Goal: Task Accomplishment & Management: Manage account settings

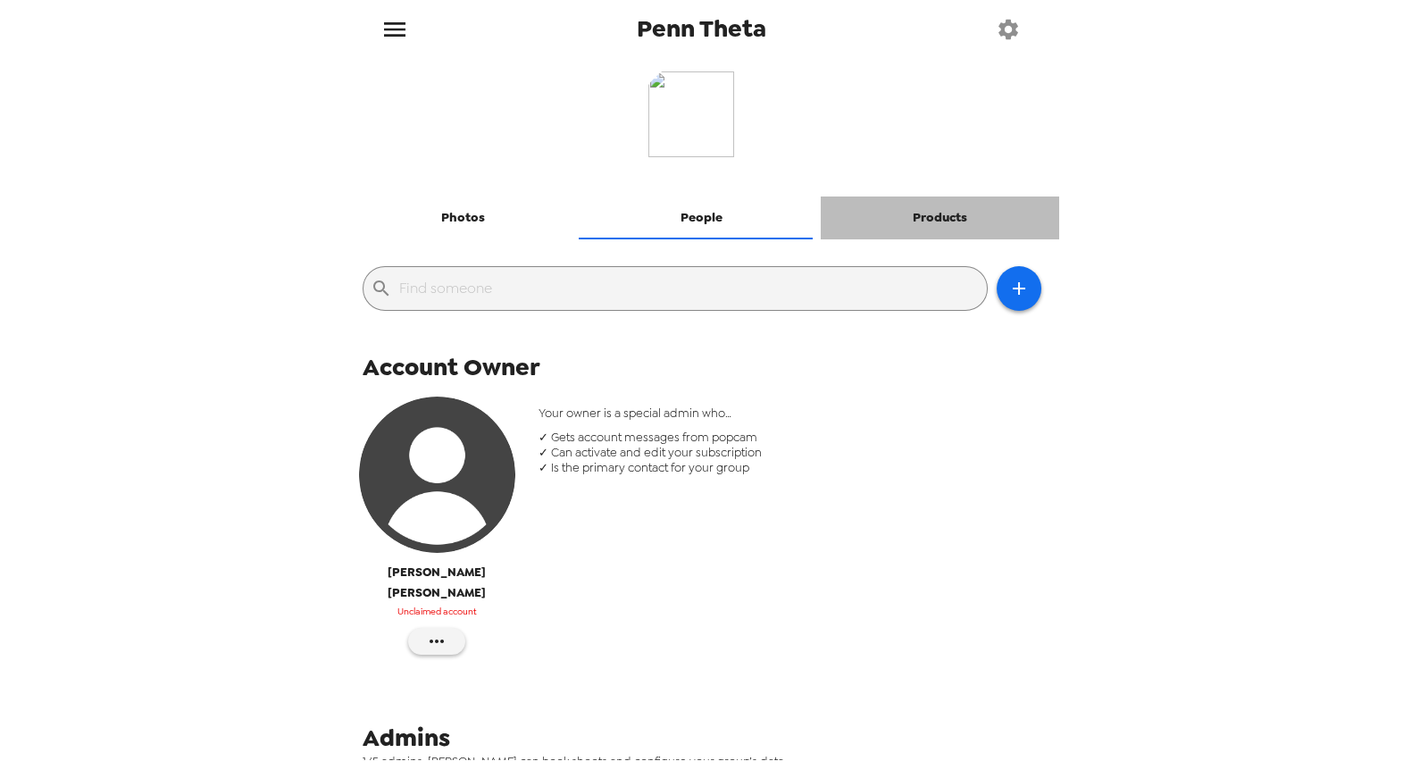
click at [935, 216] on button "Products" at bounding box center [940, 218] width 238 height 43
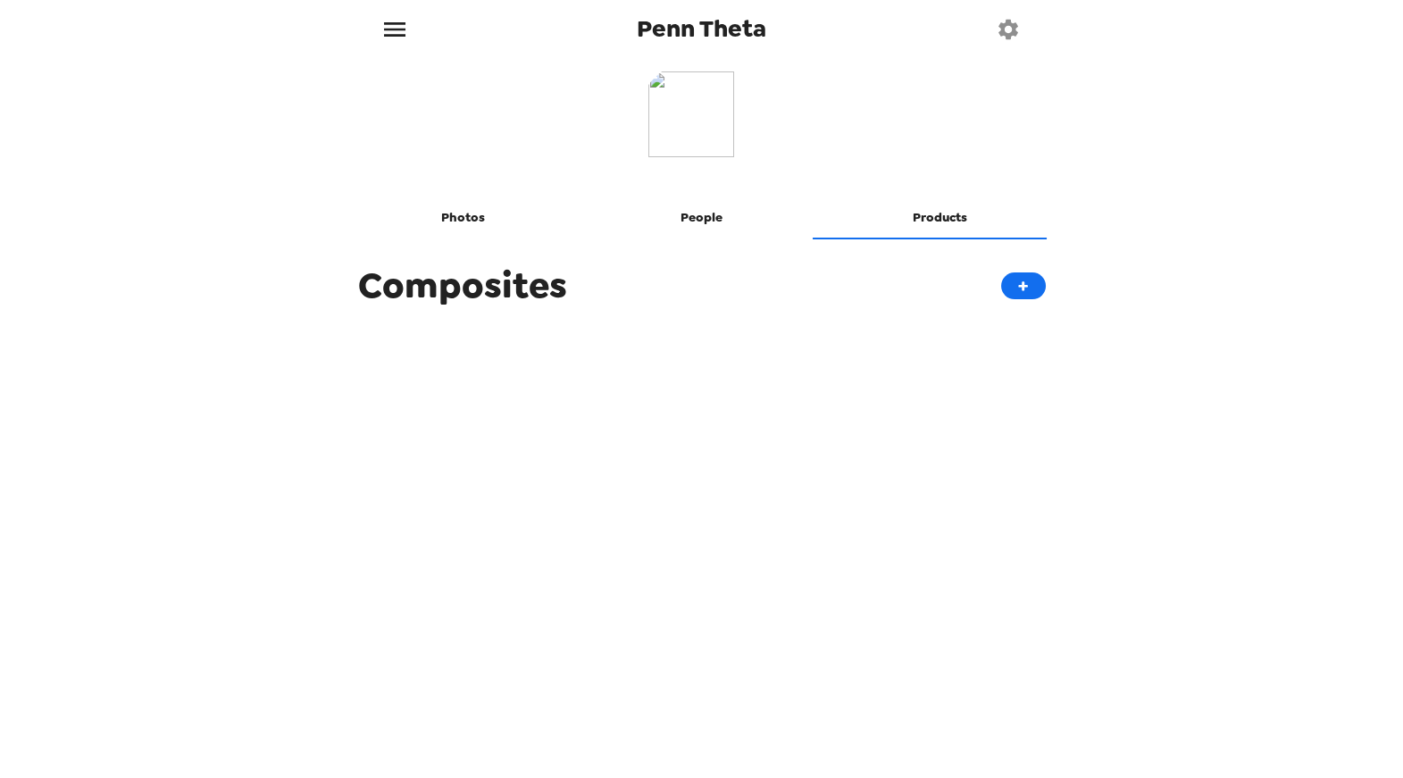
click at [771, 422] on div "Photos People Products Composites +" at bounding box center [702, 409] width 715 height 702
click at [1009, 289] on button "+" at bounding box center [1023, 285] width 45 height 27
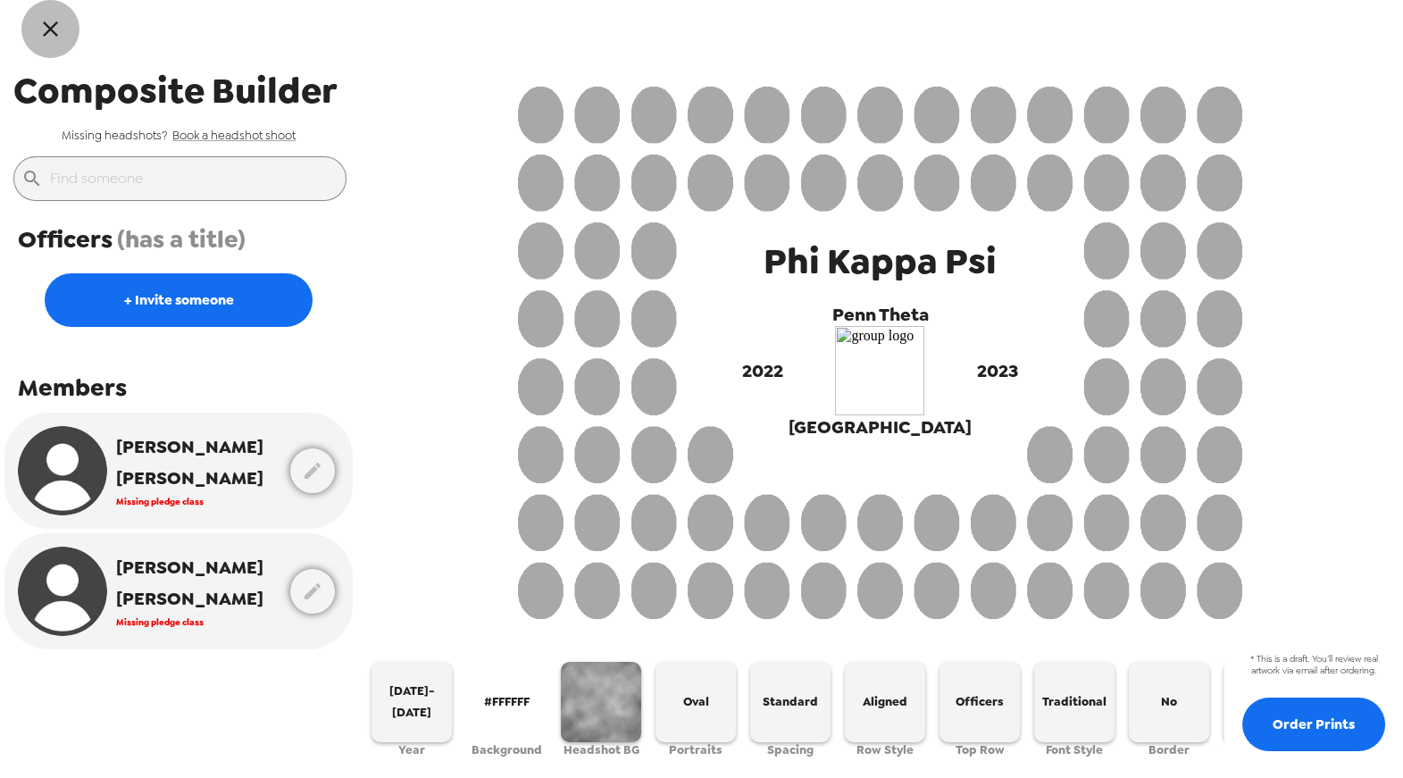
click at [47, 25] on icon "button" at bounding box center [50, 28] width 15 height 15
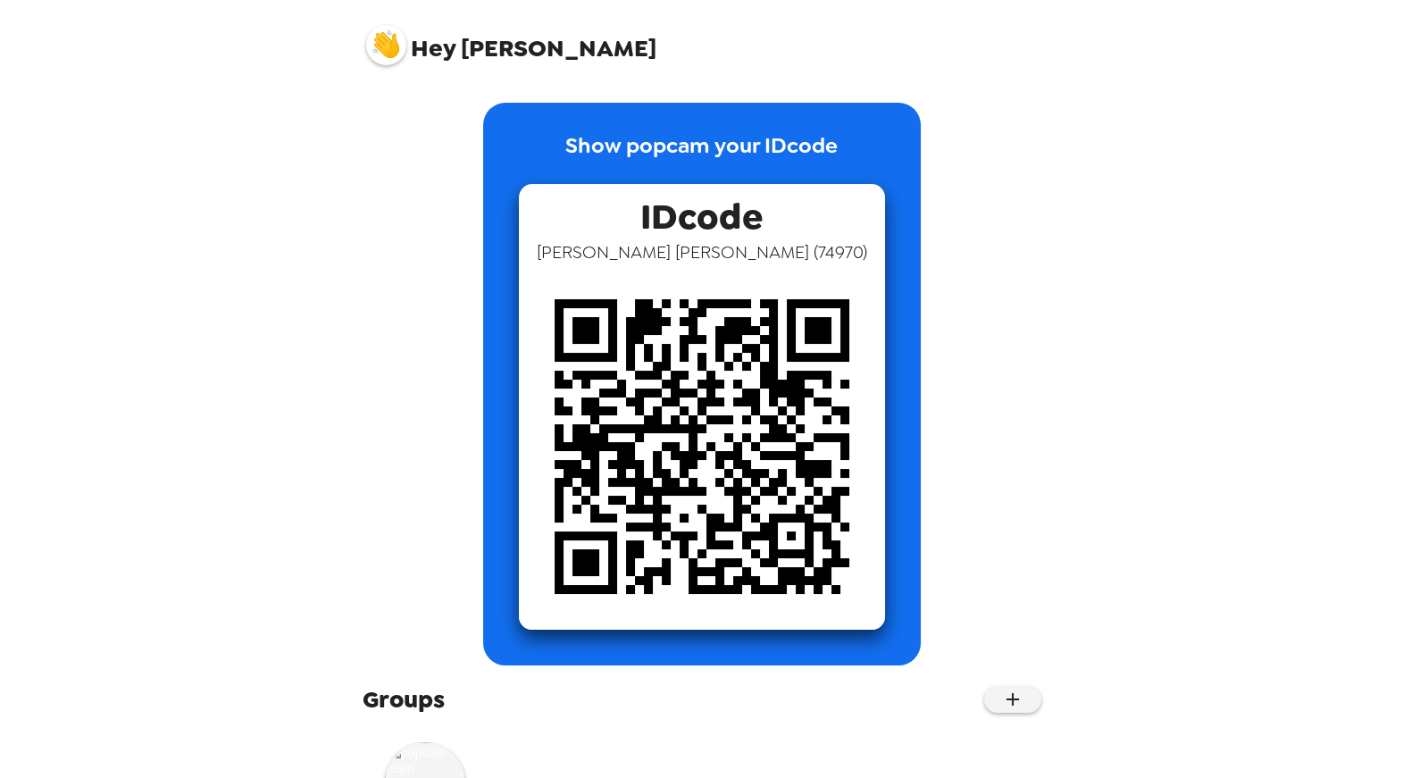
click at [371, 41] on img at bounding box center [386, 45] width 40 height 40
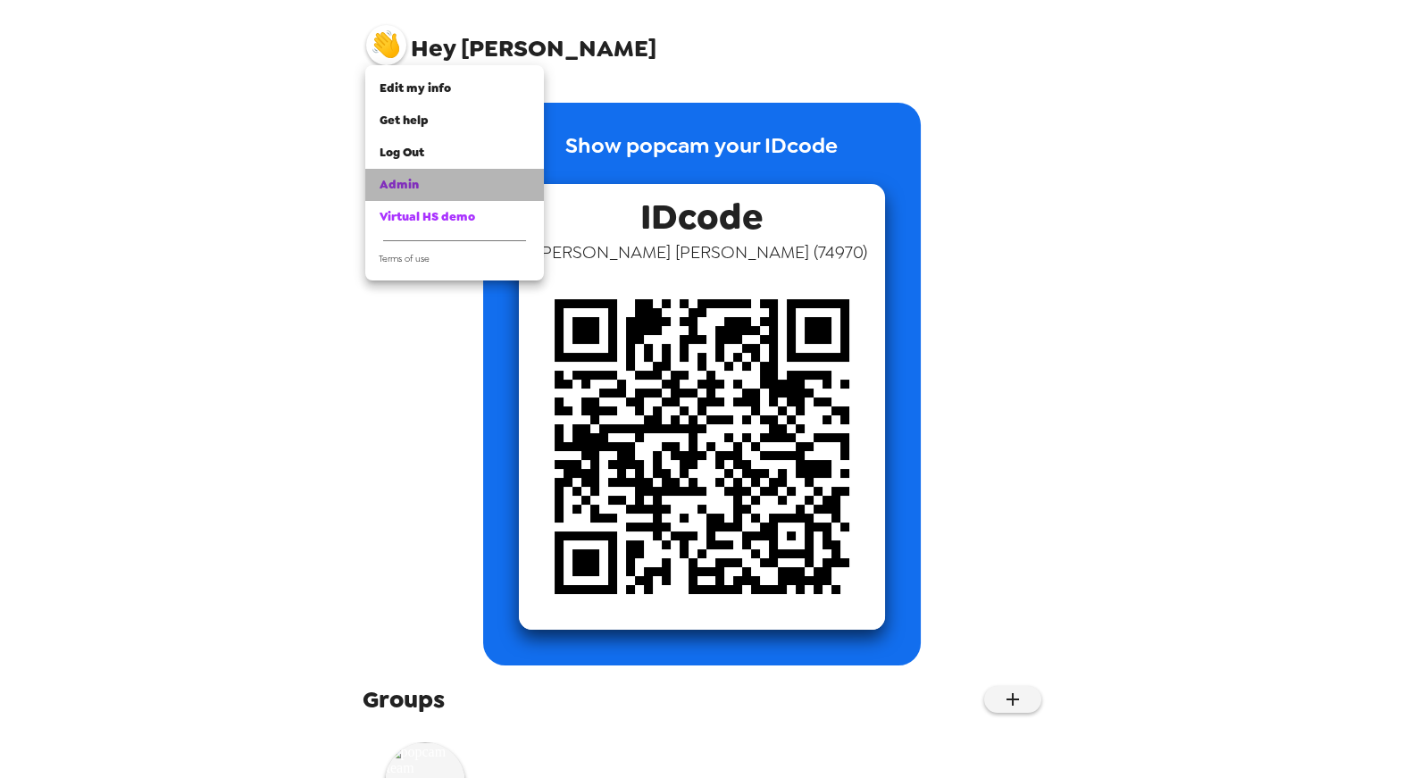
click at [397, 190] on span "Admin" at bounding box center [399, 184] width 39 height 15
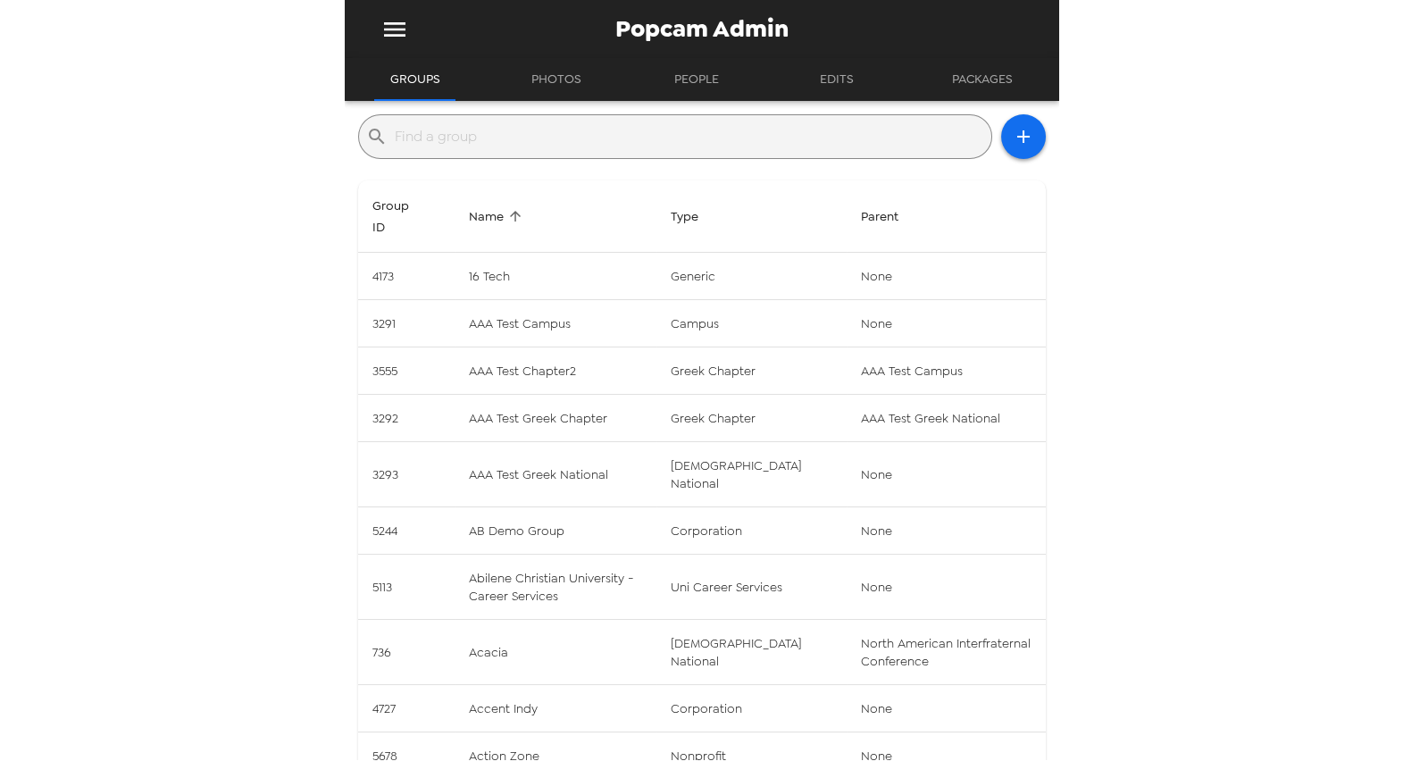
click at [577, 138] on input "text" at bounding box center [690, 136] width 590 height 29
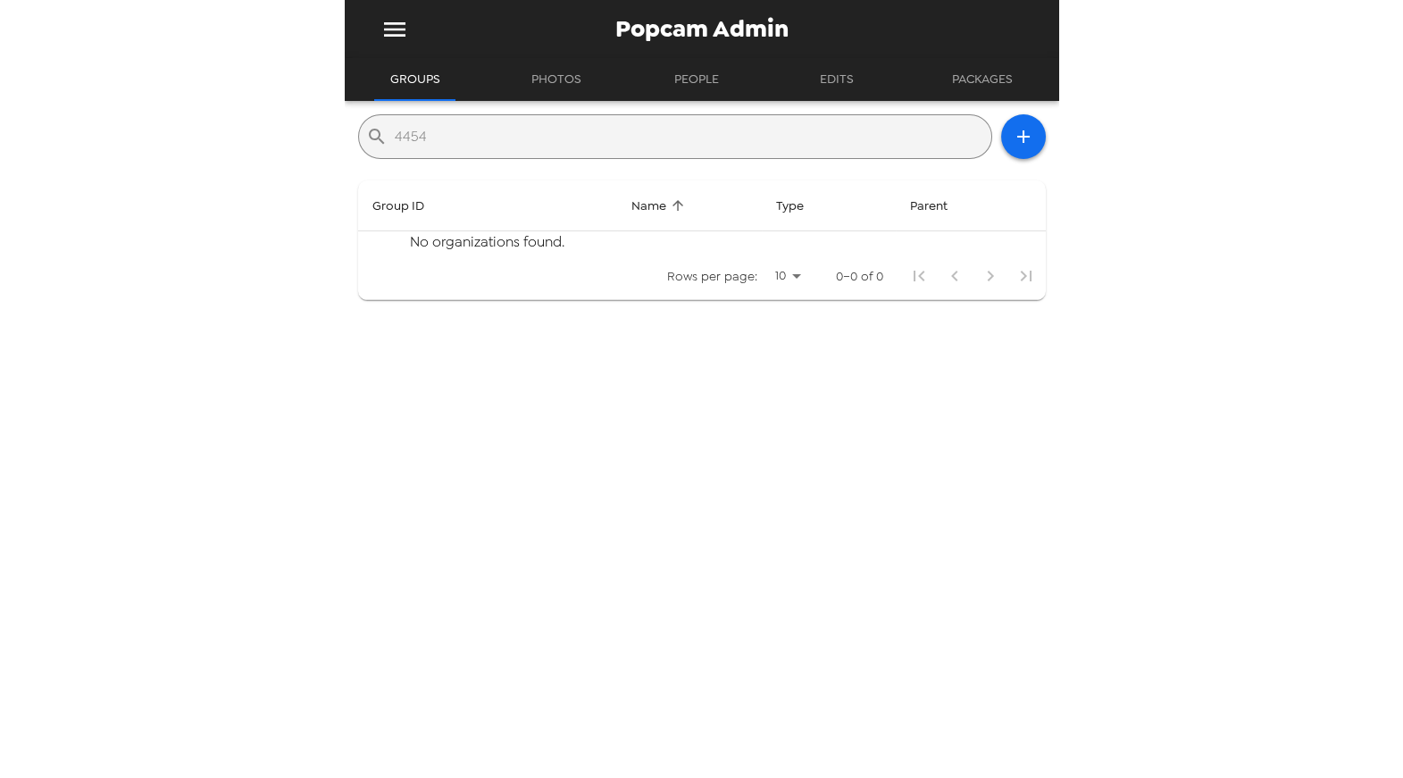
click at [462, 137] on input "4454" at bounding box center [690, 136] width 590 height 29
type input "(4454"
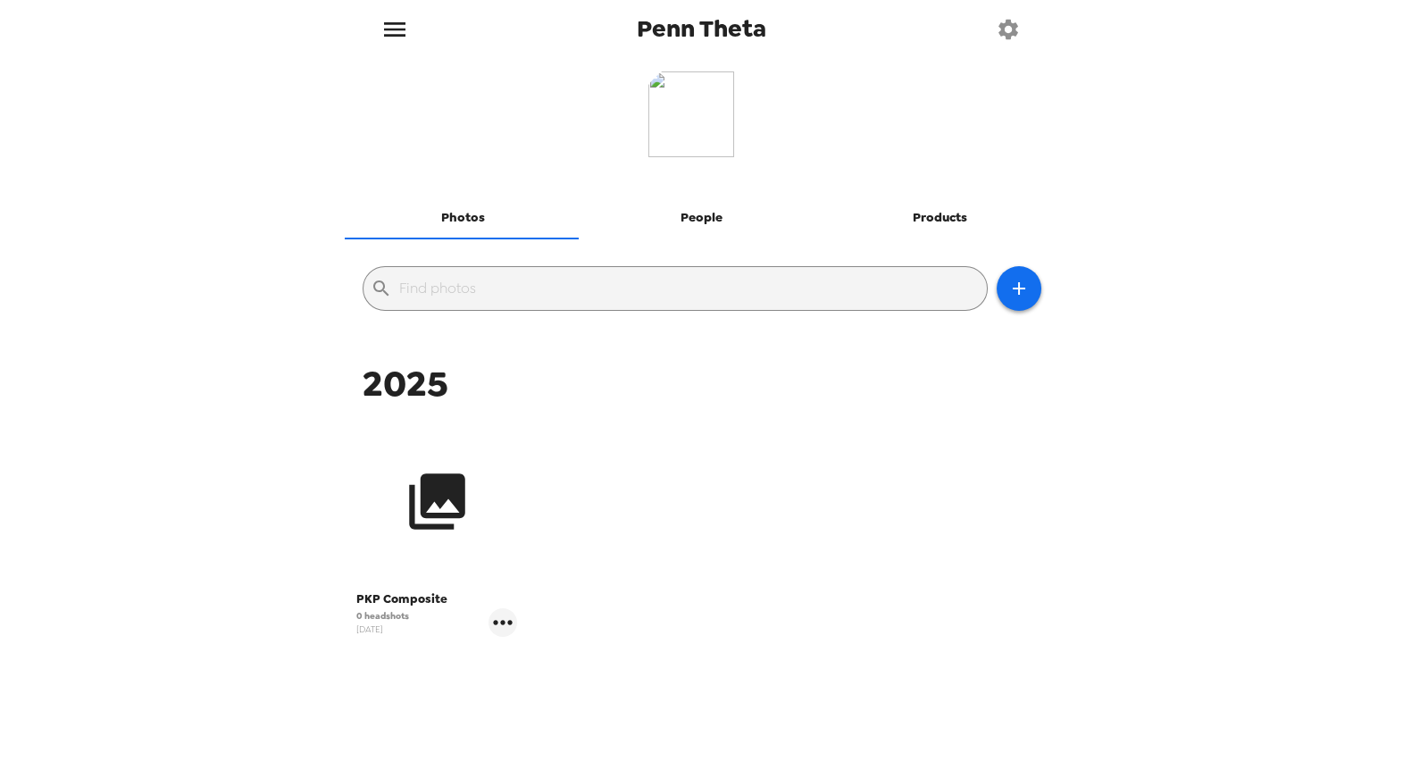
click at [416, 505] on icon "button" at bounding box center [437, 501] width 67 height 67
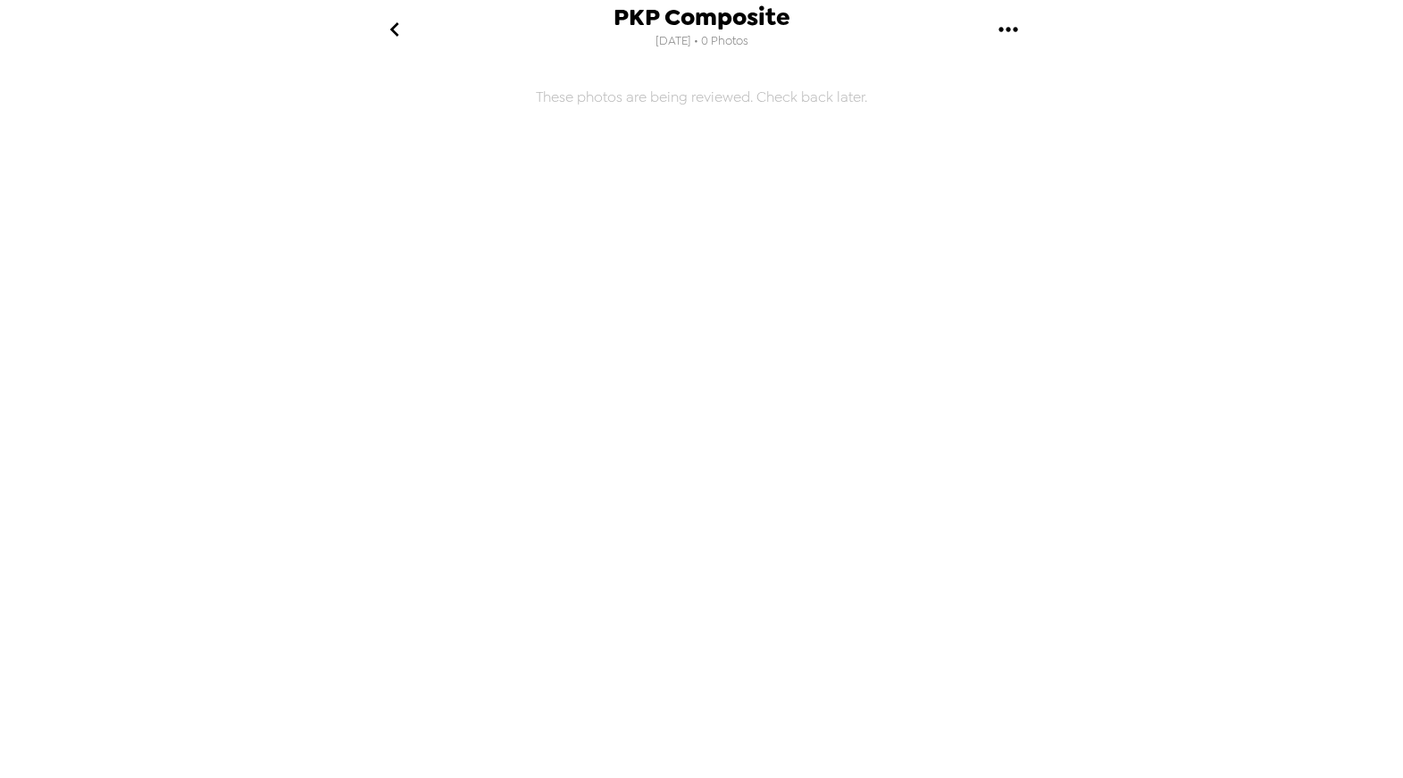
click at [403, 35] on icon "go back" at bounding box center [395, 29] width 29 height 29
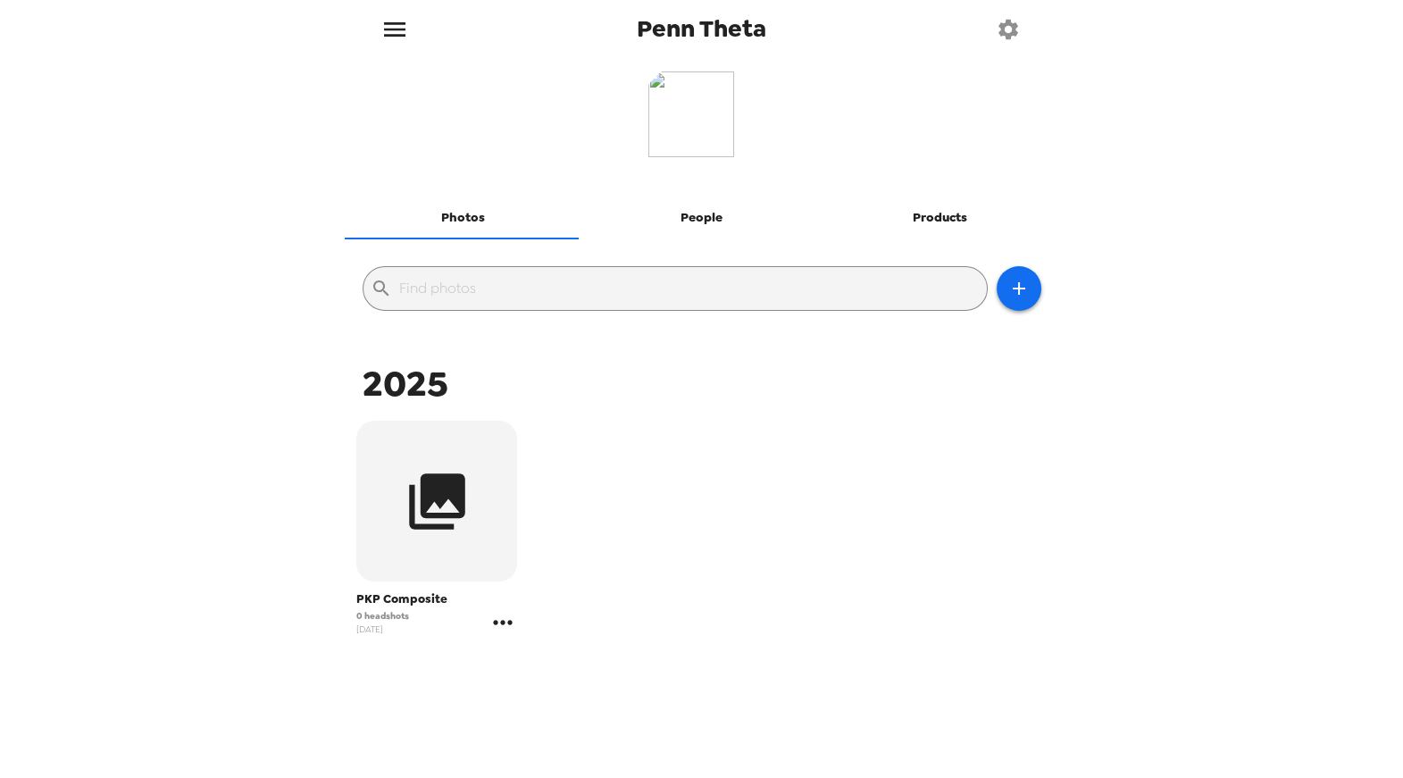
click at [506, 622] on icon "gallery menu" at bounding box center [503, 622] width 19 height 4
drag, startPoint x: 690, startPoint y: 548, endPoint x: 468, endPoint y: 475, distance: 233.9
click at [687, 548] on div at bounding box center [701, 389] width 1403 height 778
click at [805, 538] on div "PKP Composite 0 headshots 9/24/25" at bounding box center [702, 542] width 706 height 252
click at [949, 223] on button "Products" at bounding box center [940, 218] width 238 height 43
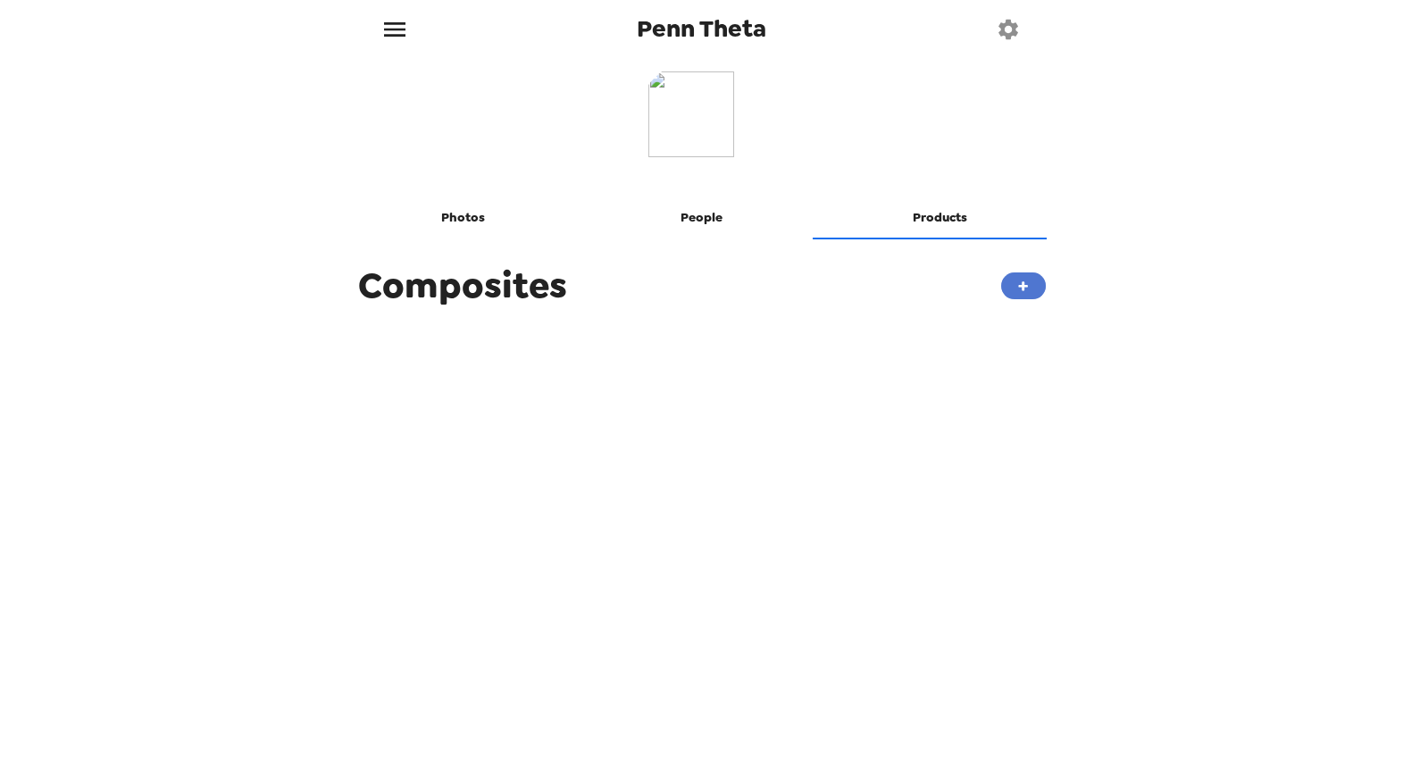
click at [1004, 291] on button "+" at bounding box center [1023, 285] width 45 height 27
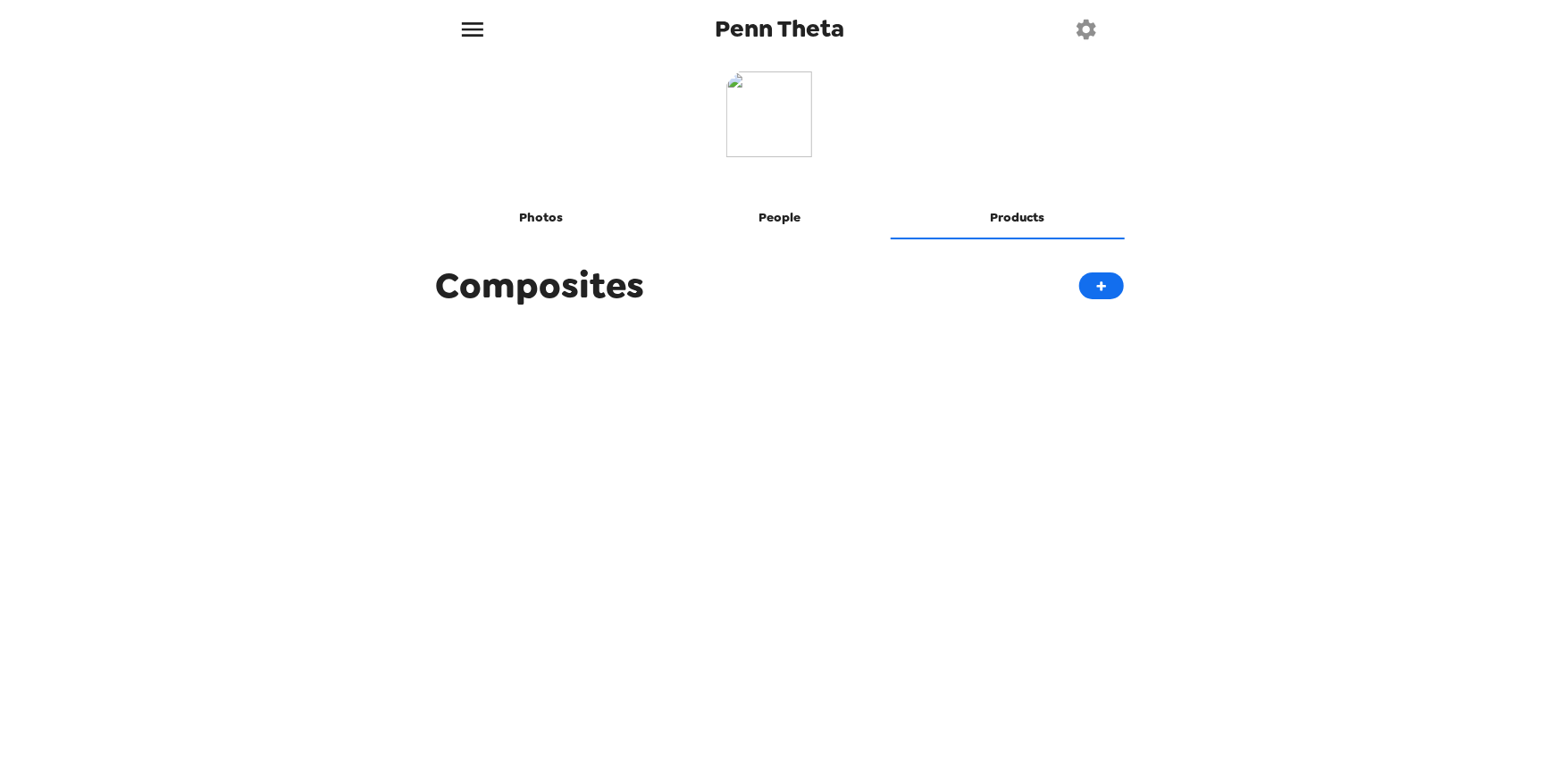
click at [765, 213] on button "People" at bounding box center [779, 218] width 238 height 43
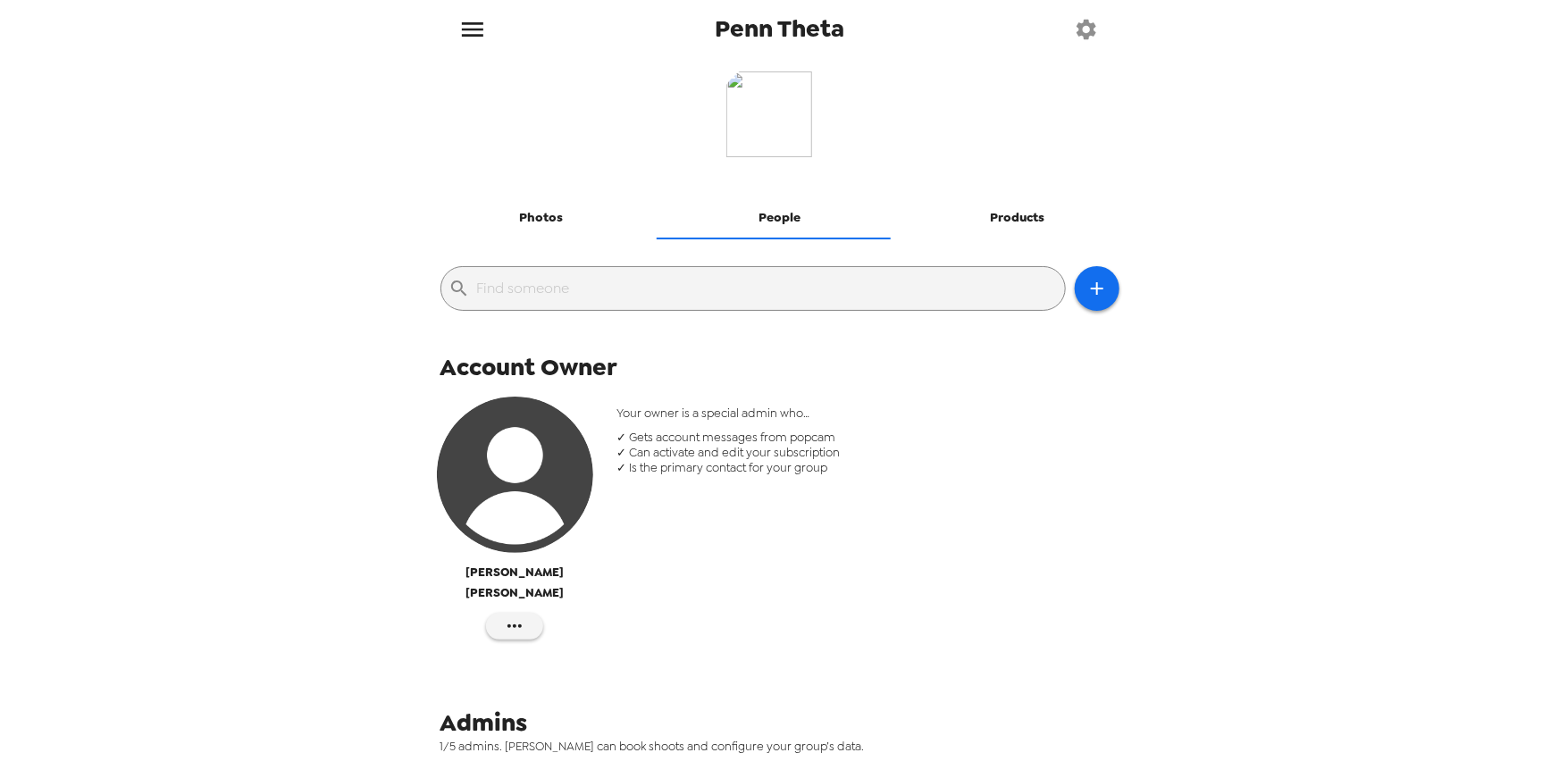
click at [782, 114] on img at bounding box center [779, 124] width 107 height 107
click at [1083, 31] on icon "button" at bounding box center [1086, 29] width 25 height 25
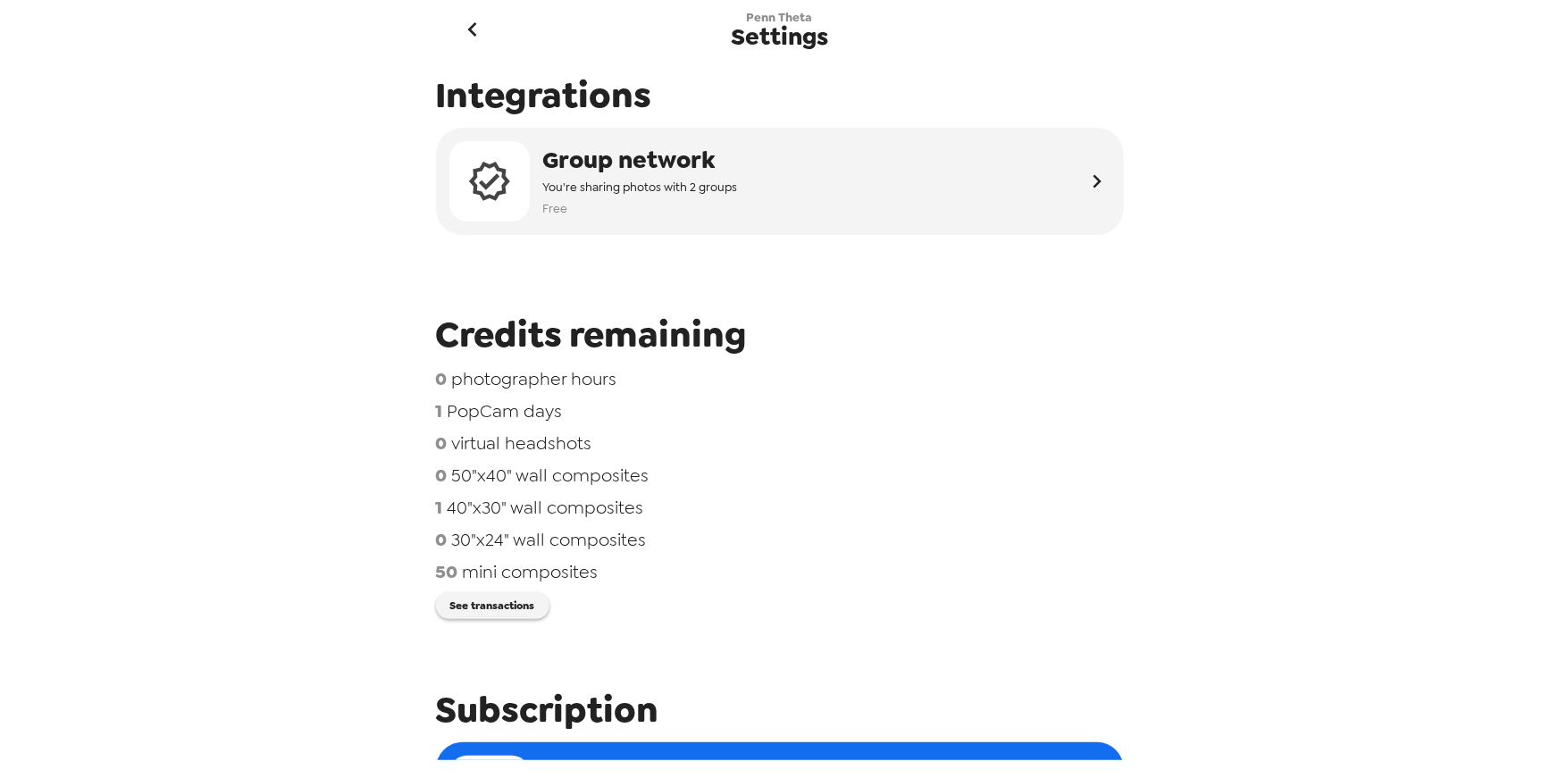
scroll to position [733, 0]
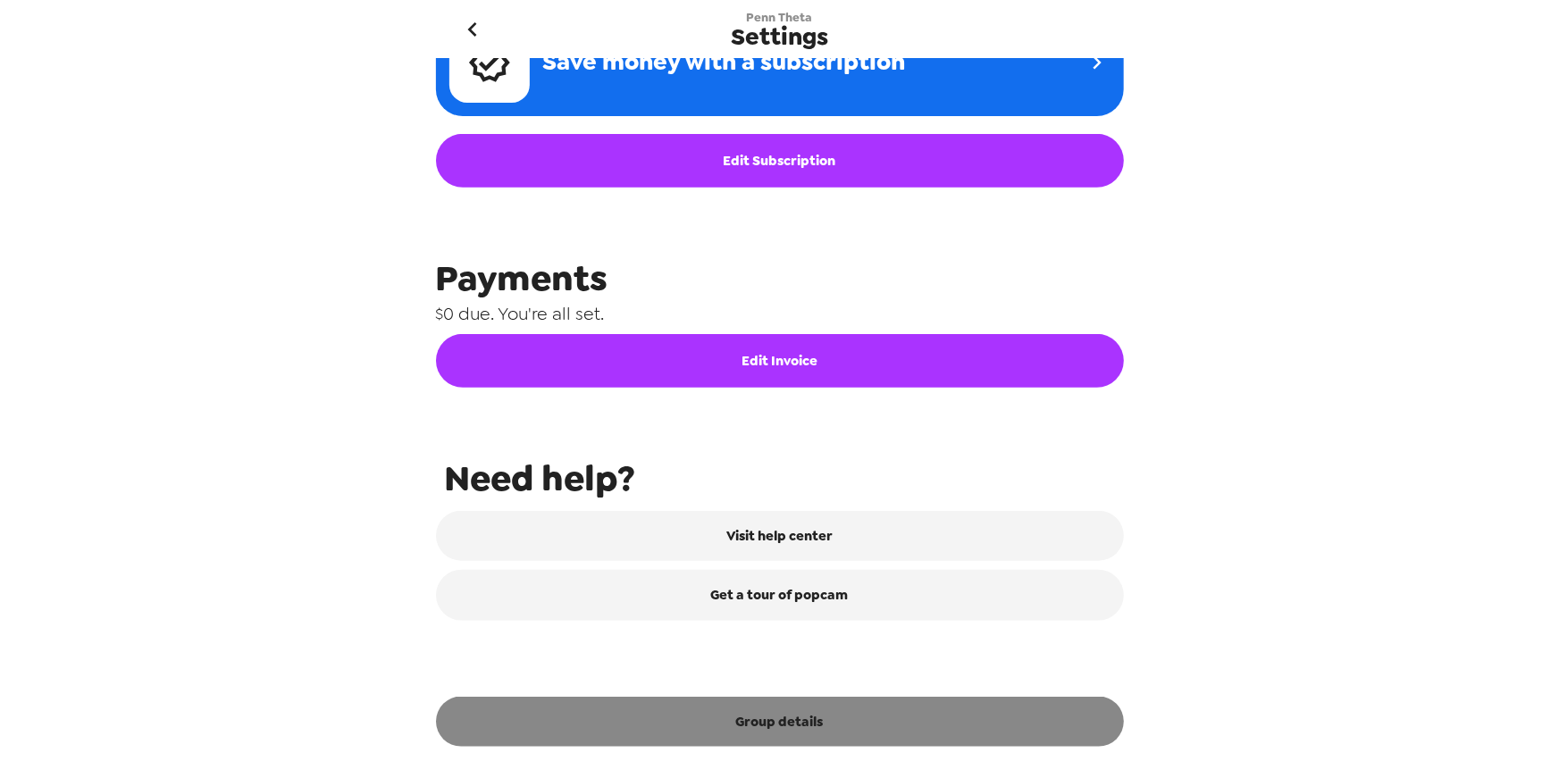
click at [864, 715] on button "Group details" at bounding box center [780, 722] width 688 height 50
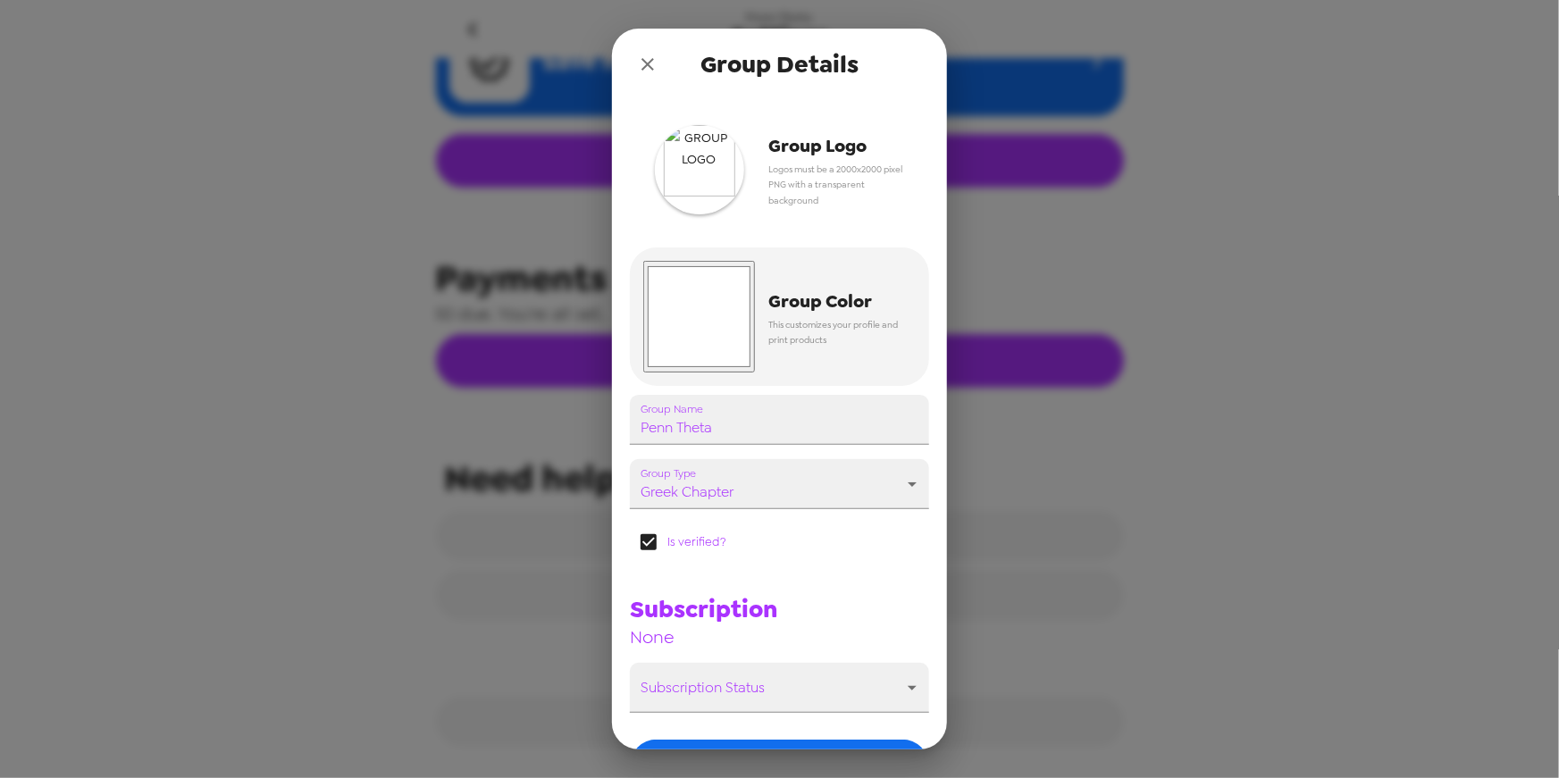
click at [709, 169] on img "button" at bounding box center [699, 169] width 89 height 89
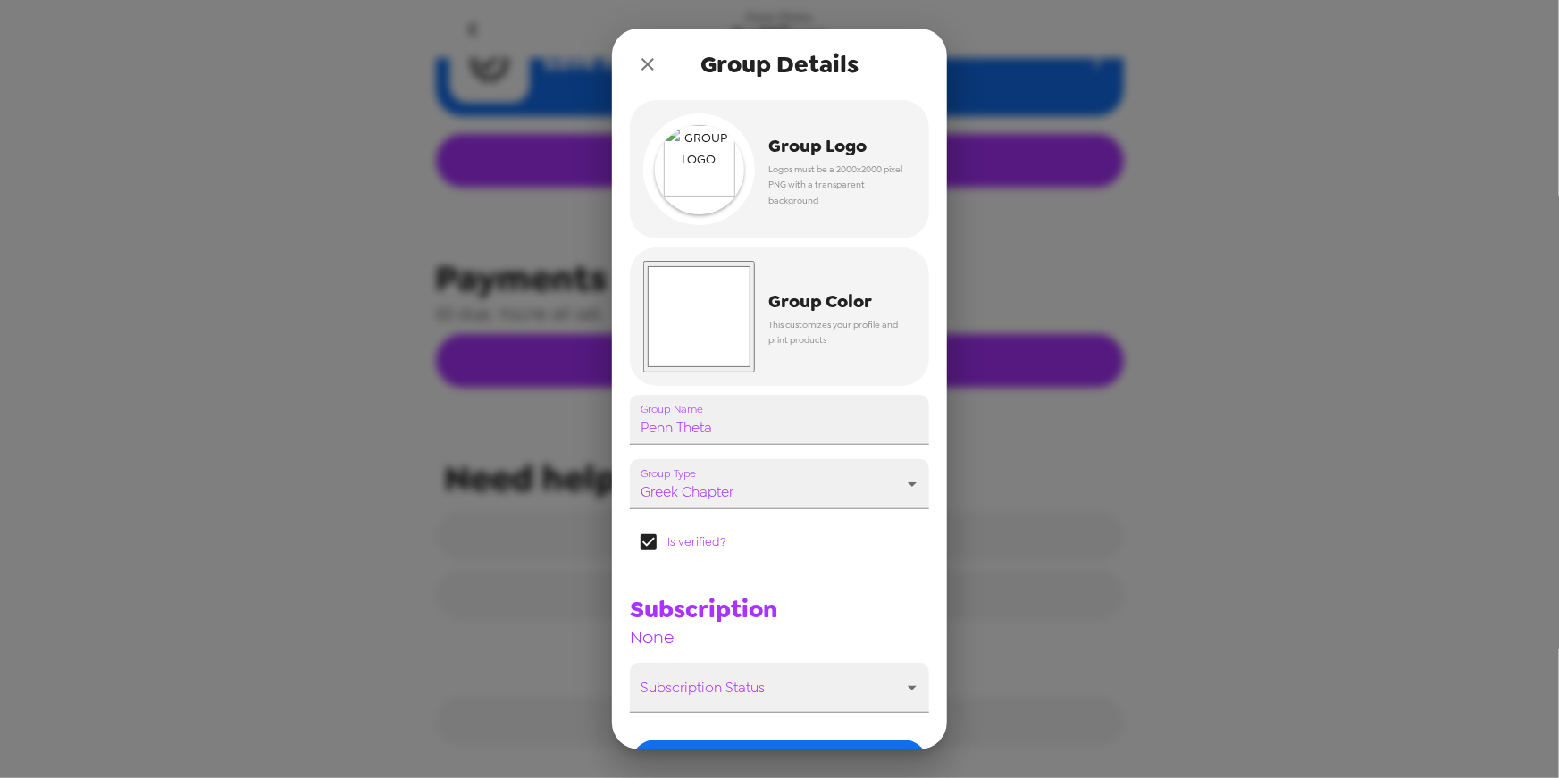
click at [643, 55] on icon "close" at bounding box center [647, 64] width 21 height 21
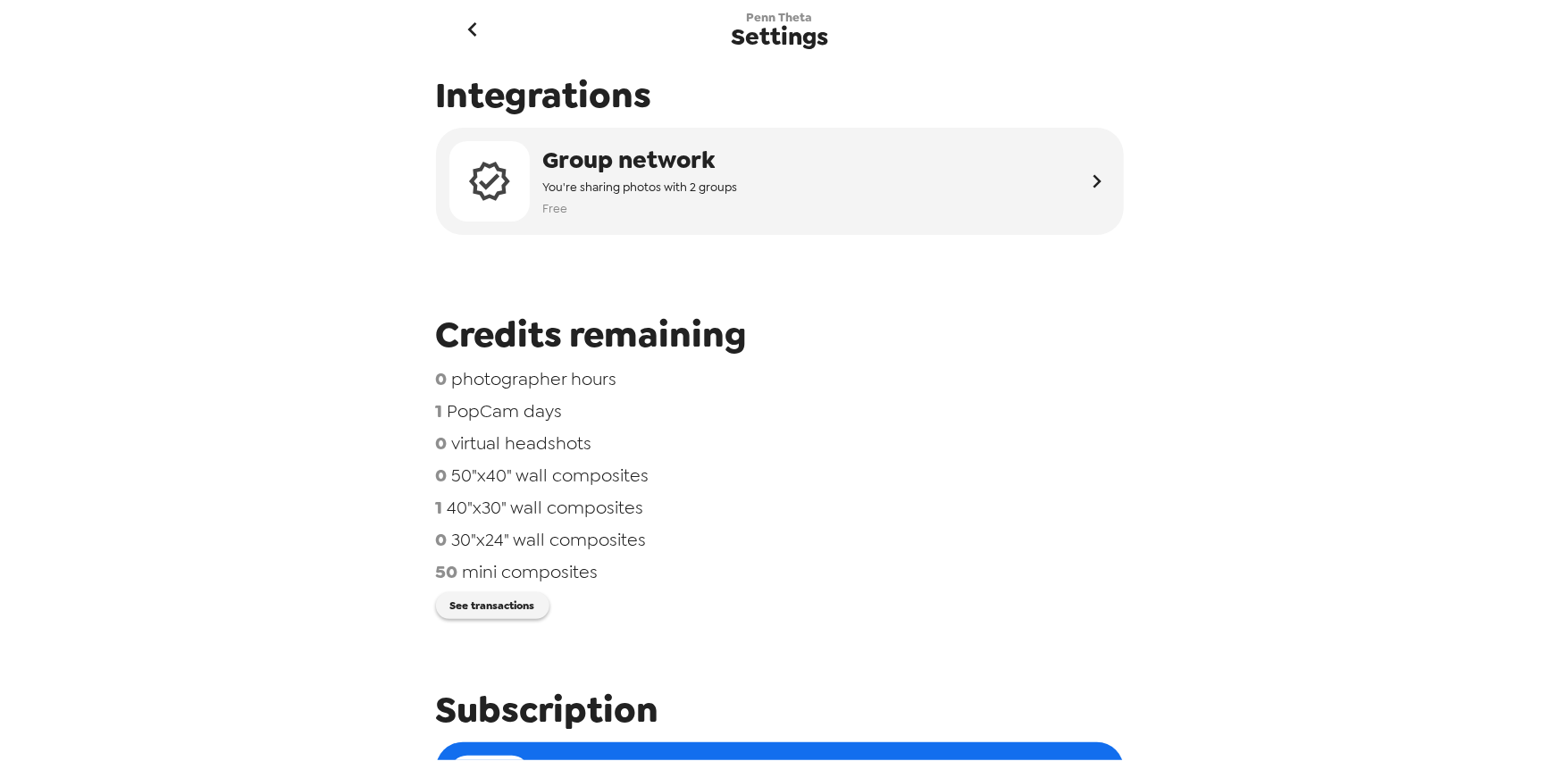
click at [473, 32] on icon "go back" at bounding box center [472, 29] width 9 height 14
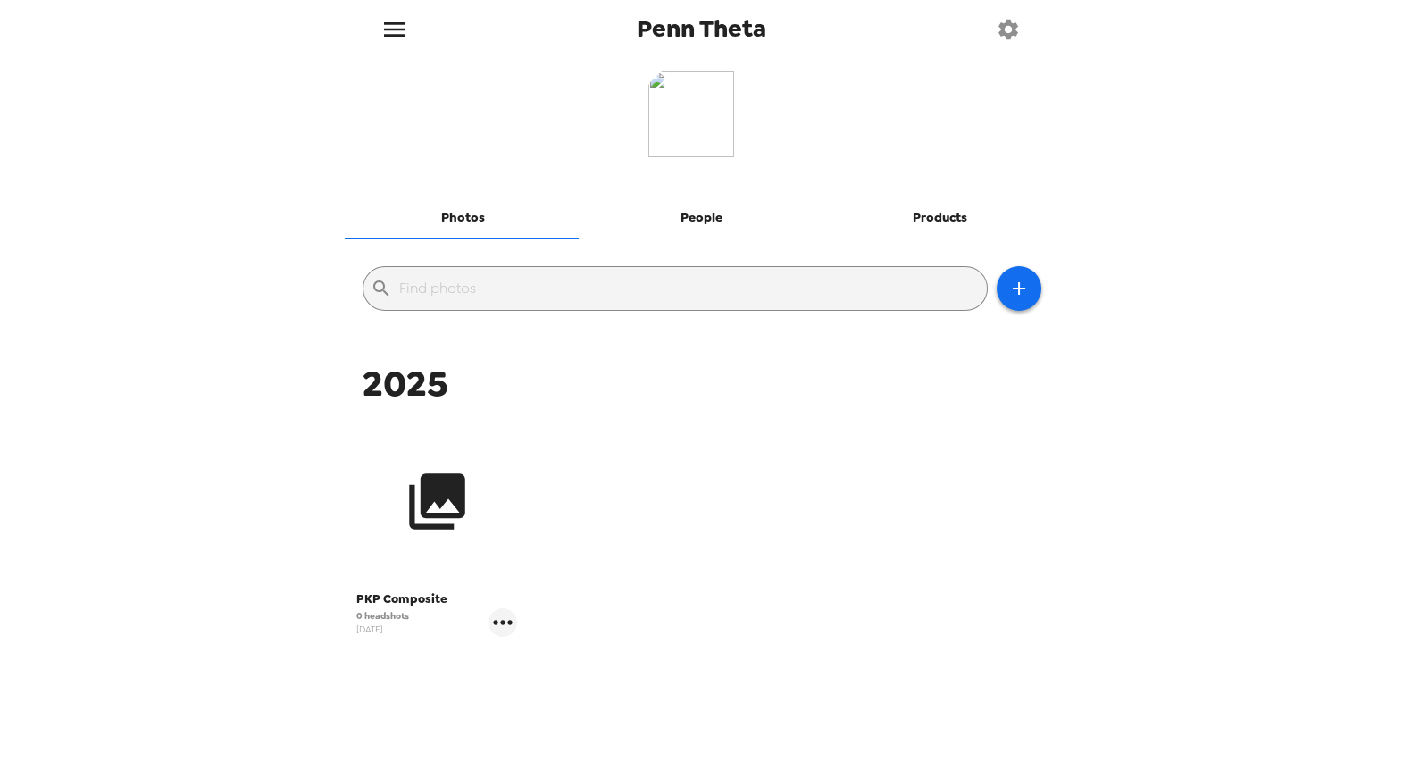
click at [481, 506] on button "button" at bounding box center [436, 501] width 161 height 161
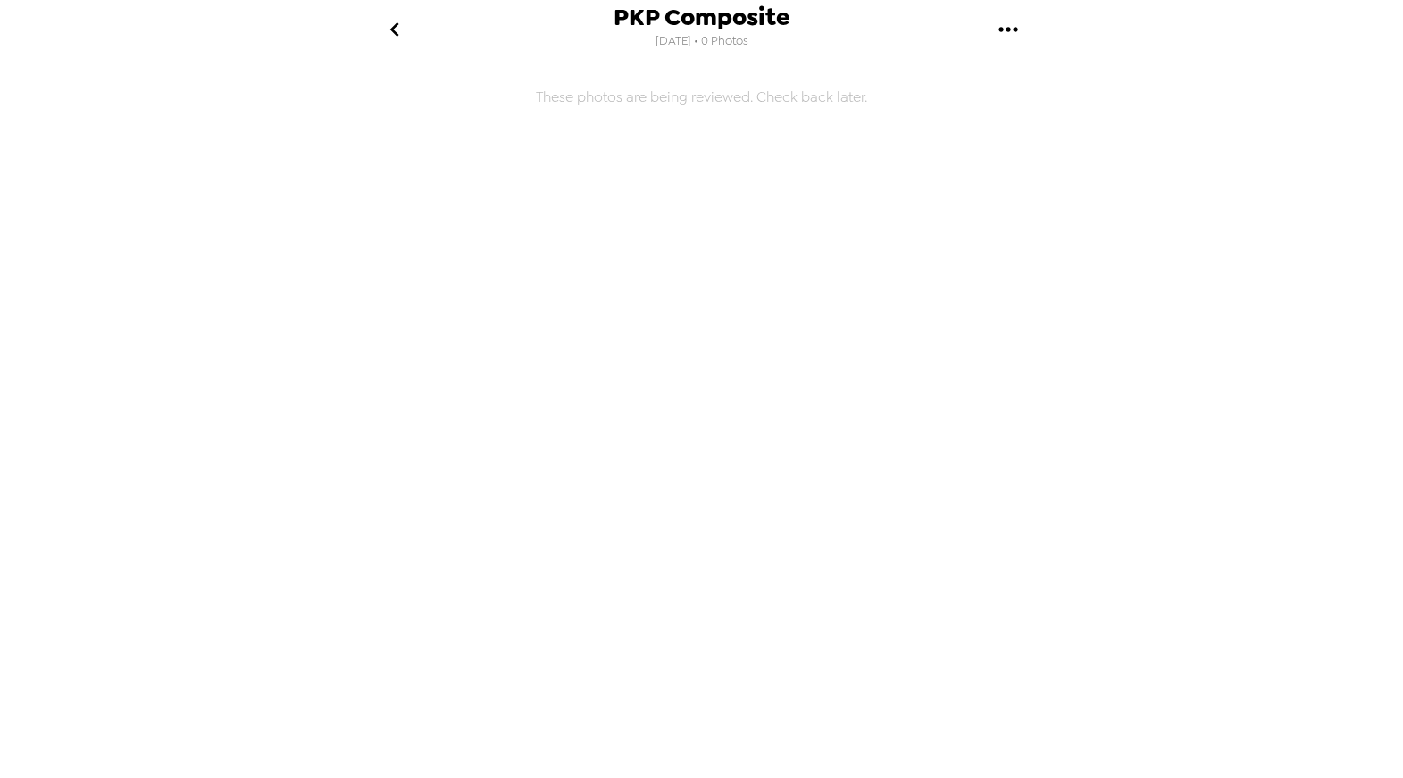
click at [401, 31] on icon "go back" at bounding box center [395, 29] width 29 height 29
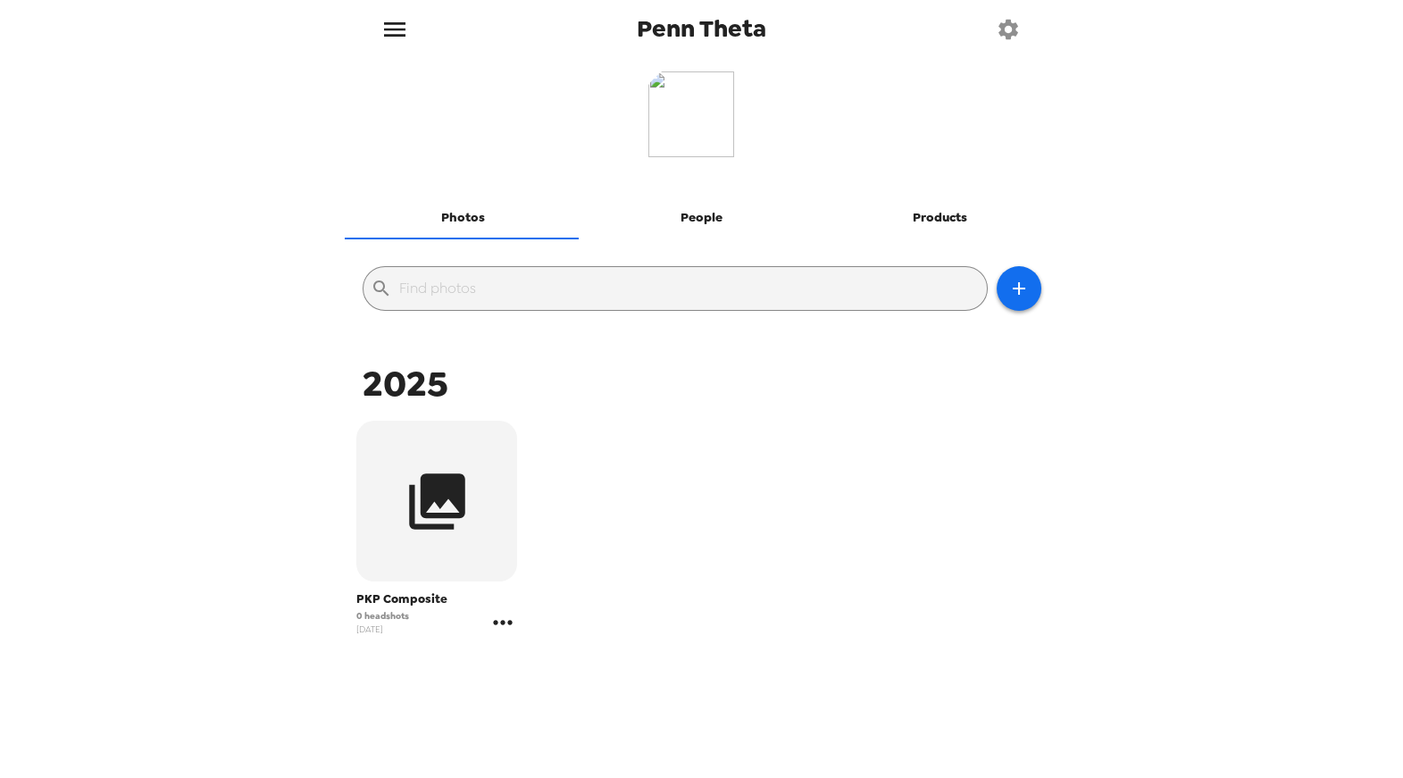
click at [495, 615] on icon "gallery menu" at bounding box center [503, 622] width 29 height 29
click at [582, 690] on span "Copy gallery link" at bounding box center [608, 692] width 148 height 21
click at [502, 624] on icon "gallery menu" at bounding box center [503, 622] width 29 height 29
click at [520, 651] on icon at bounding box center [512, 659] width 21 height 21
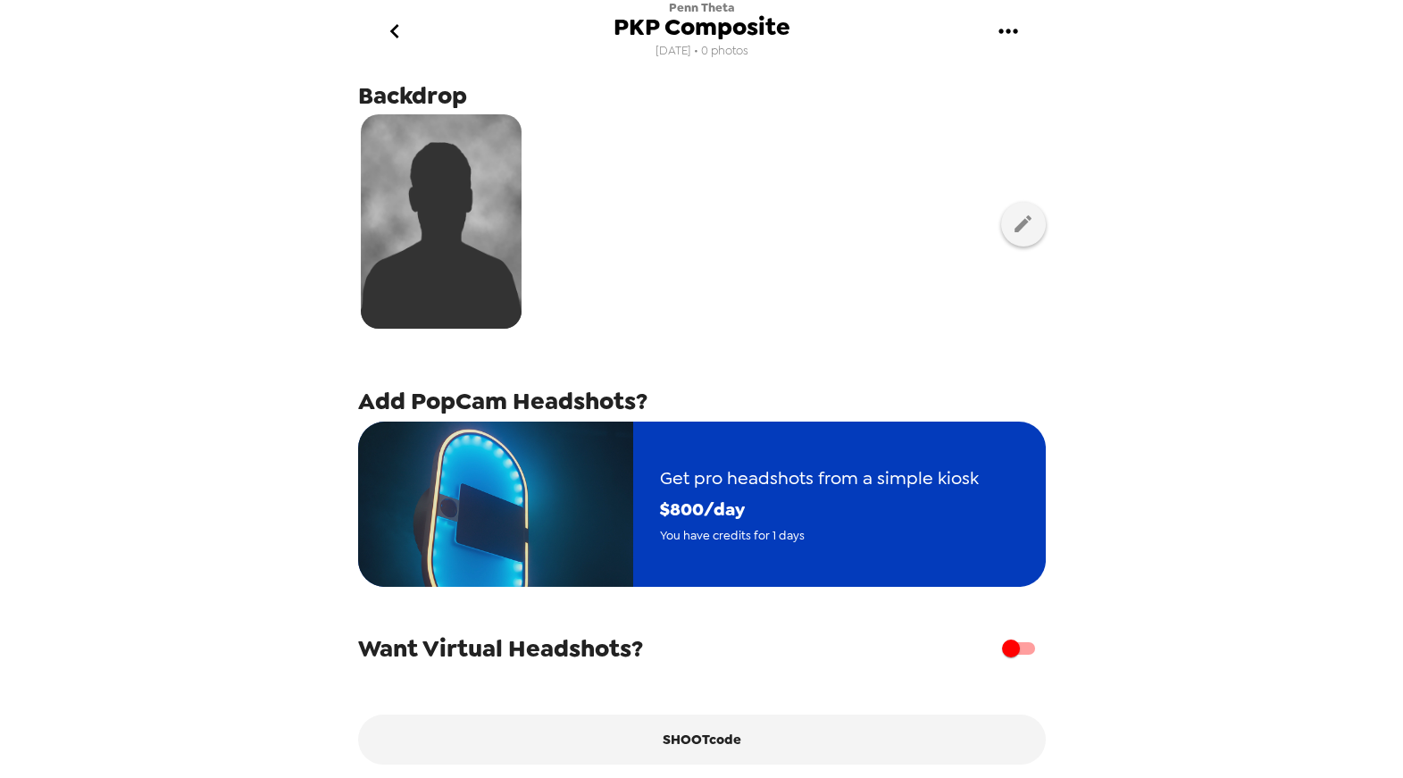
scroll to position [184, 0]
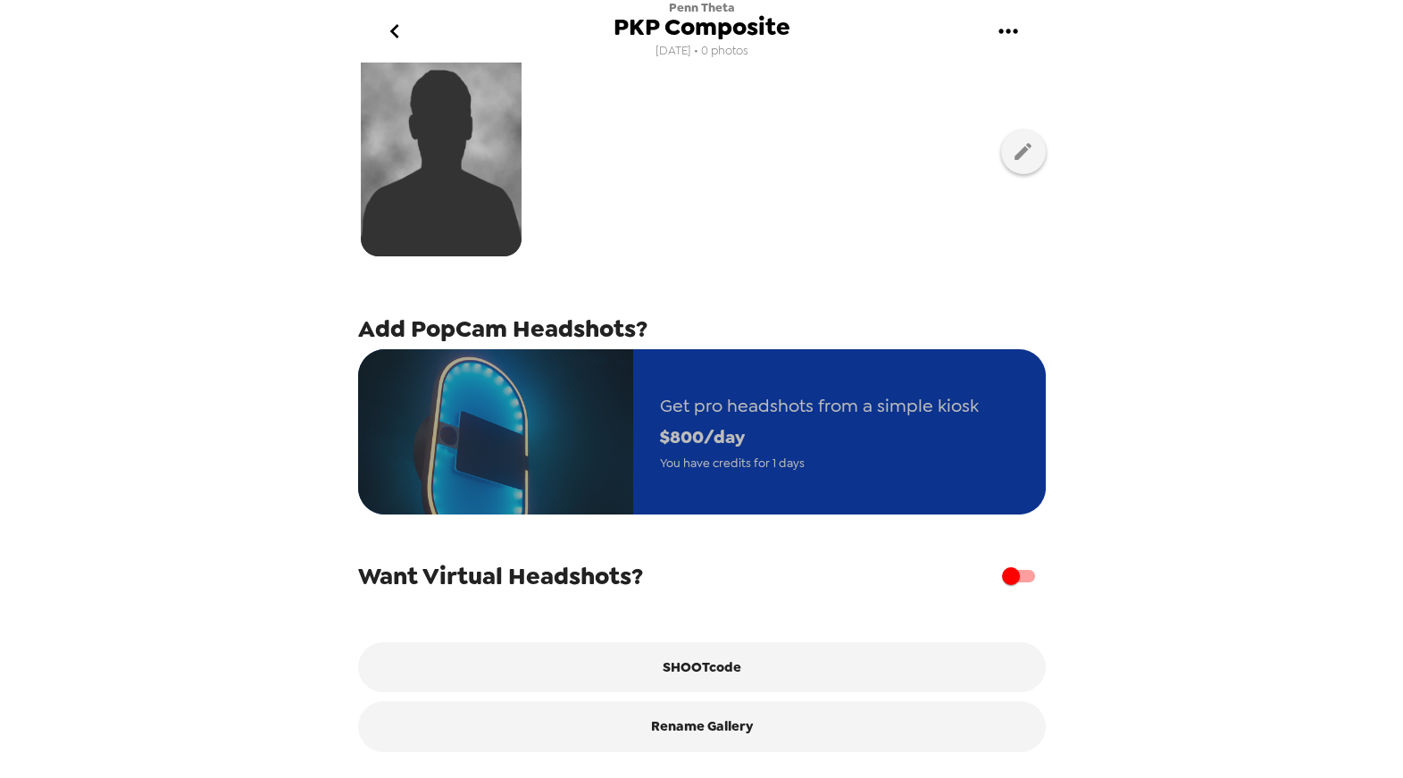
click at [896, 406] on span "Get pro headshots from a simple kiosk" at bounding box center [819, 405] width 319 height 31
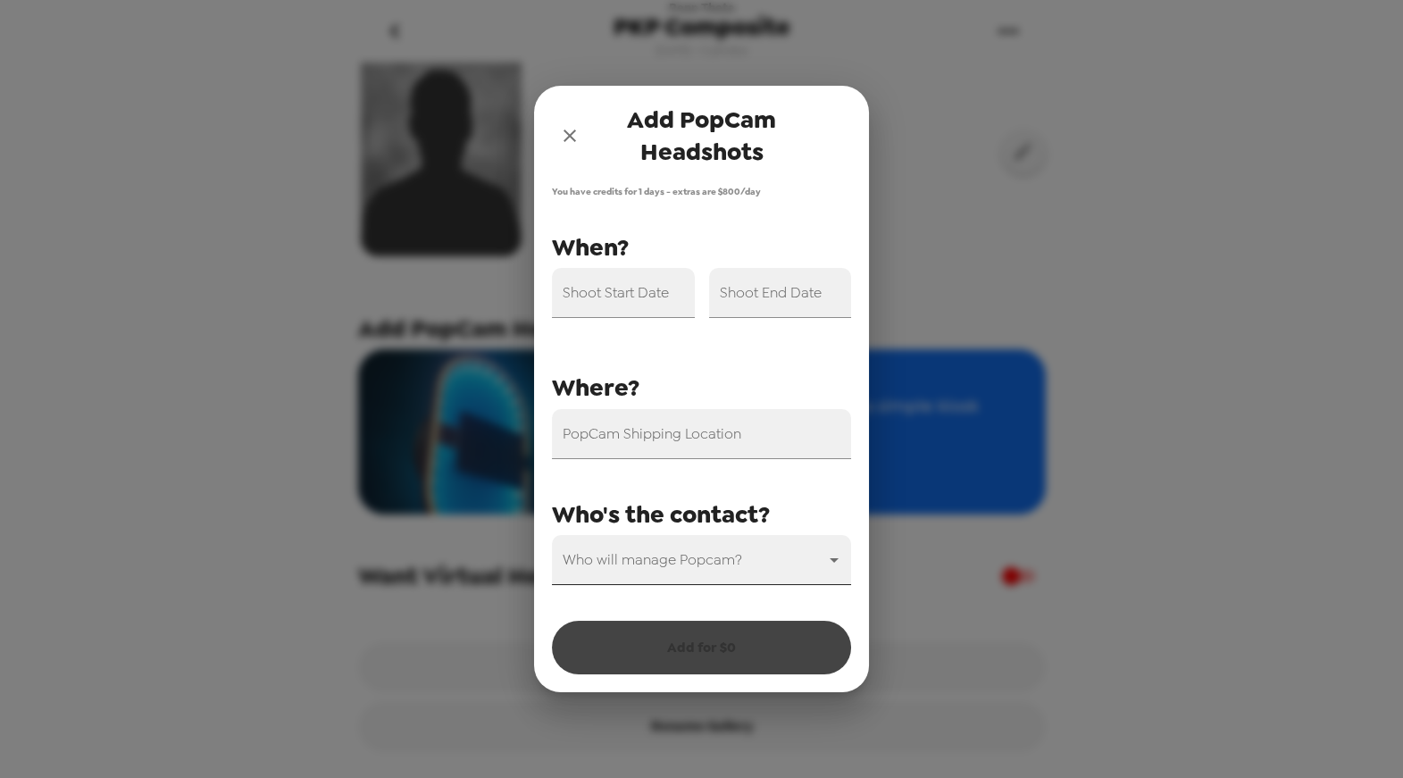
click at [836, 560] on body "Penn Theta PKP Composite 9/24/25 • 0 photos Upload headshots Backdrop Add PopCa…" at bounding box center [701, 389] width 1403 height 778
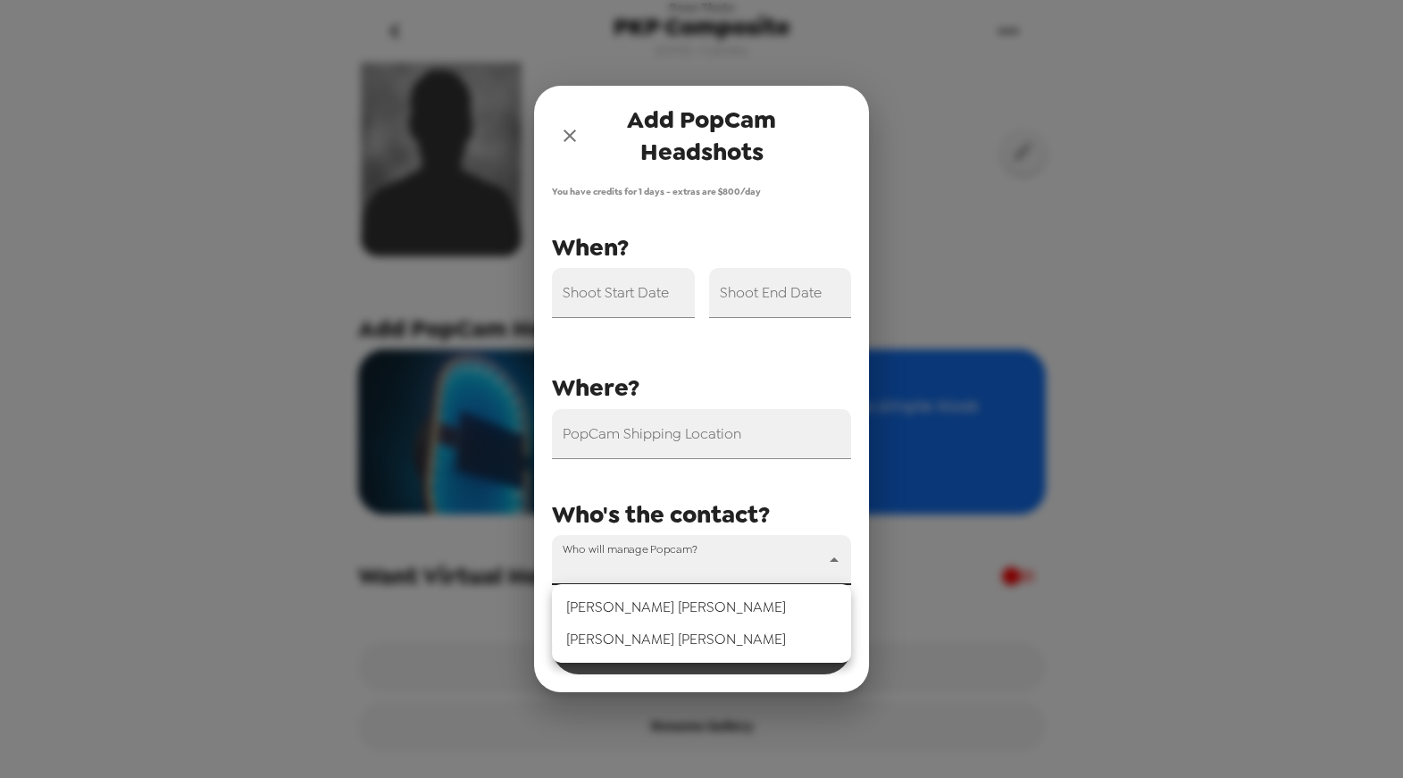
click at [682, 648] on li "[PERSON_NAME]" at bounding box center [701, 639] width 299 height 32
type input "77624"
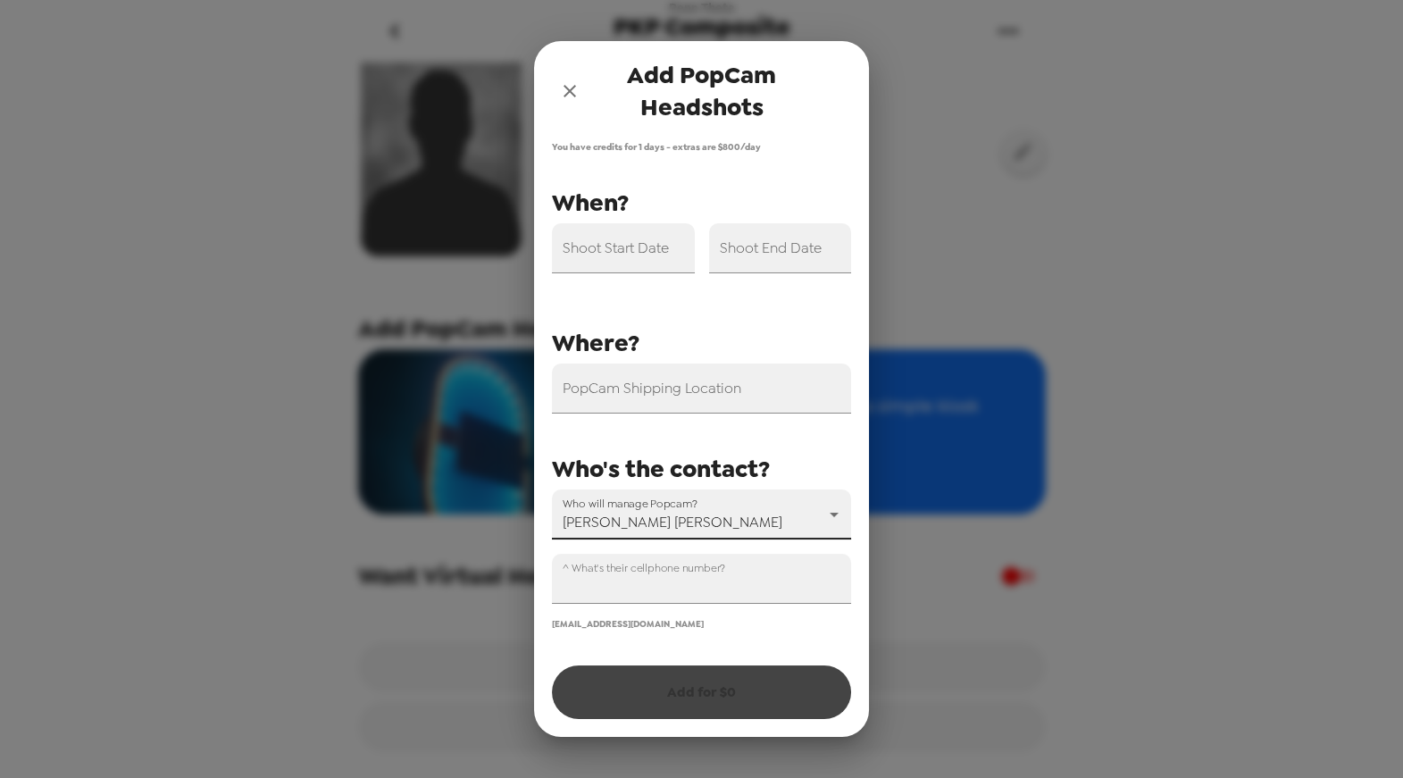
click at [567, 90] on icon "close" at bounding box center [569, 90] width 21 height 21
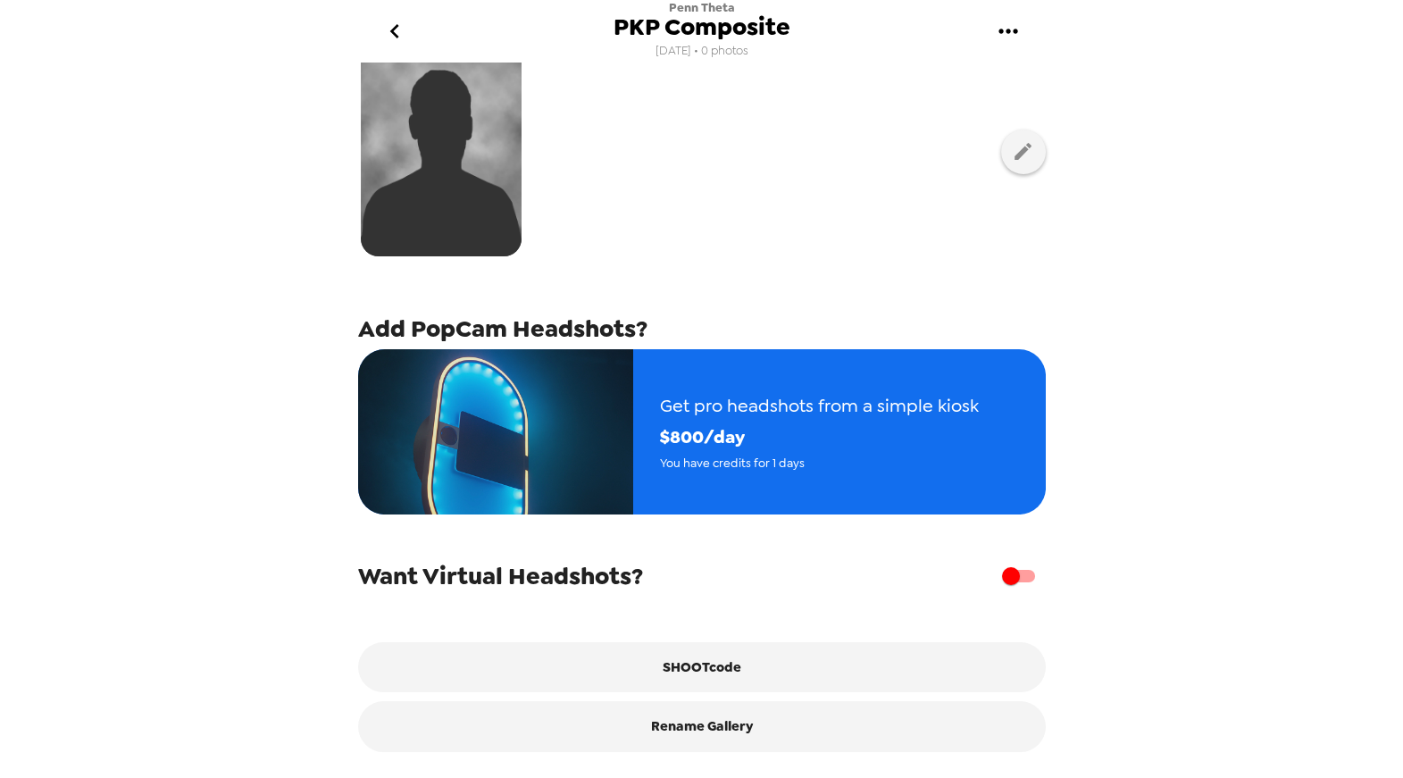
click at [779, 569] on div "Want Virtual Headshots?" at bounding box center [702, 576] width 688 height 34
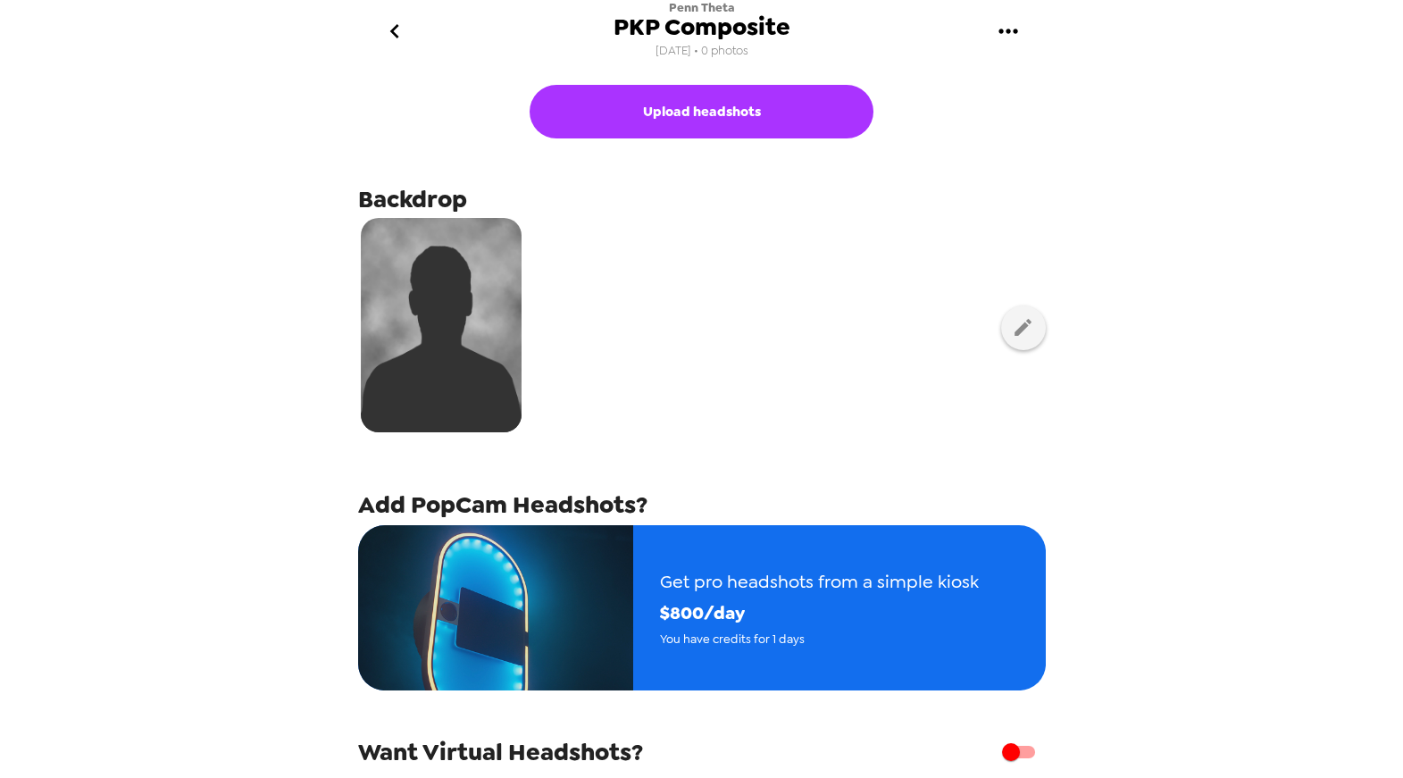
click at [1004, 34] on icon "gallery menu" at bounding box center [1008, 31] width 29 height 29
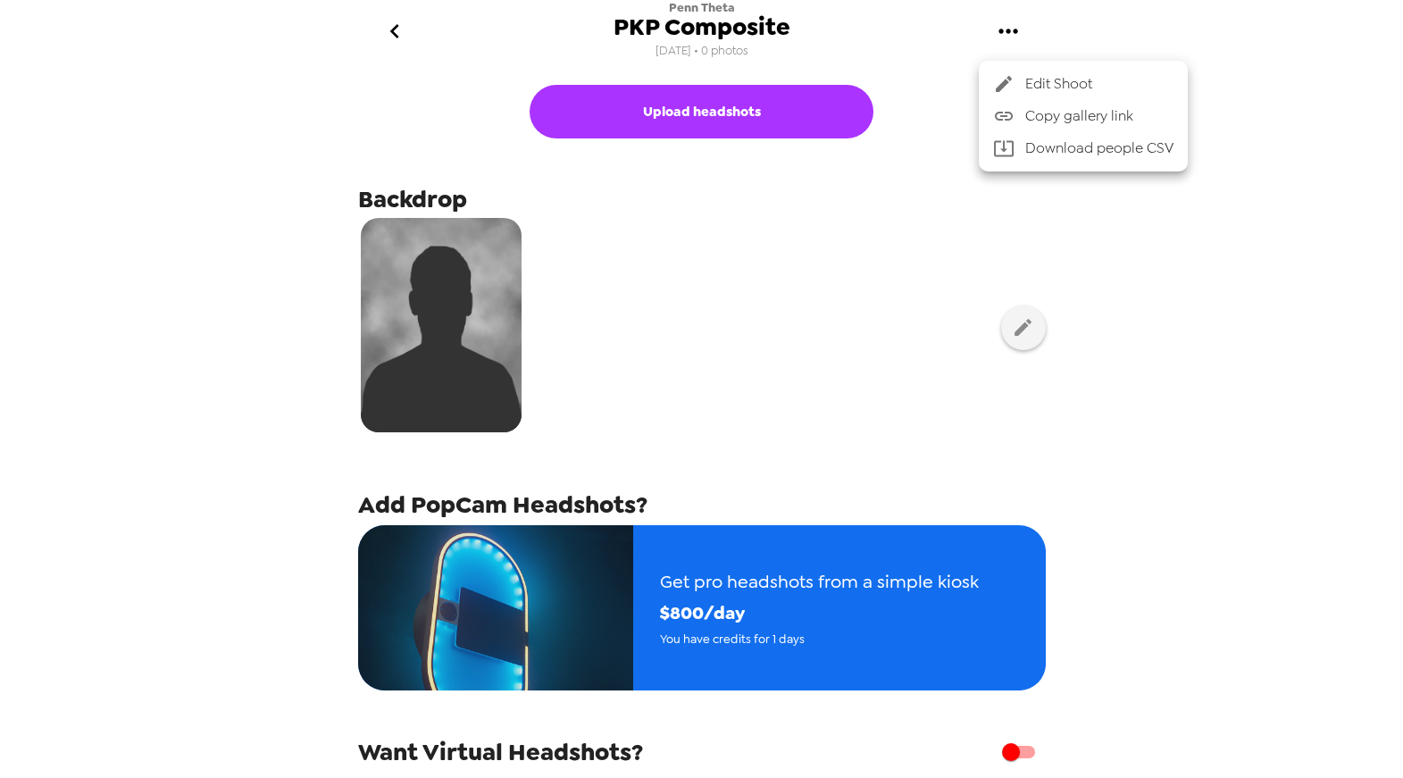
drag, startPoint x: 397, startPoint y: 37, endPoint x: 570, endPoint y: 136, distance: 198.9
click at [398, 35] on div at bounding box center [701, 389] width 1403 height 778
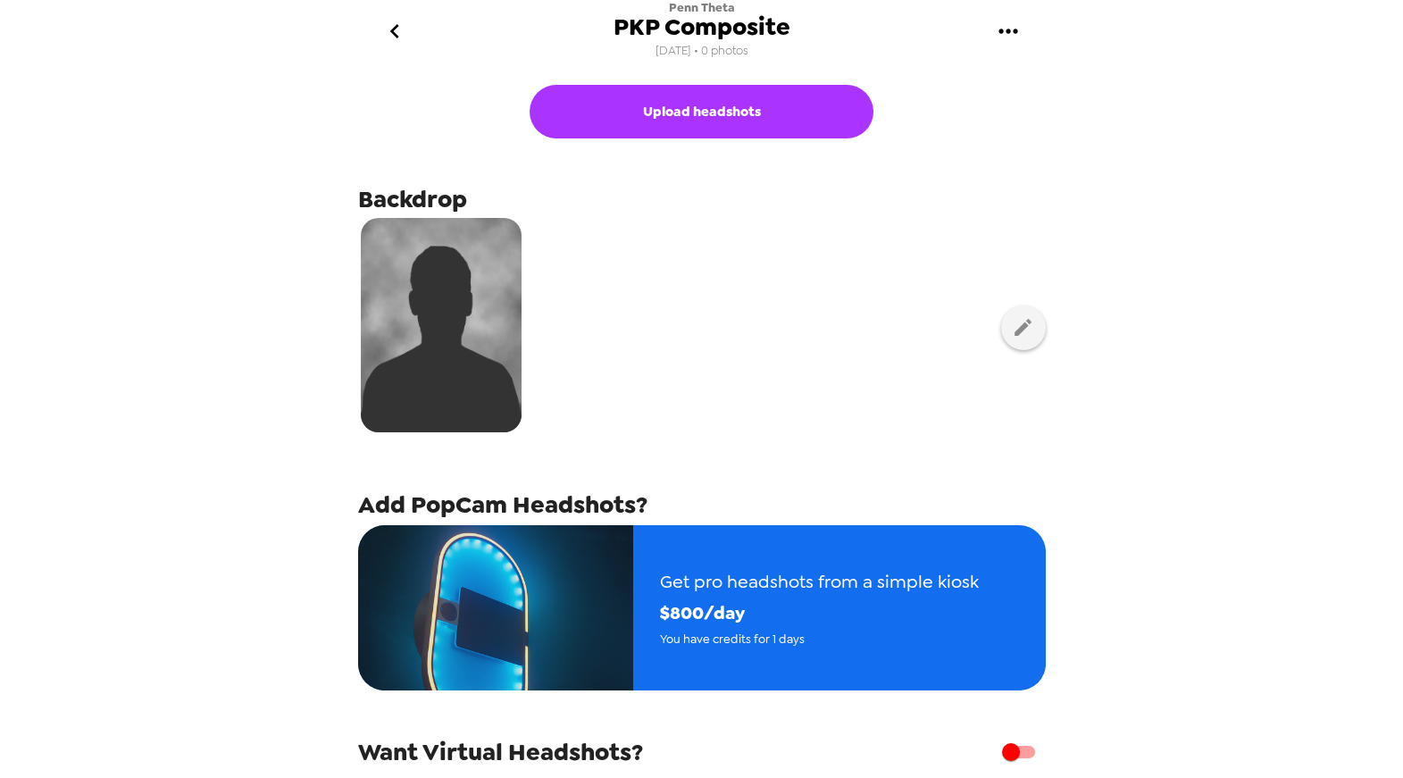
click at [390, 32] on icon "go back" at bounding box center [395, 31] width 29 height 29
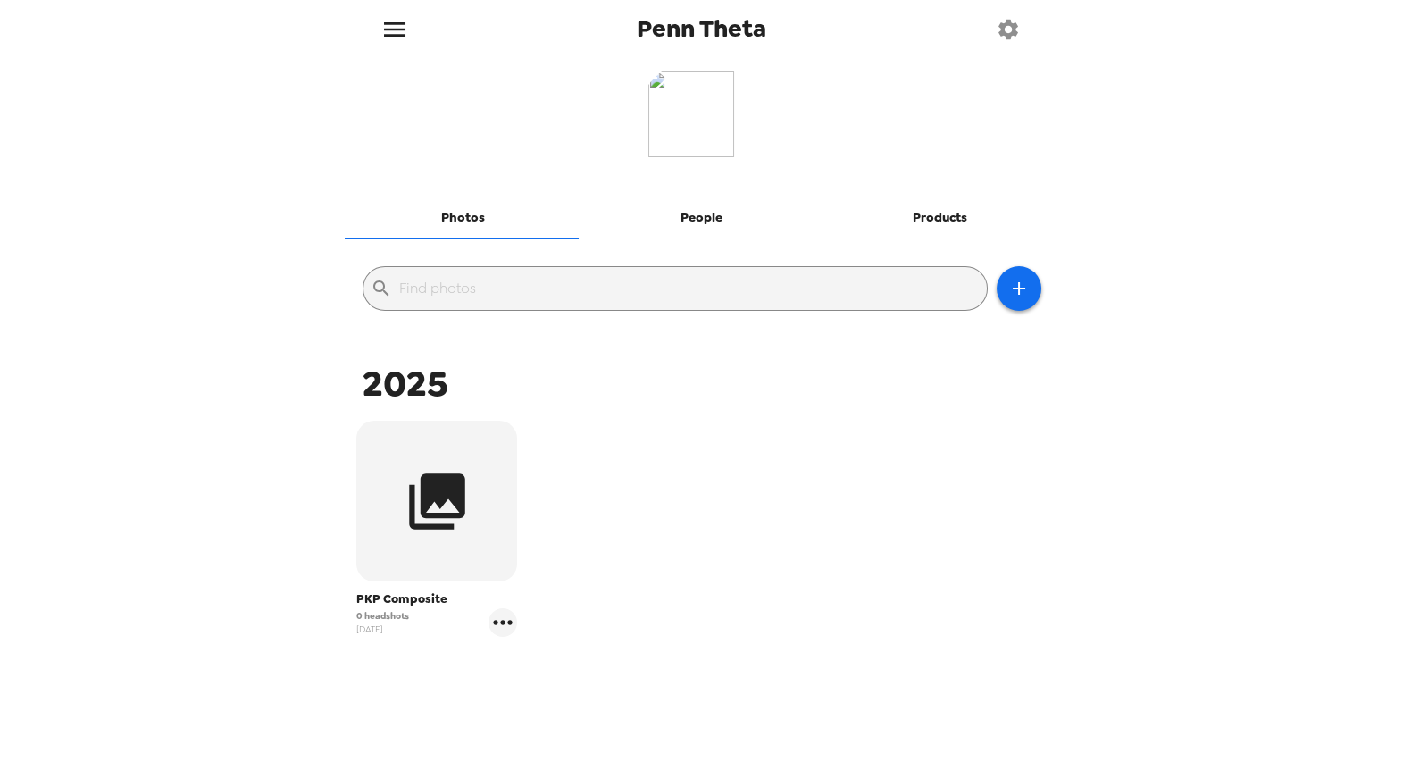
drag, startPoint x: 469, startPoint y: 508, endPoint x: 779, endPoint y: 473, distance: 312.0
click at [470, 508] on button "button" at bounding box center [436, 501] width 161 height 161
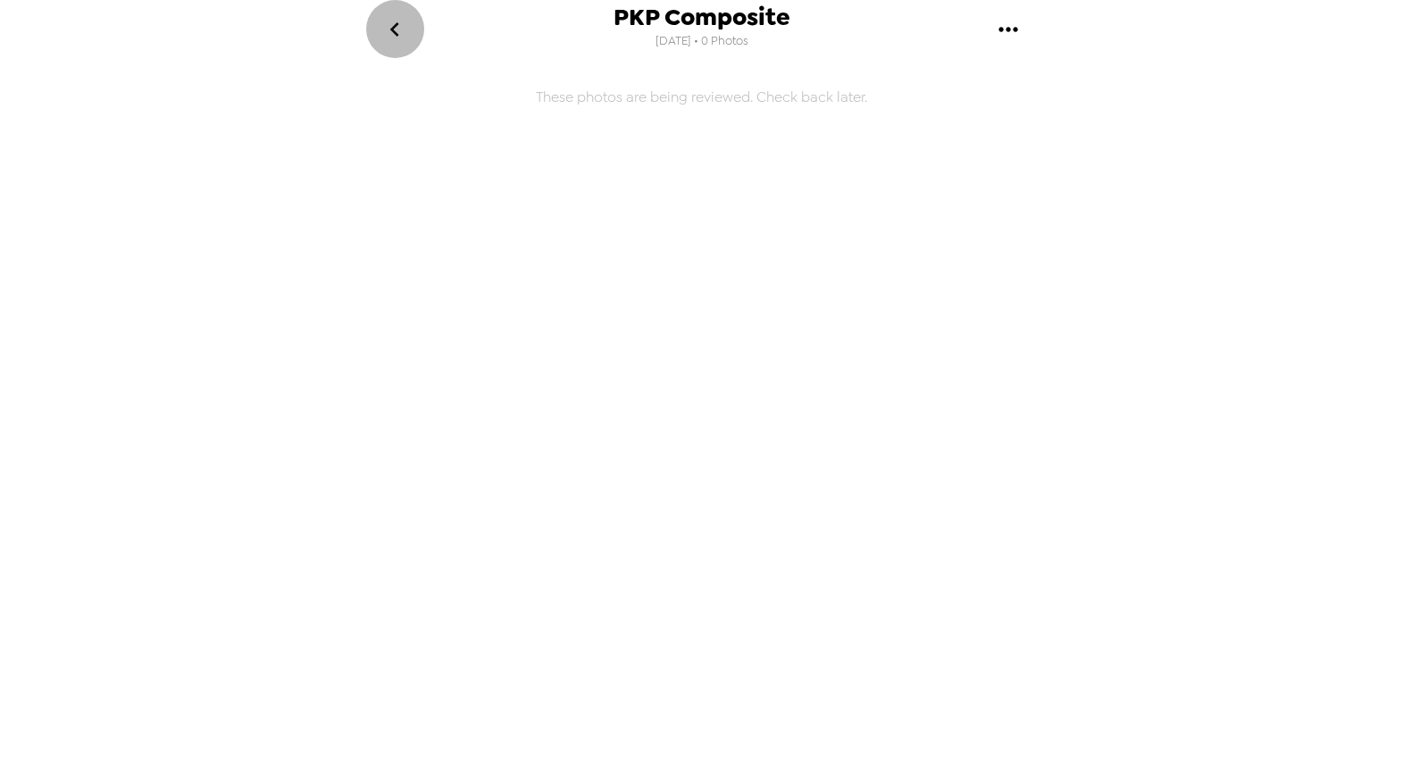
click at [404, 29] on icon "go back" at bounding box center [395, 29] width 29 height 29
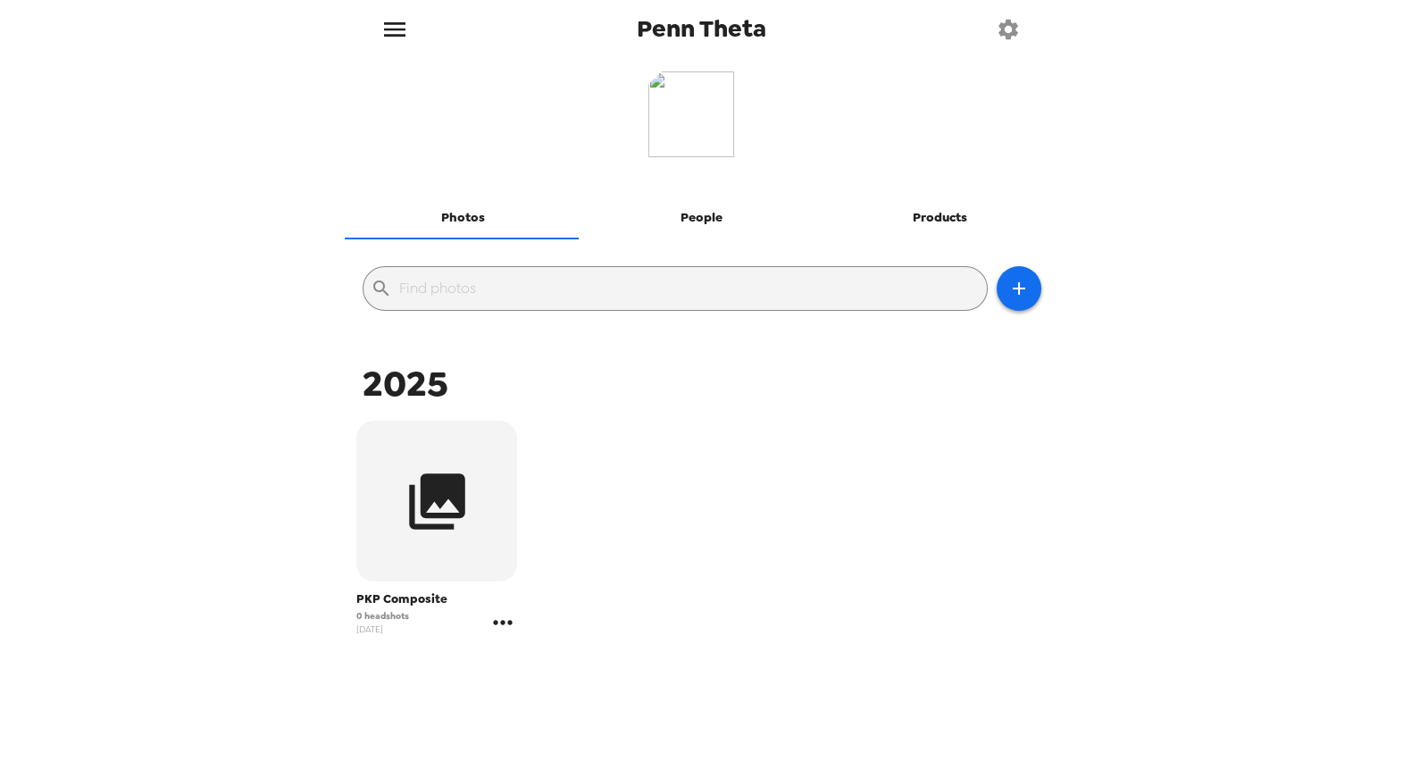
click at [510, 621] on icon "gallery menu" at bounding box center [503, 622] width 29 height 29
click at [615, 657] on span "Edit Shoot" at bounding box center [608, 659] width 148 height 21
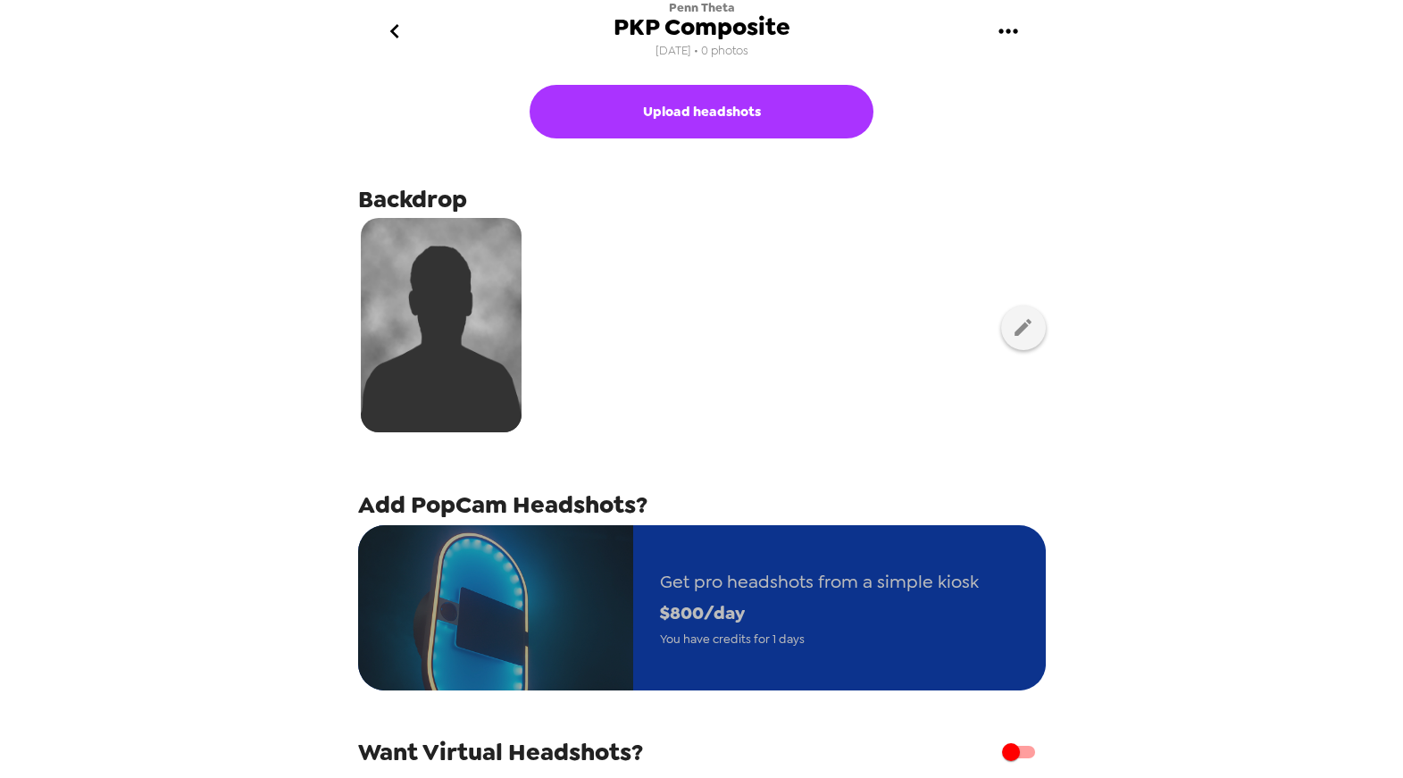
click at [826, 606] on span "$ 800 /day" at bounding box center [819, 613] width 319 height 31
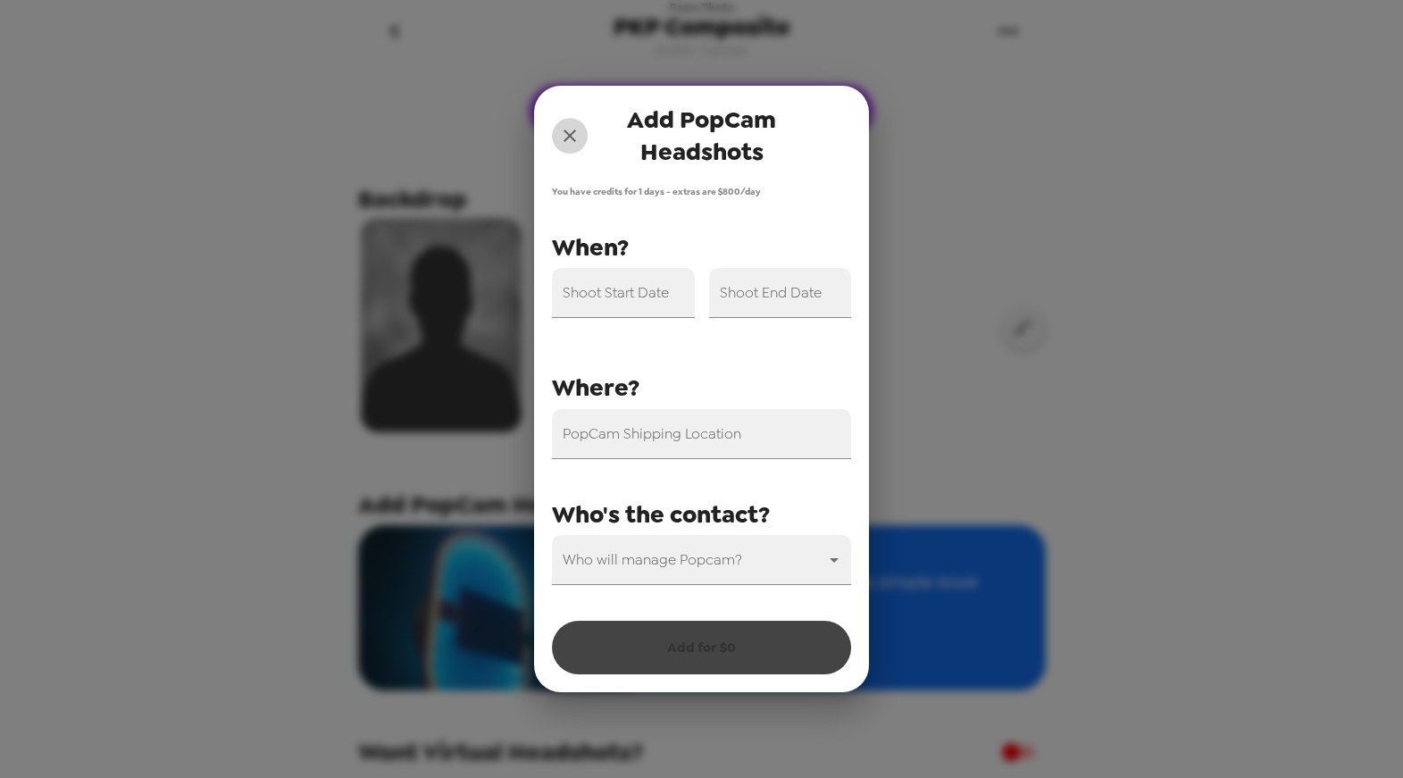
click at [569, 140] on icon "close" at bounding box center [569, 135] width 21 height 21
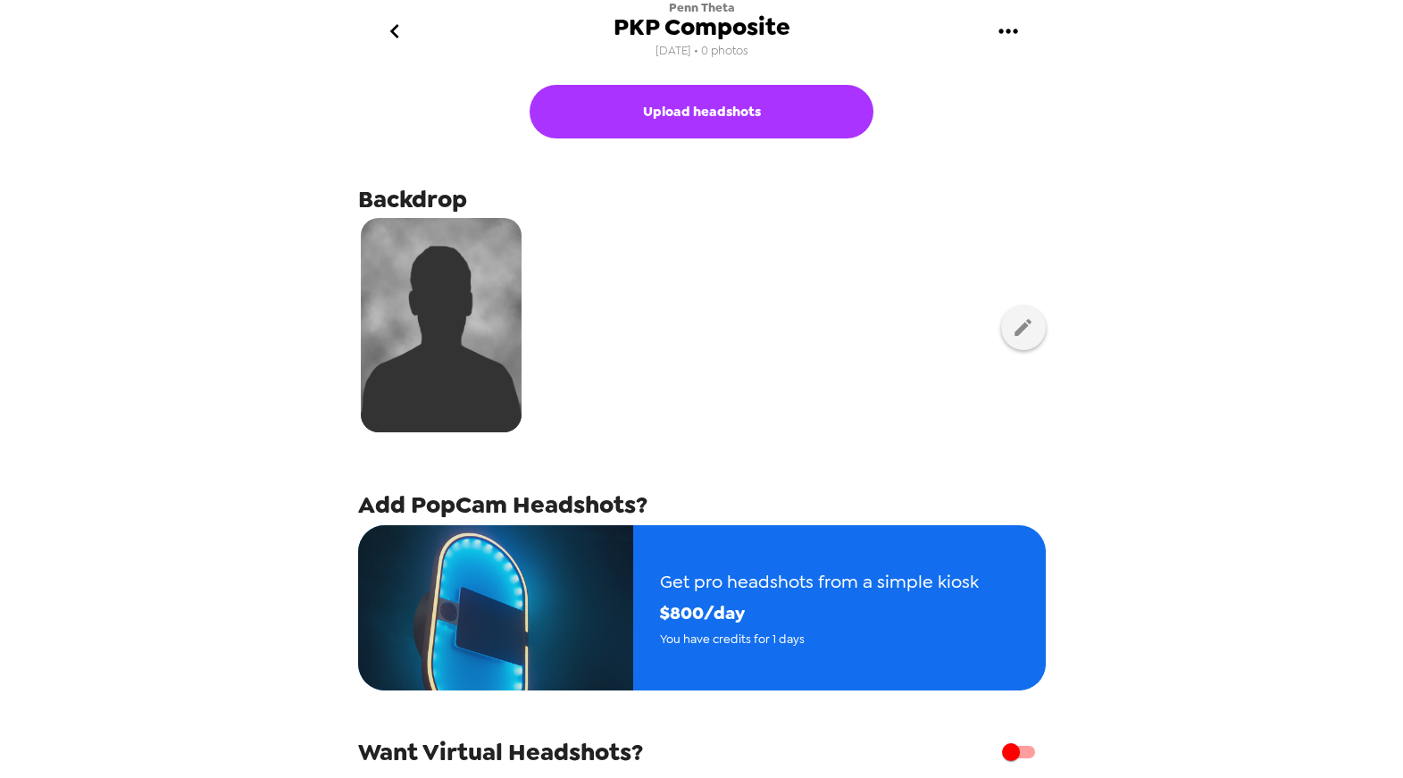
click at [403, 31] on icon "go back" at bounding box center [395, 31] width 29 height 29
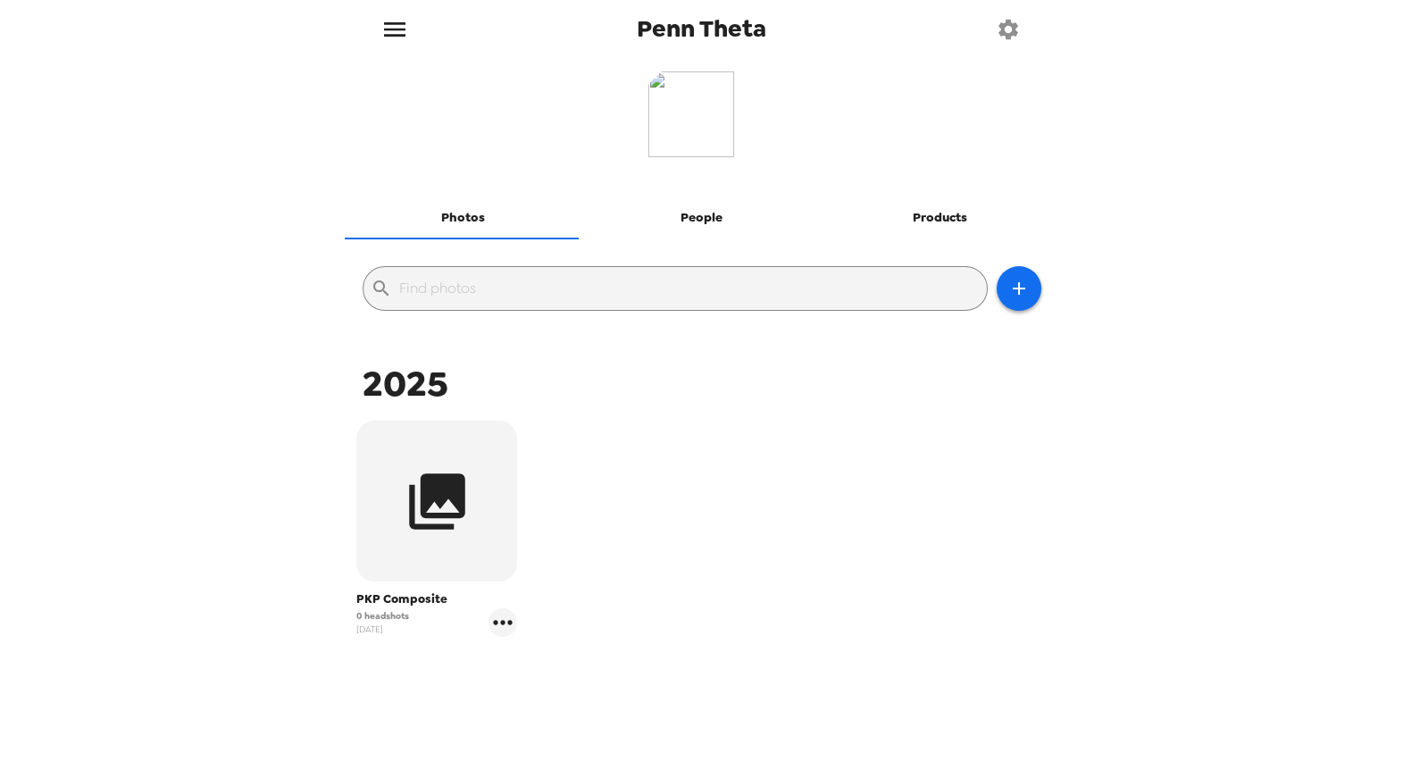
click at [704, 222] on button "People" at bounding box center [701, 218] width 238 height 43
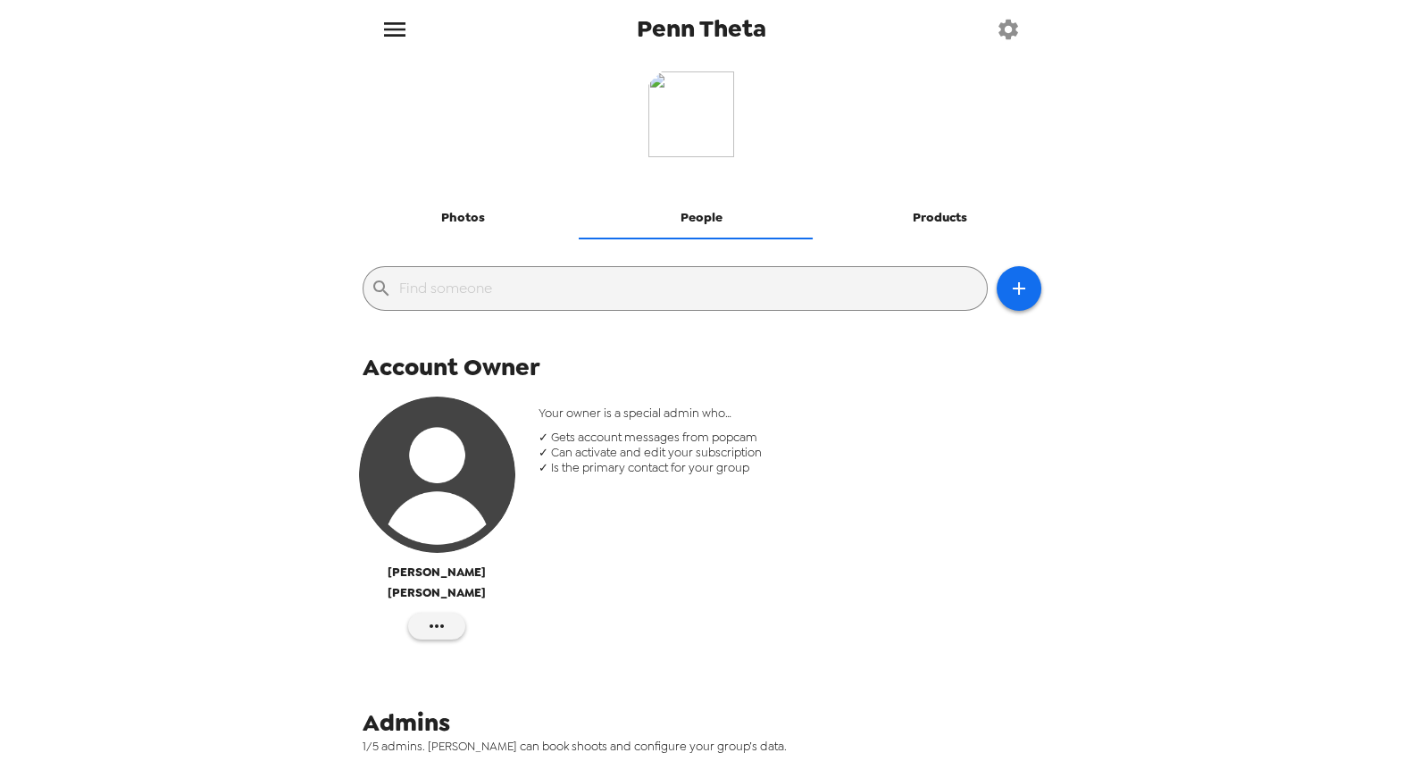
click at [904, 220] on button "Products" at bounding box center [940, 218] width 238 height 43
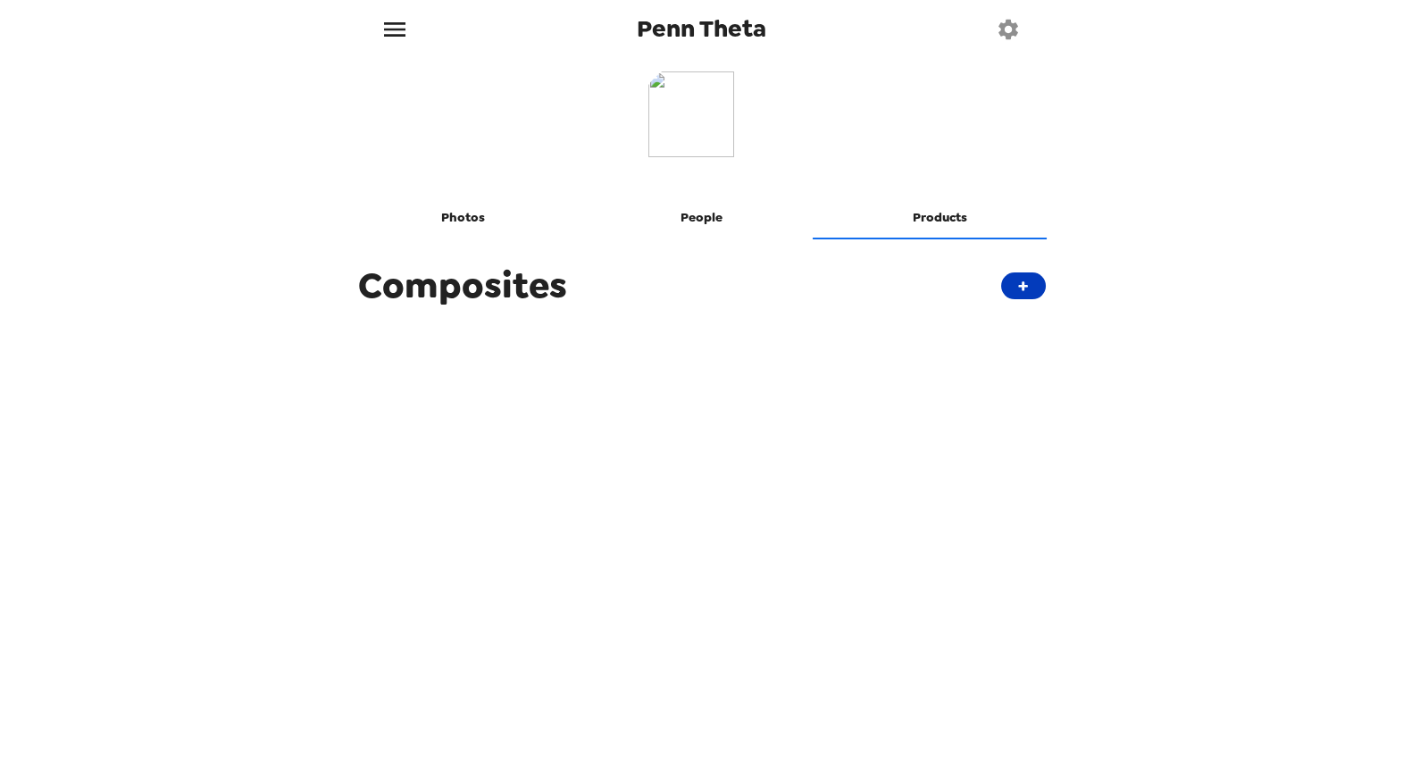
click at [1015, 286] on button "+" at bounding box center [1023, 285] width 45 height 27
click at [693, 225] on button "People" at bounding box center [701, 218] width 238 height 43
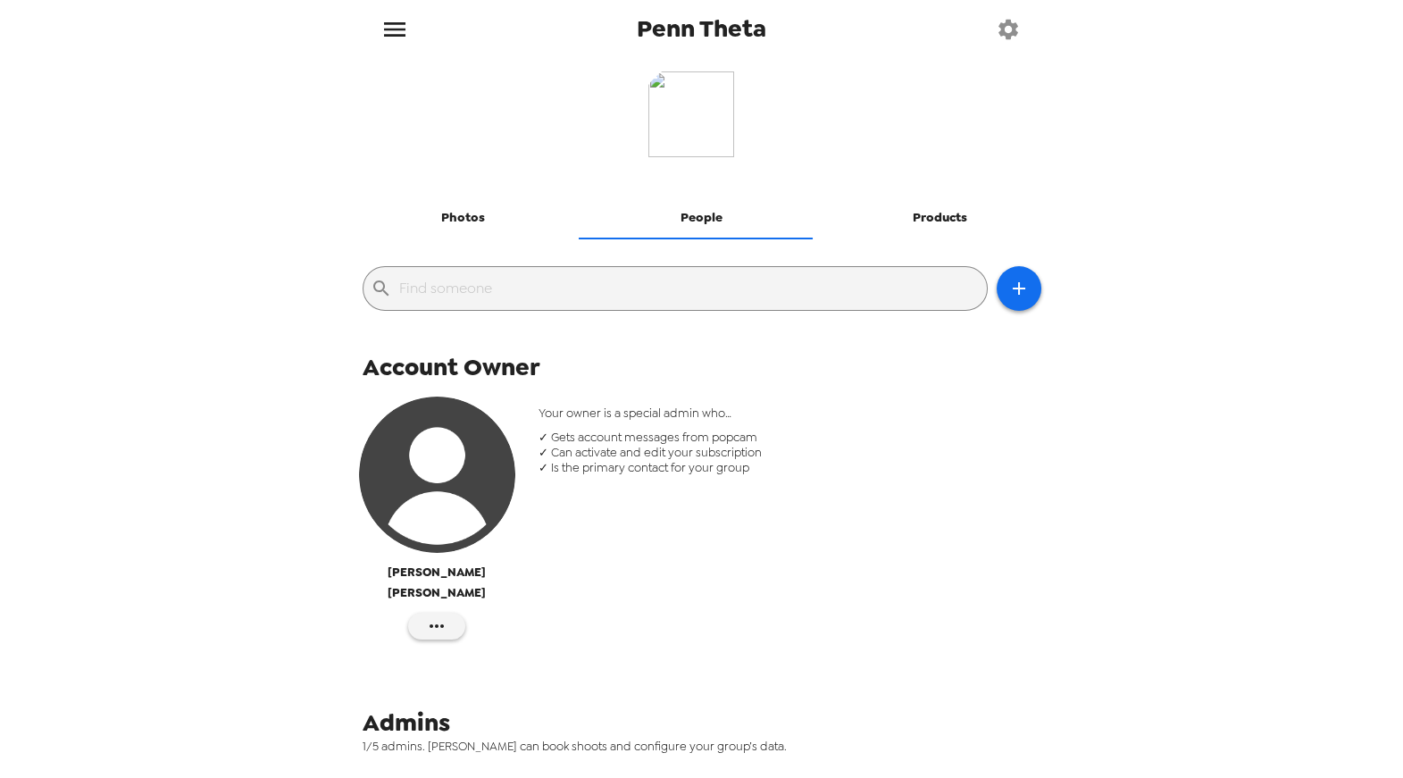
click at [473, 231] on button "Photos" at bounding box center [464, 218] width 238 height 43
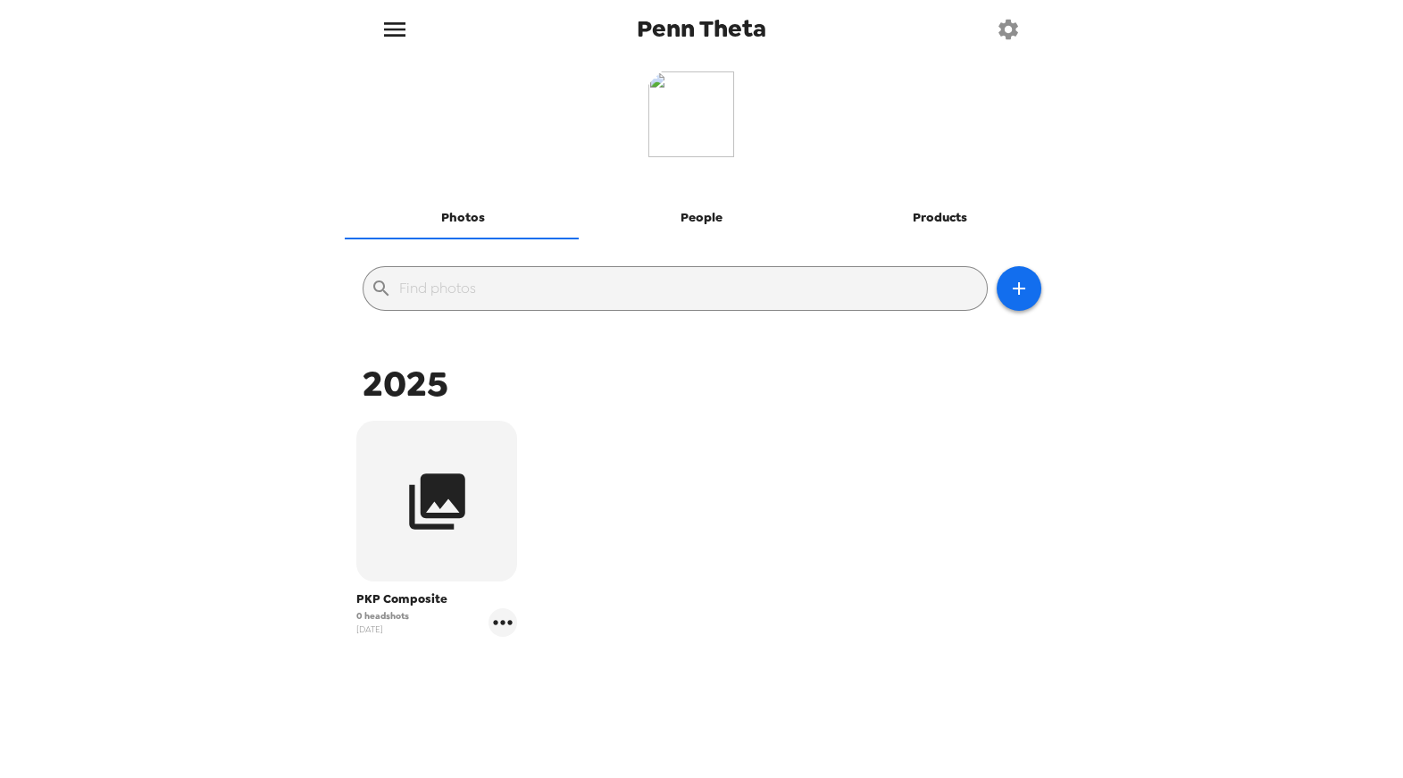
click at [995, 34] on button "button" at bounding box center [1009, 29] width 58 height 58
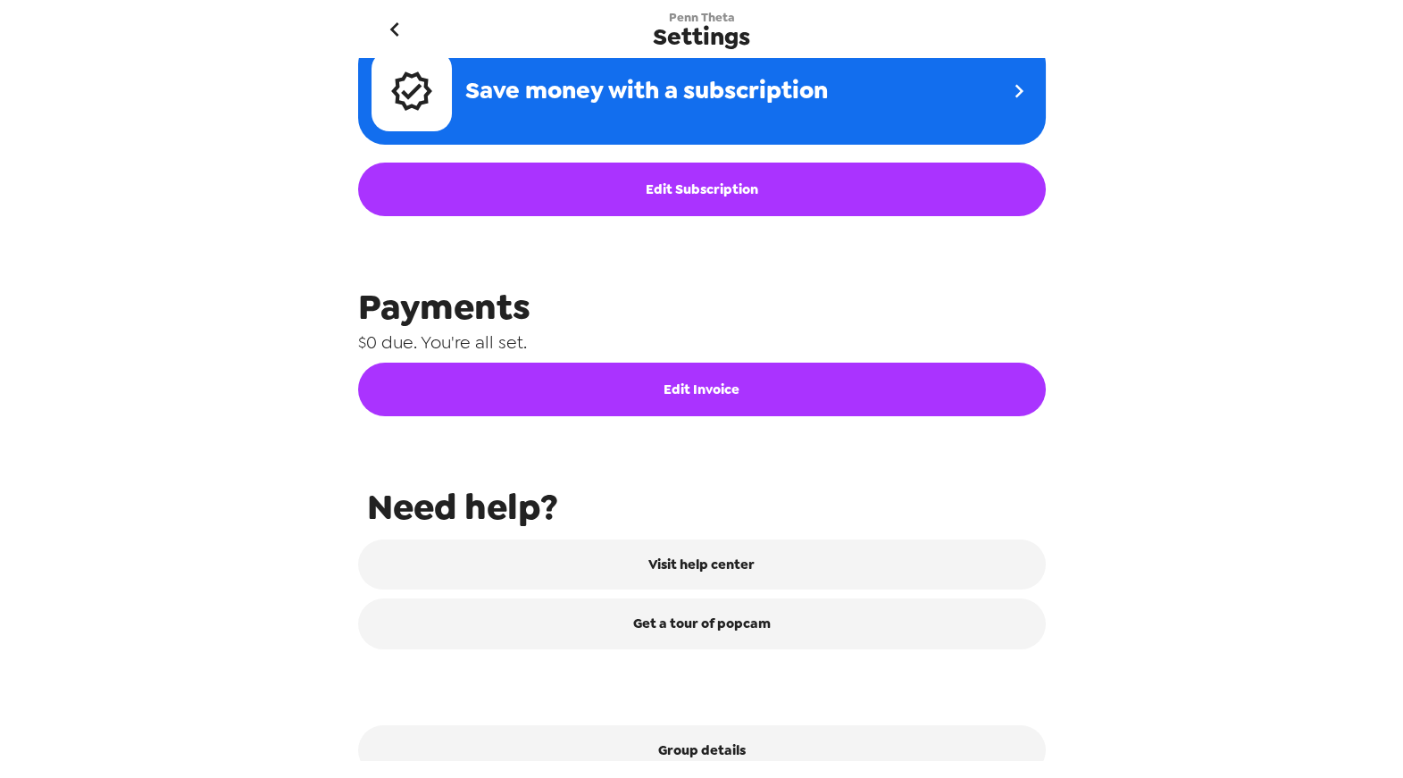
scroll to position [736, 0]
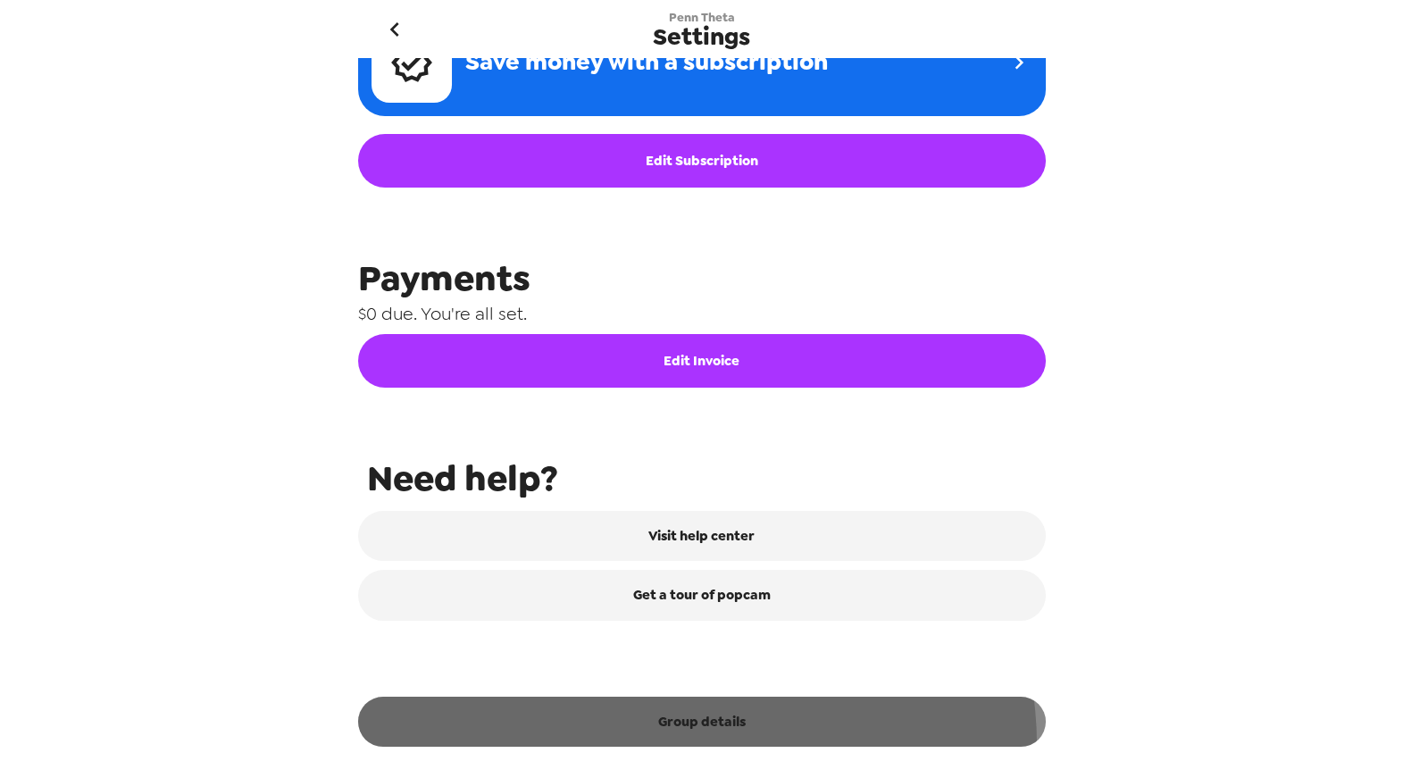
click at [690, 745] on button "Group details" at bounding box center [702, 722] width 688 height 50
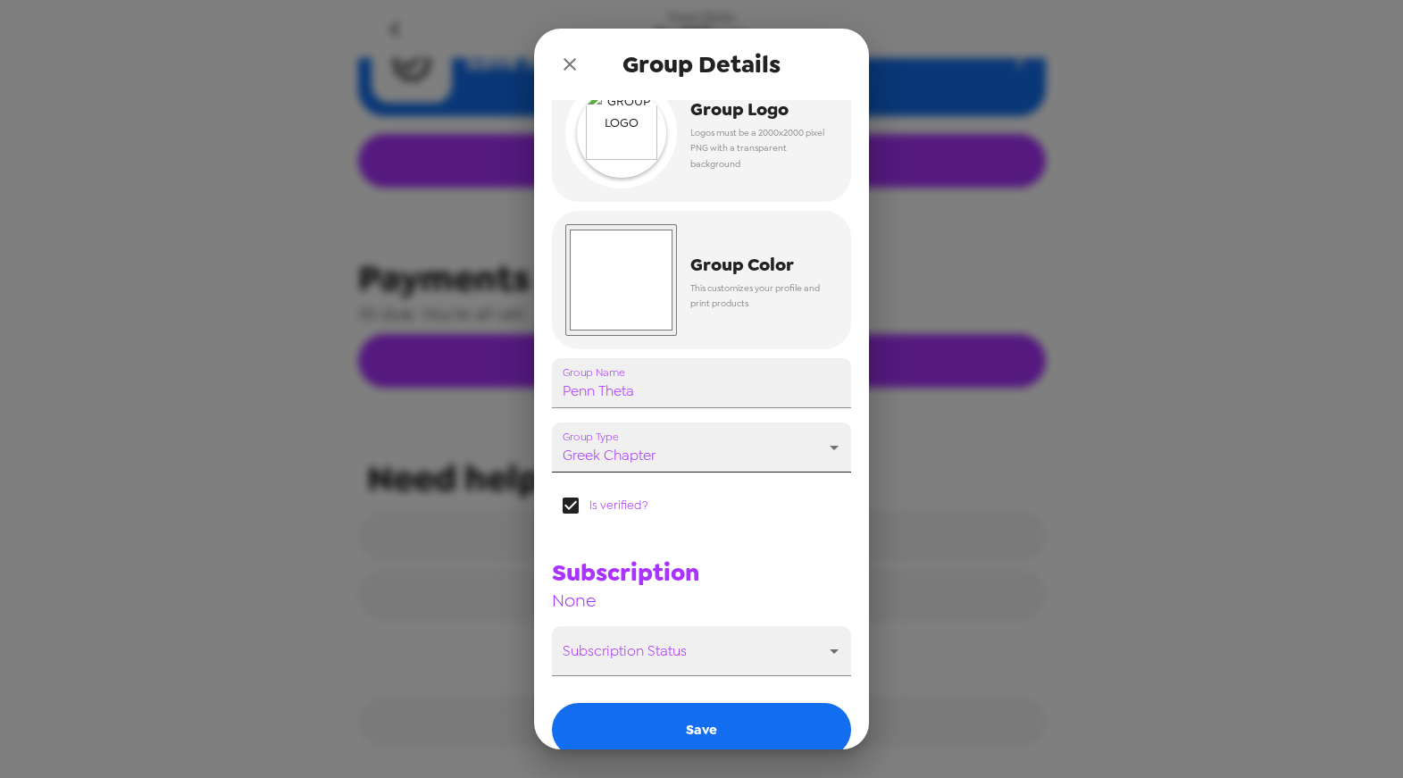
scroll to position [0, 0]
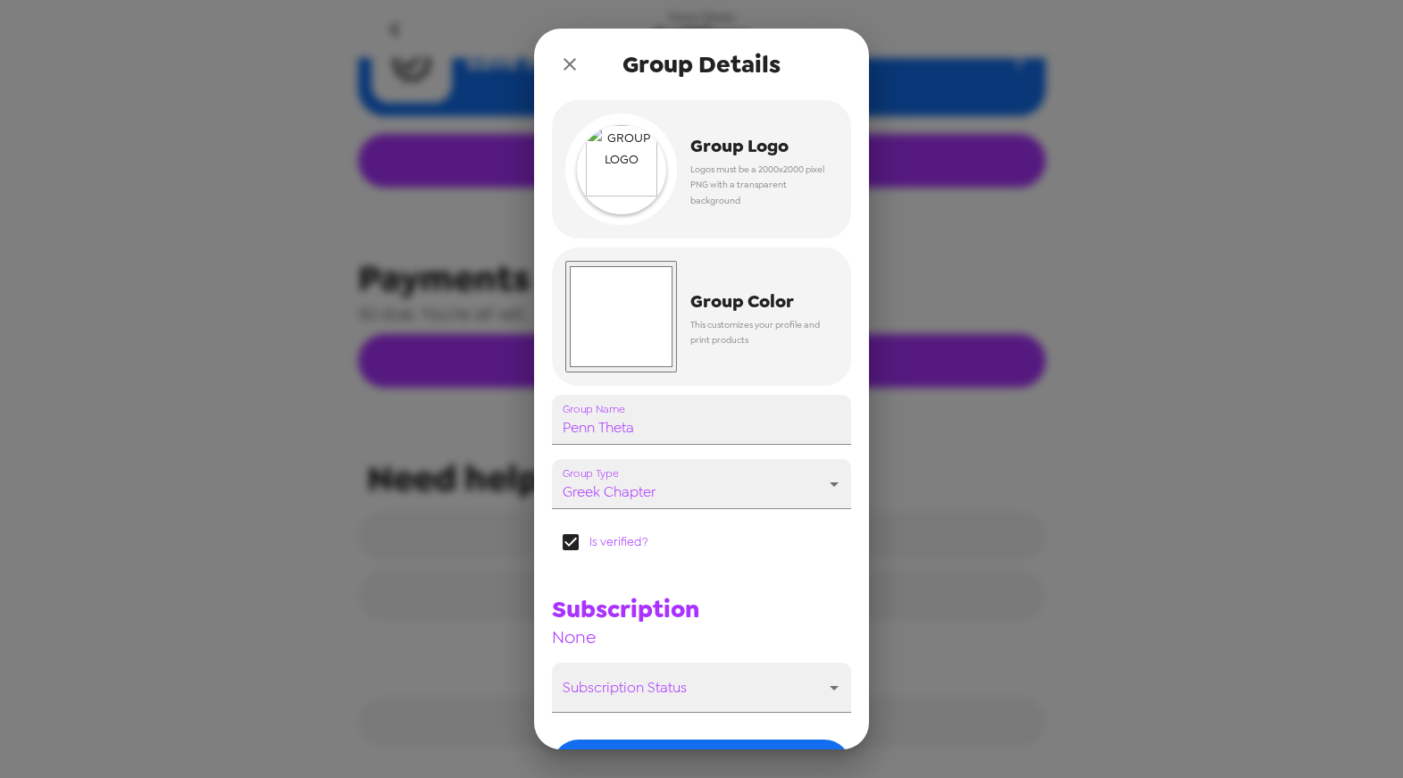
click at [569, 62] on icon "close" at bounding box center [569, 64] width 21 height 21
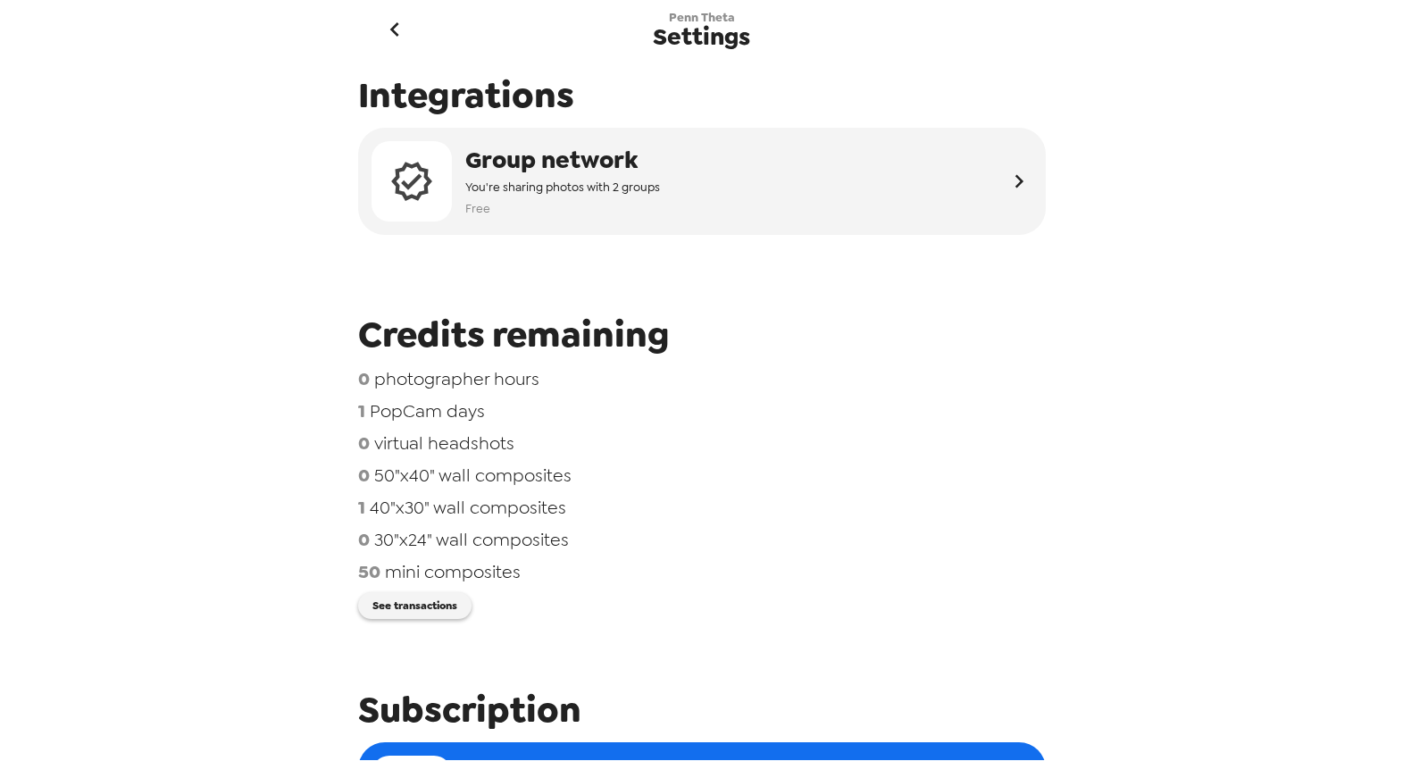
click at [396, 20] on icon "go back" at bounding box center [395, 29] width 29 height 29
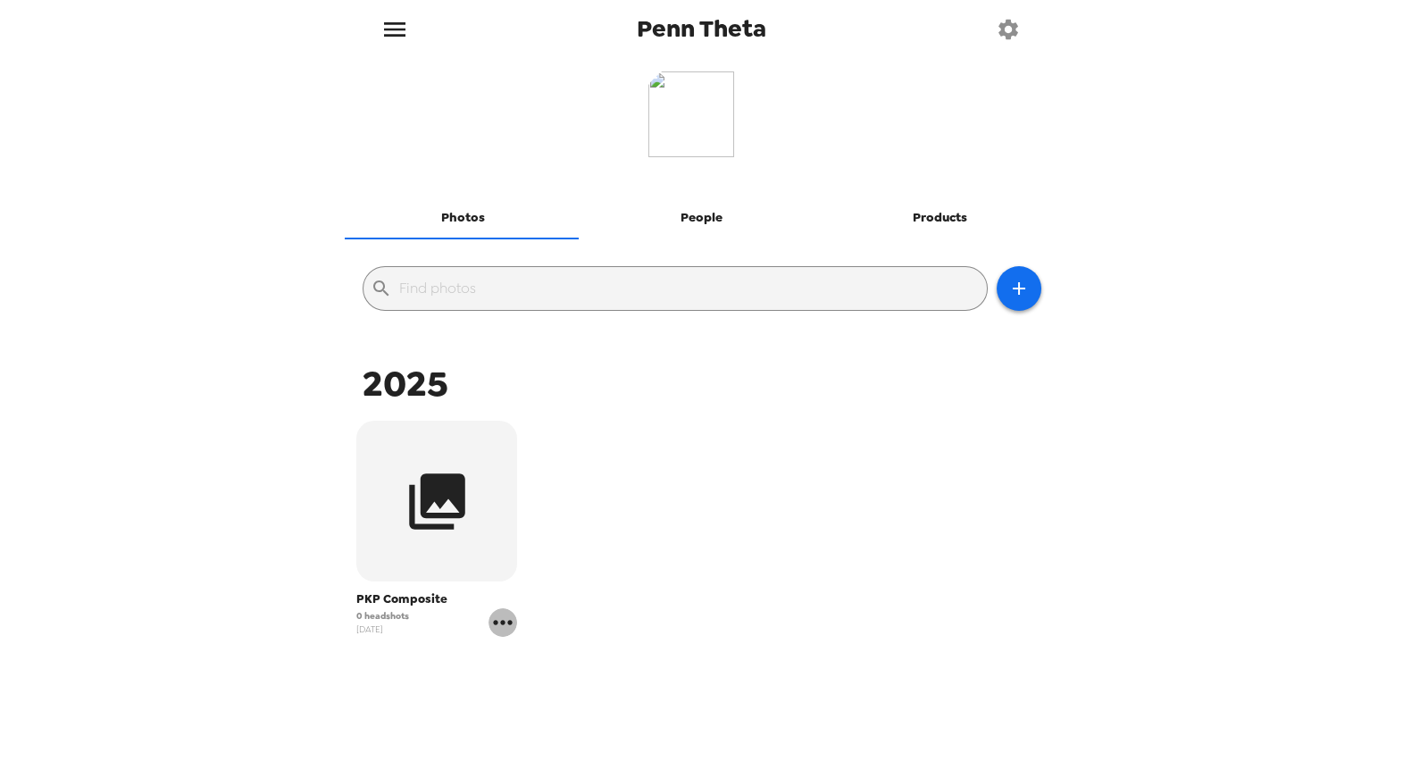
click at [505, 621] on icon "gallery menu" at bounding box center [503, 622] width 29 height 29
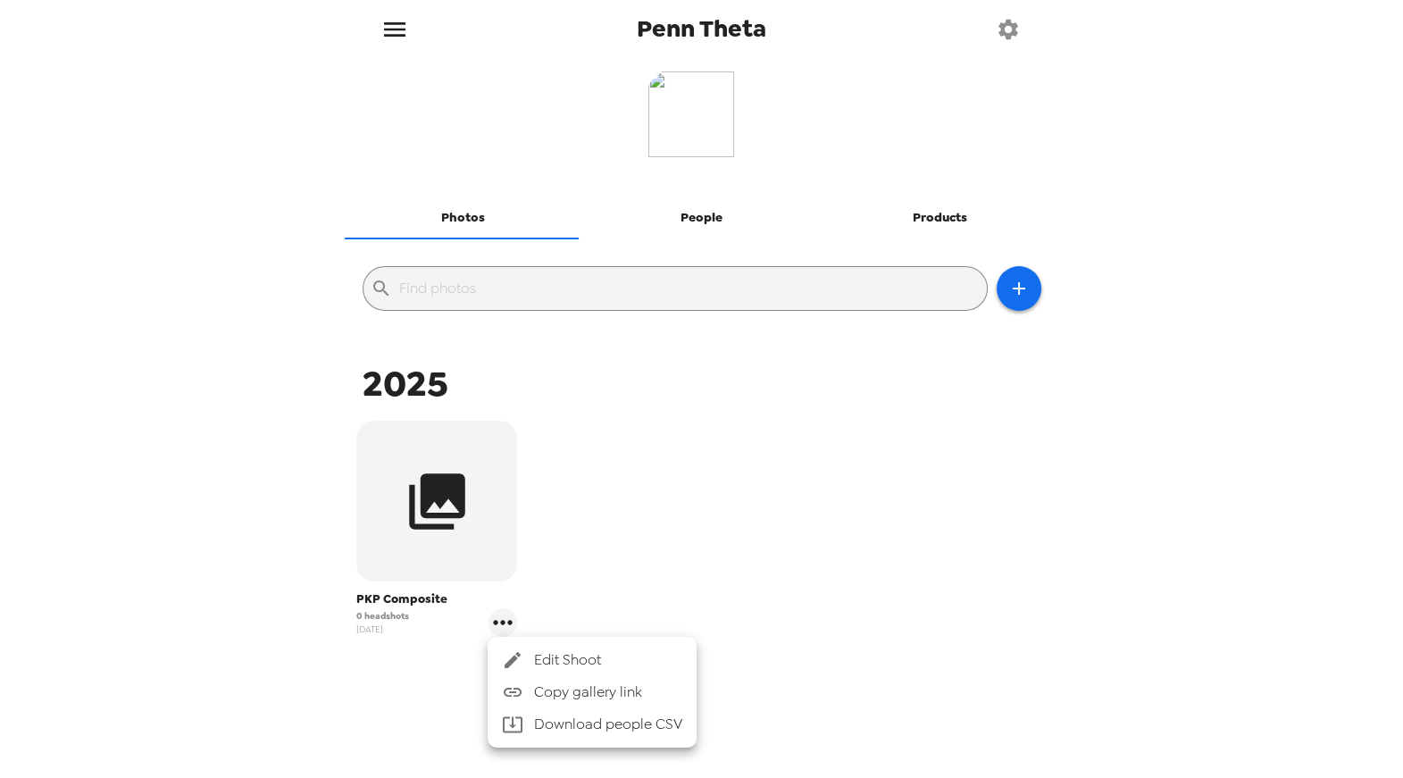
click at [688, 222] on div at bounding box center [701, 389] width 1403 height 778
click at [697, 221] on button "People" at bounding box center [701, 218] width 238 height 43
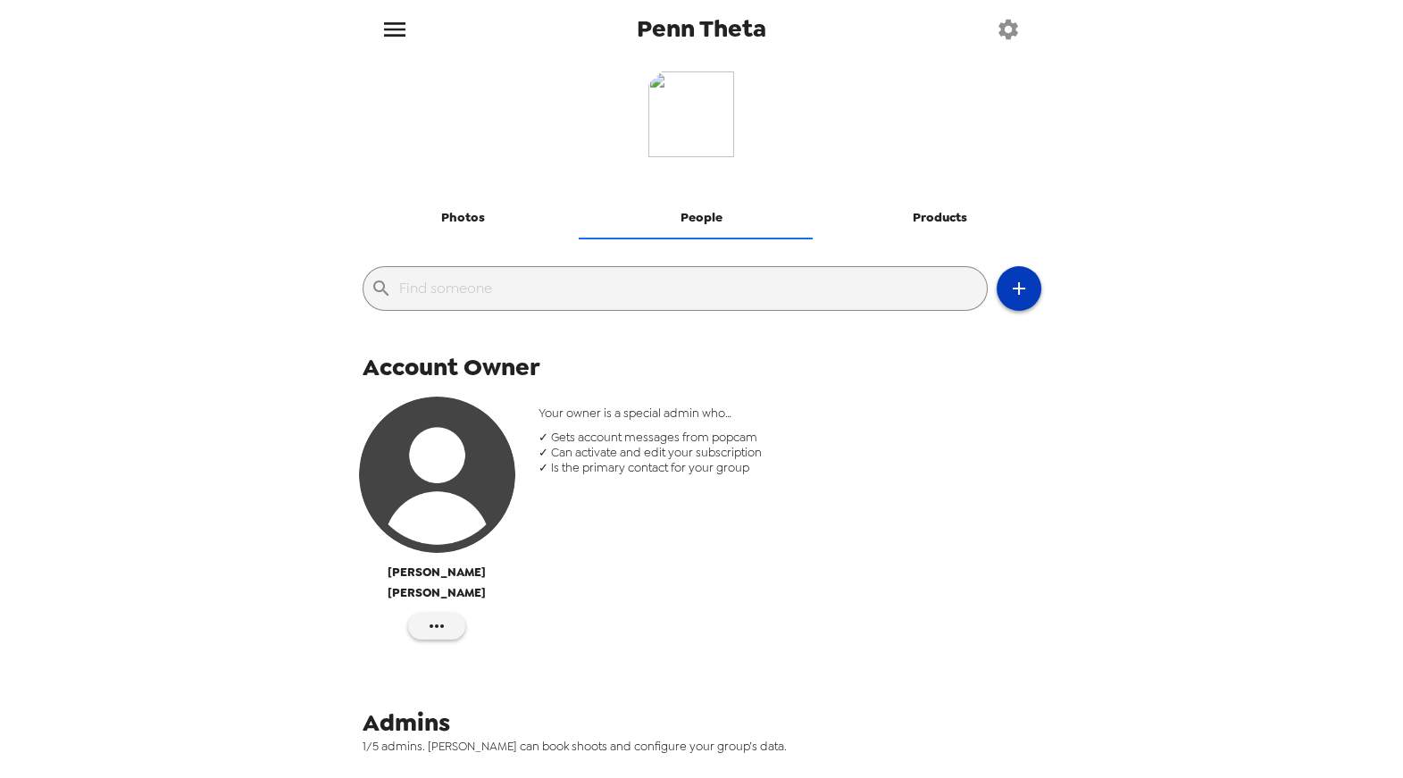
click at [1008, 297] on icon "button" at bounding box center [1018, 288] width 21 height 21
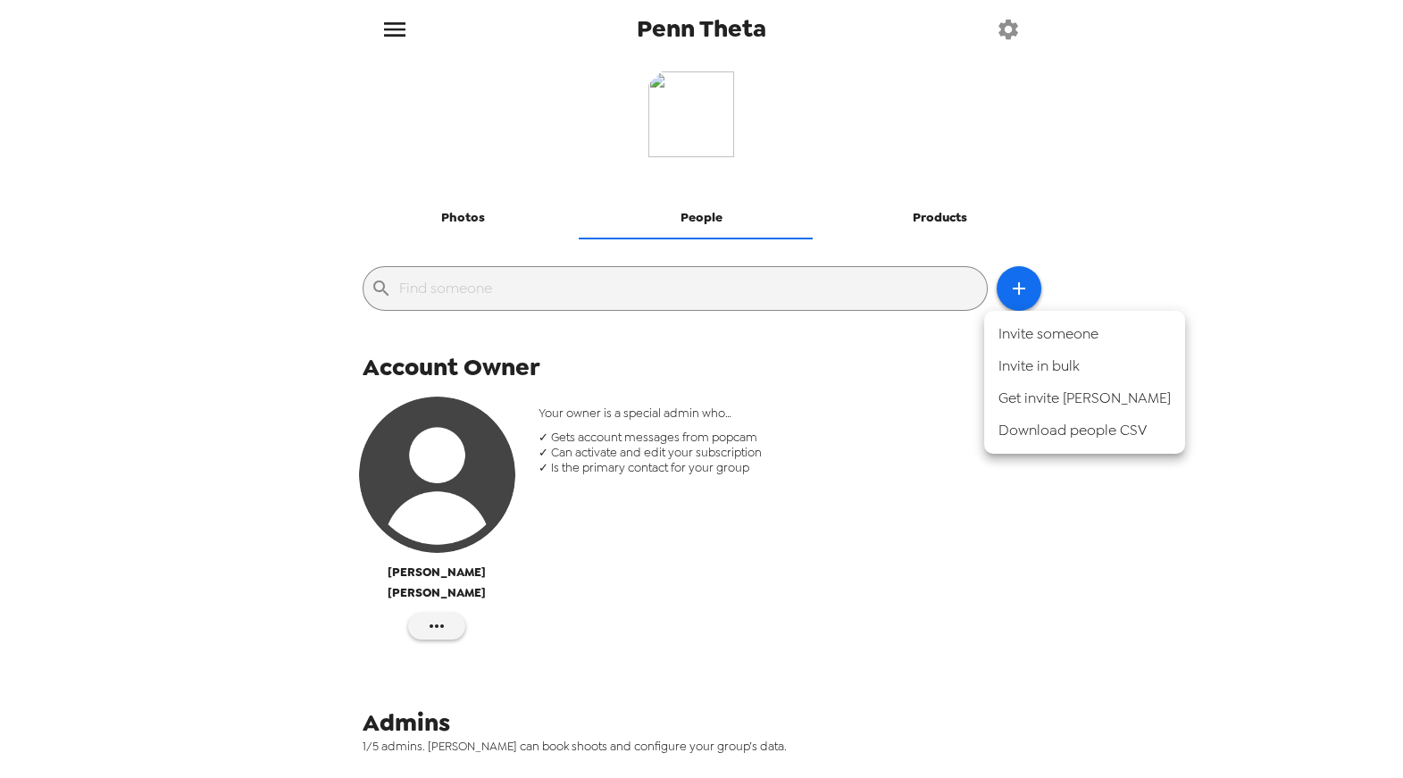
click at [922, 213] on div at bounding box center [701, 389] width 1403 height 778
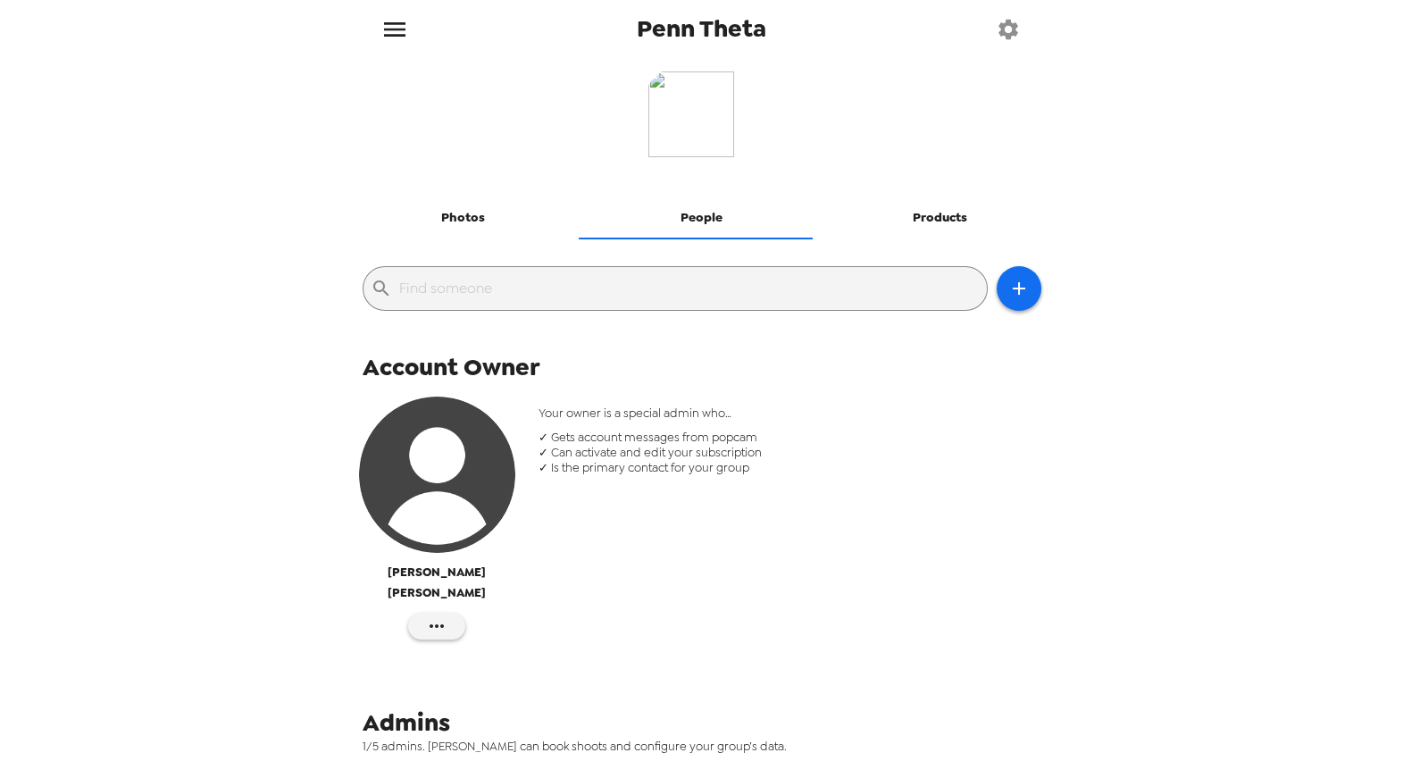
click at [925, 214] on button "Products" at bounding box center [940, 218] width 238 height 43
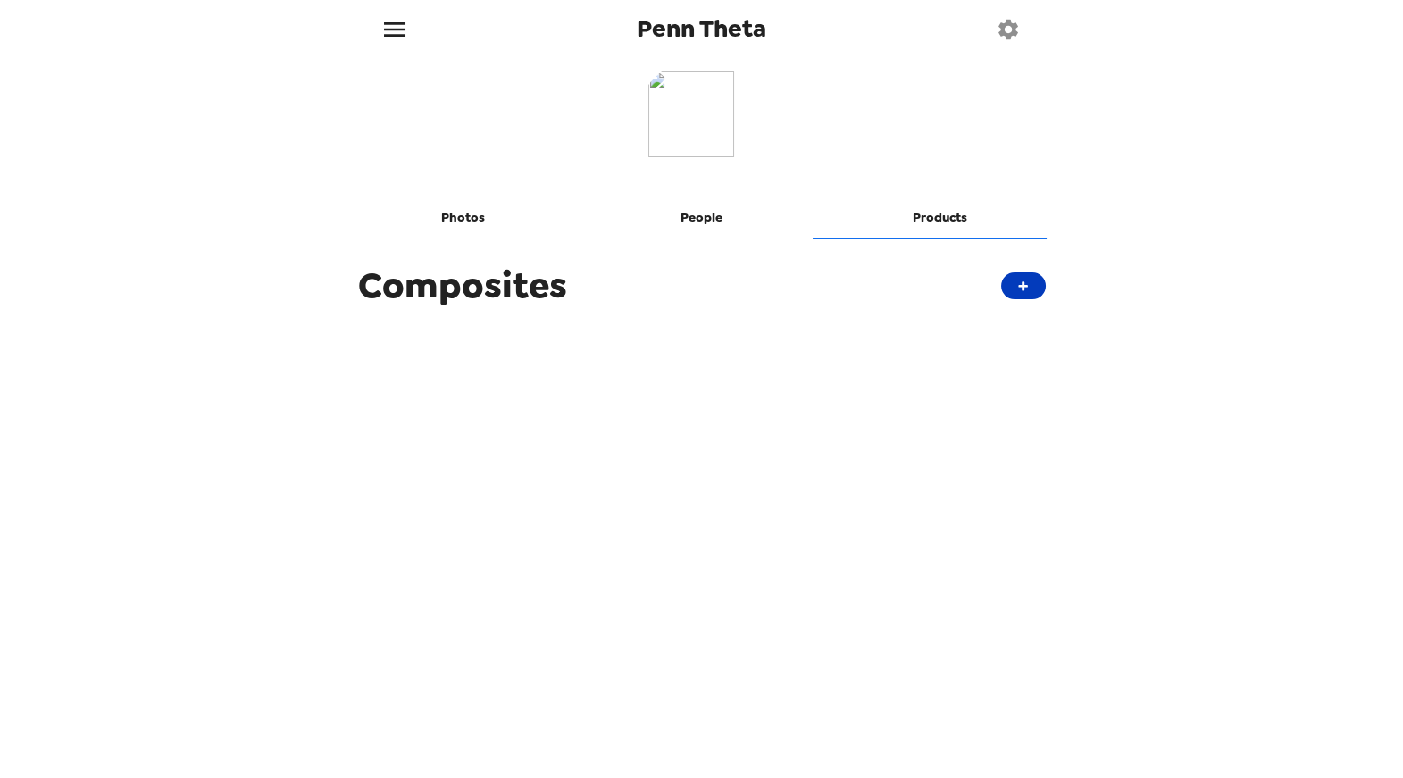
click at [1011, 283] on button "+" at bounding box center [1023, 285] width 45 height 27
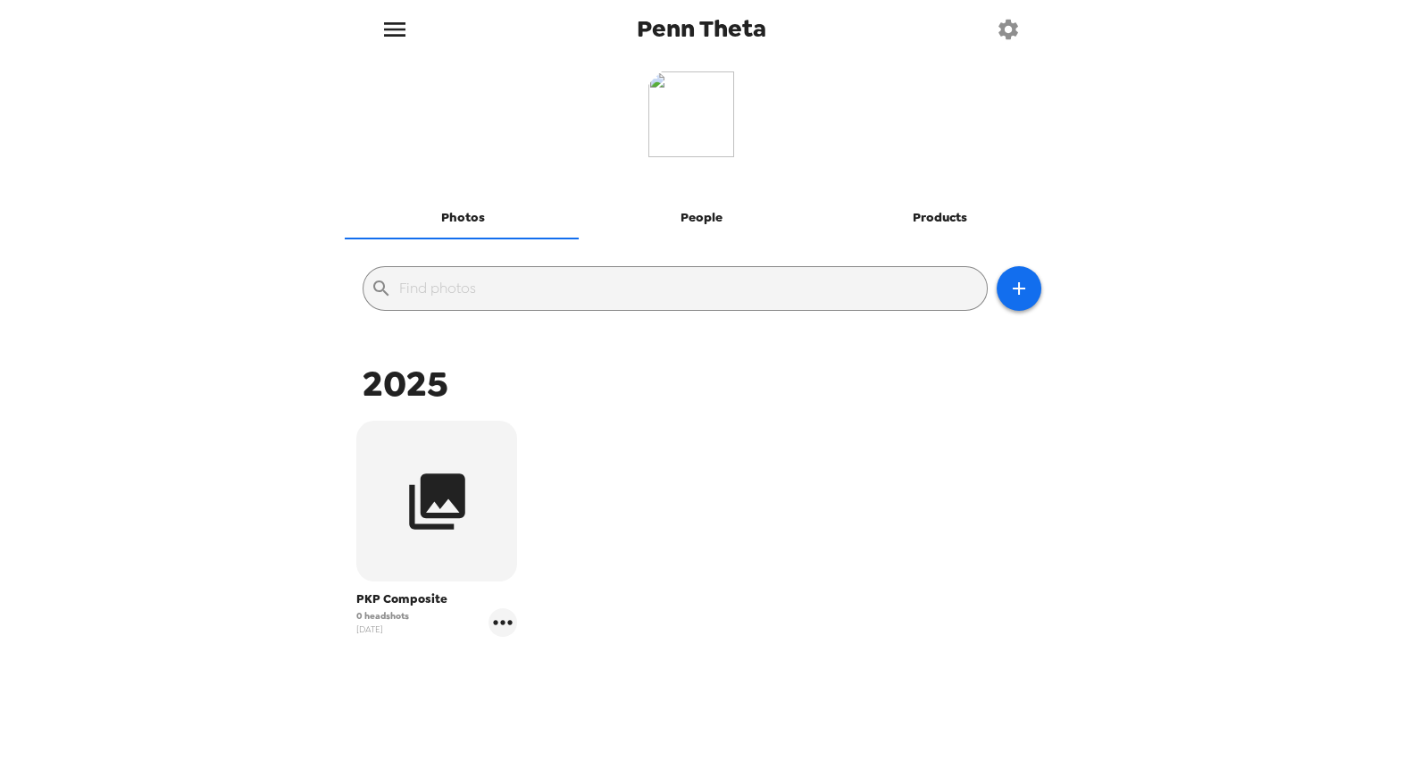
click at [936, 209] on button "Products" at bounding box center [940, 218] width 238 height 43
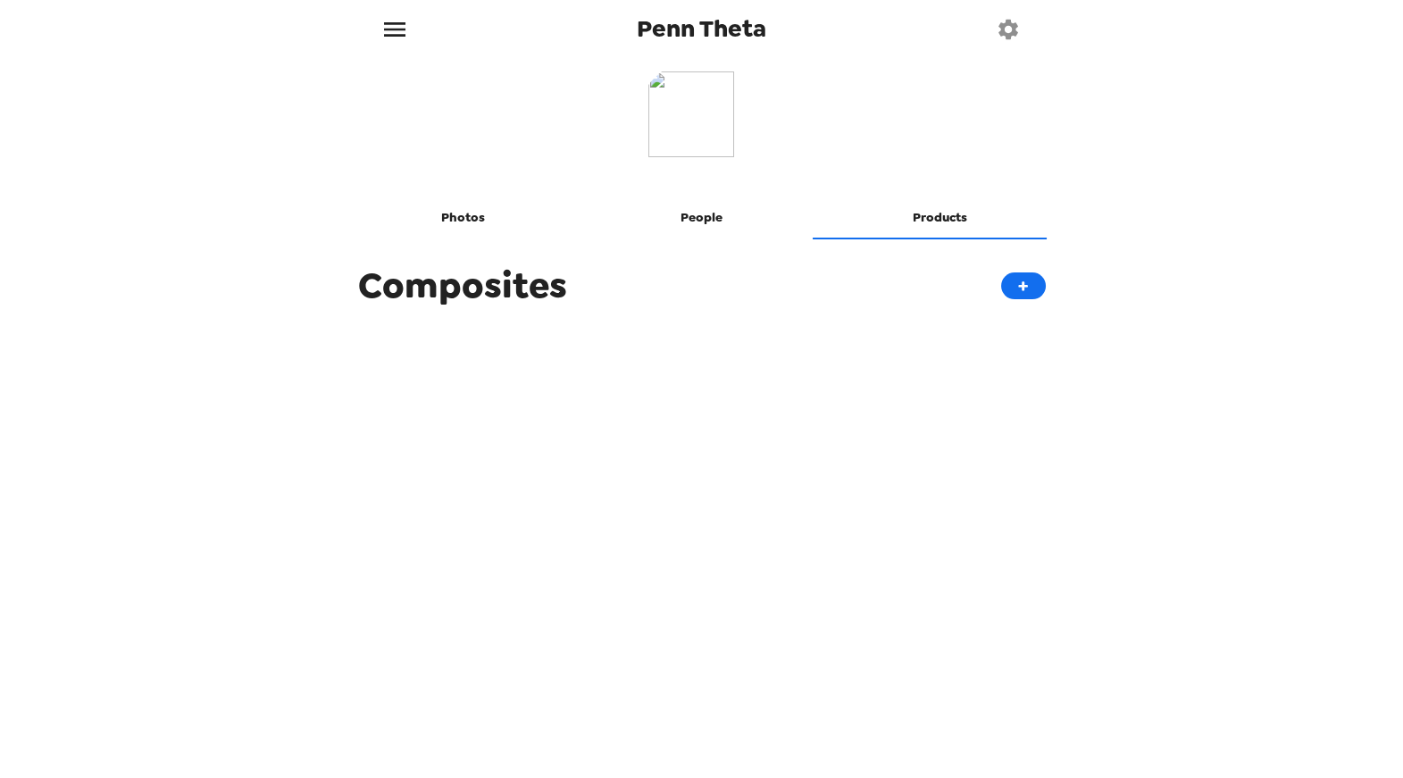
drag, startPoint x: 648, startPoint y: 414, endPoint x: 850, endPoint y: 349, distance: 211.9
click at [649, 413] on div "Photos People Products Composites +" at bounding box center [702, 409] width 715 height 702
click at [702, 222] on button "People" at bounding box center [701, 218] width 238 height 43
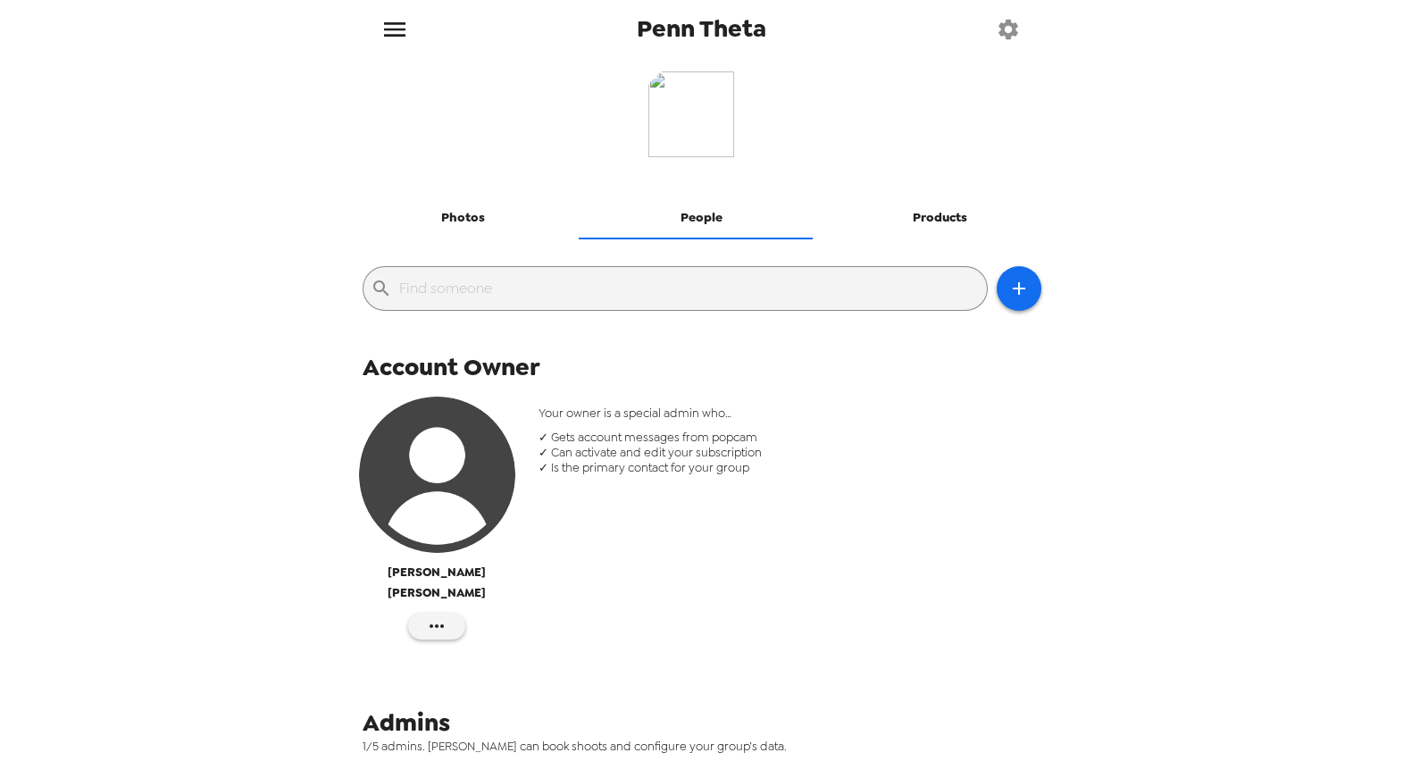
click at [1003, 18] on icon "button" at bounding box center [1008, 29] width 25 height 25
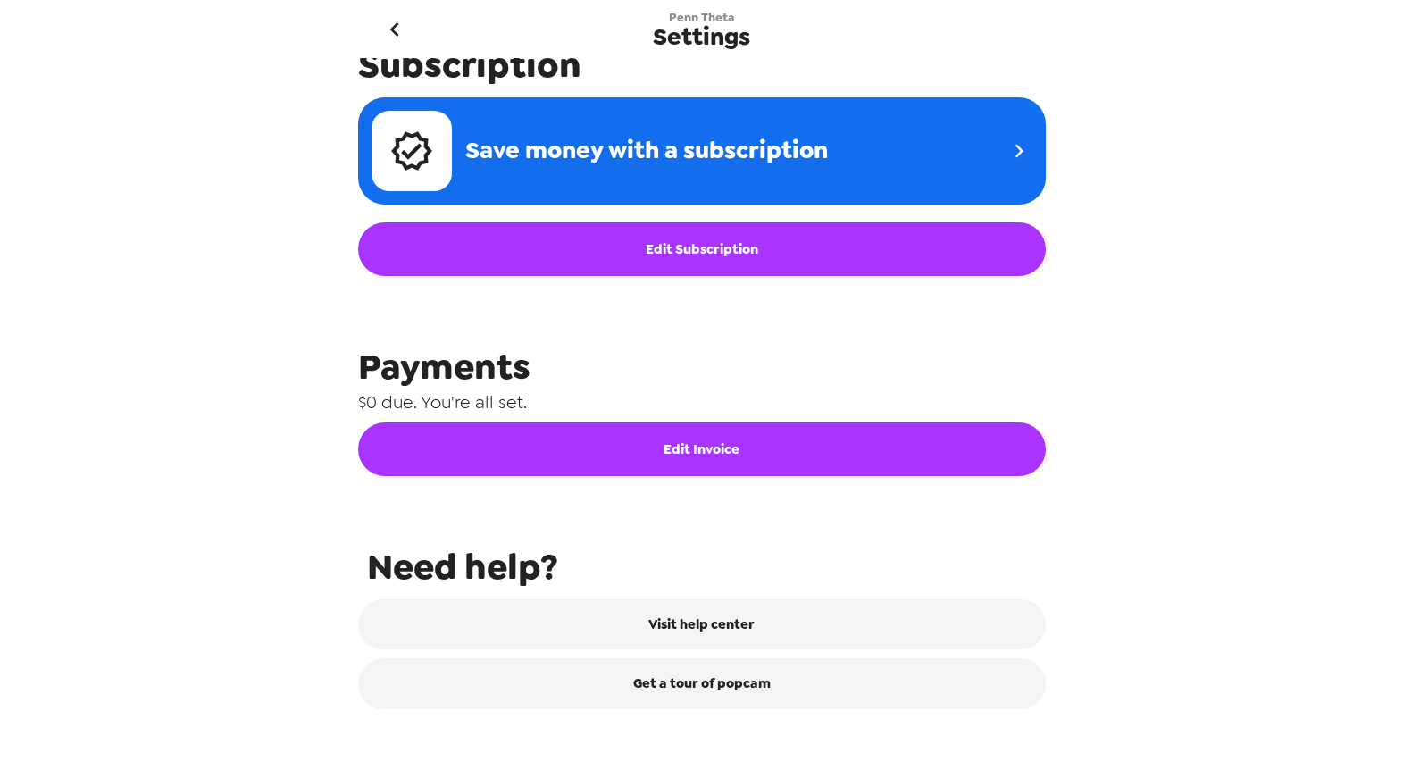
scroll to position [736, 0]
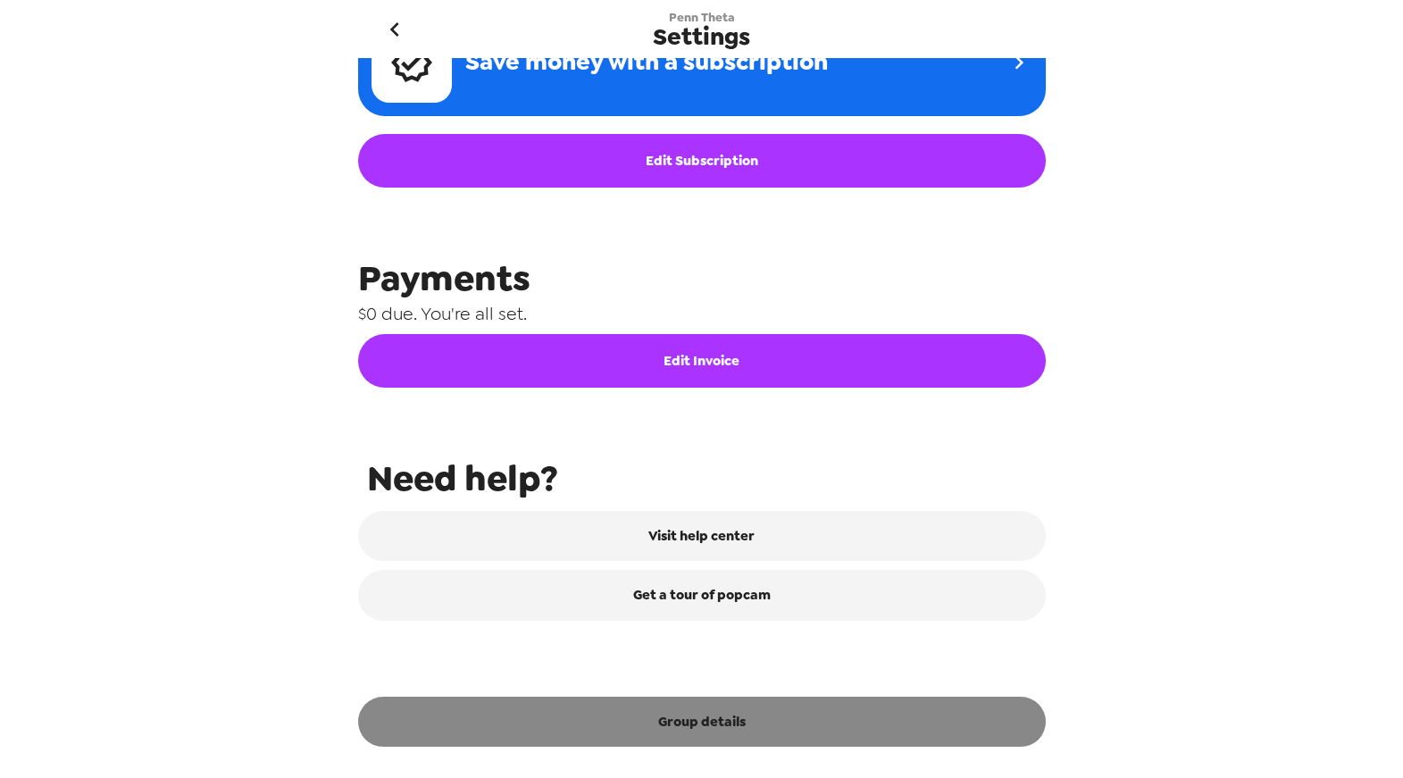
click at [680, 737] on button "Group details" at bounding box center [702, 722] width 688 height 50
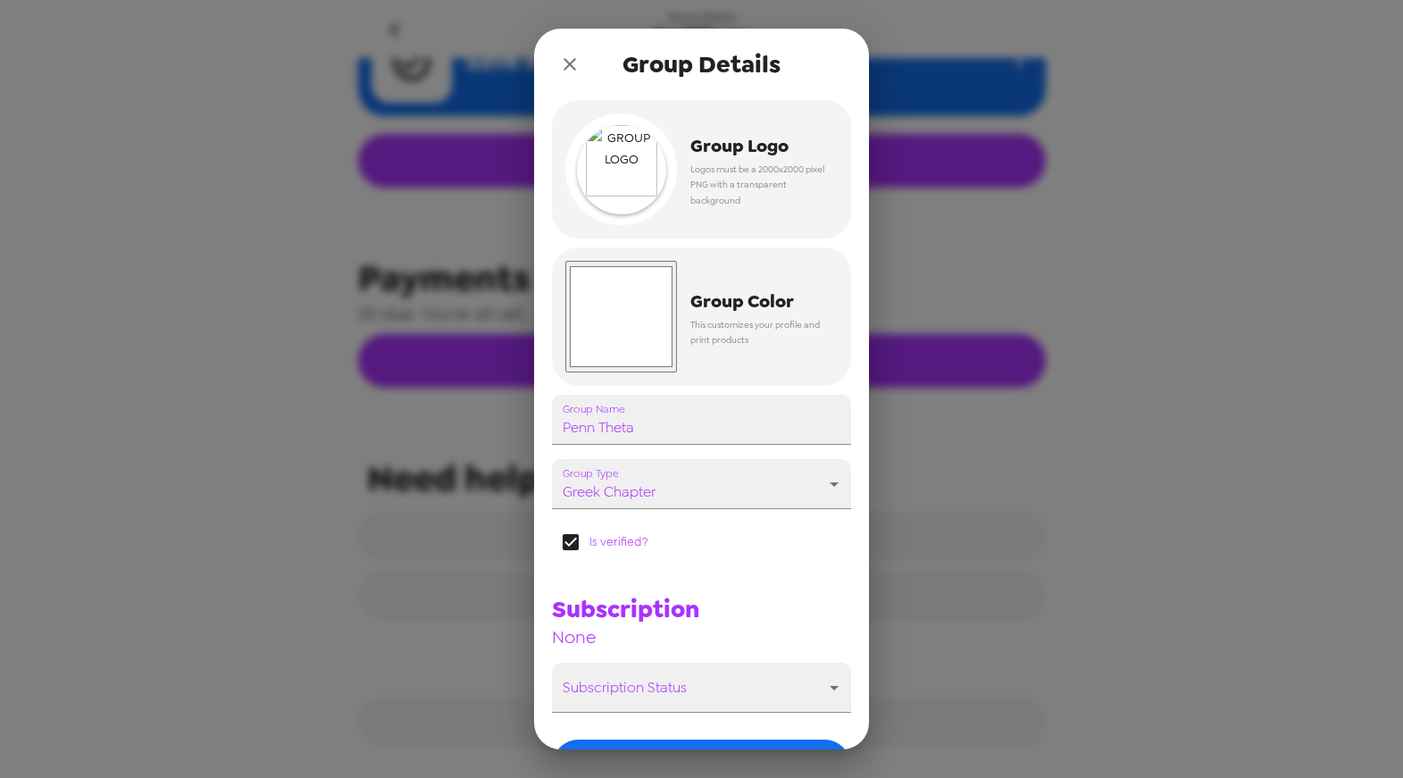
scroll to position [123, 0]
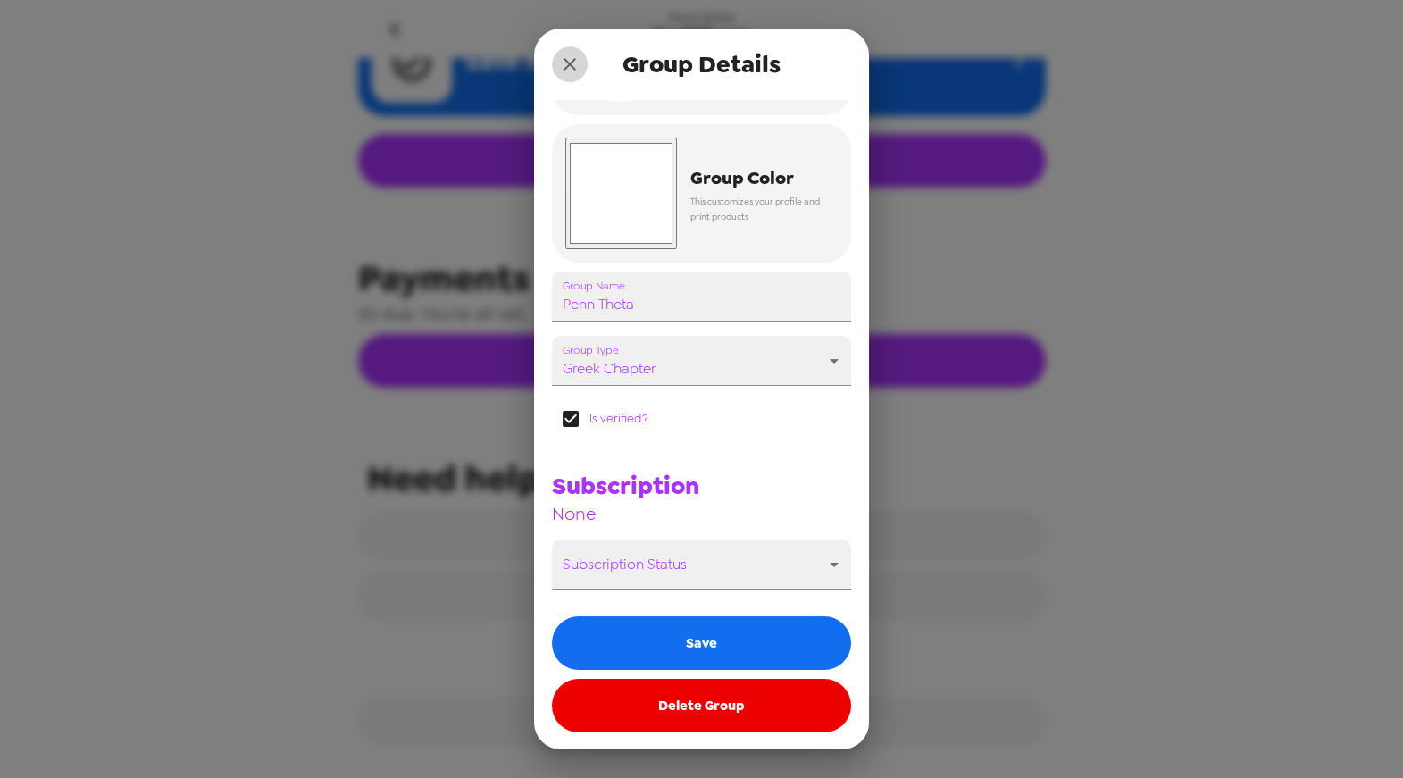
click at [573, 64] on icon "close" at bounding box center [569, 64] width 21 height 21
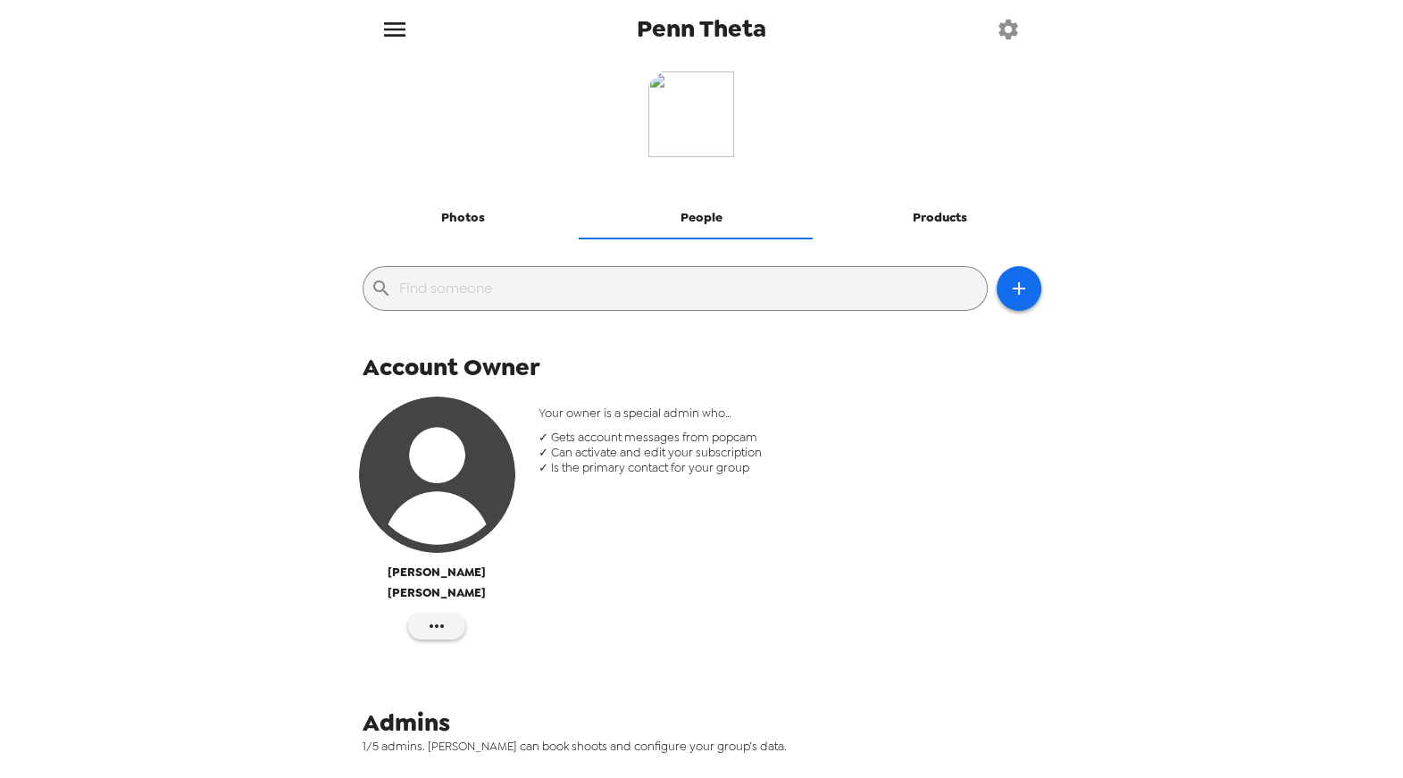
click at [469, 230] on button "Photos" at bounding box center [464, 218] width 238 height 43
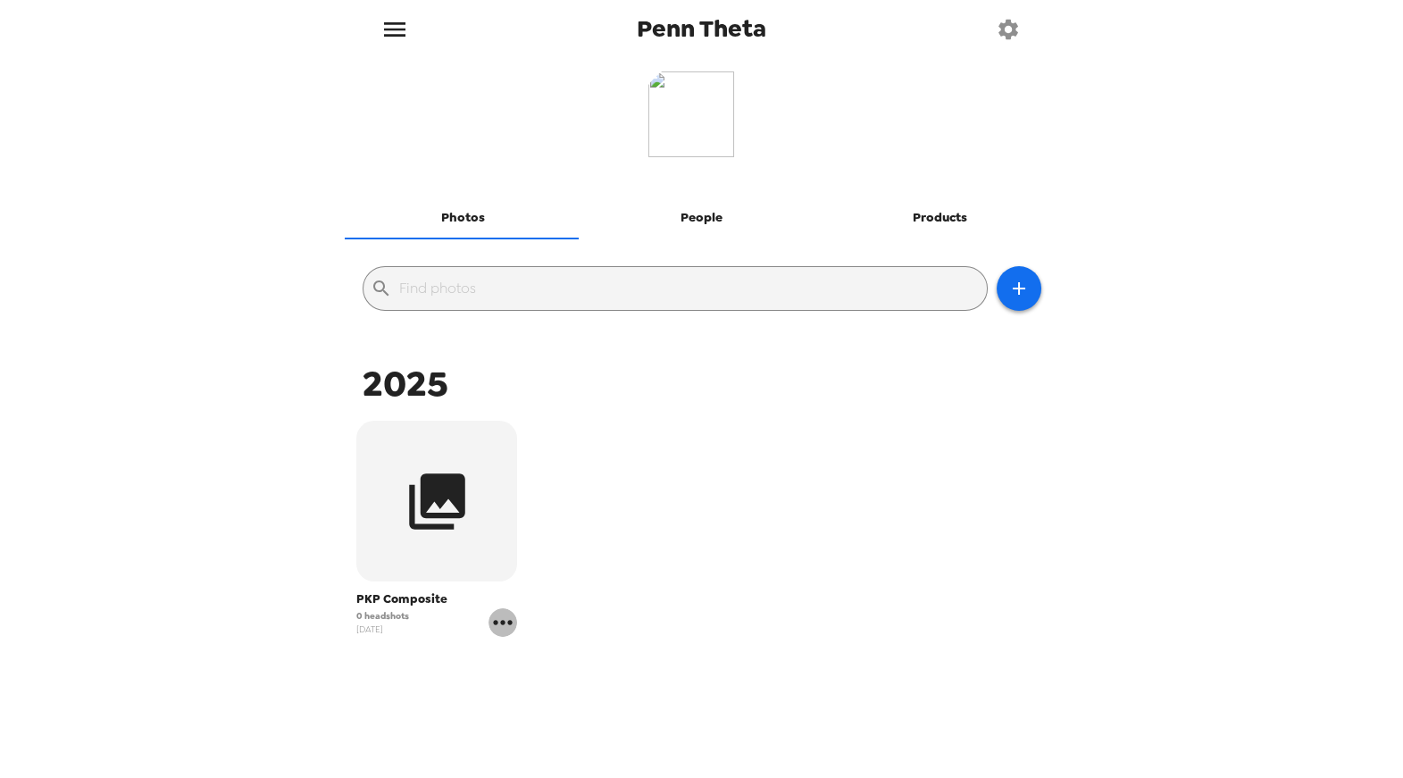
click at [508, 631] on icon "gallery menu" at bounding box center [503, 622] width 29 height 29
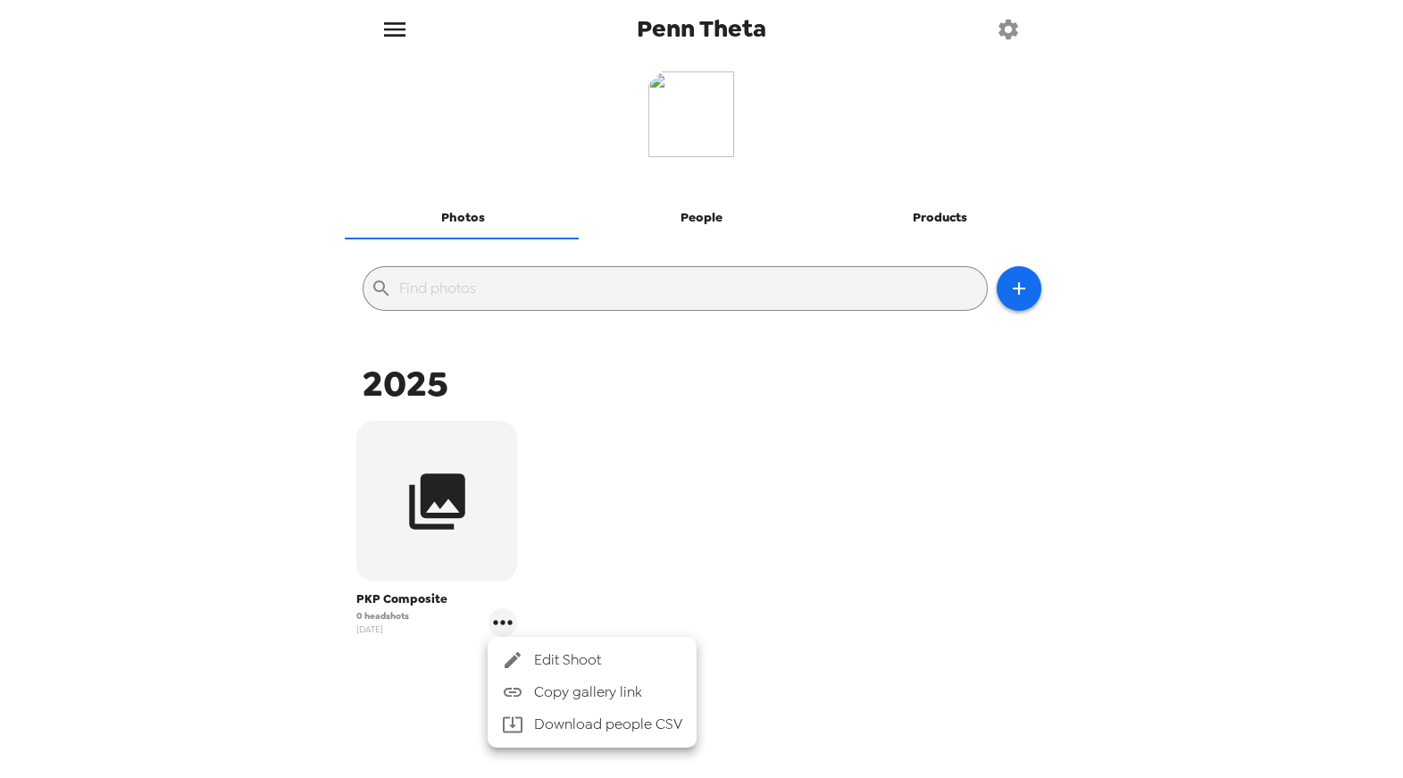
click at [439, 495] on div at bounding box center [701, 389] width 1403 height 778
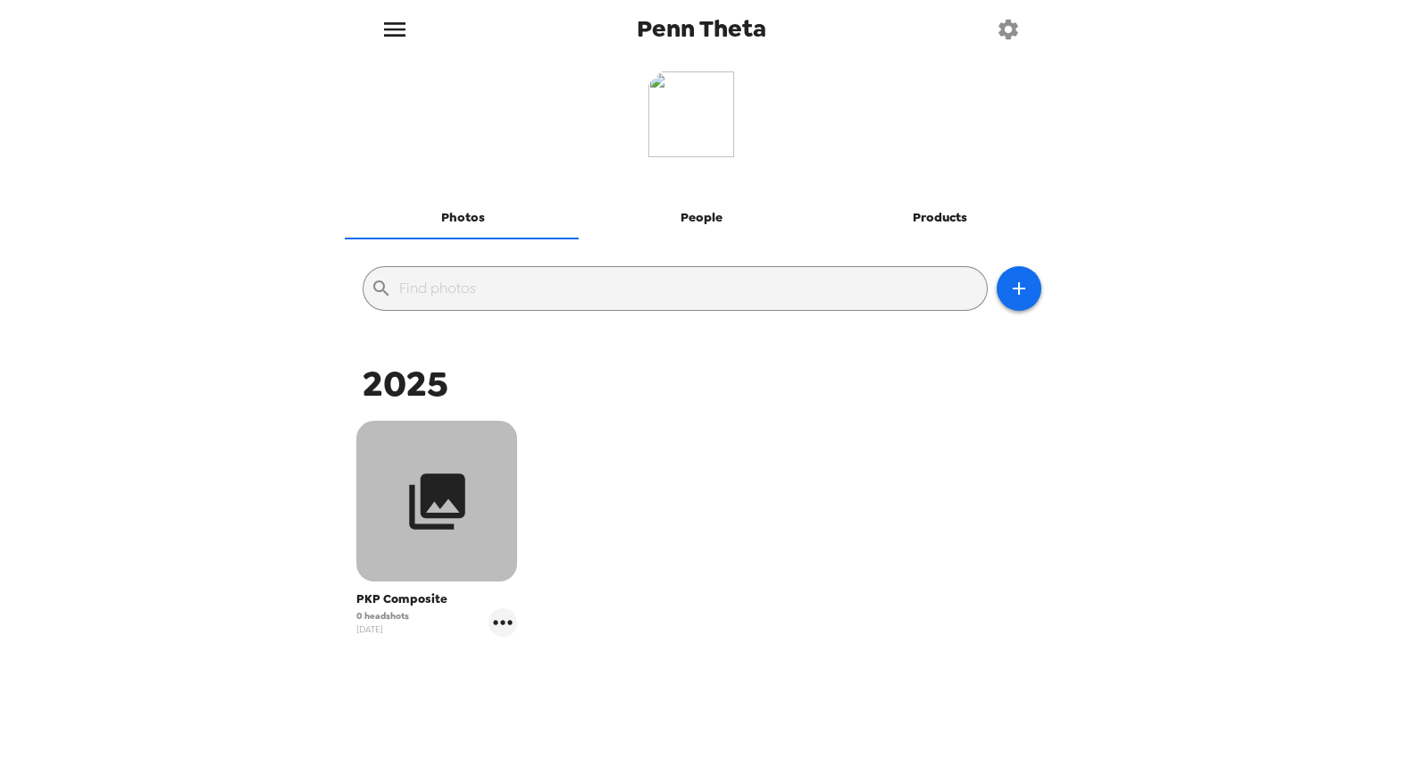
click at [426, 505] on icon "button" at bounding box center [437, 501] width 56 height 56
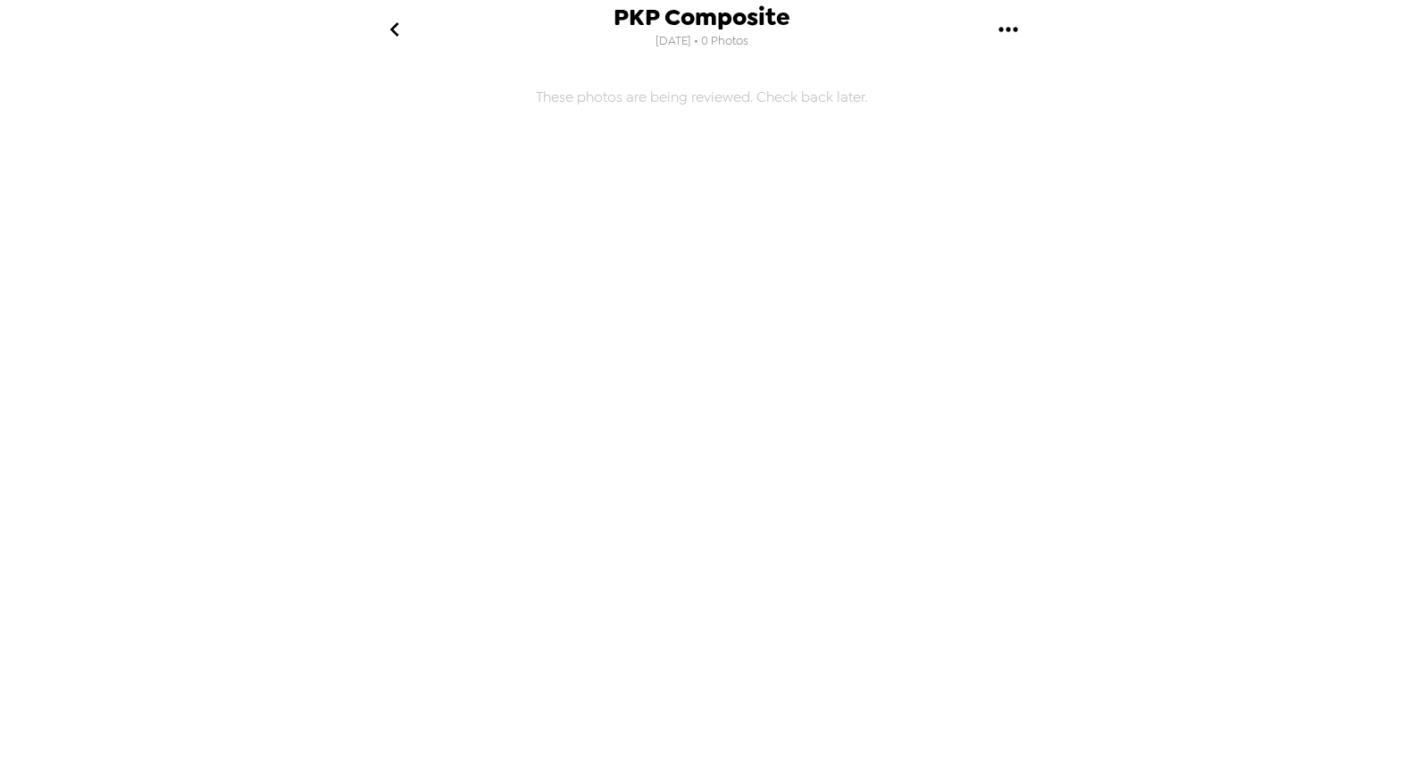
click at [1011, 29] on icon "gallery menu" at bounding box center [1008, 29] width 29 height 29
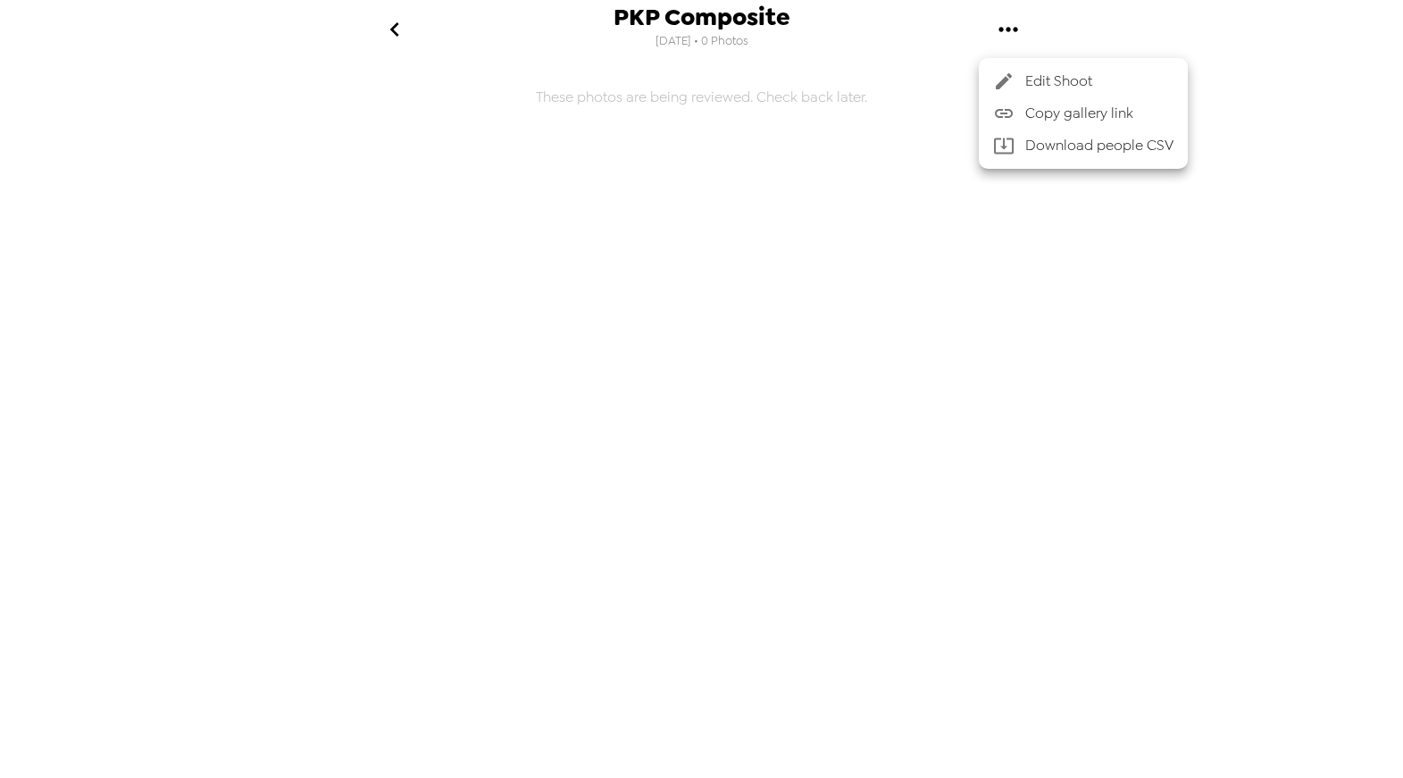
click at [292, 304] on div at bounding box center [701, 389] width 1403 height 778
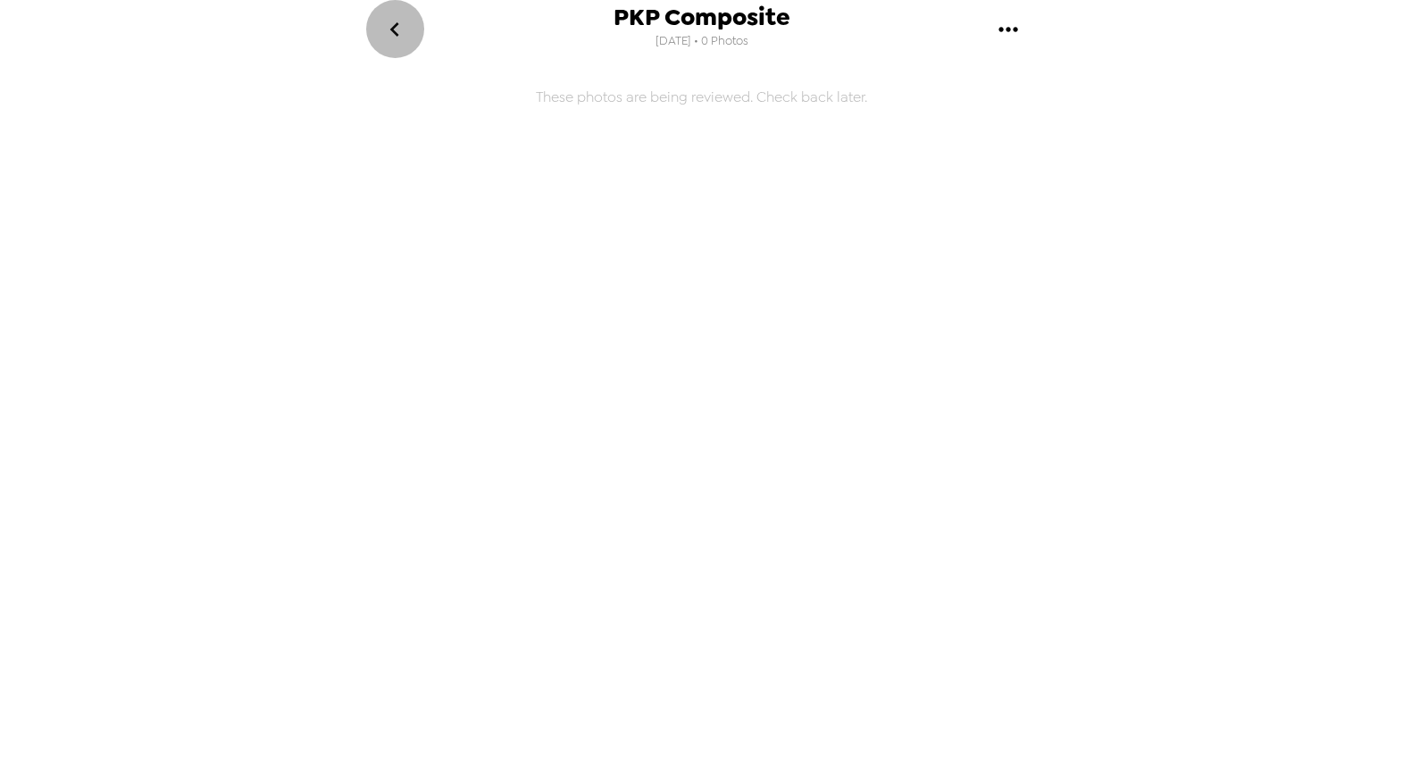
click at [381, 42] on icon "go back" at bounding box center [395, 29] width 29 height 29
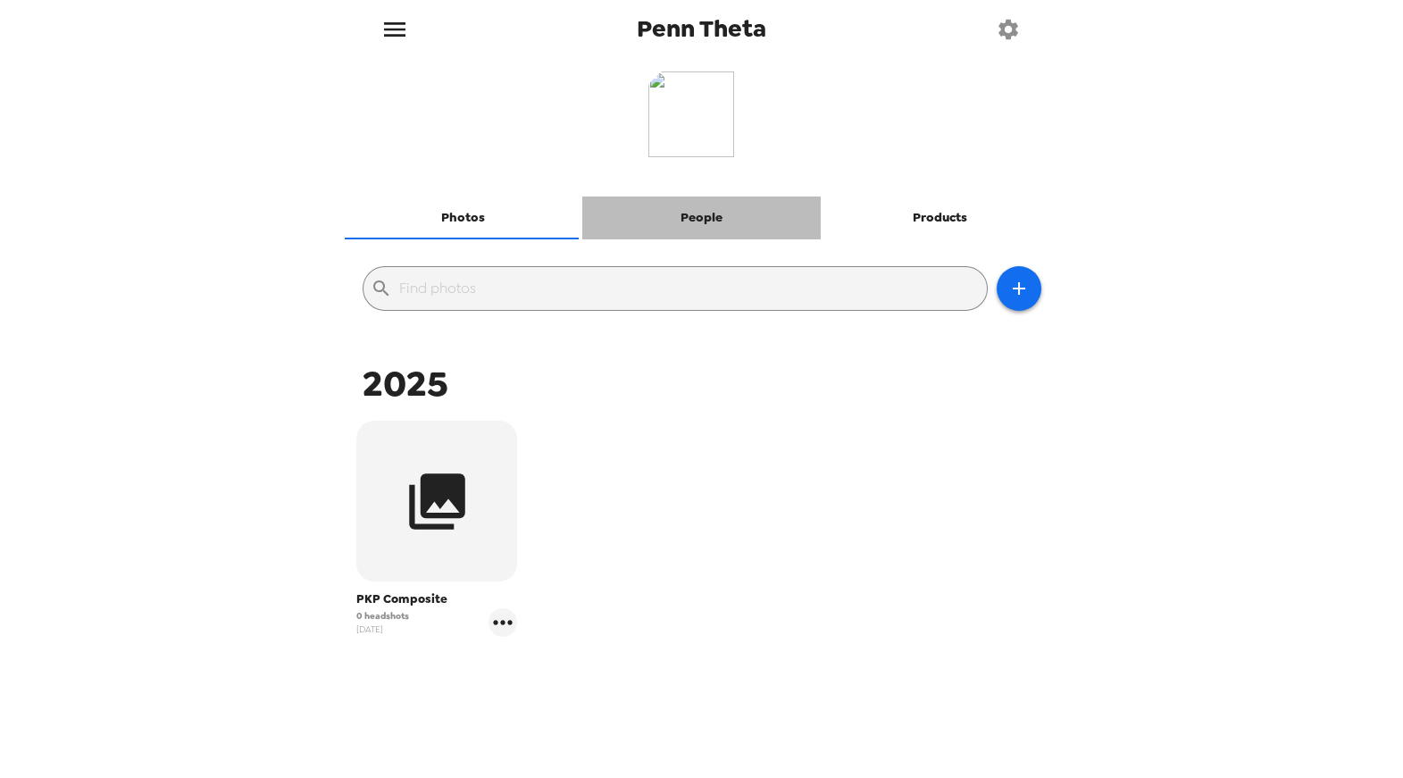
click at [699, 219] on button "People" at bounding box center [701, 218] width 238 height 43
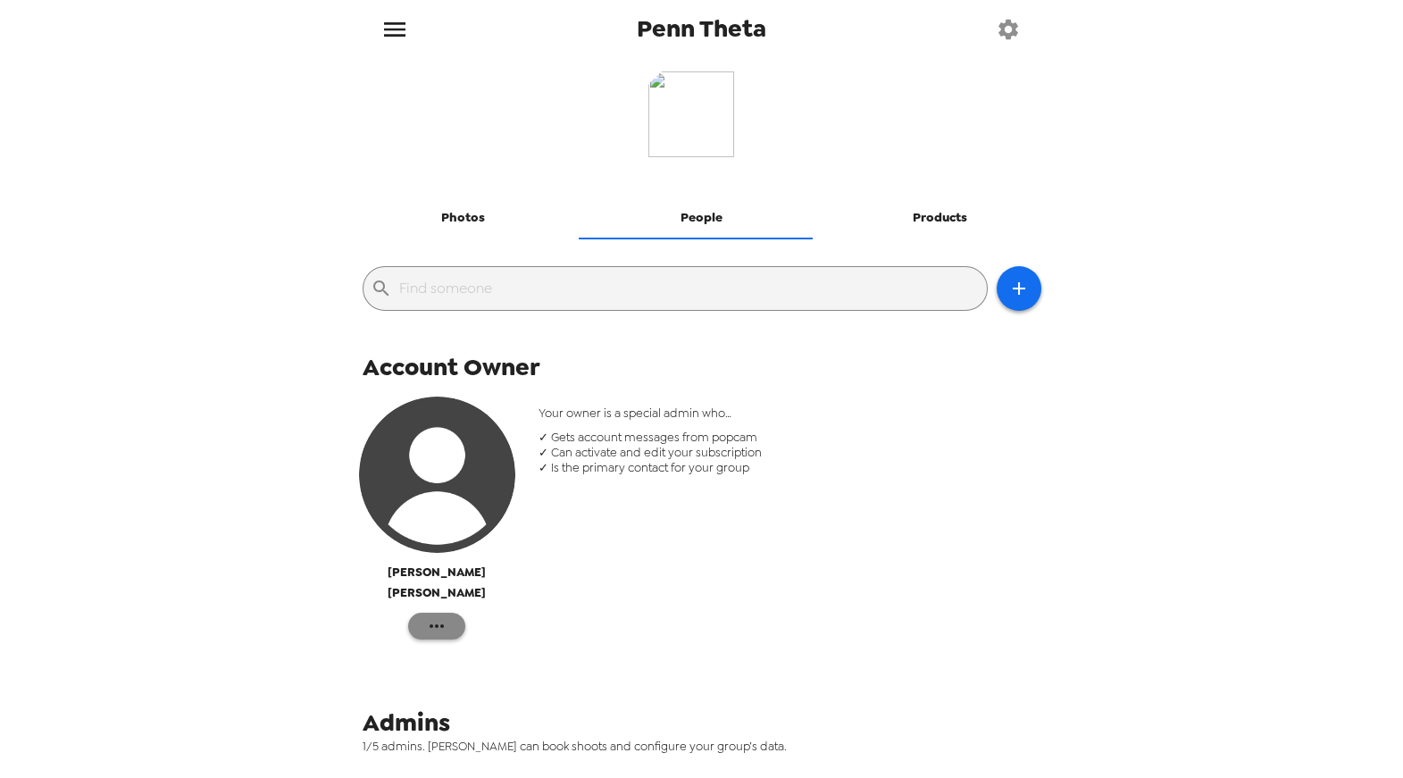
click at [438, 615] on icon "button" at bounding box center [436, 625] width 21 height 21
click at [767, 557] on div at bounding box center [701, 389] width 1403 height 778
click at [904, 217] on button "Products" at bounding box center [940, 218] width 238 height 43
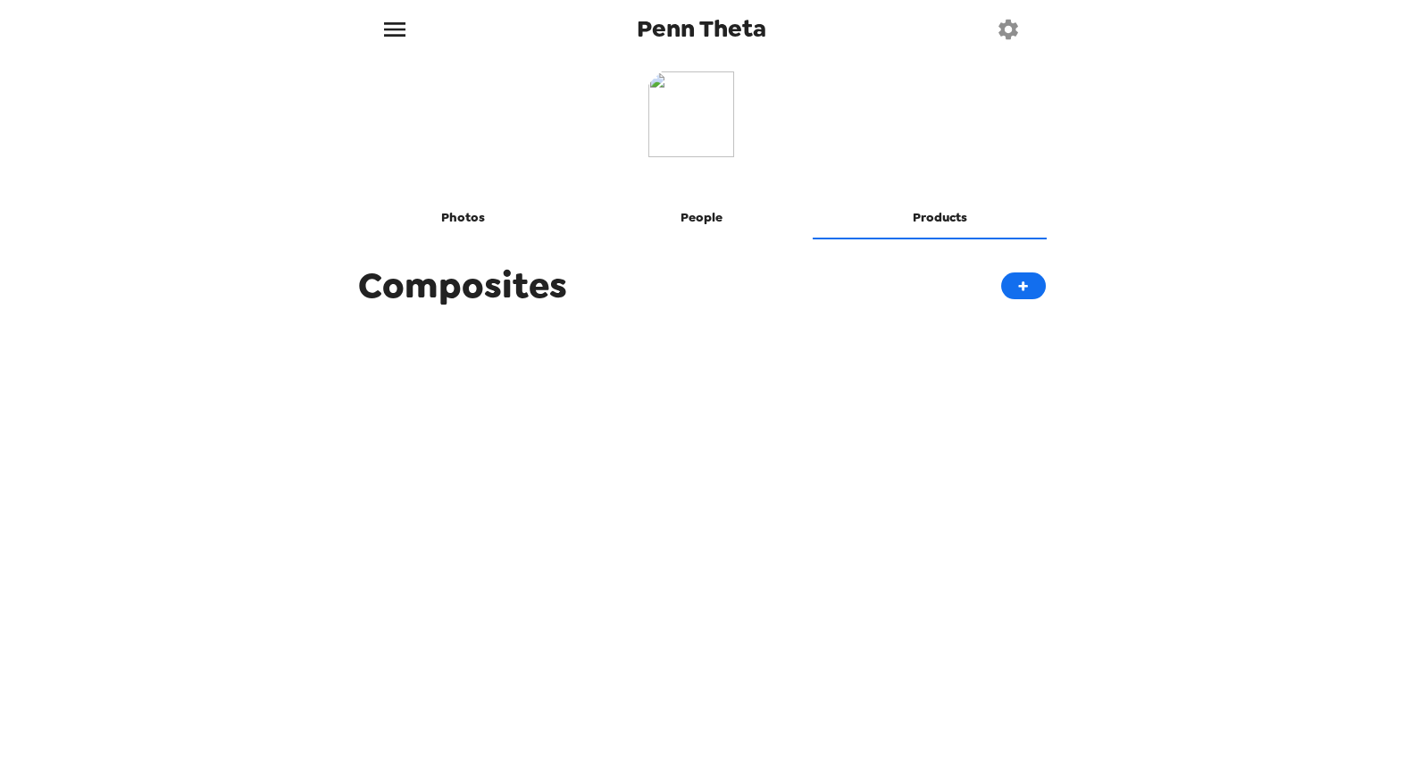
click at [402, 34] on icon "menu" at bounding box center [394, 29] width 21 height 14
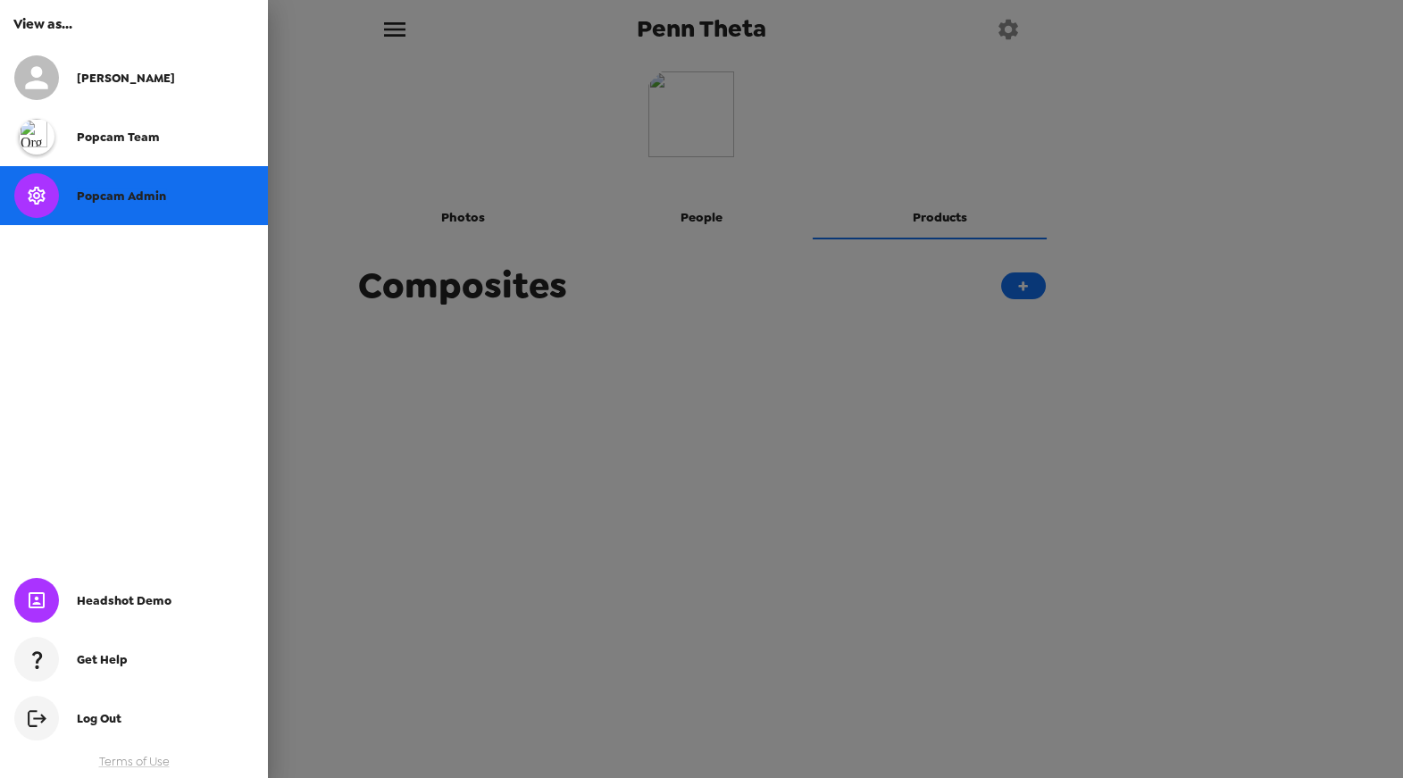
click at [681, 574] on div at bounding box center [701, 389] width 1403 height 778
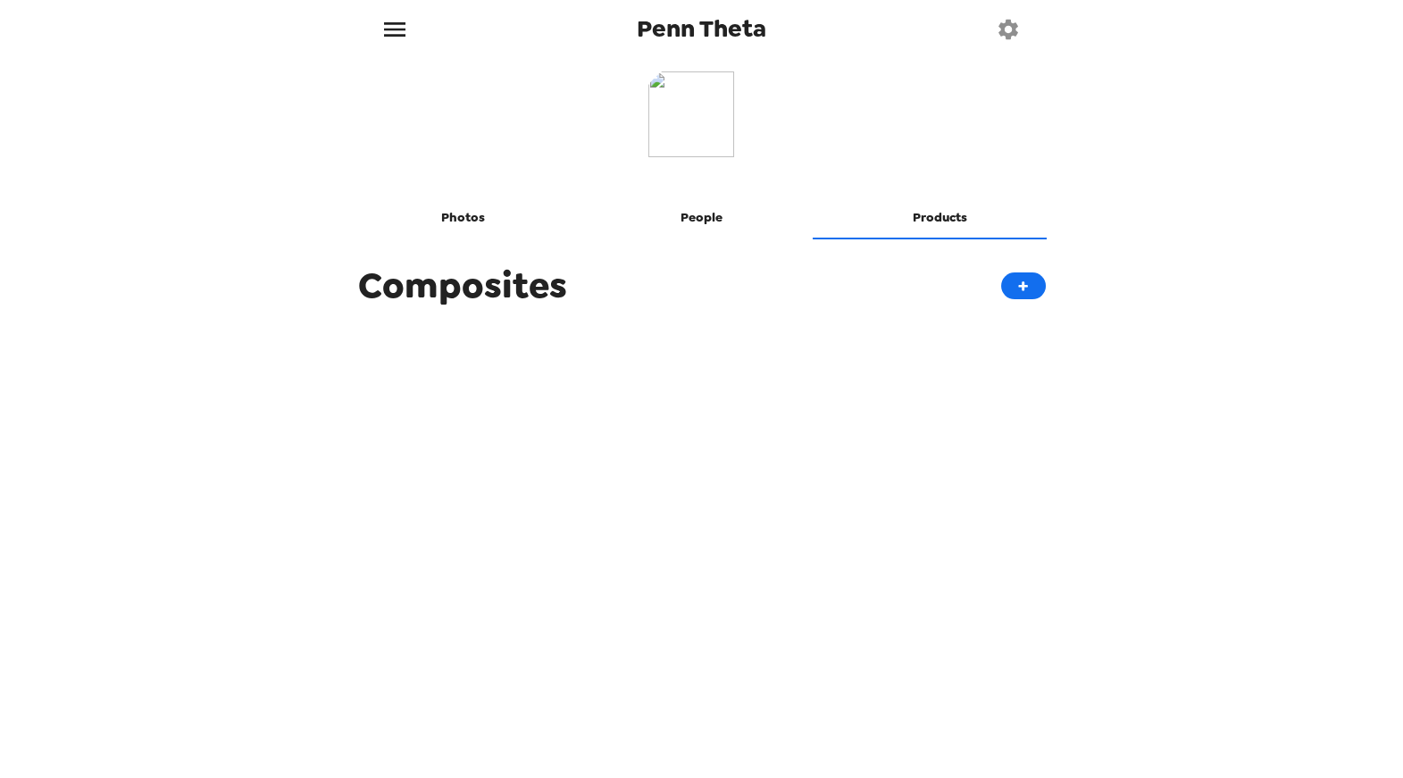
click at [557, 407] on div "Photos People Products Composites +" at bounding box center [702, 409] width 715 height 702
click at [461, 230] on button "Photos" at bounding box center [464, 218] width 238 height 43
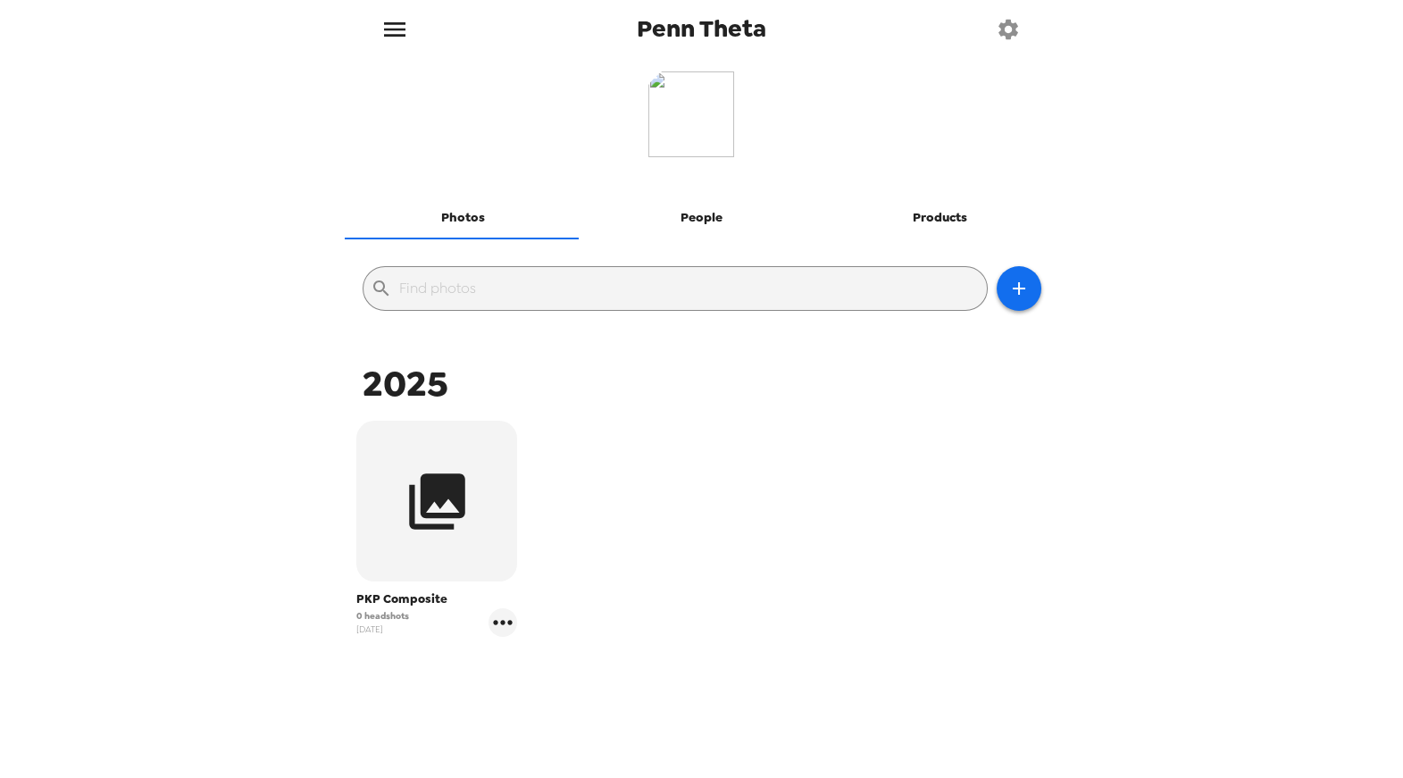
click at [388, 29] on icon "menu" at bounding box center [394, 29] width 21 height 14
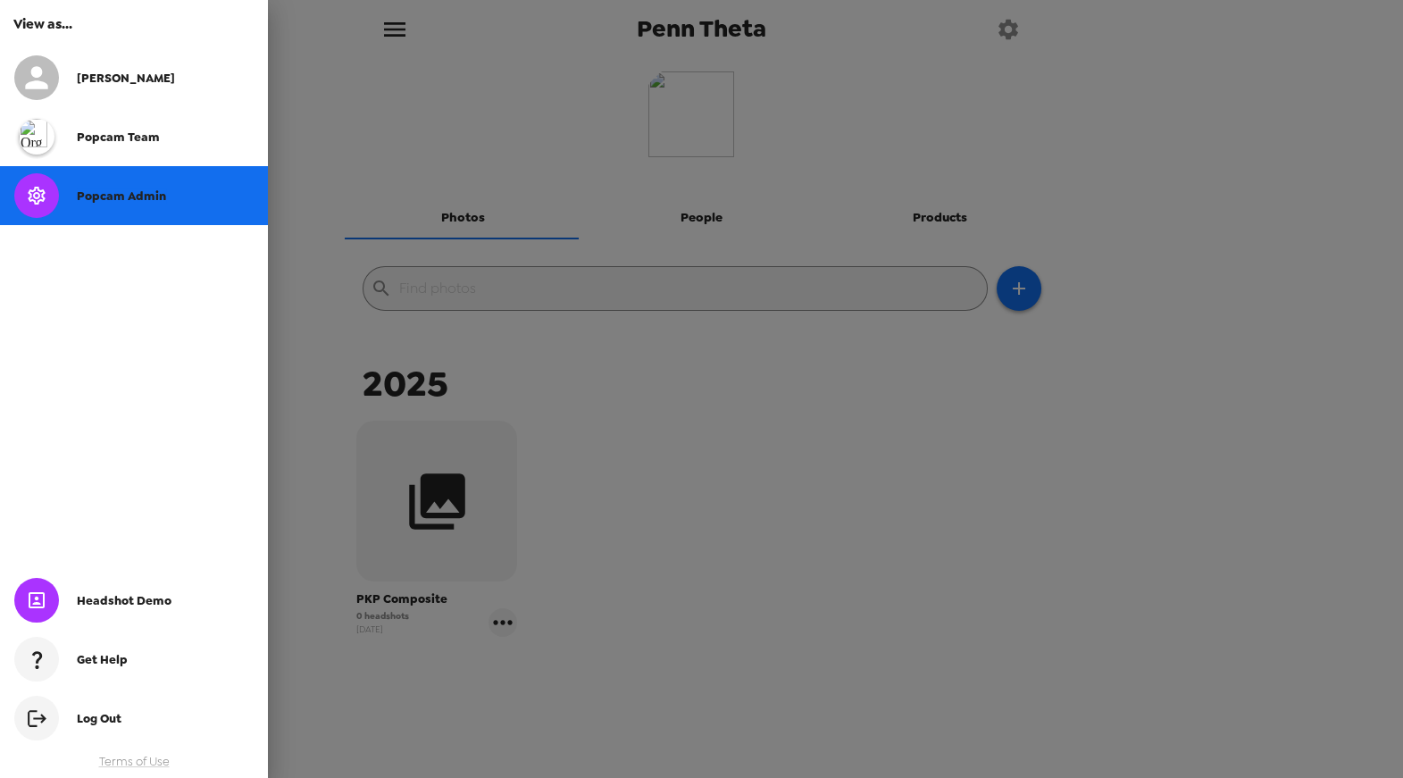
click at [389, 29] on div at bounding box center [701, 389] width 1403 height 778
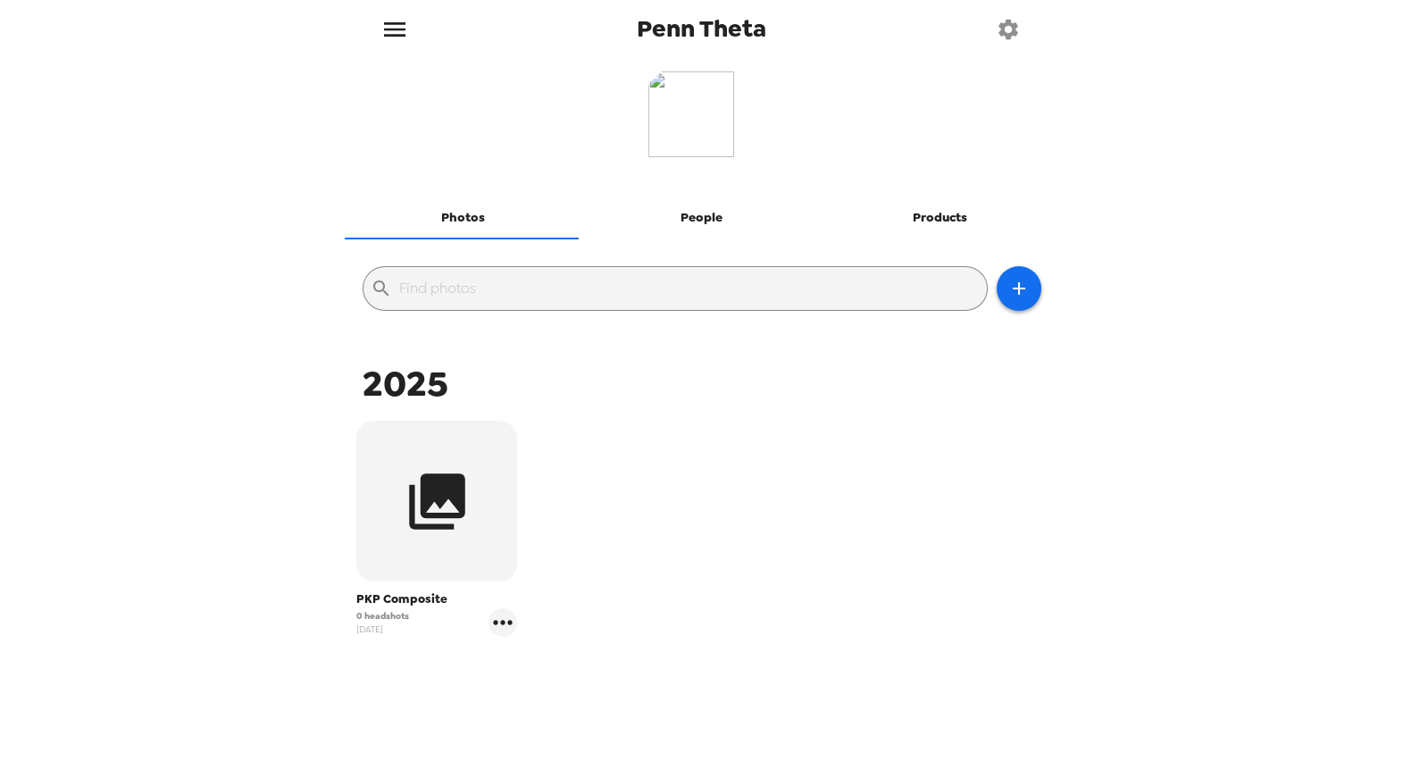
click at [689, 226] on button "People" at bounding box center [701, 218] width 238 height 43
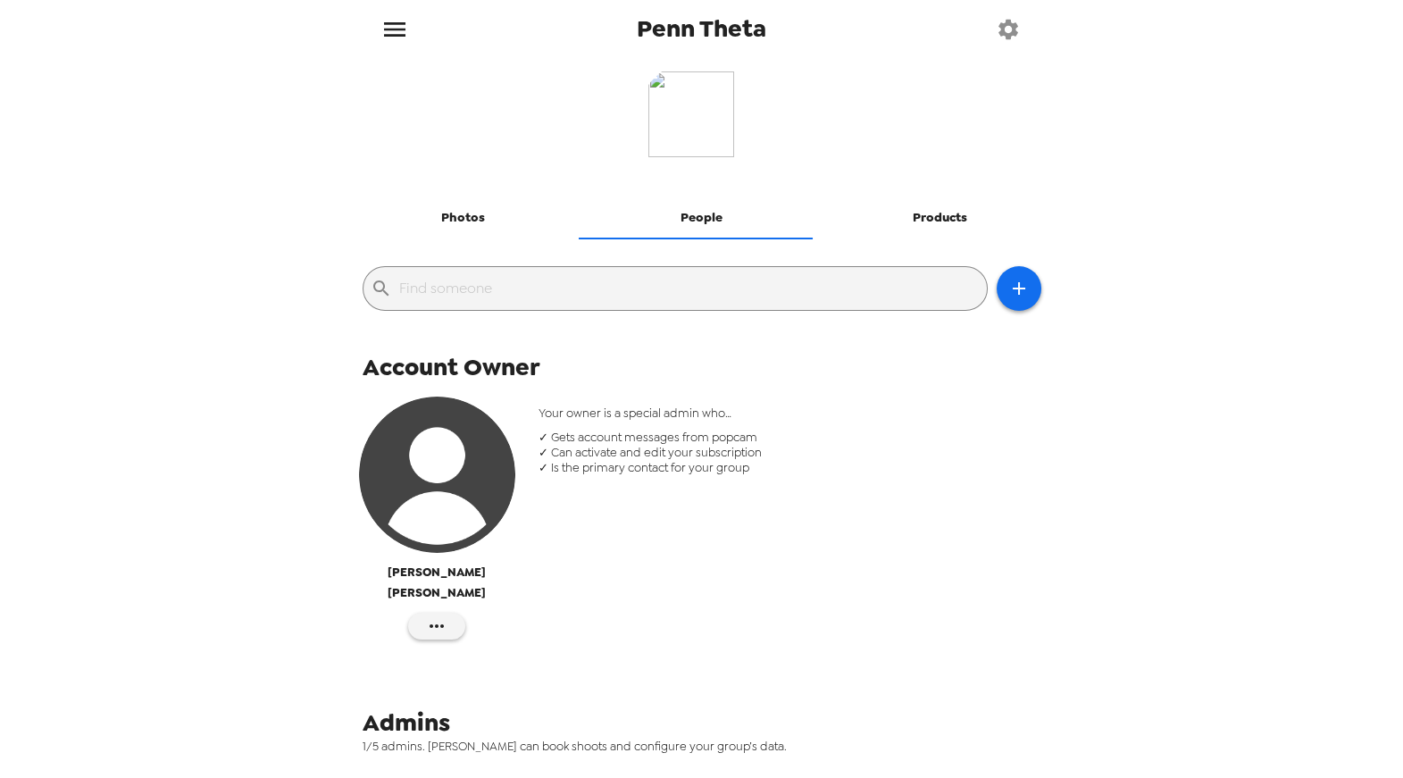
click at [942, 215] on button "Products" at bounding box center [940, 218] width 238 height 43
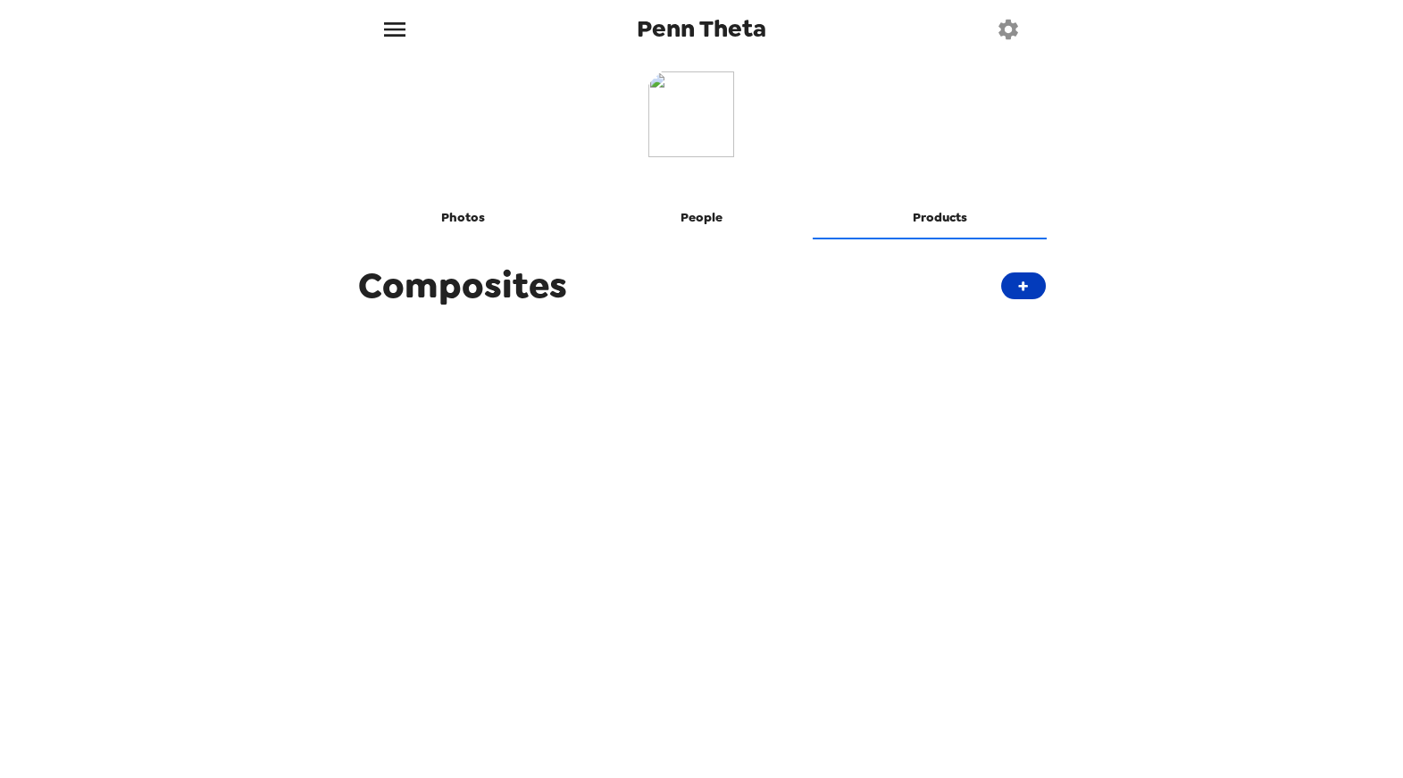
click at [1024, 277] on button "+" at bounding box center [1023, 285] width 45 height 27
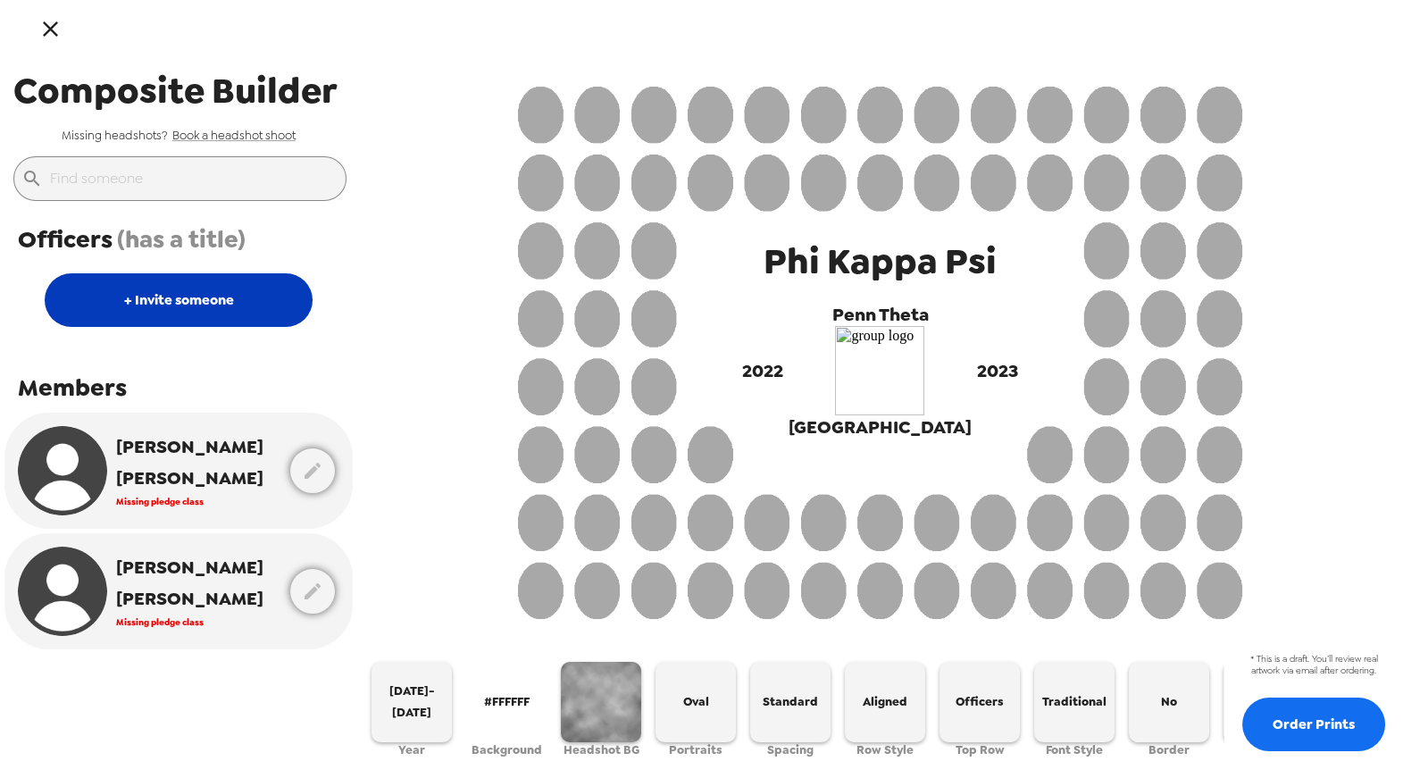
click at [224, 305] on button "+ Invite someone" at bounding box center [179, 300] width 268 height 54
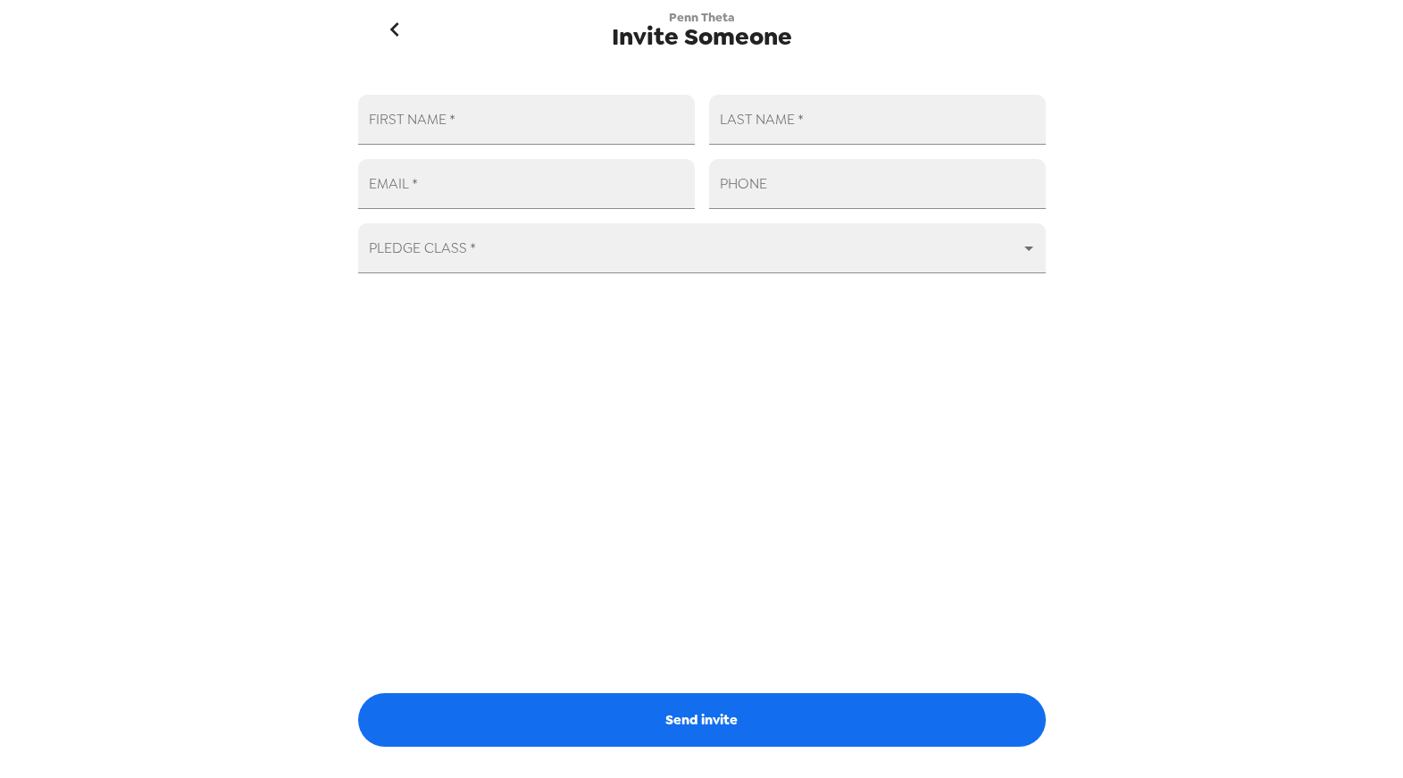
click at [394, 25] on icon "go back" at bounding box center [394, 29] width 9 height 14
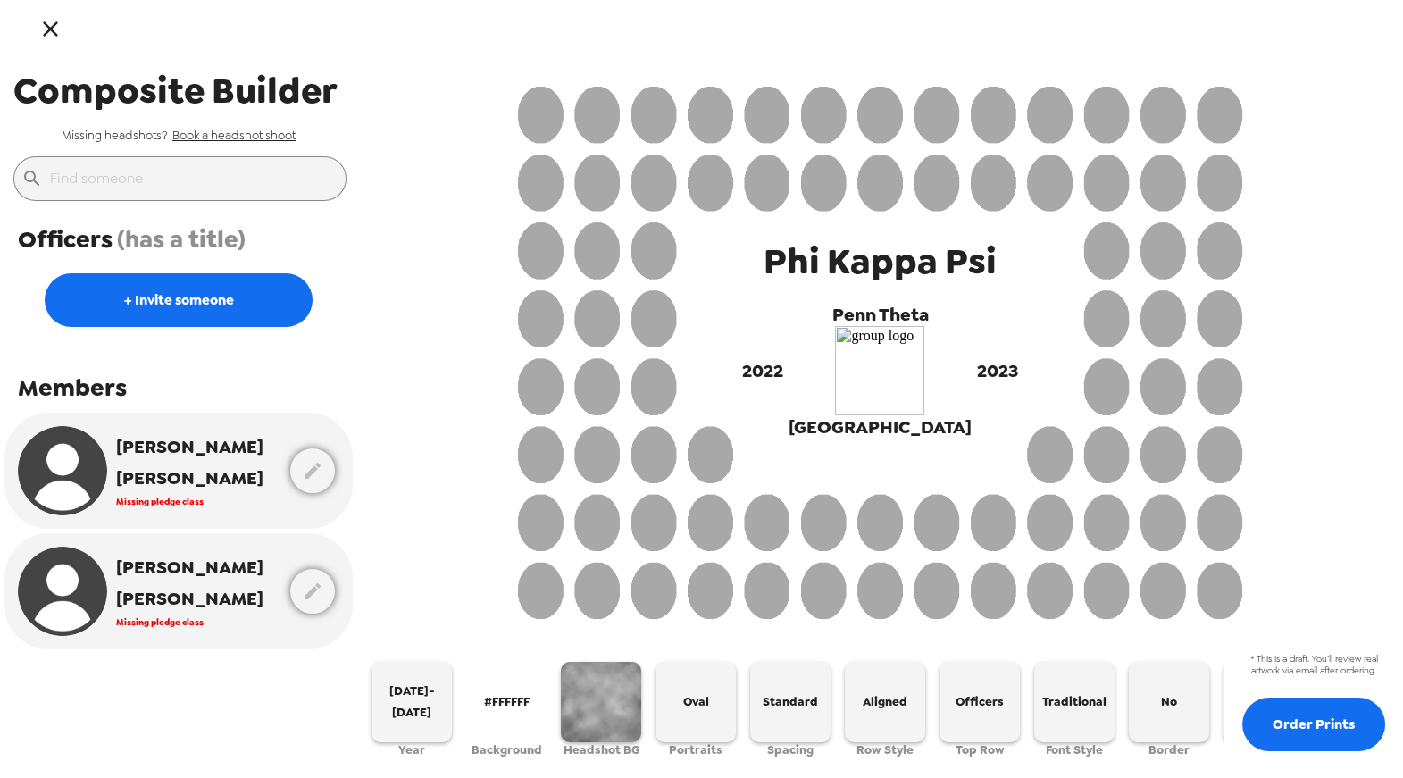
click at [281, 137] on link "Book a headshot shoot" at bounding box center [233, 135] width 123 height 15
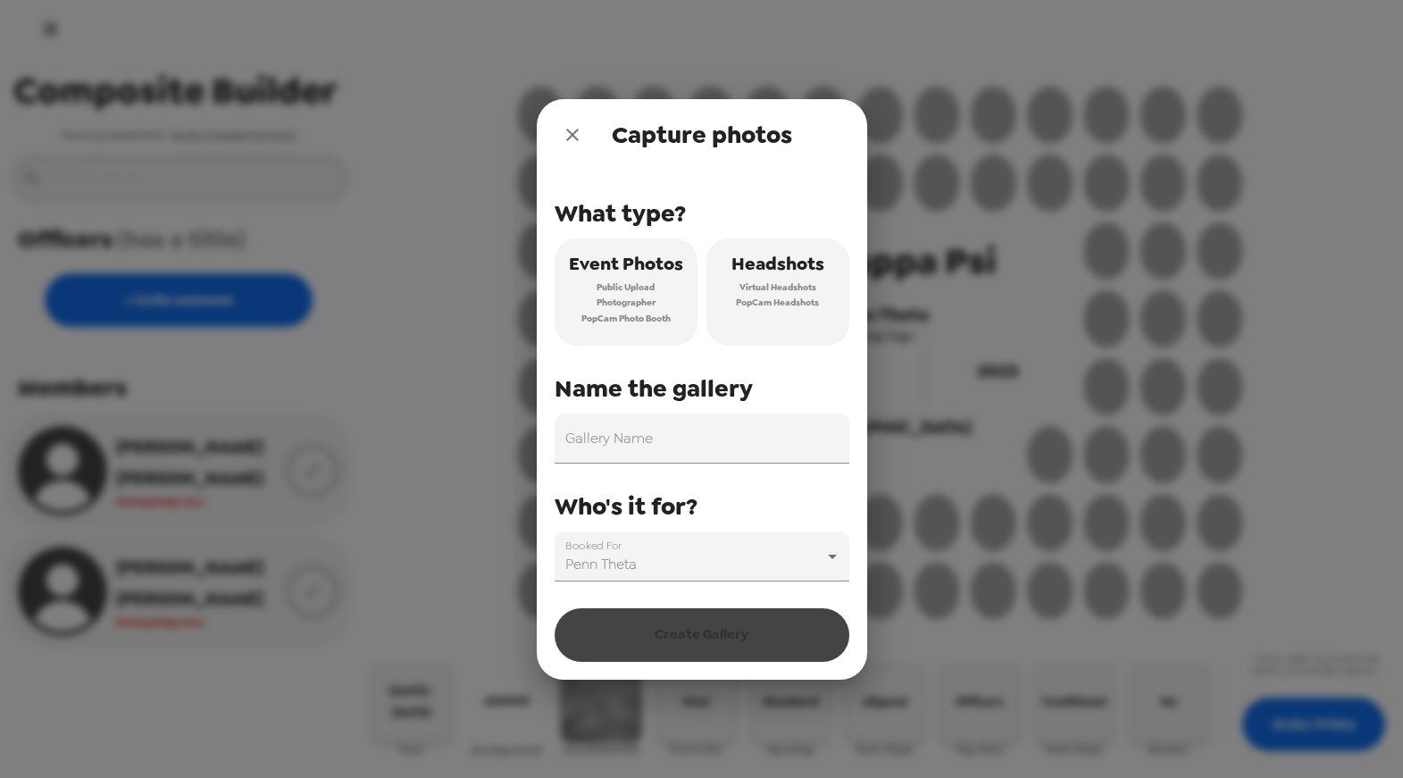
click at [792, 292] on span "Virtual Headshots" at bounding box center [778, 288] width 77 height 16
click at [567, 136] on icon "close" at bounding box center [572, 134] width 21 height 21
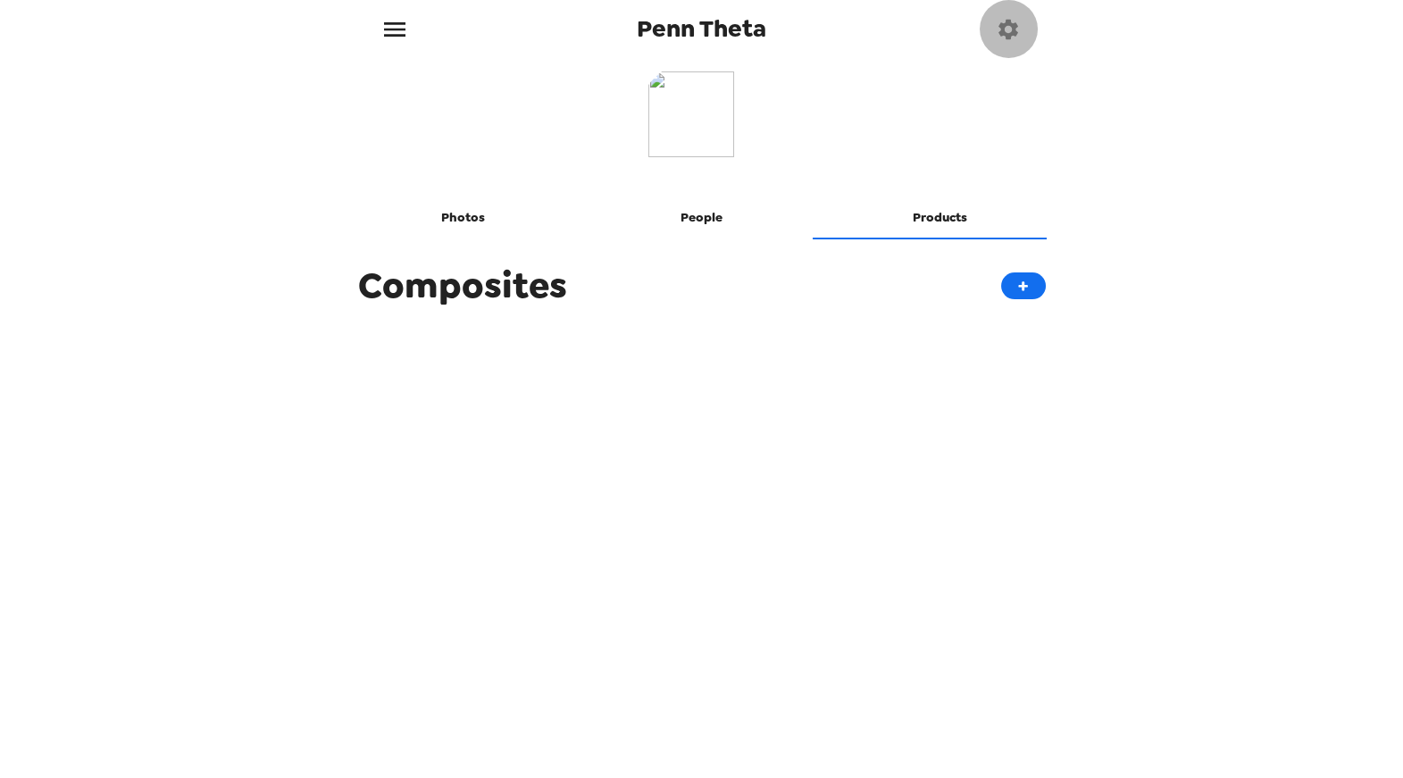
click at [996, 30] on icon "button" at bounding box center [1008, 29] width 25 height 25
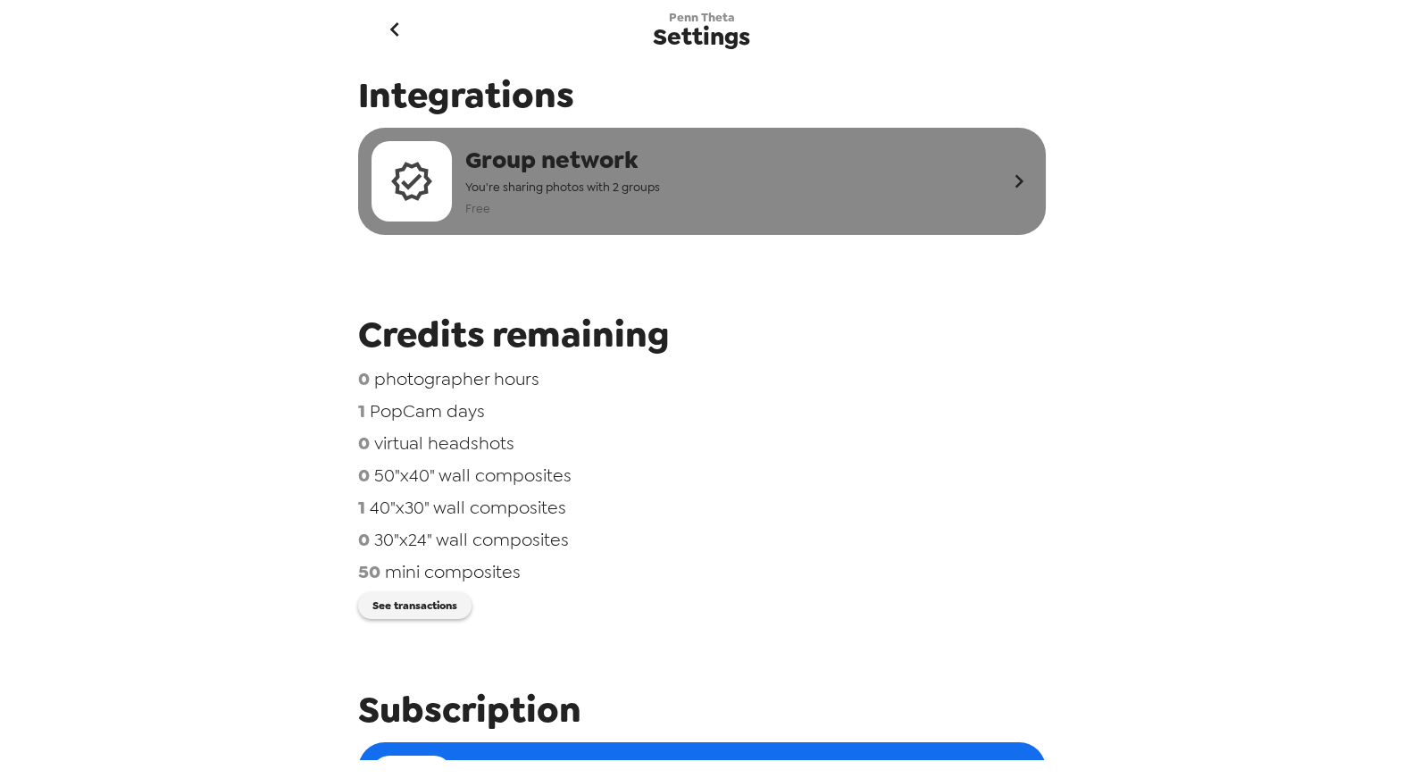
click at [800, 180] on div "Group network You're sharing photos with 2 groups Free" at bounding box center [689, 181] width 634 height 80
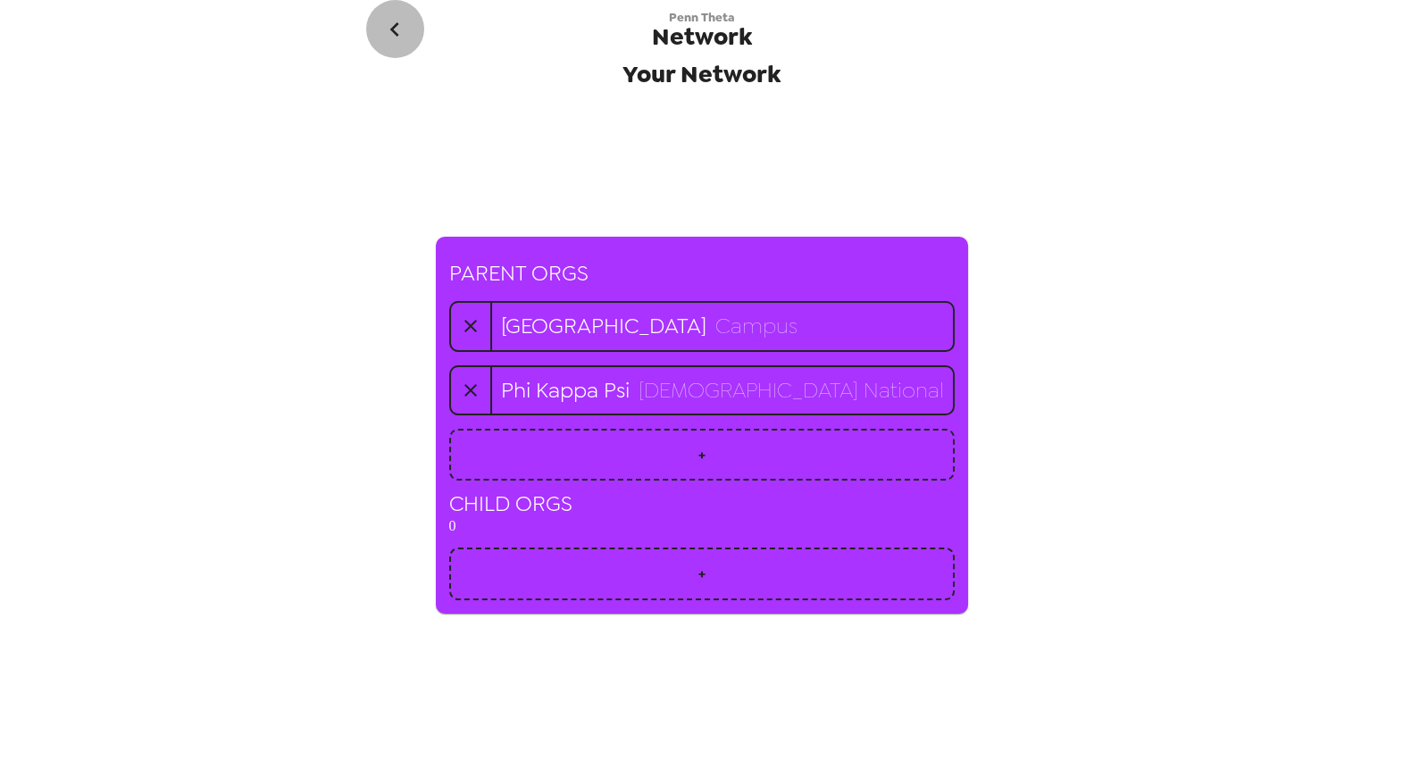
click at [410, 38] on button "go back" at bounding box center [395, 29] width 58 height 58
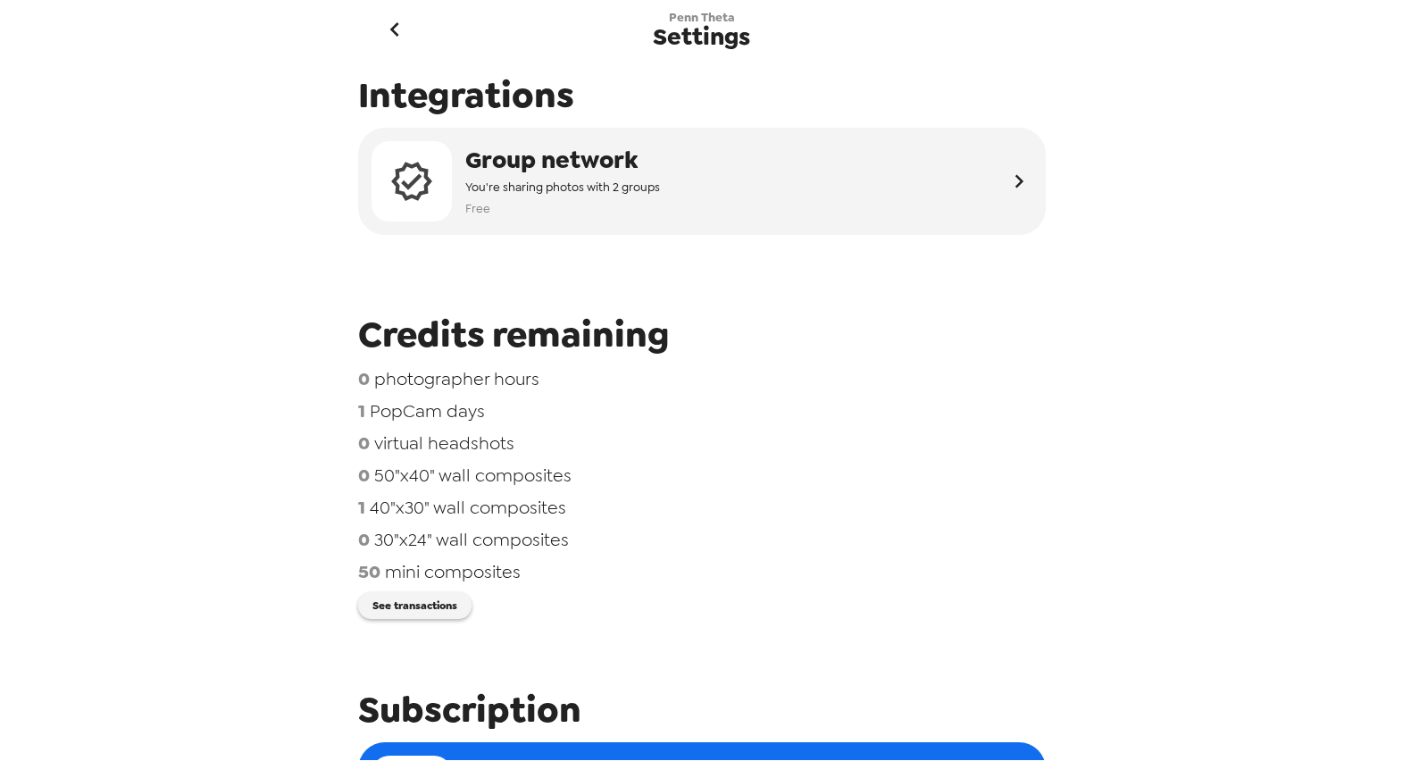
scroll to position [736, 0]
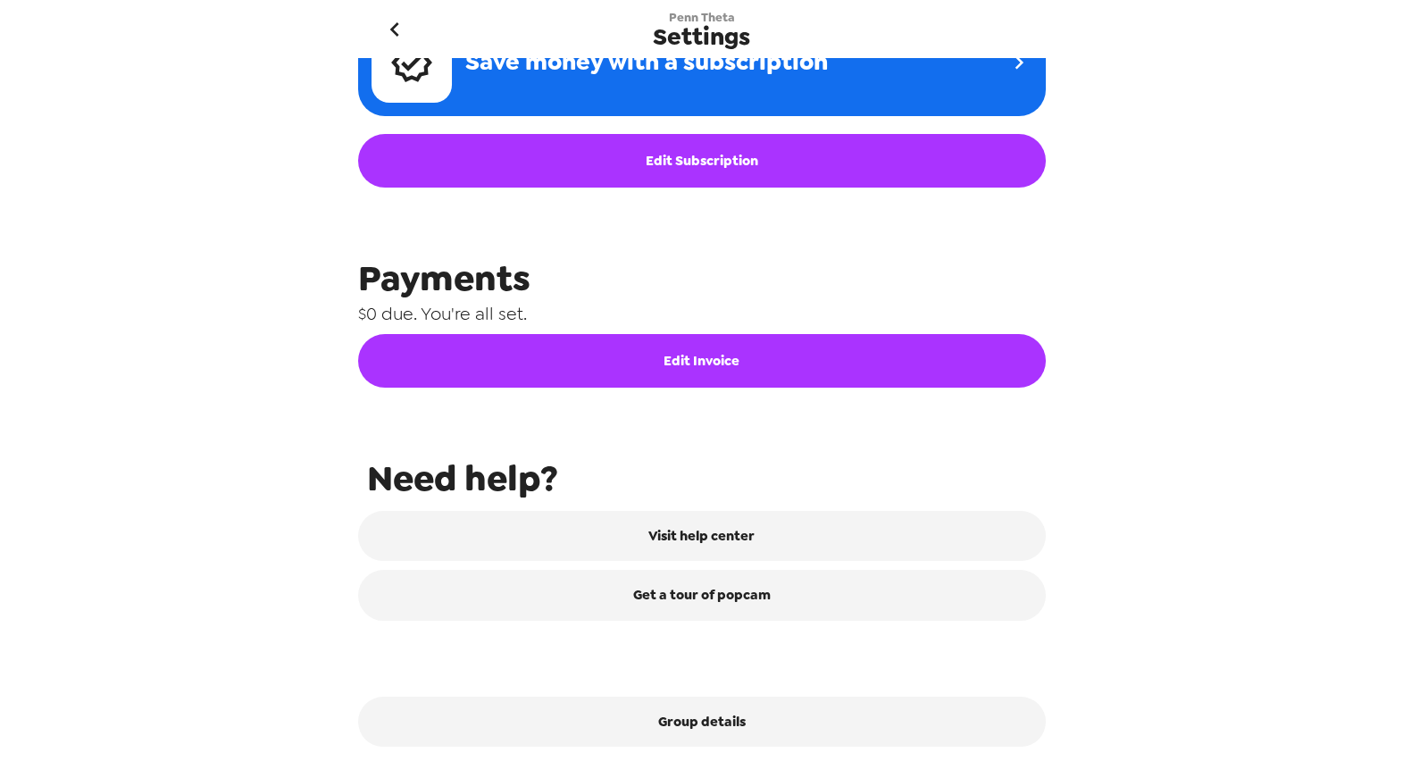
click at [401, 25] on icon "go back" at bounding box center [395, 29] width 29 height 29
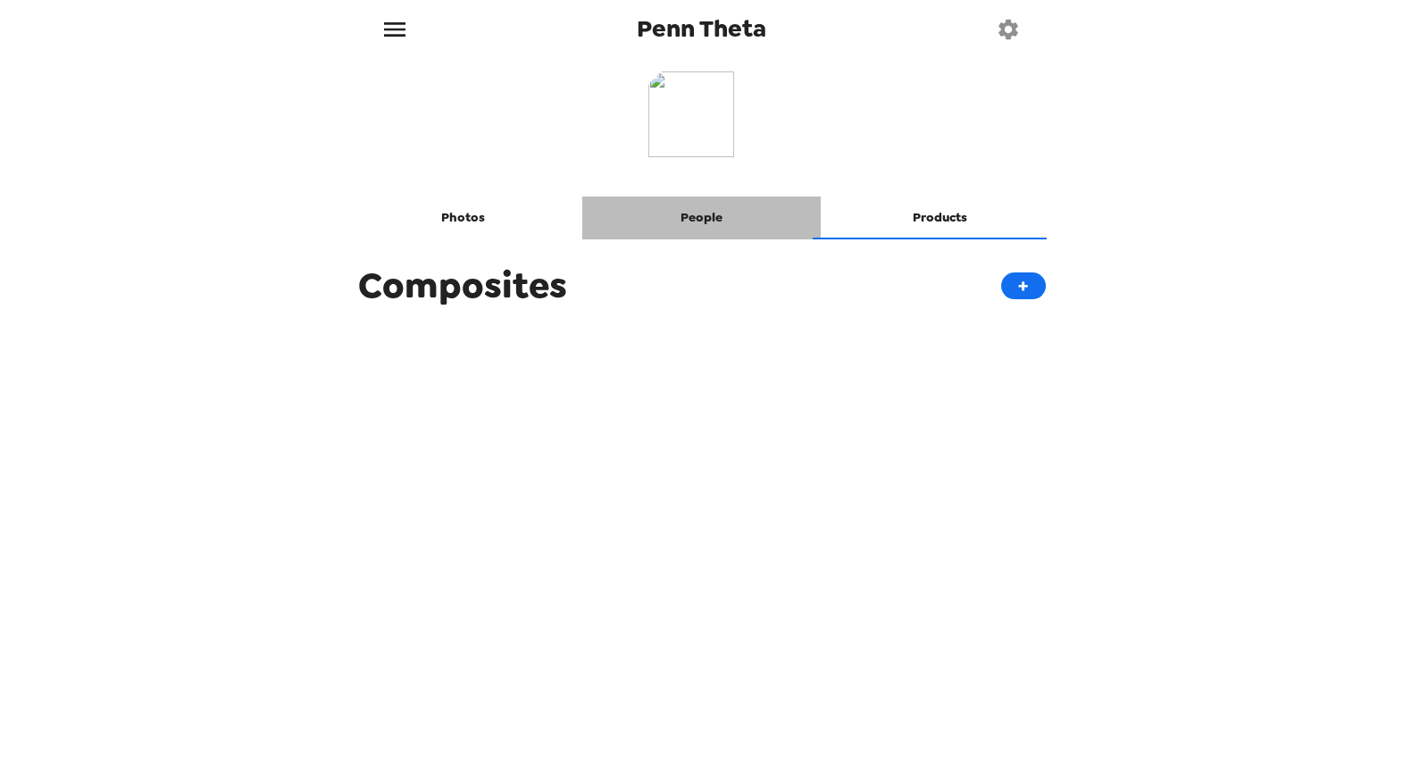
click at [698, 225] on button "People" at bounding box center [701, 218] width 238 height 43
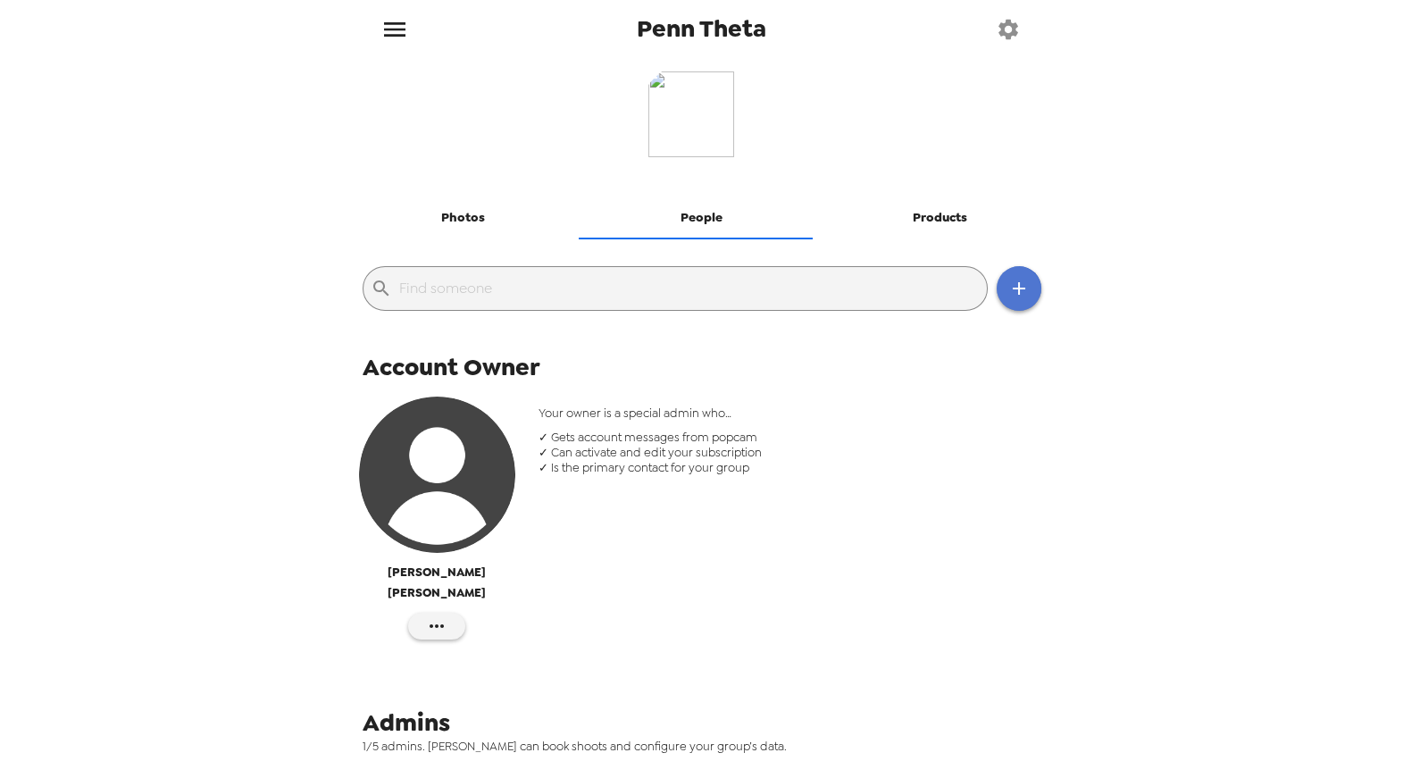
click at [1013, 294] on icon "button" at bounding box center [1019, 288] width 13 height 13
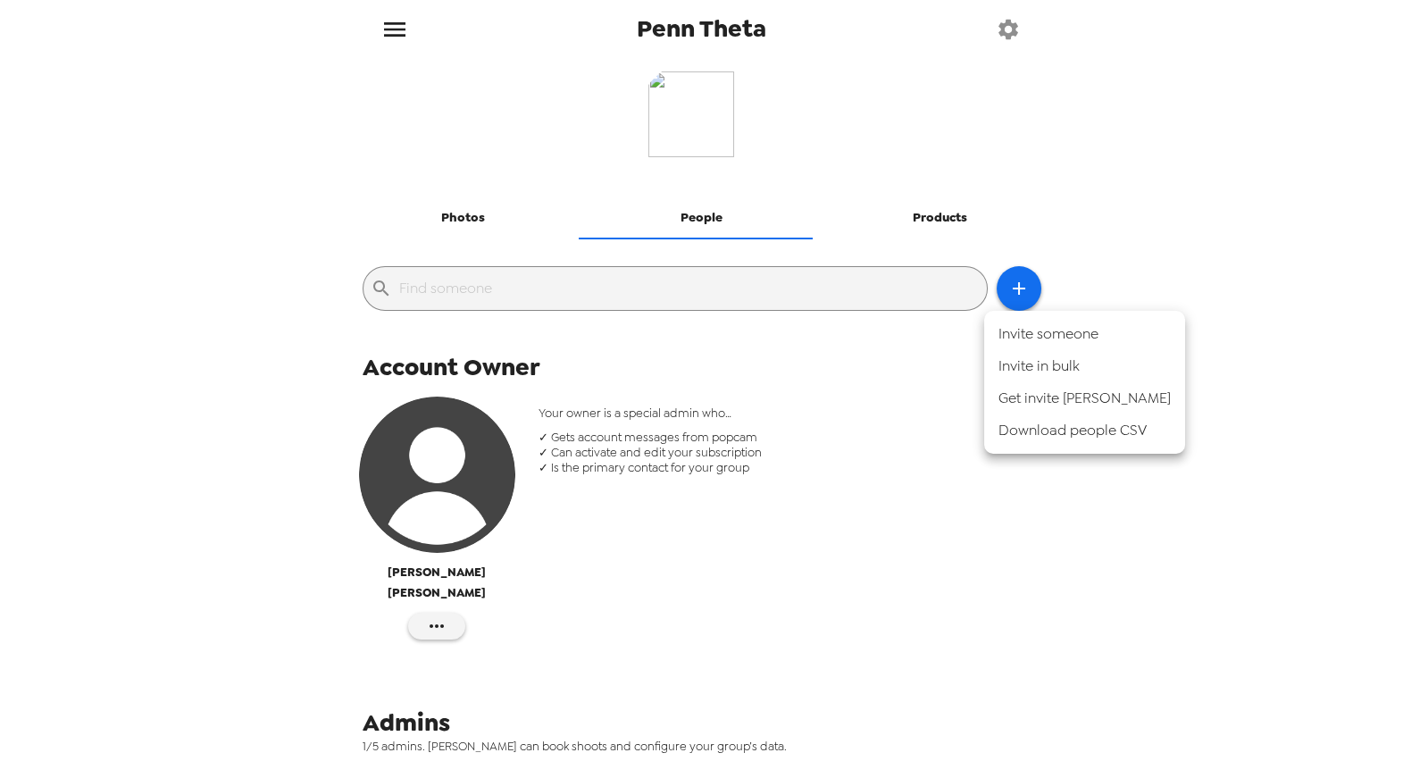
click at [1088, 370] on li "Invite in bulk" at bounding box center [1084, 366] width 201 height 32
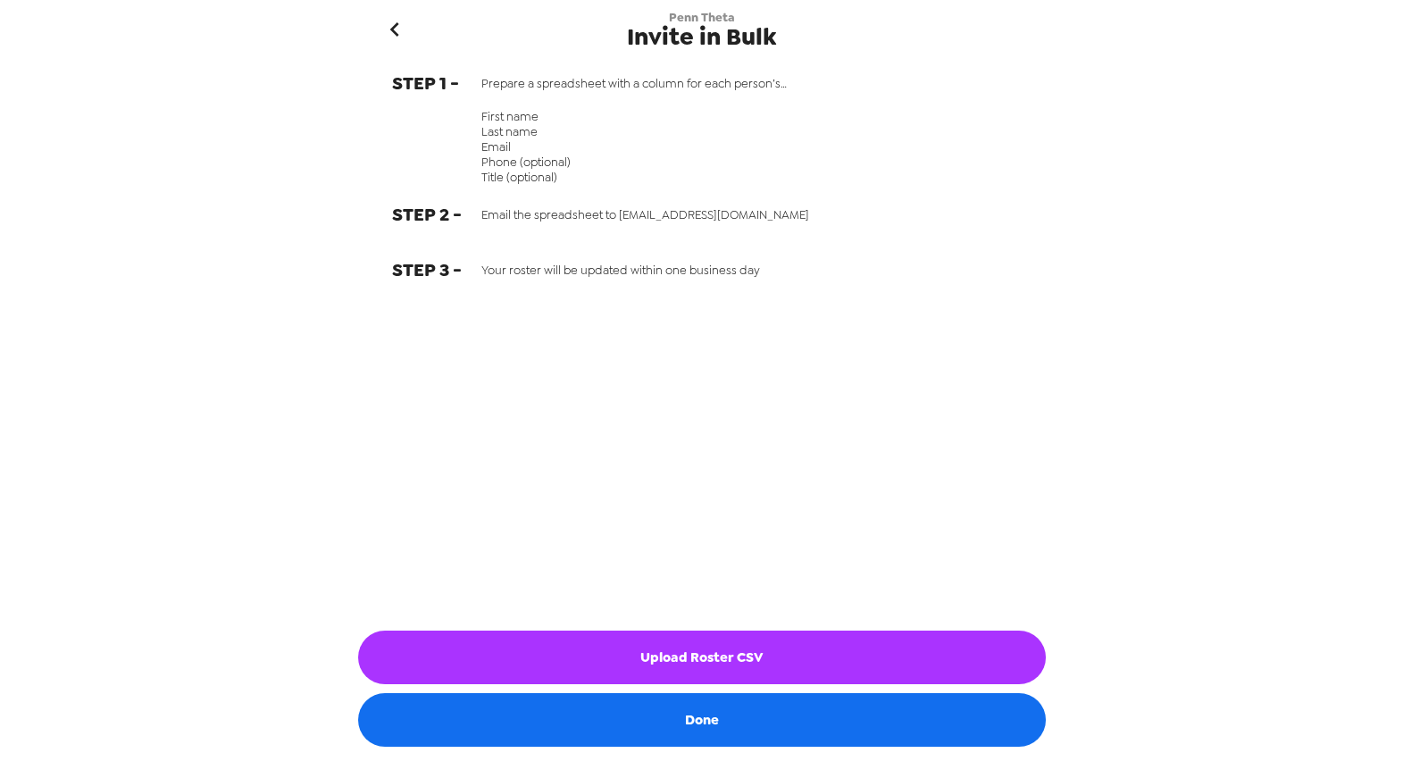
click at [396, 23] on icon "go back" at bounding box center [394, 29] width 9 height 14
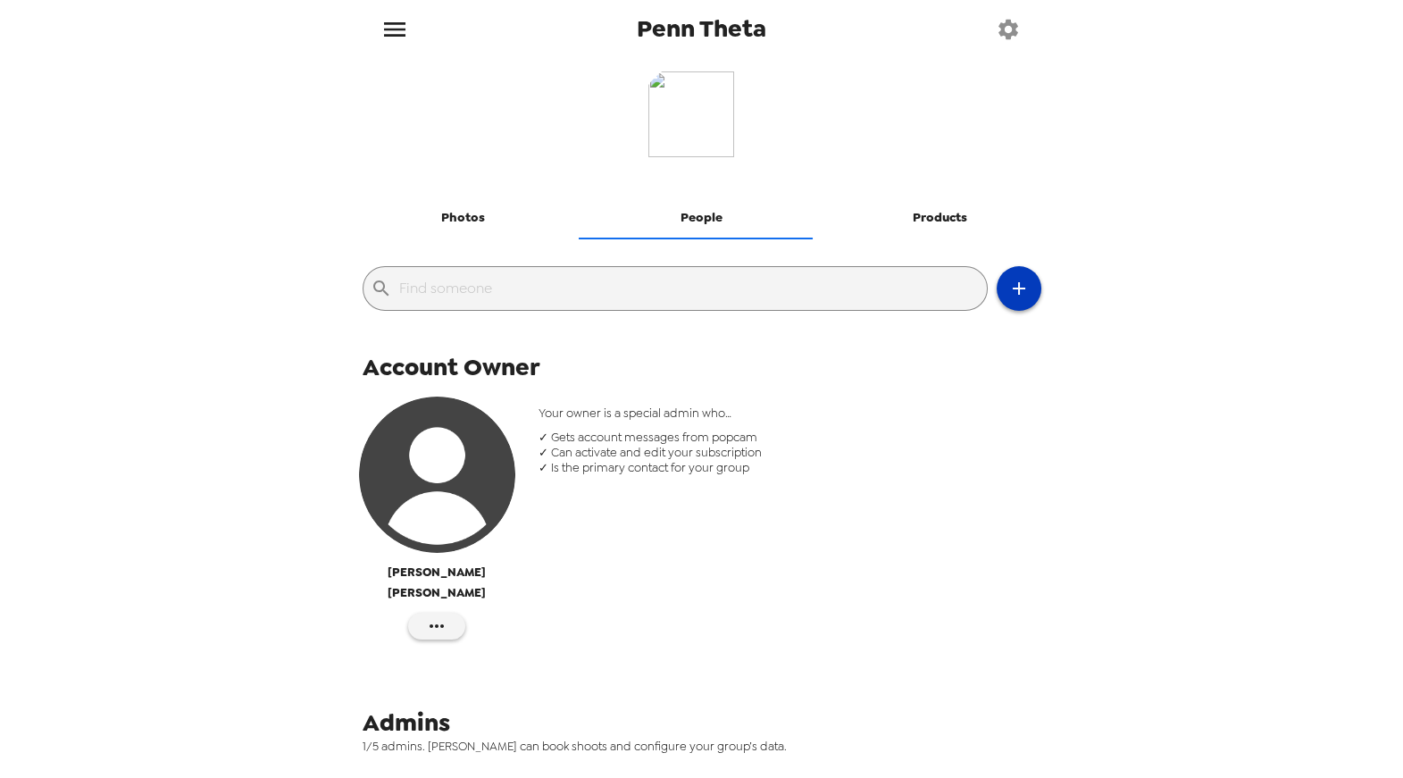
click at [1021, 295] on button "button" at bounding box center [1019, 288] width 45 height 45
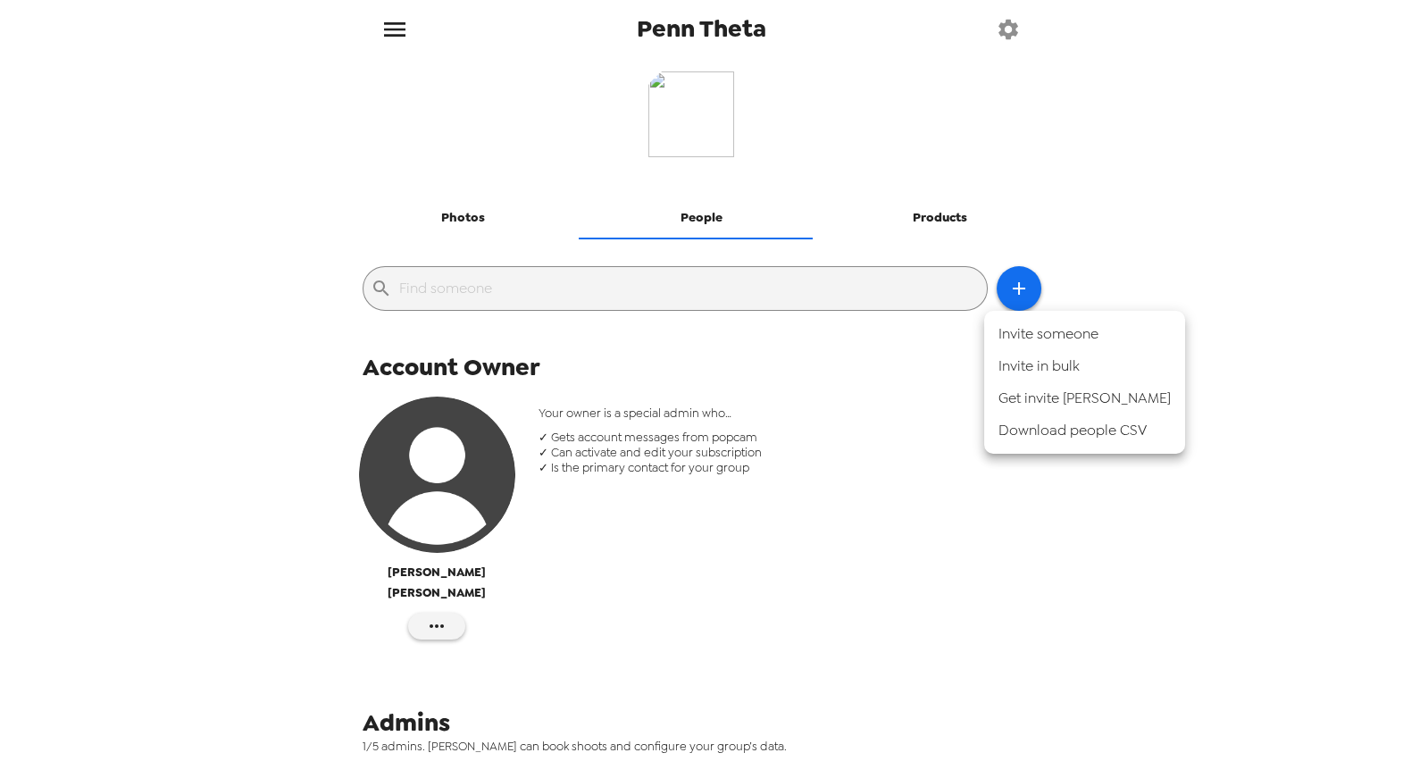
click at [1020, 389] on li "Get invite link" at bounding box center [1084, 398] width 201 height 32
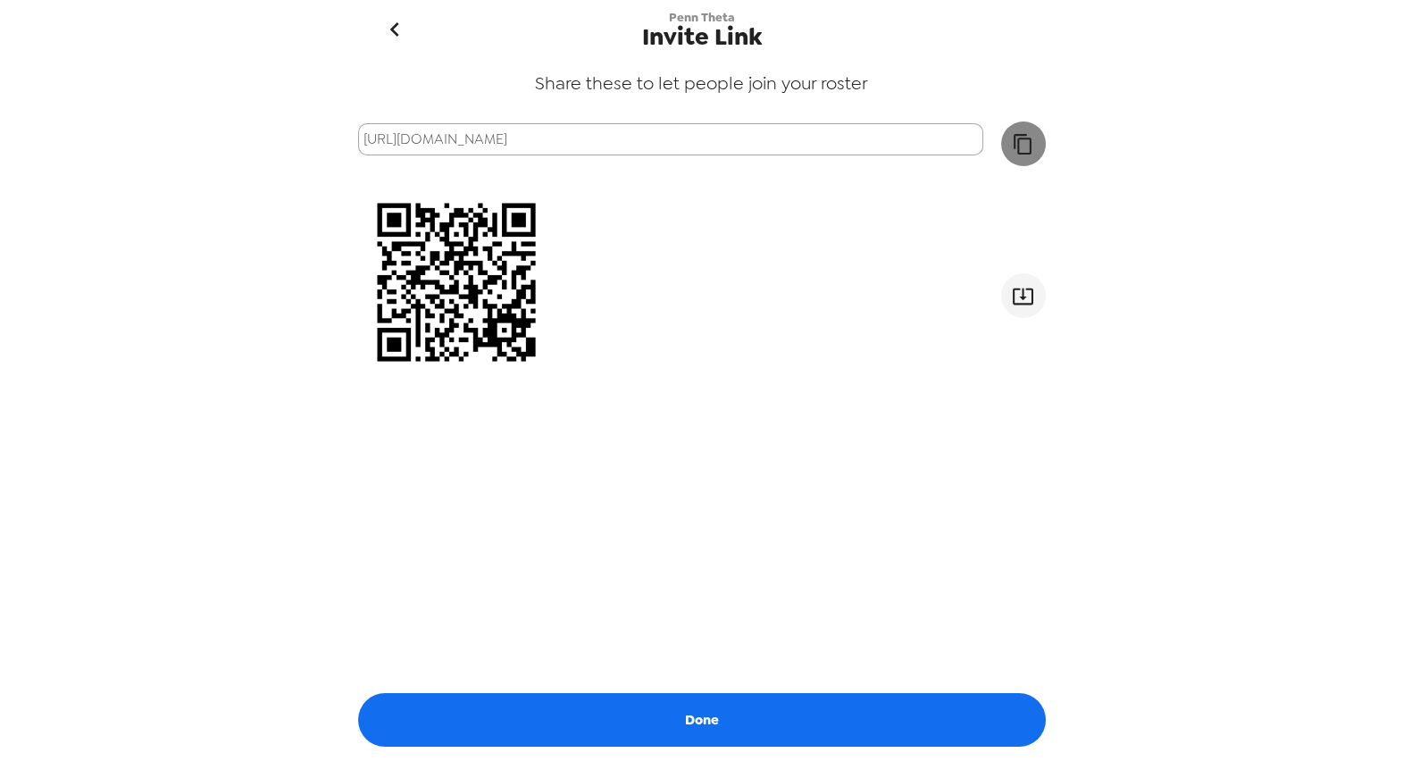
click at [1012, 149] on icon "button" at bounding box center [1023, 144] width 22 height 22
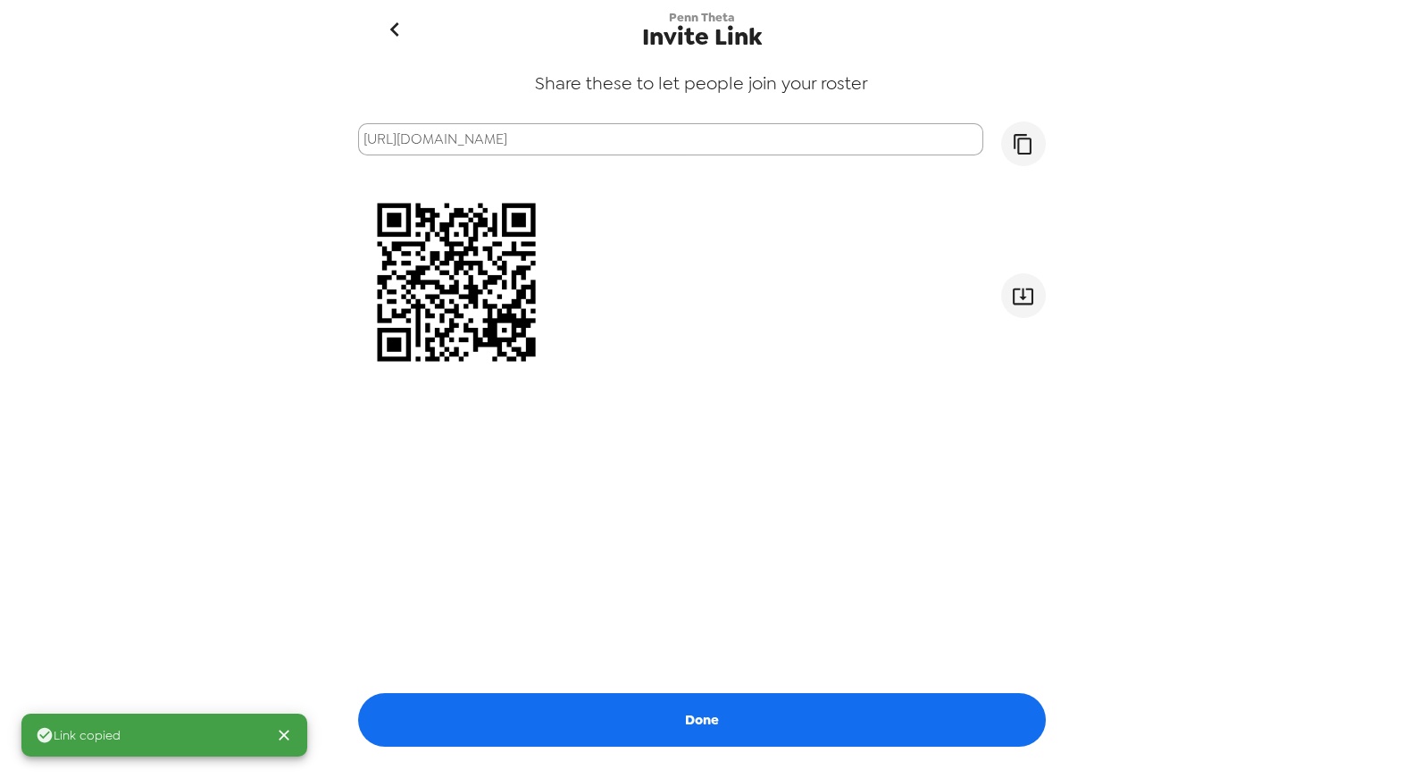
click at [396, 28] on icon "go back" at bounding box center [395, 29] width 29 height 29
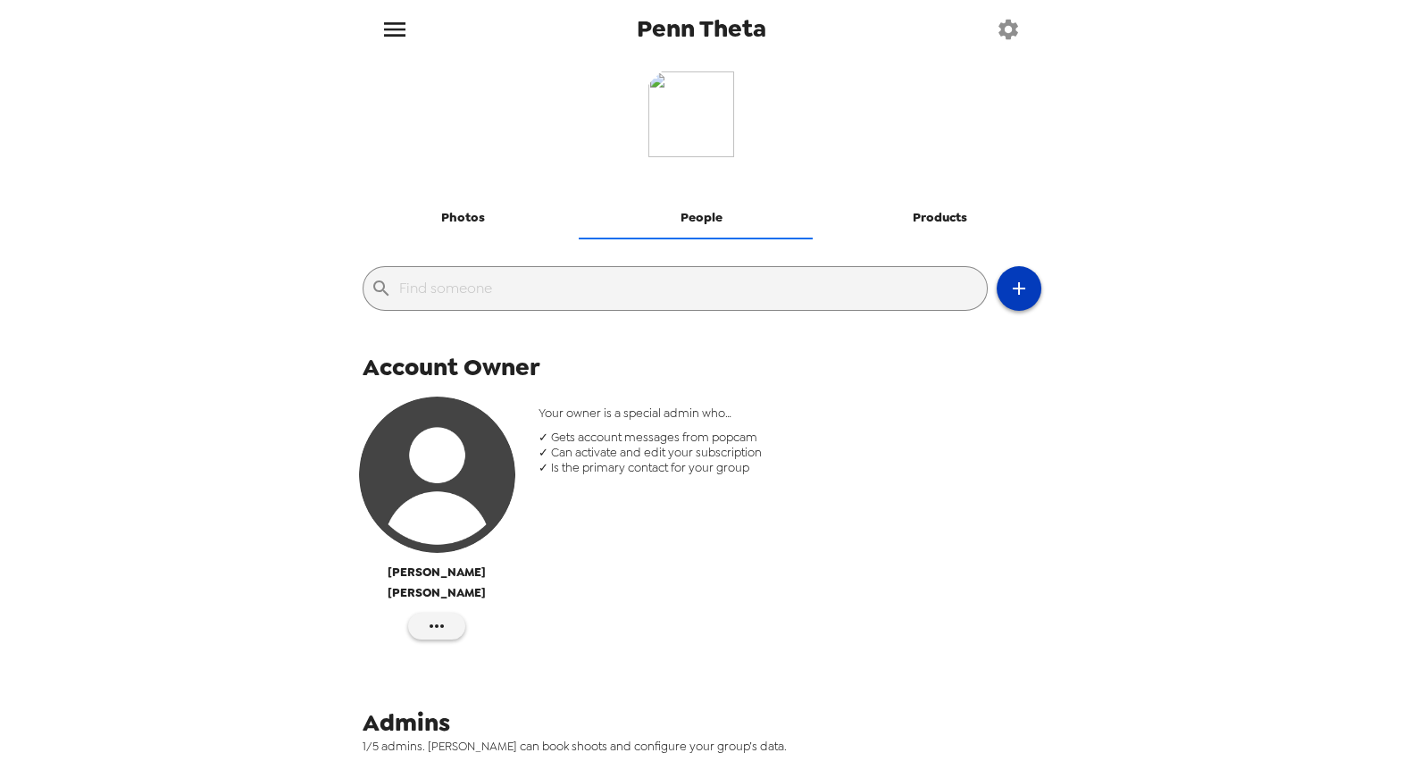
click at [1005, 303] on button "button" at bounding box center [1019, 288] width 45 height 45
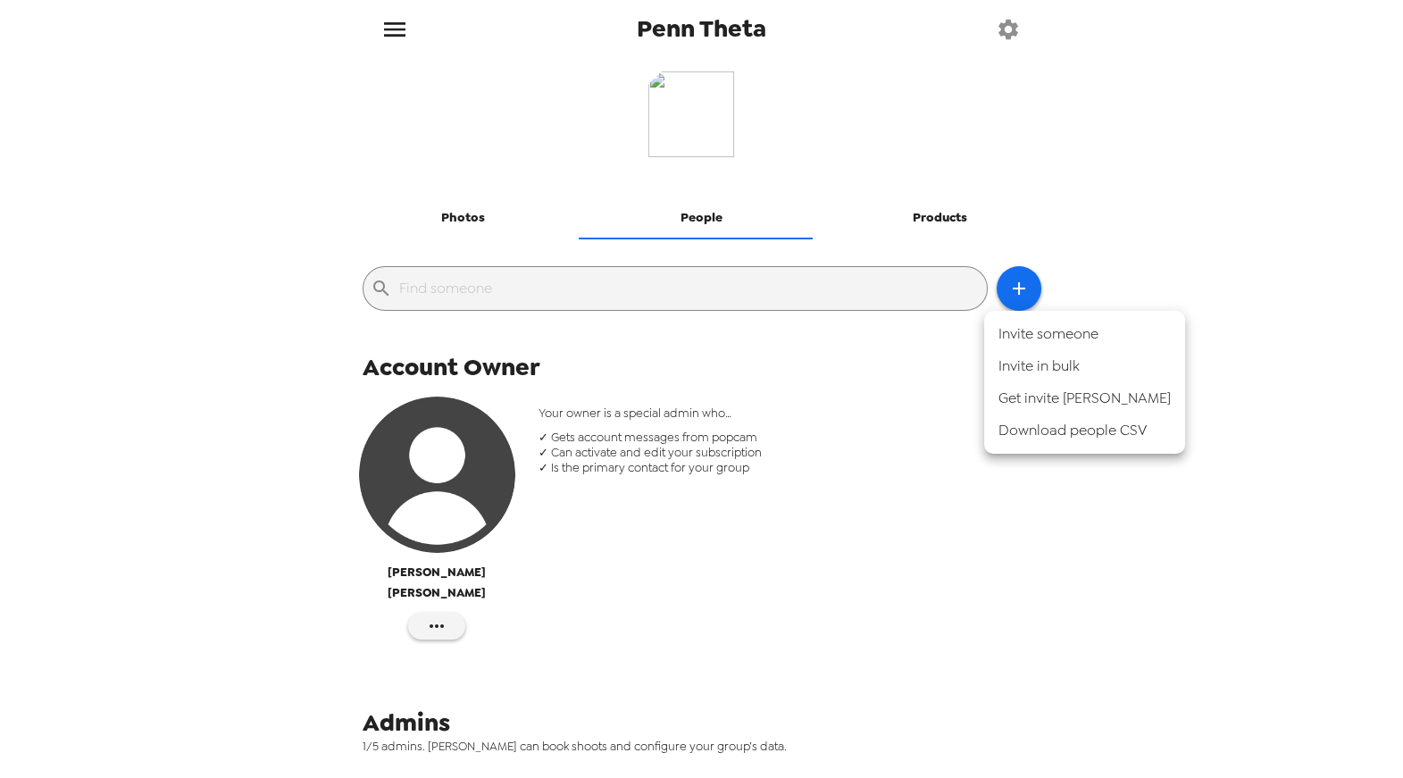
click at [1361, 86] on div at bounding box center [701, 389] width 1403 height 778
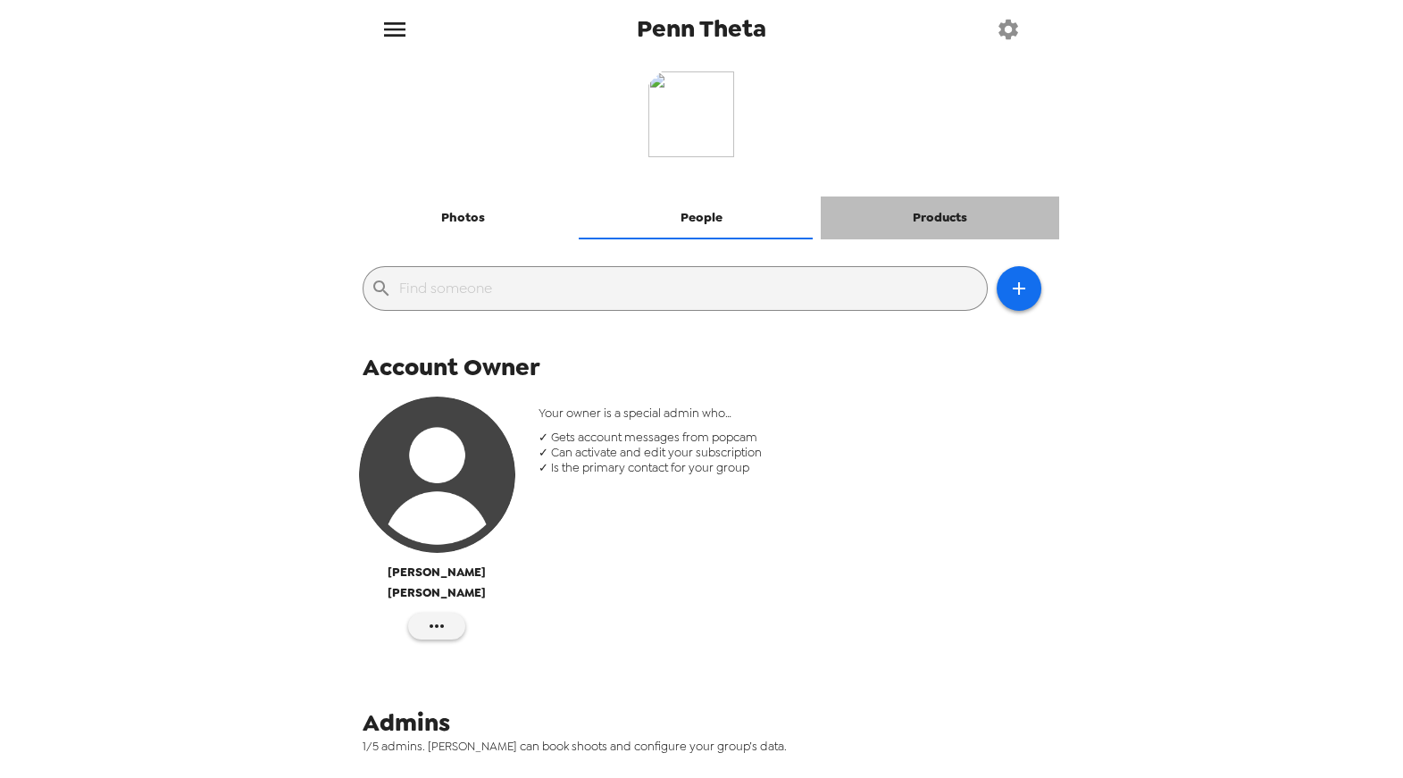
click at [937, 219] on button "Products" at bounding box center [940, 218] width 238 height 43
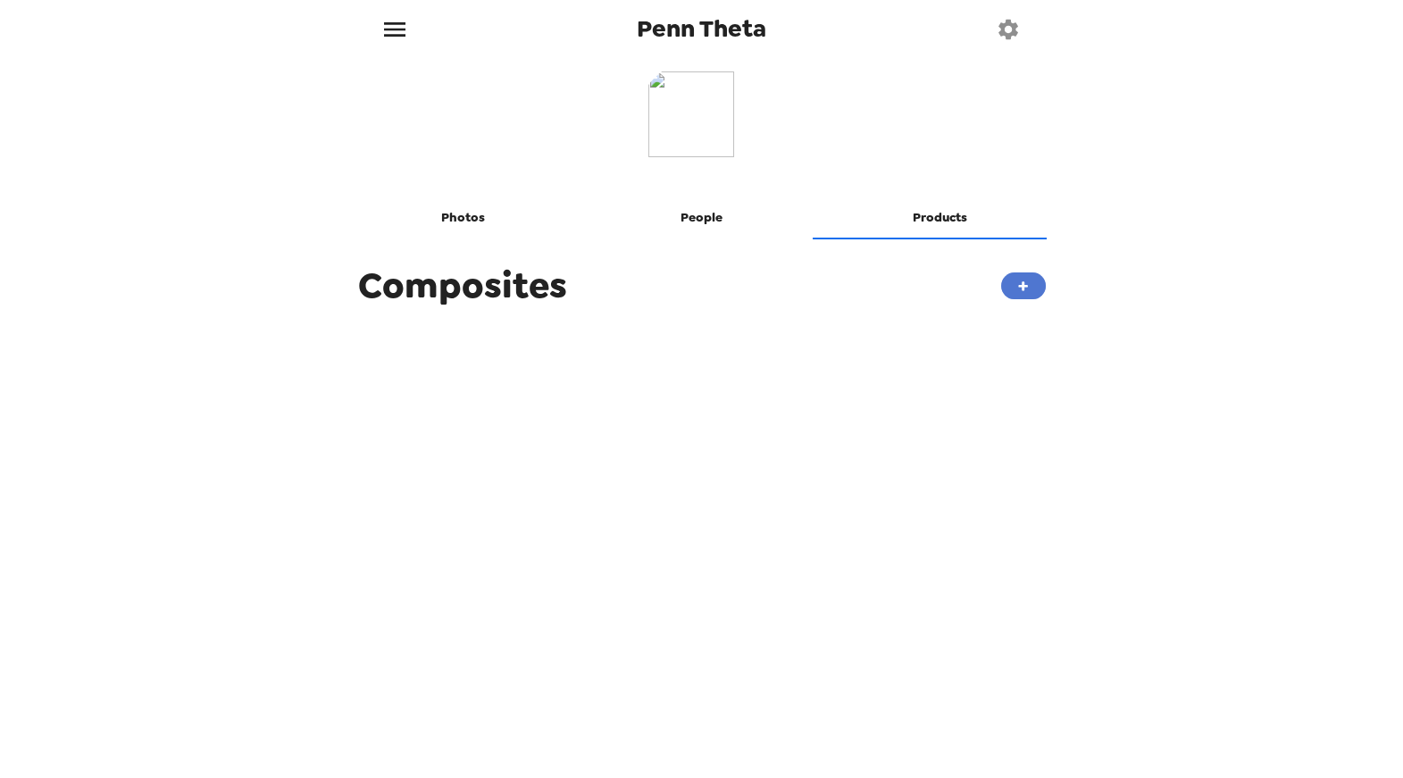
click at [1013, 290] on button "+" at bounding box center [1023, 285] width 45 height 27
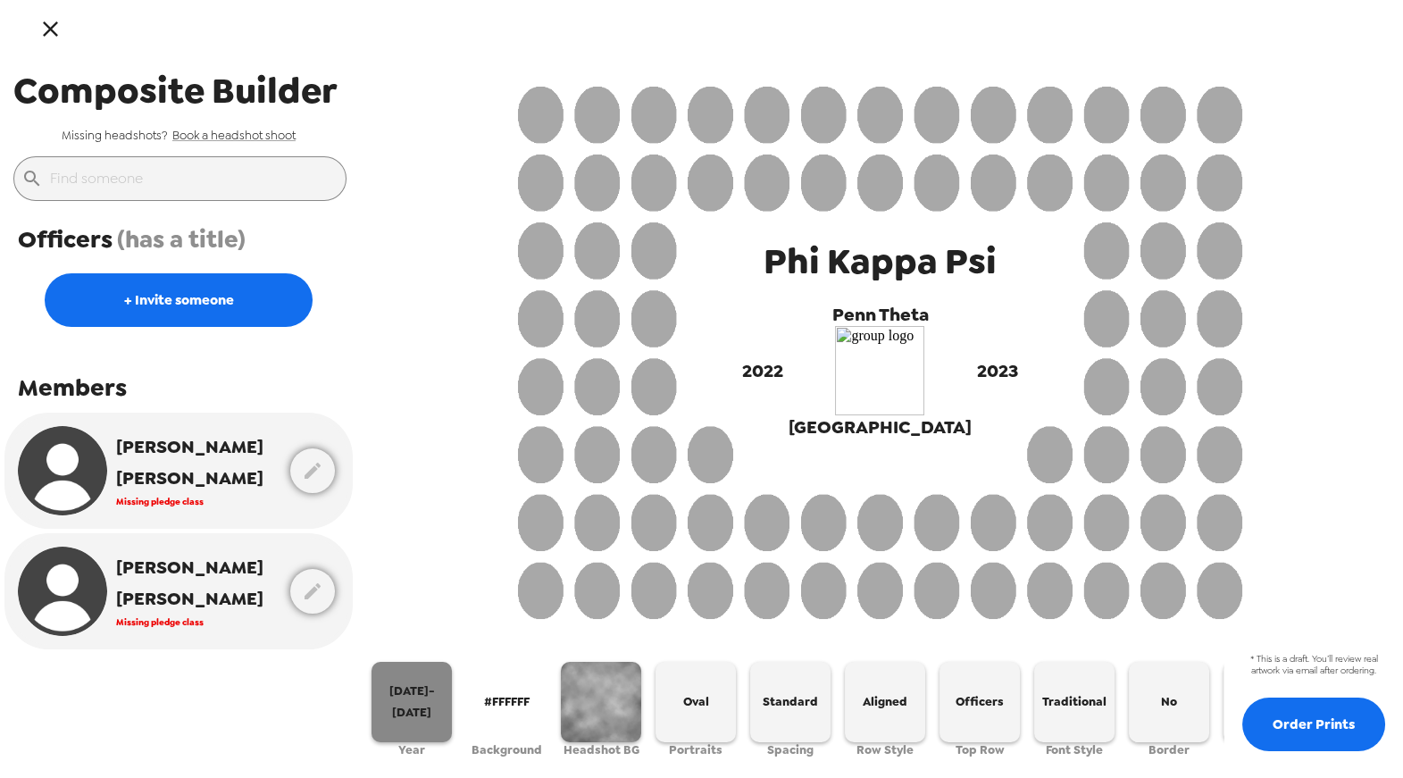
click at [408, 710] on button "2022-2023" at bounding box center [412, 702] width 80 height 80
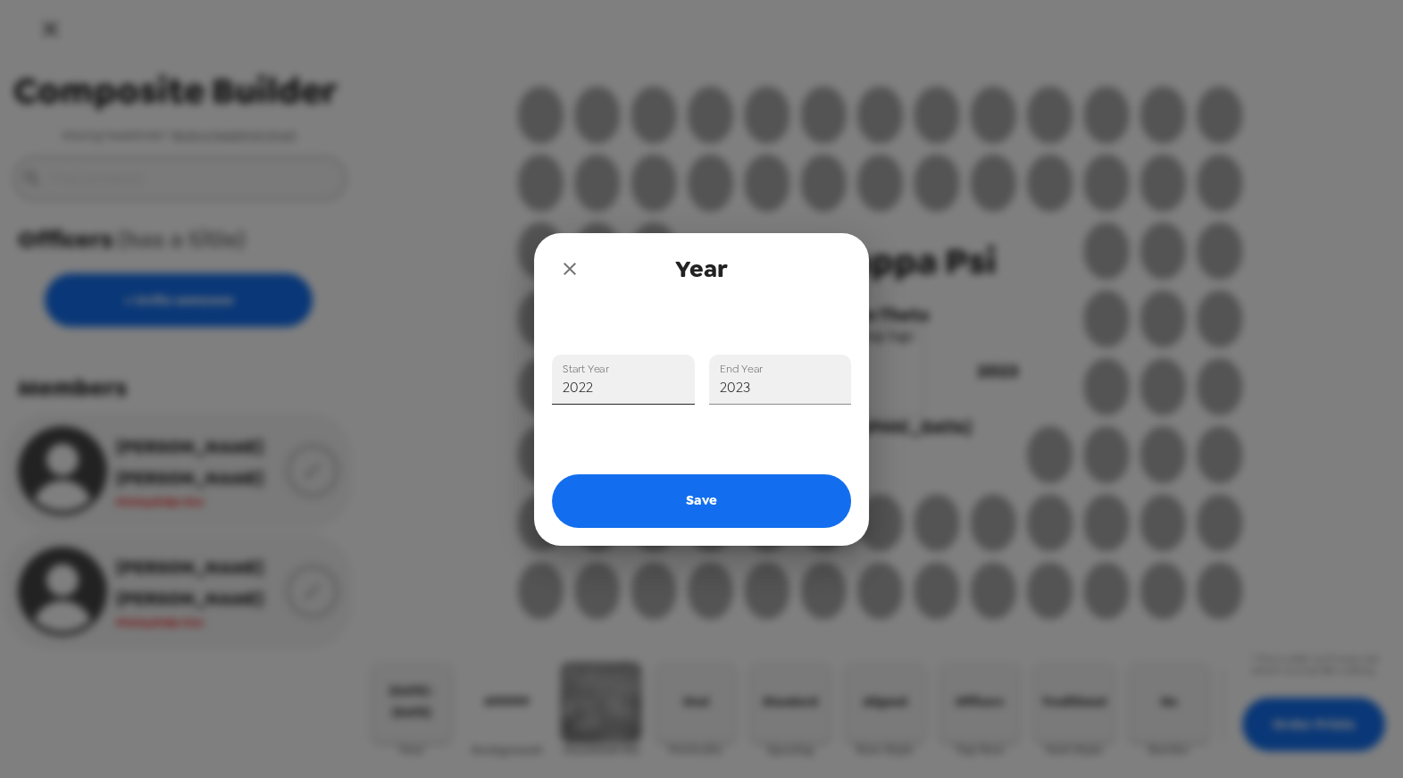
click at [636, 400] on input "2022" at bounding box center [623, 380] width 143 height 50
type input "2025"
click at [760, 373] on label "End Year" at bounding box center [741, 368] width 43 height 15
click at [760, 373] on input "2023" at bounding box center [780, 380] width 143 height 50
click at [760, 385] on input "2023" at bounding box center [780, 380] width 143 height 50
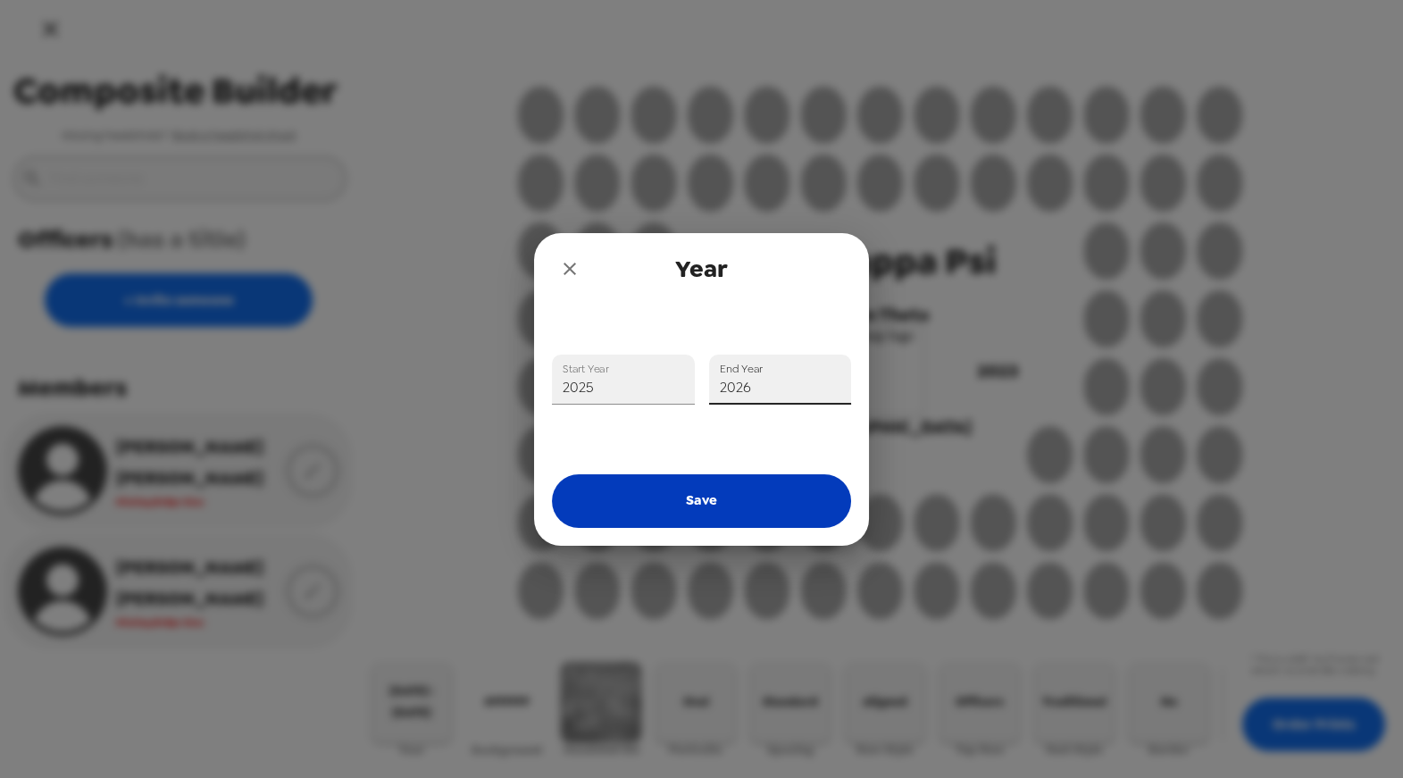
type input "2026"
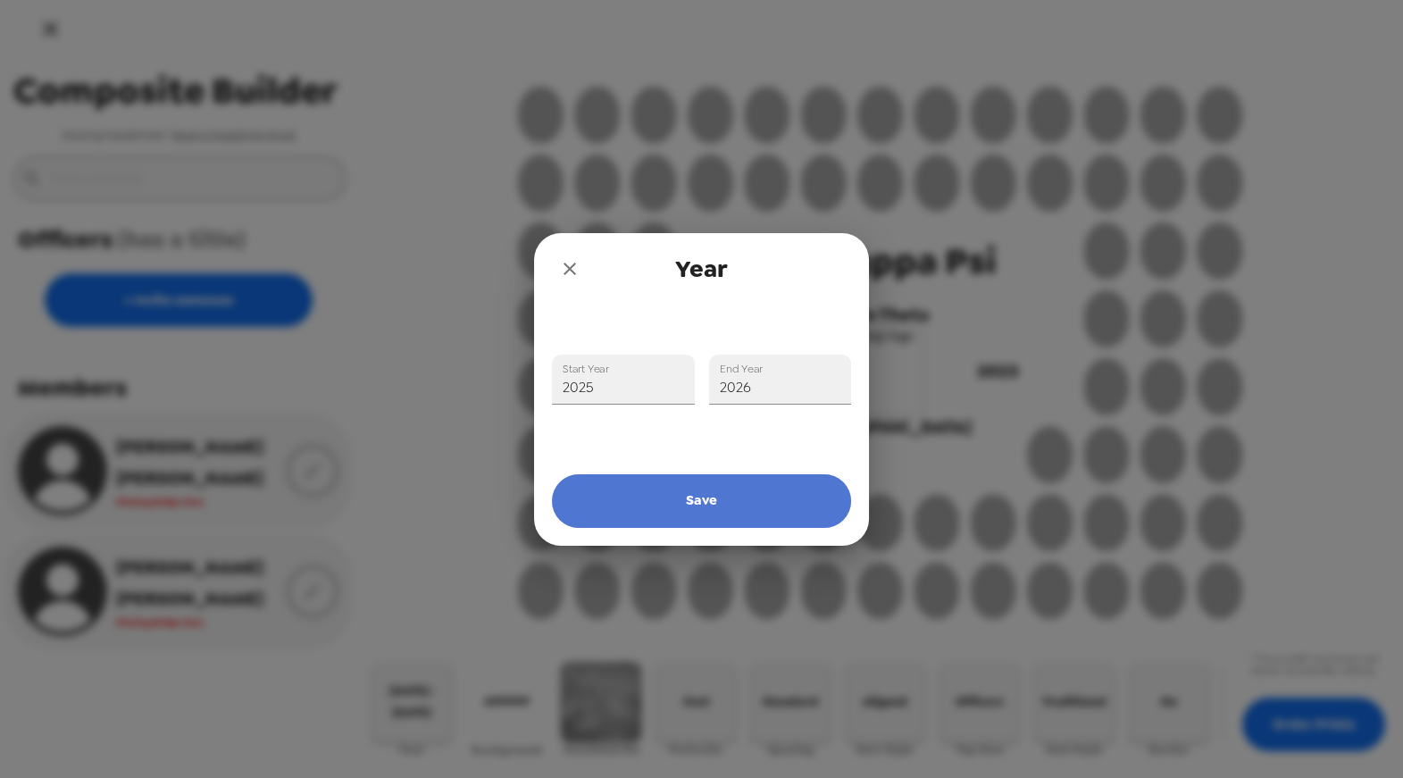
click at [714, 495] on button "Save" at bounding box center [701, 501] width 299 height 54
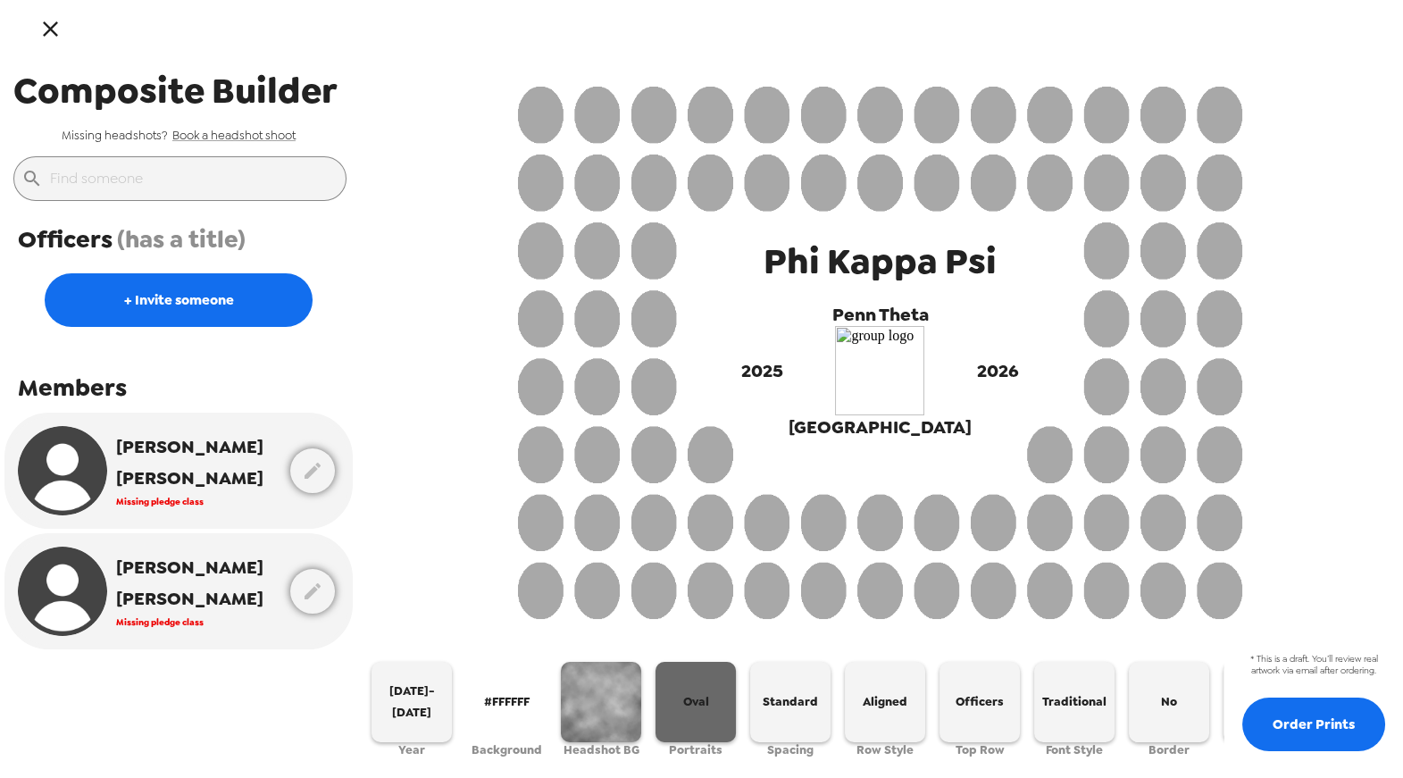
click at [696, 699] on span "Oval" at bounding box center [696, 701] width 26 height 21
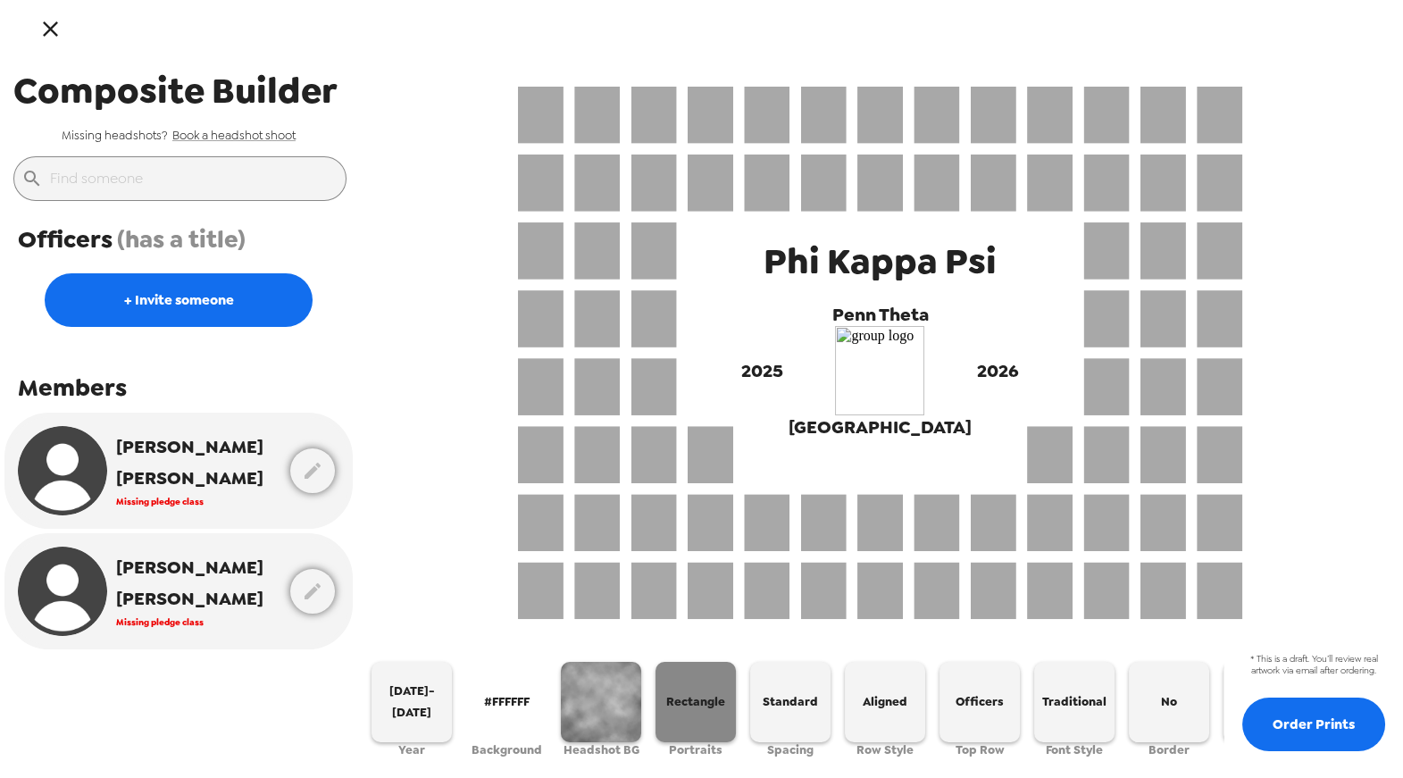
click at [696, 699] on span "Rectangle" at bounding box center [695, 701] width 59 height 21
click at [696, 699] on span "Rounded" at bounding box center [696, 701] width 53 height 21
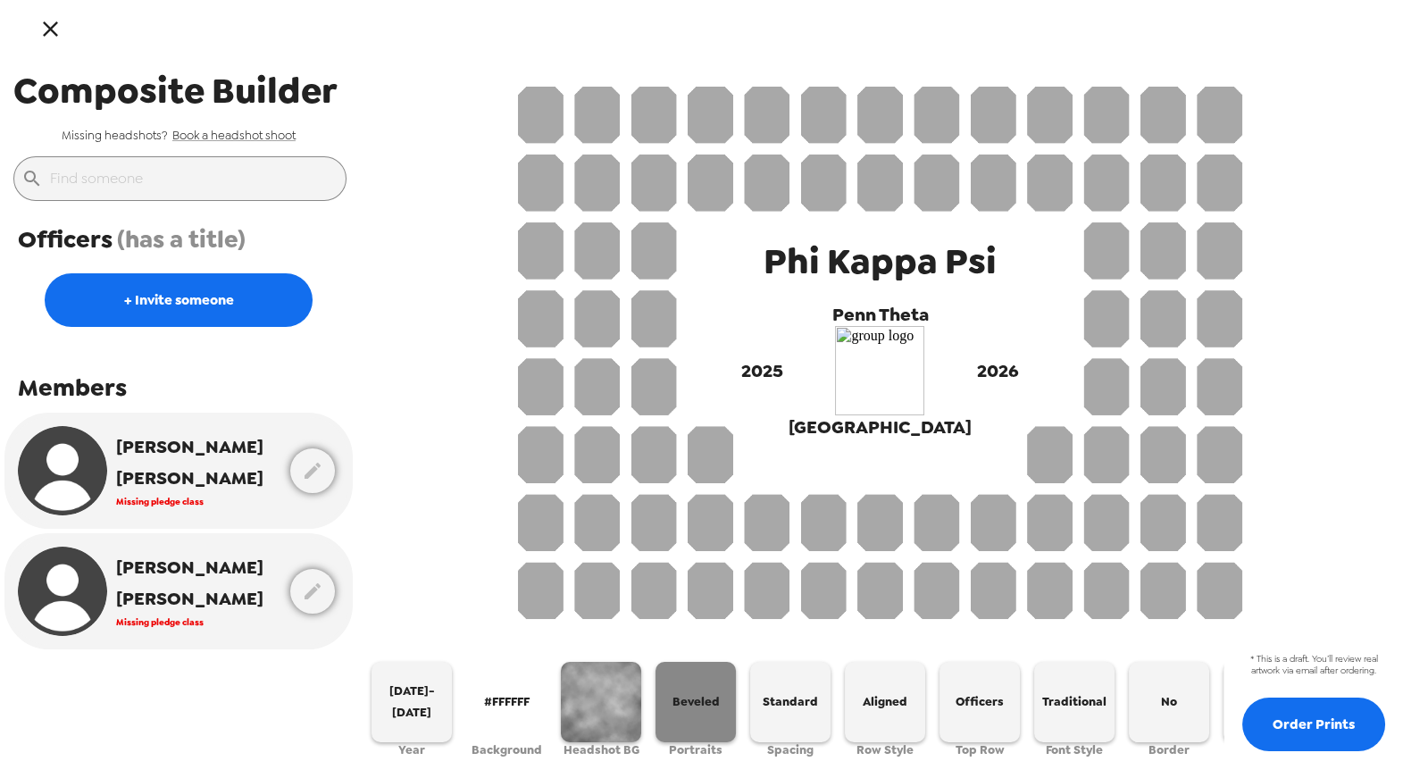
click at [696, 699] on span "Beveled" at bounding box center [696, 701] width 47 height 21
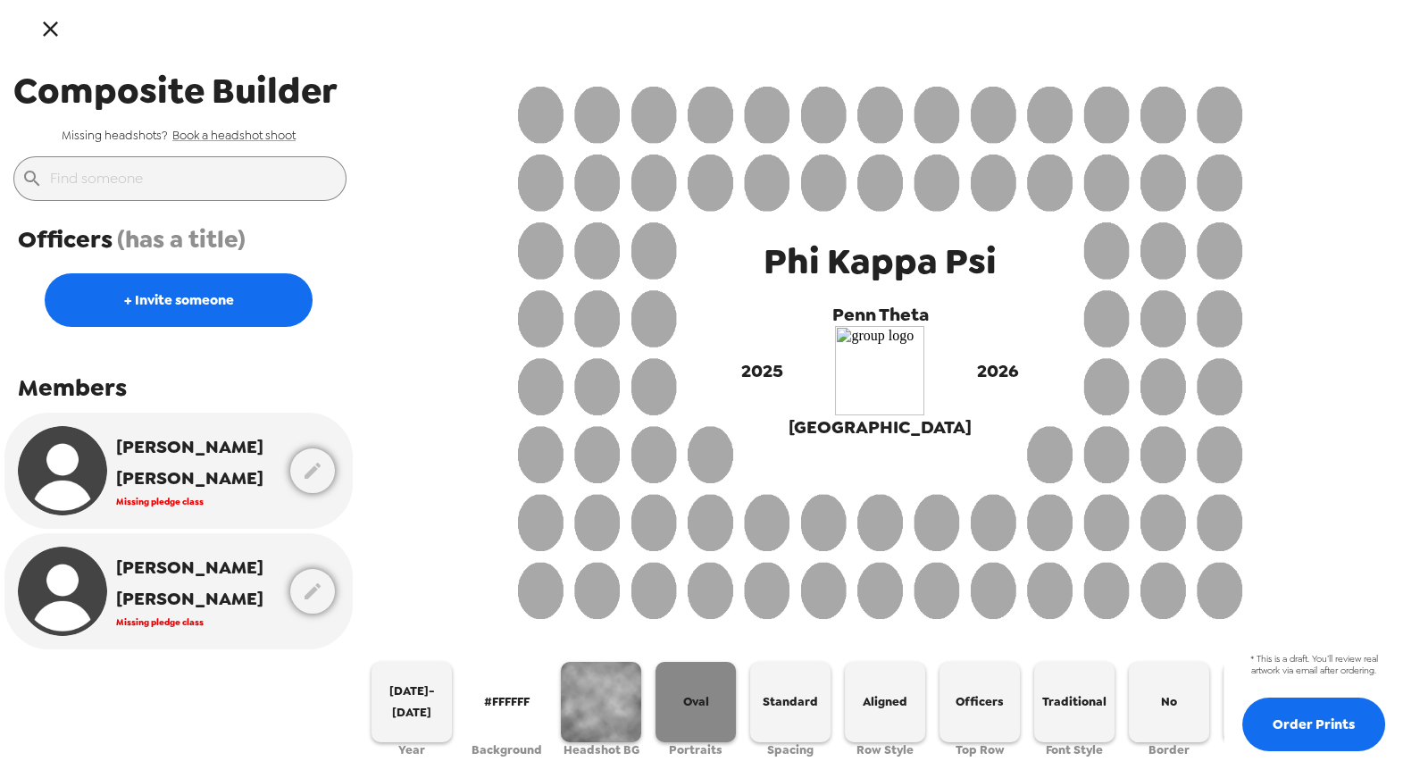
click at [696, 699] on span "Oval" at bounding box center [696, 701] width 26 height 21
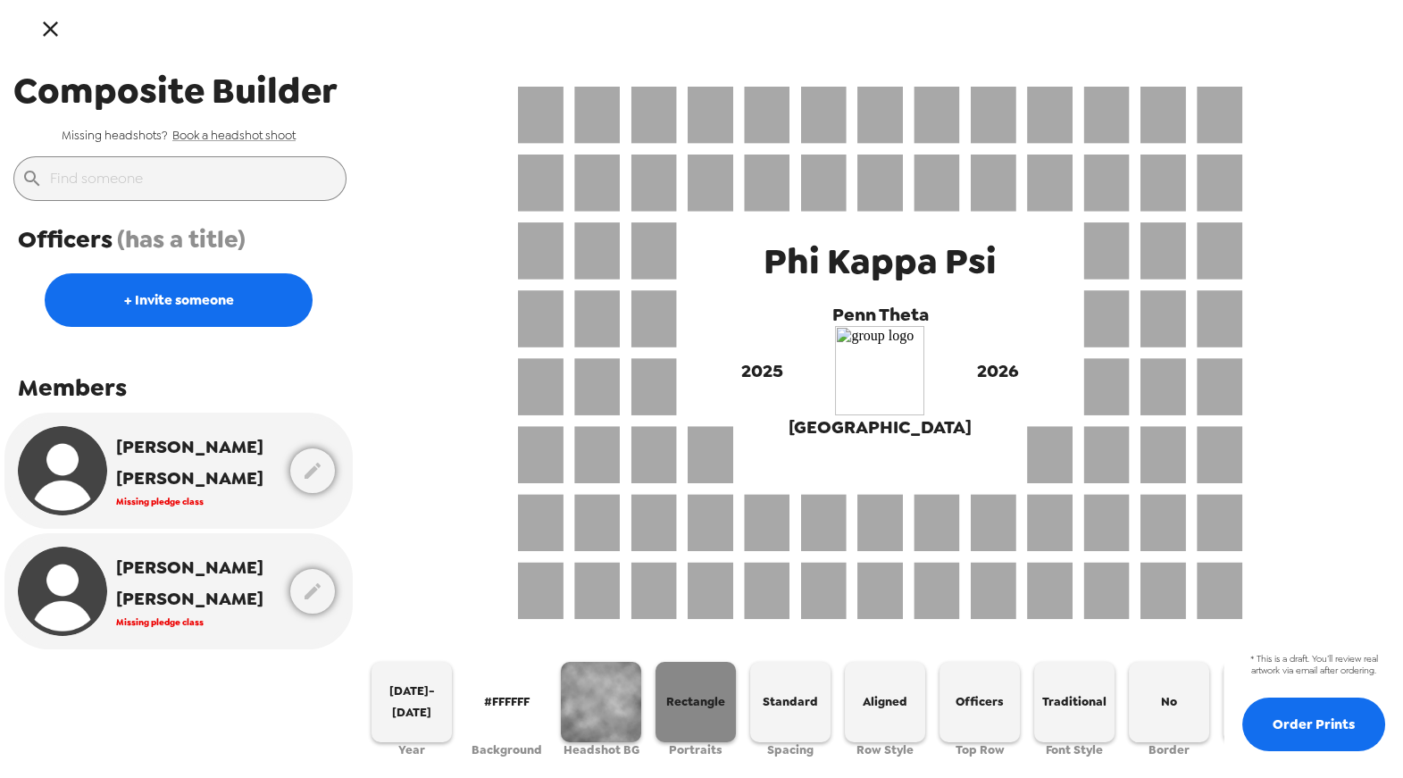
click at [696, 699] on span "Rectangle" at bounding box center [695, 701] width 59 height 21
click at [696, 699] on span "Rounded" at bounding box center [696, 701] width 53 height 21
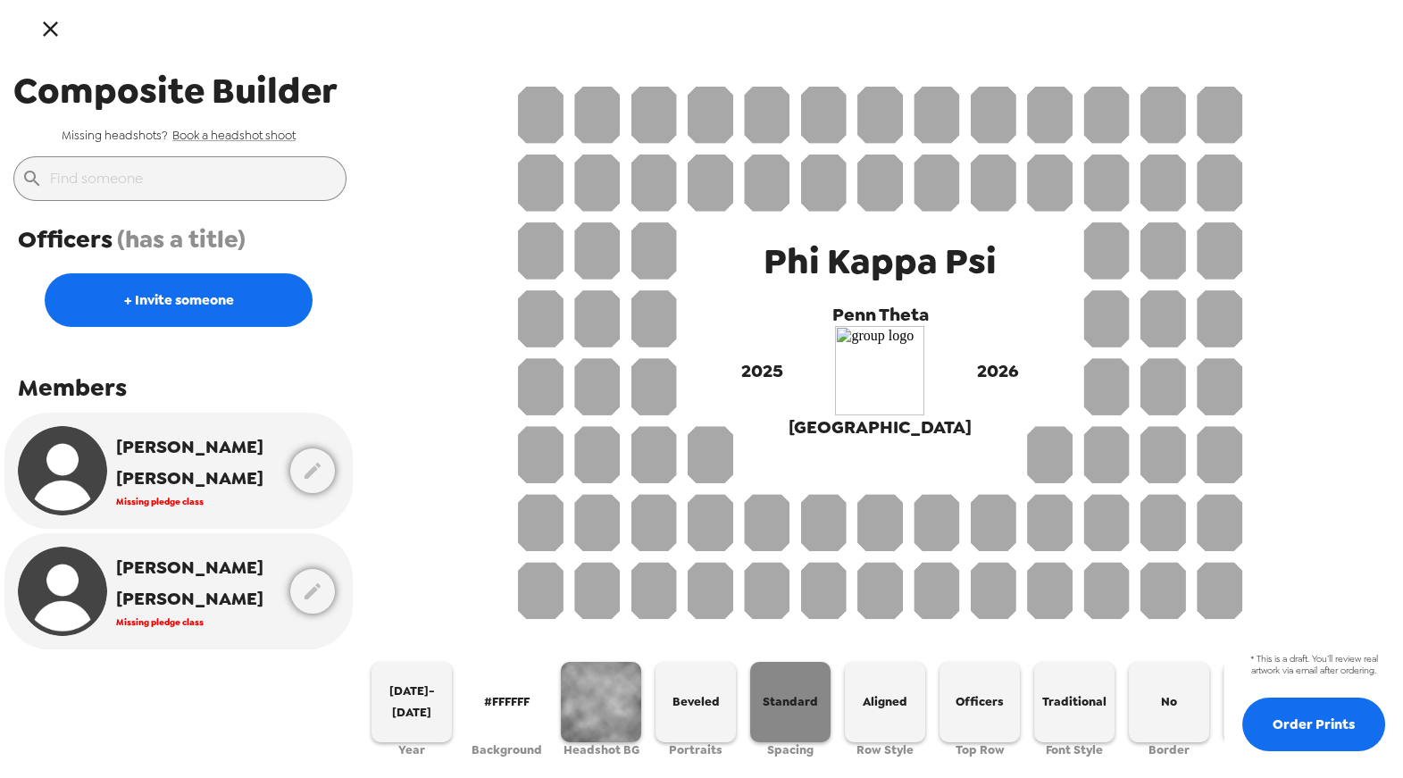
click at [802, 693] on span "Standard" at bounding box center [790, 701] width 55 height 21
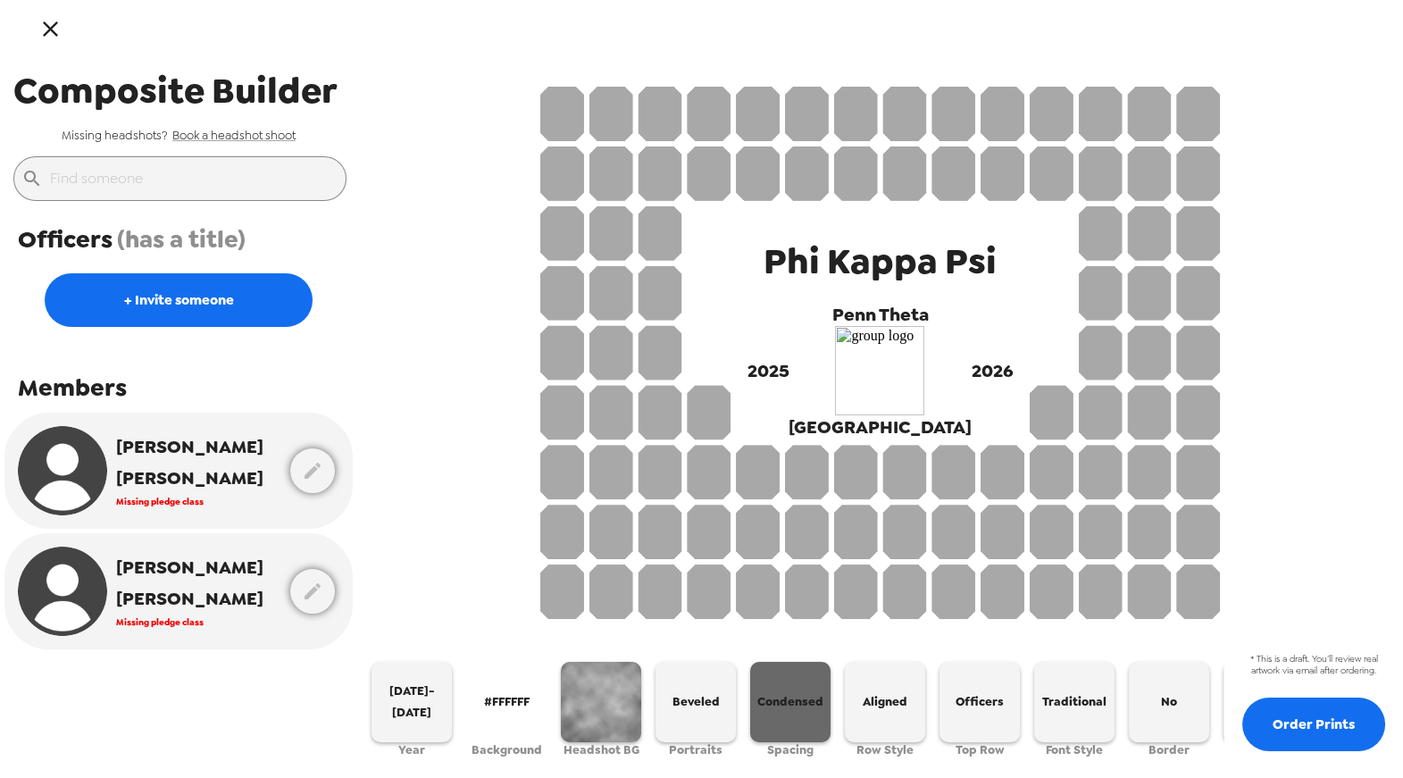
click at [803, 693] on span "Condensed" at bounding box center [790, 701] width 66 height 21
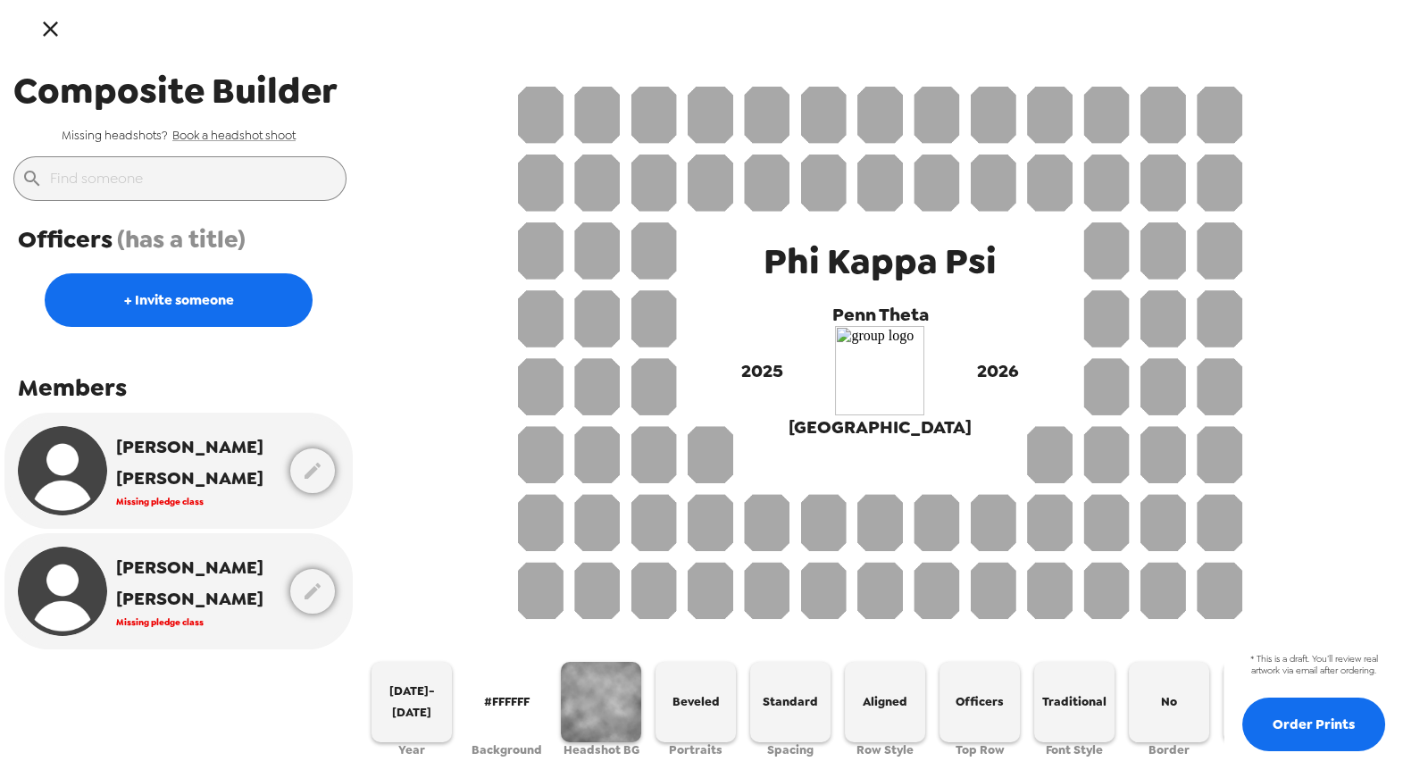
click at [512, 702] on span "#FFFFFF" at bounding box center [507, 701] width 46 height 21
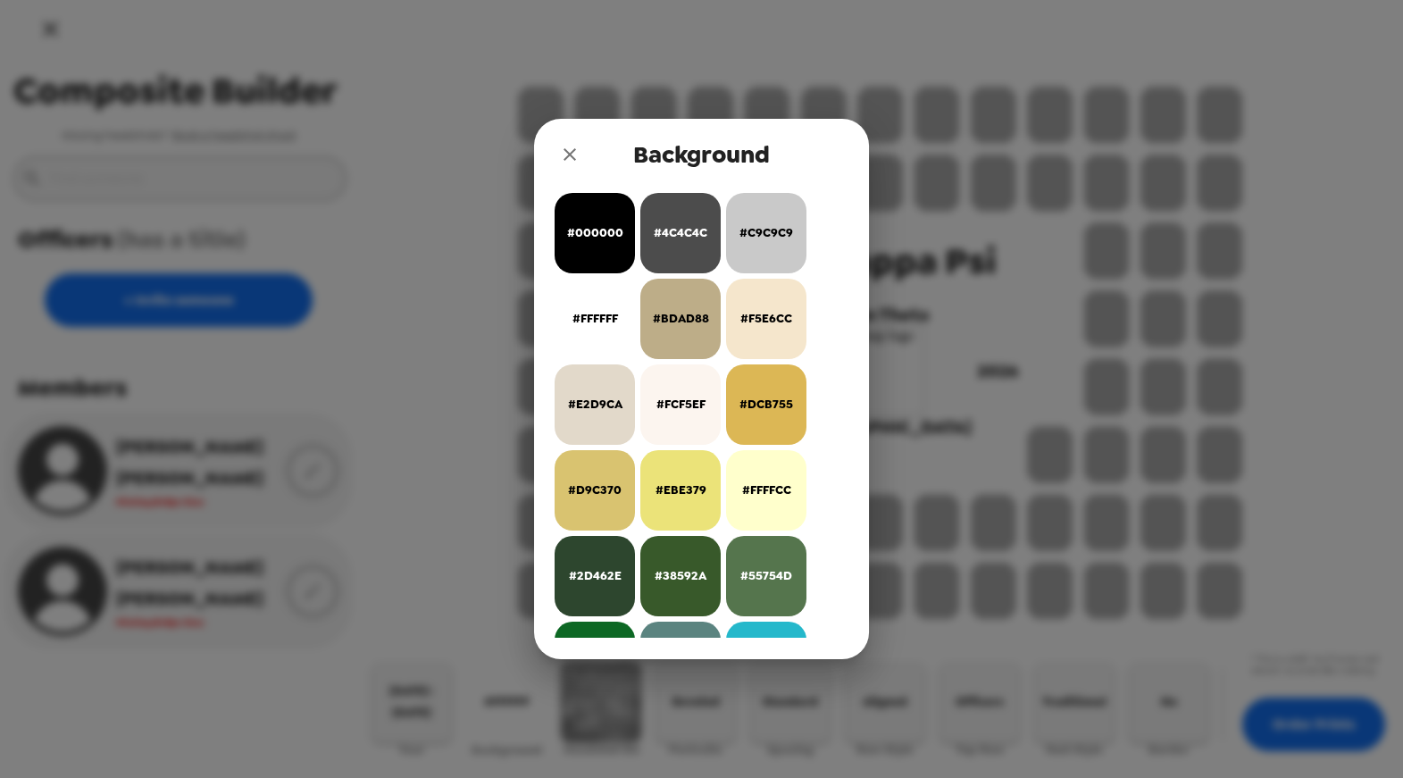
click at [572, 151] on icon "close" at bounding box center [569, 154] width 21 height 21
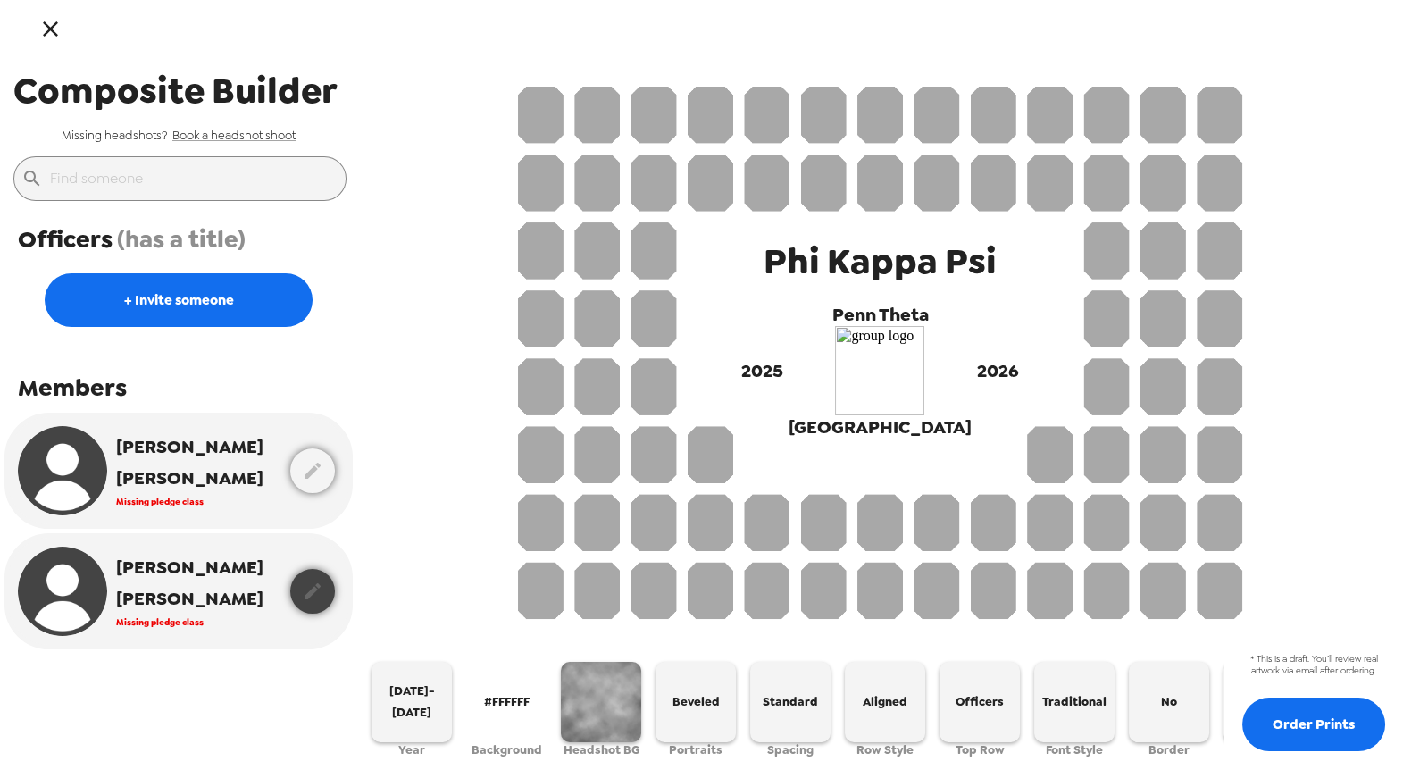
click at [305, 594] on icon "button" at bounding box center [313, 591] width 16 height 16
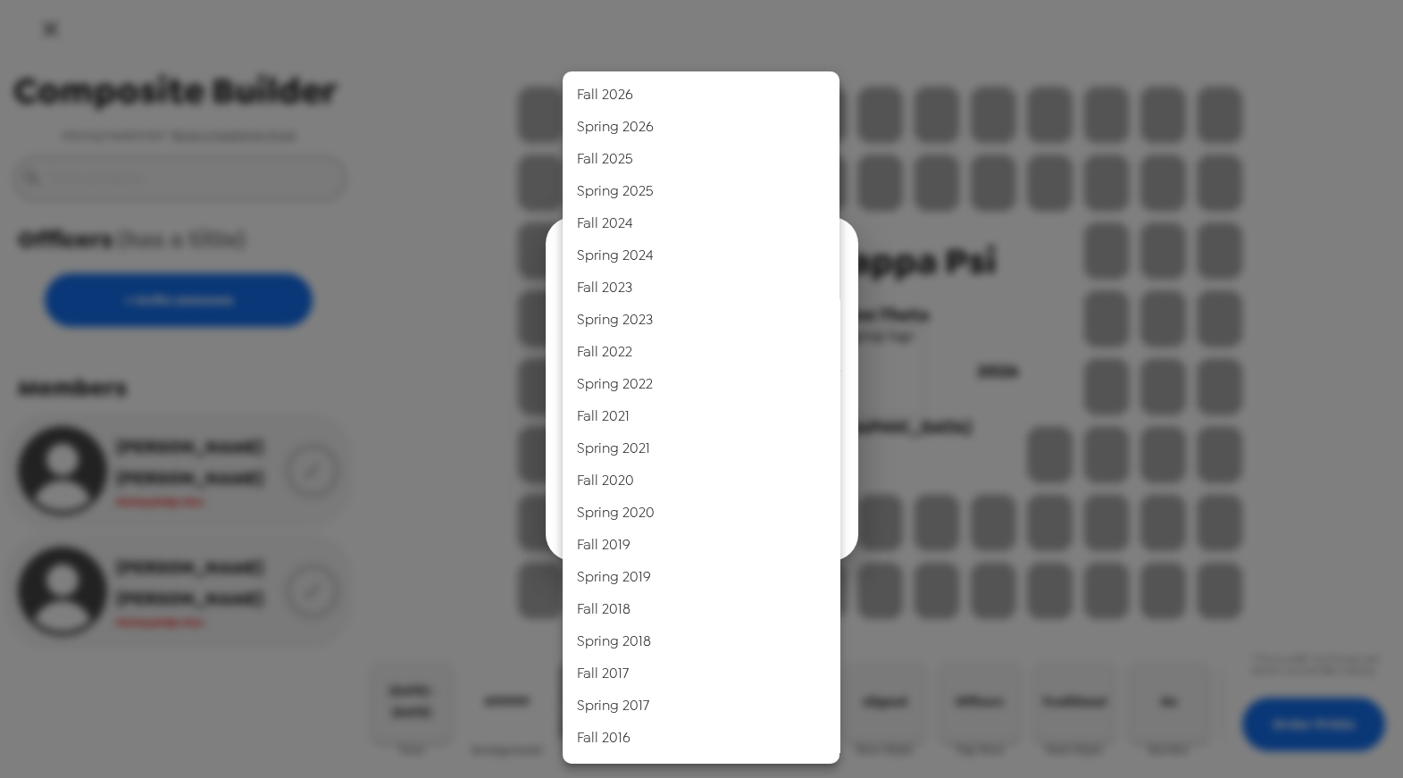
click at [821, 348] on body "Composite Builder Missing headshots? Book a headshot shoot ​ Officers (has a ti…" at bounding box center [701, 389] width 1403 height 778
click at [851, 350] on div at bounding box center [701, 389] width 1403 height 778
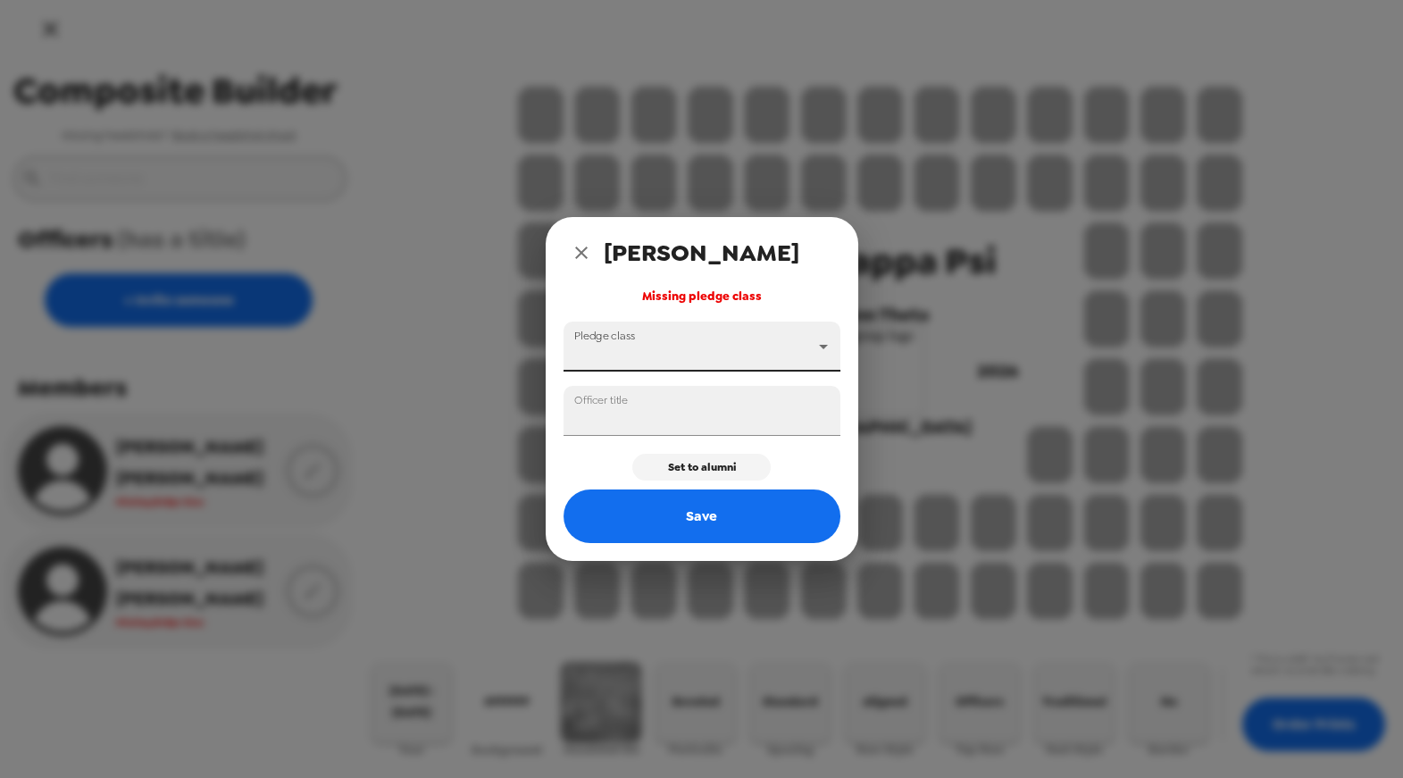
click at [1340, 456] on div "Charlie Weinstein Missing pledge class Pledge class ​ Officer title Set to alum…" at bounding box center [701, 389] width 1403 height 778
click at [577, 250] on icon "close" at bounding box center [581, 252] width 21 height 21
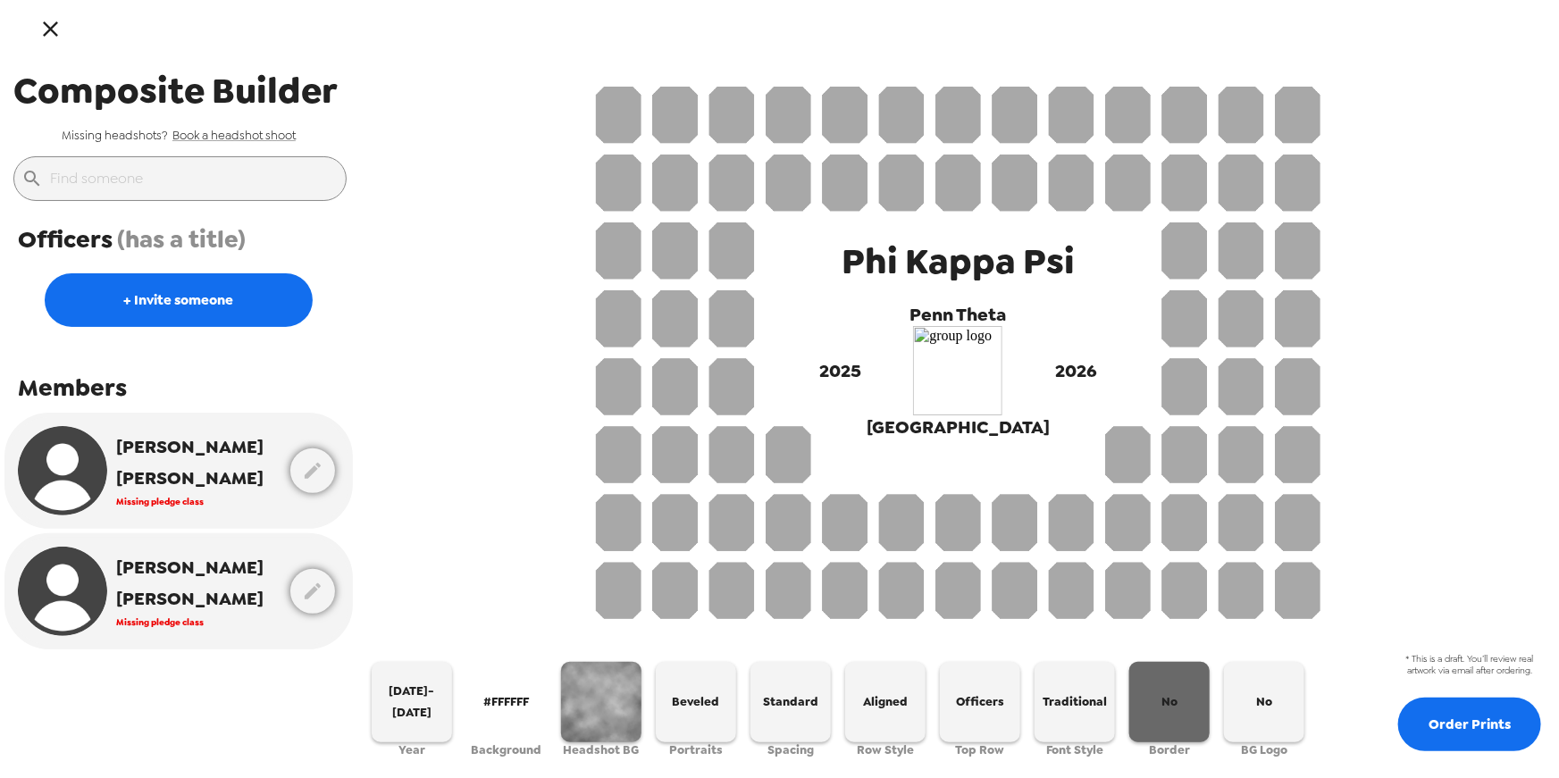
click at [1154, 696] on button "No" at bounding box center [1169, 702] width 80 height 80
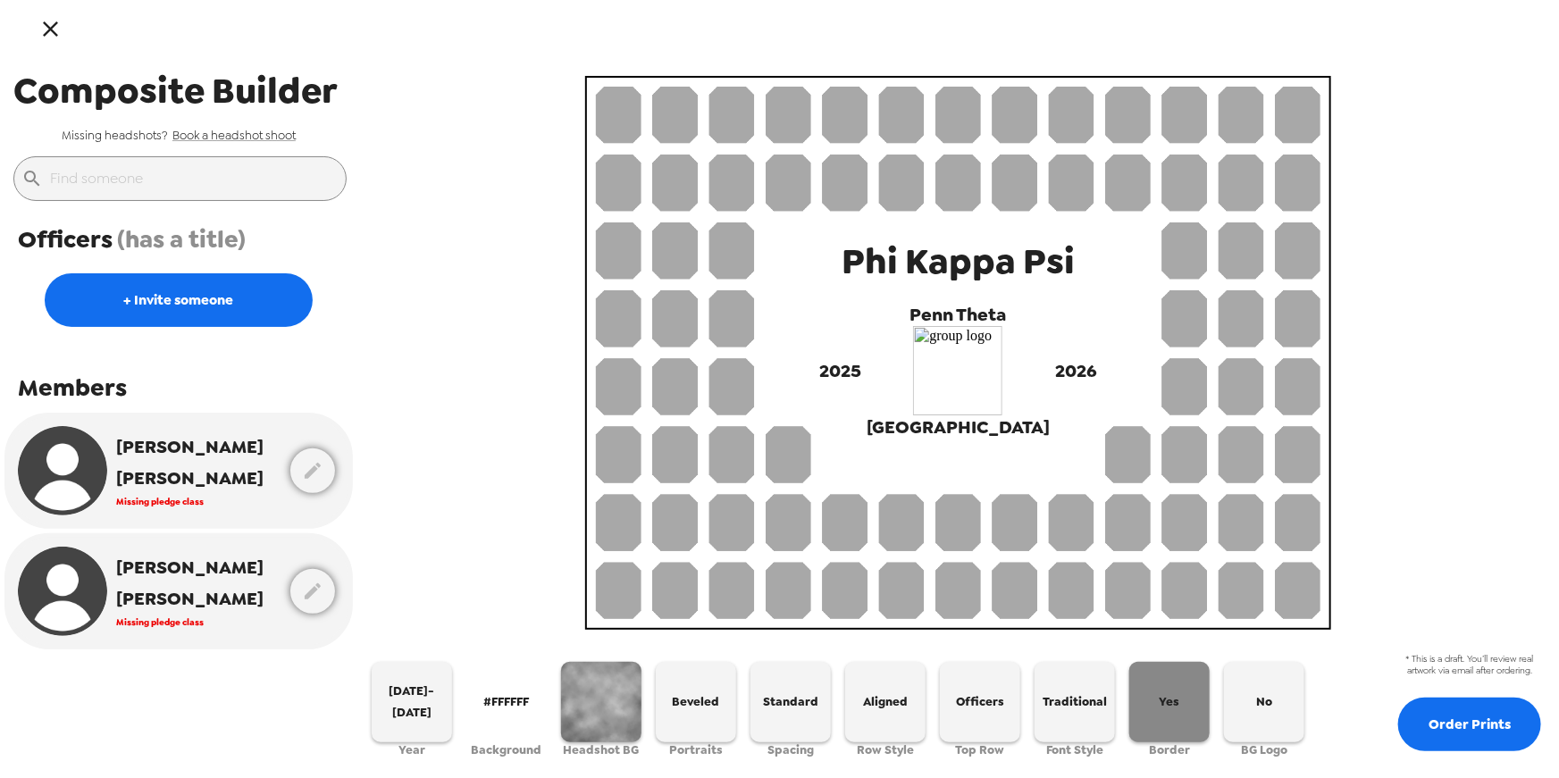
click at [1153, 696] on button "Yes" at bounding box center [1169, 702] width 80 height 80
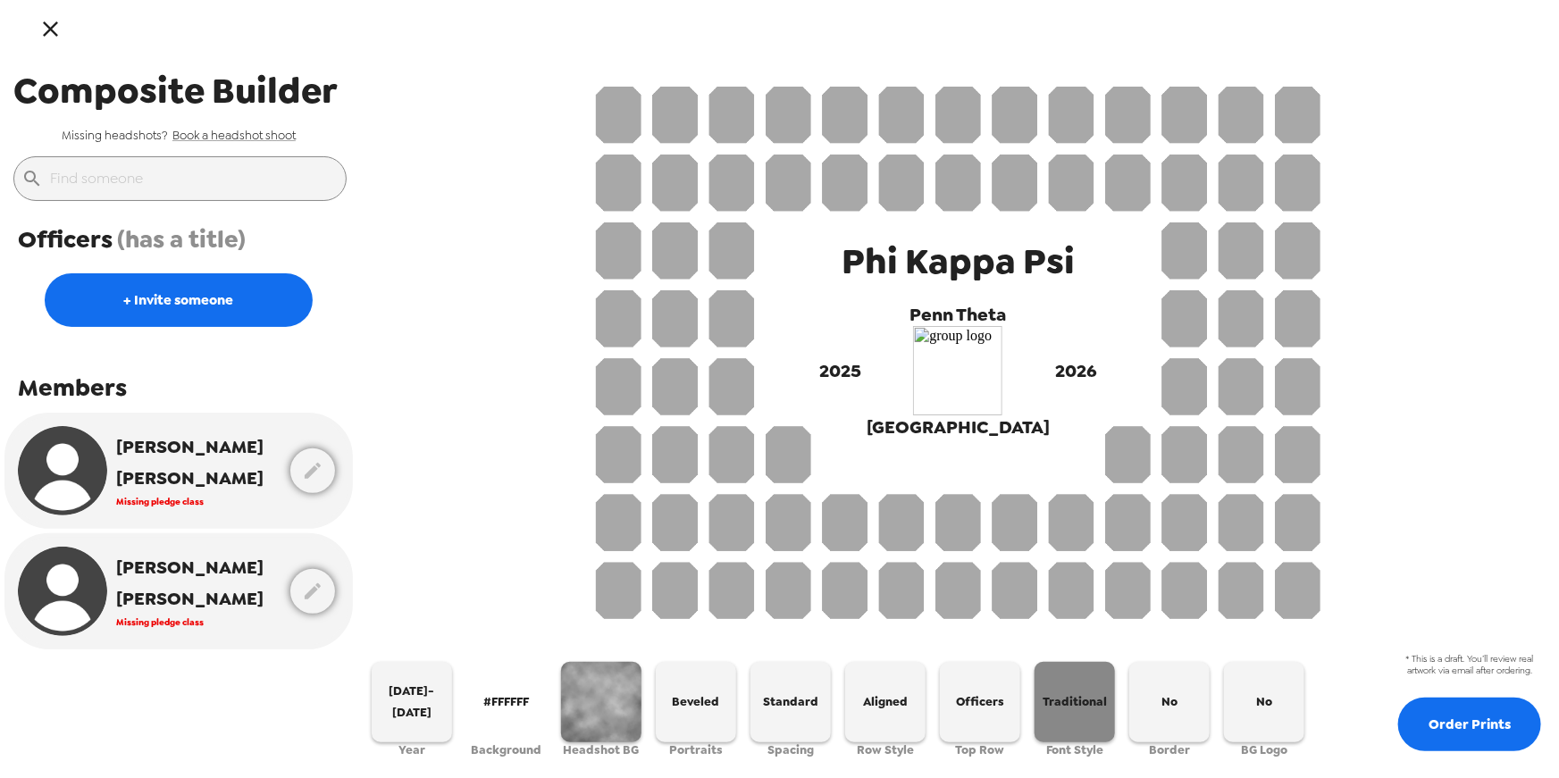
click at [1078, 699] on span "Traditional" at bounding box center [1074, 701] width 64 height 21
click at [1078, 702] on span "Modern" at bounding box center [1074, 701] width 45 height 21
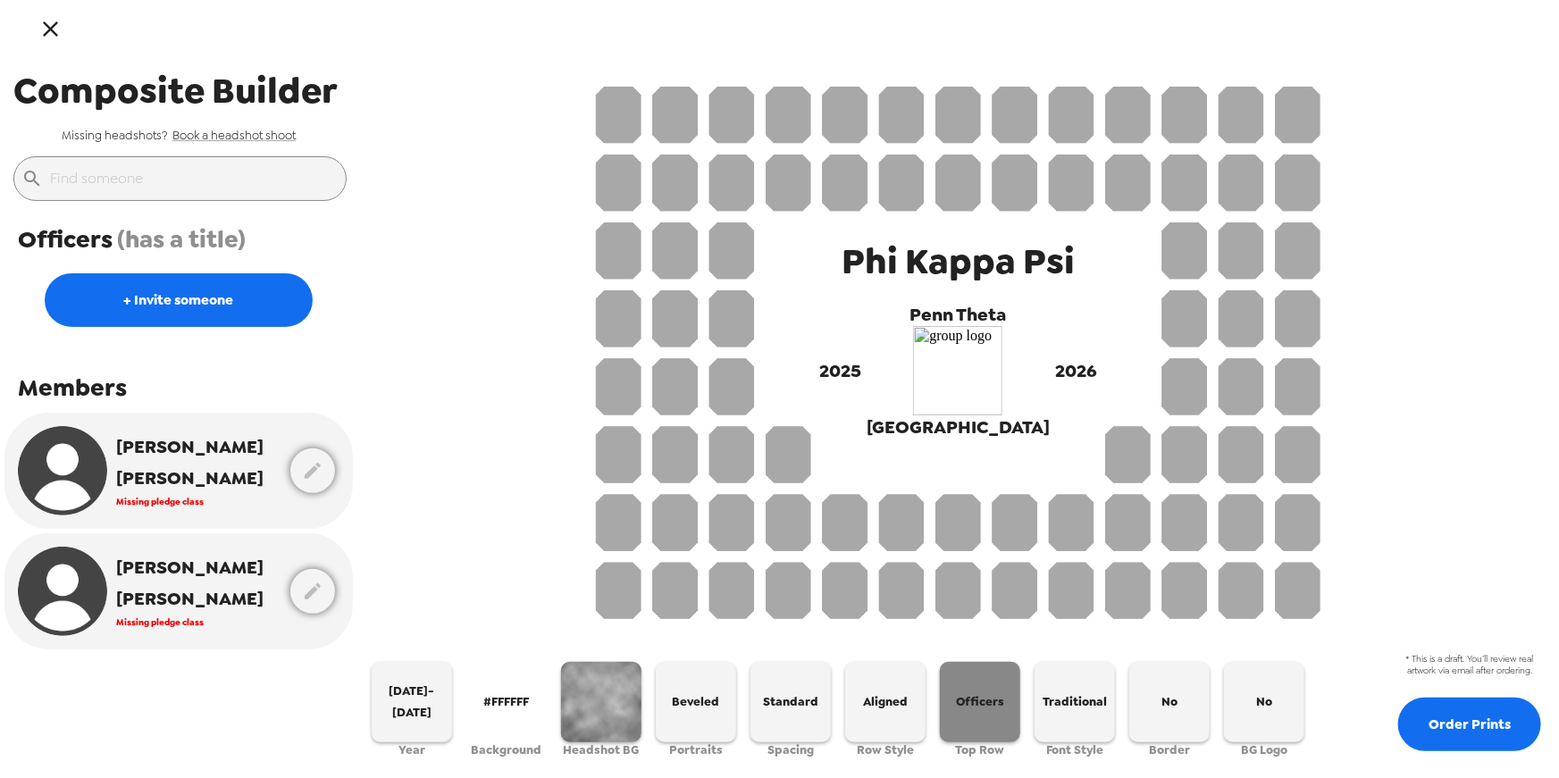
click at [979, 697] on span "Officers" at bounding box center [980, 701] width 48 height 21
click at [979, 697] on span "Seniors" at bounding box center [980, 701] width 44 height 21
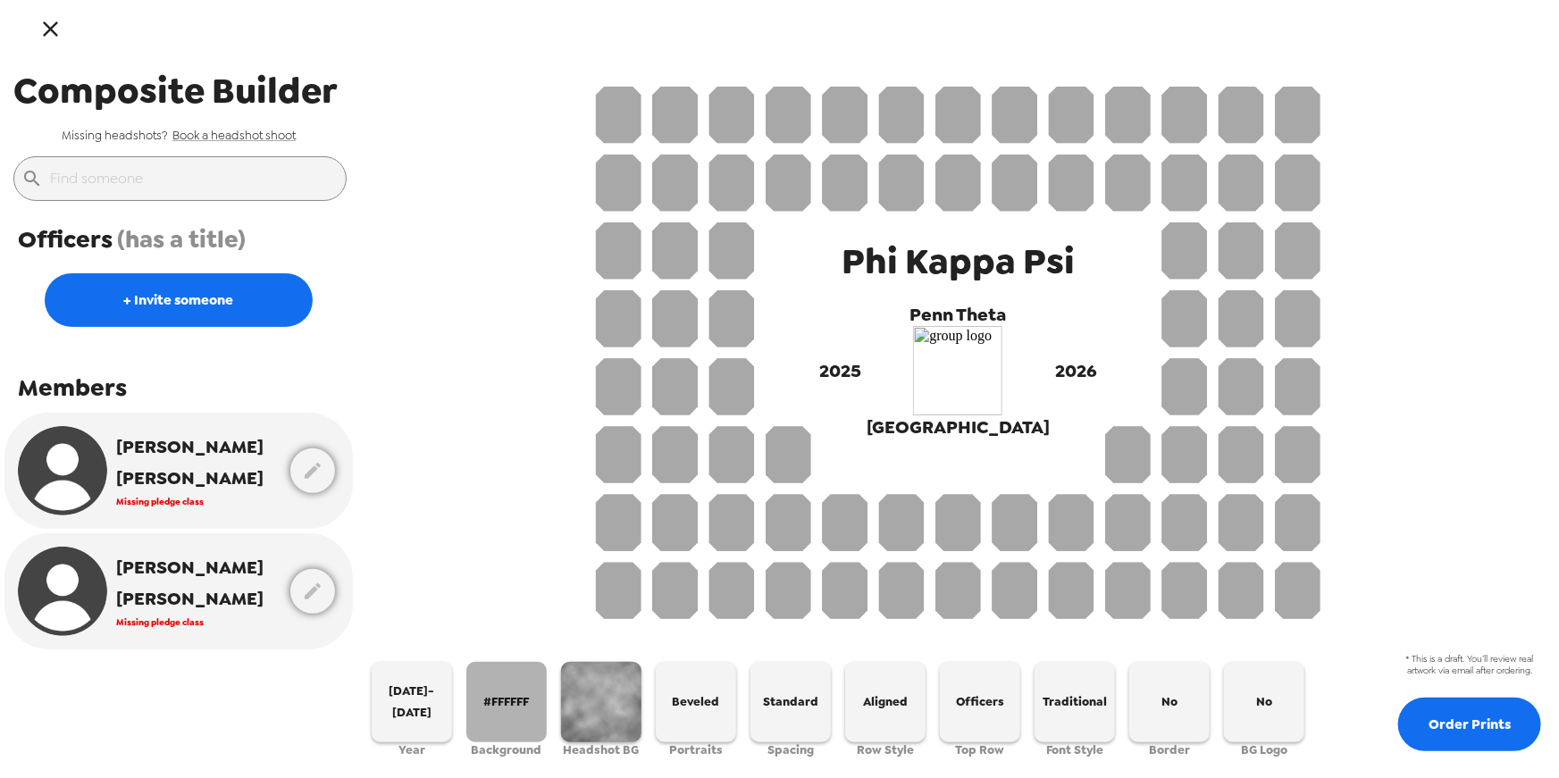
click at [511, 704] on span "#FFFFFF" at bounding box center [507, 701] width 46 height 21
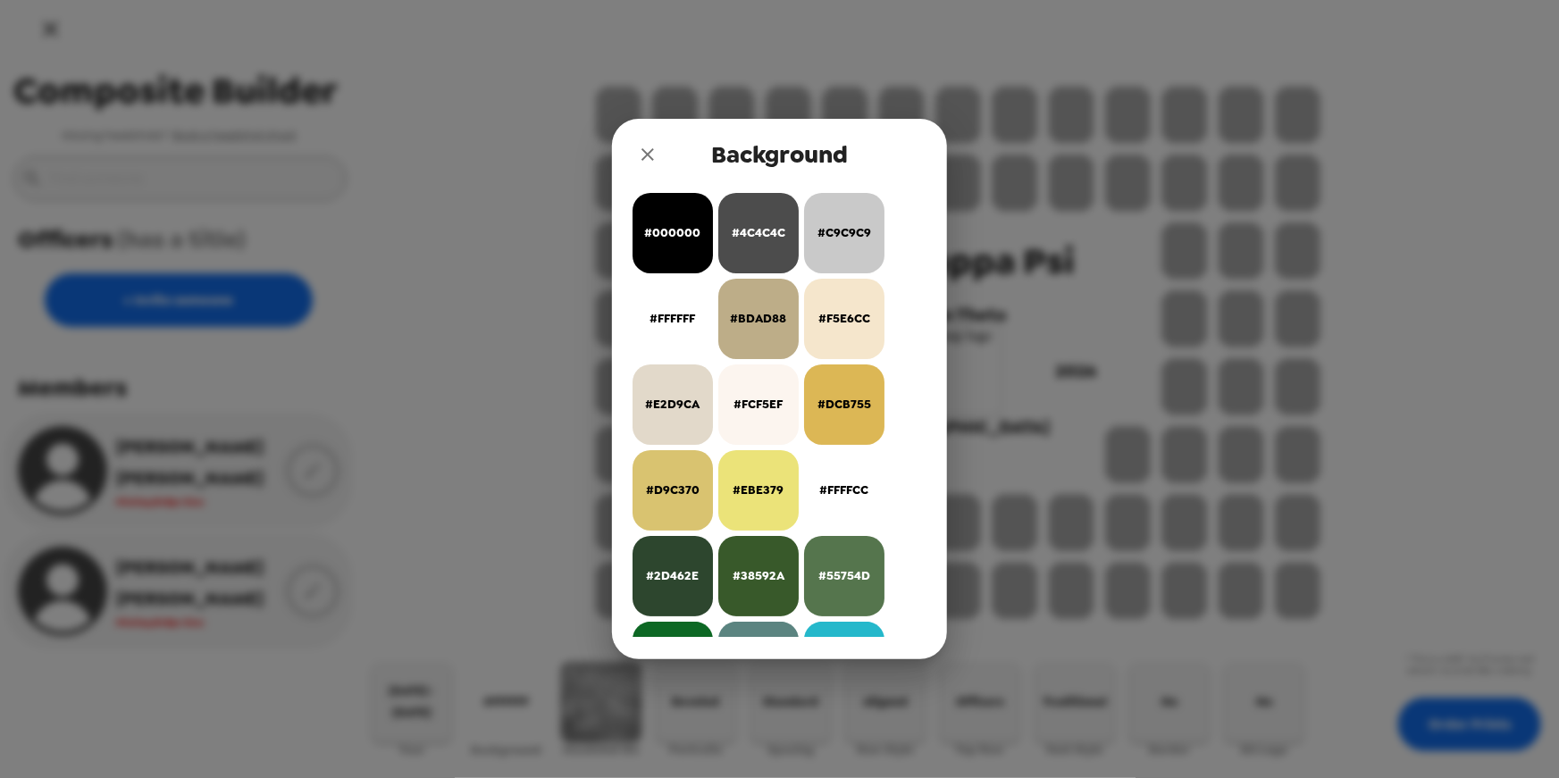
drag, startPoint x: 621, startPoint y: 186, endPoint x: 866, endPoint y: 527, distance: 420.4
click at [861, 529] on div "Background #000000 #4C4C4C #C9C9C9 #FFFFFF #BDAD88 #F5E6CC #E2D9CA #FCF5EF #DCB…" at bounding box center [779, 389] width 335 height 540
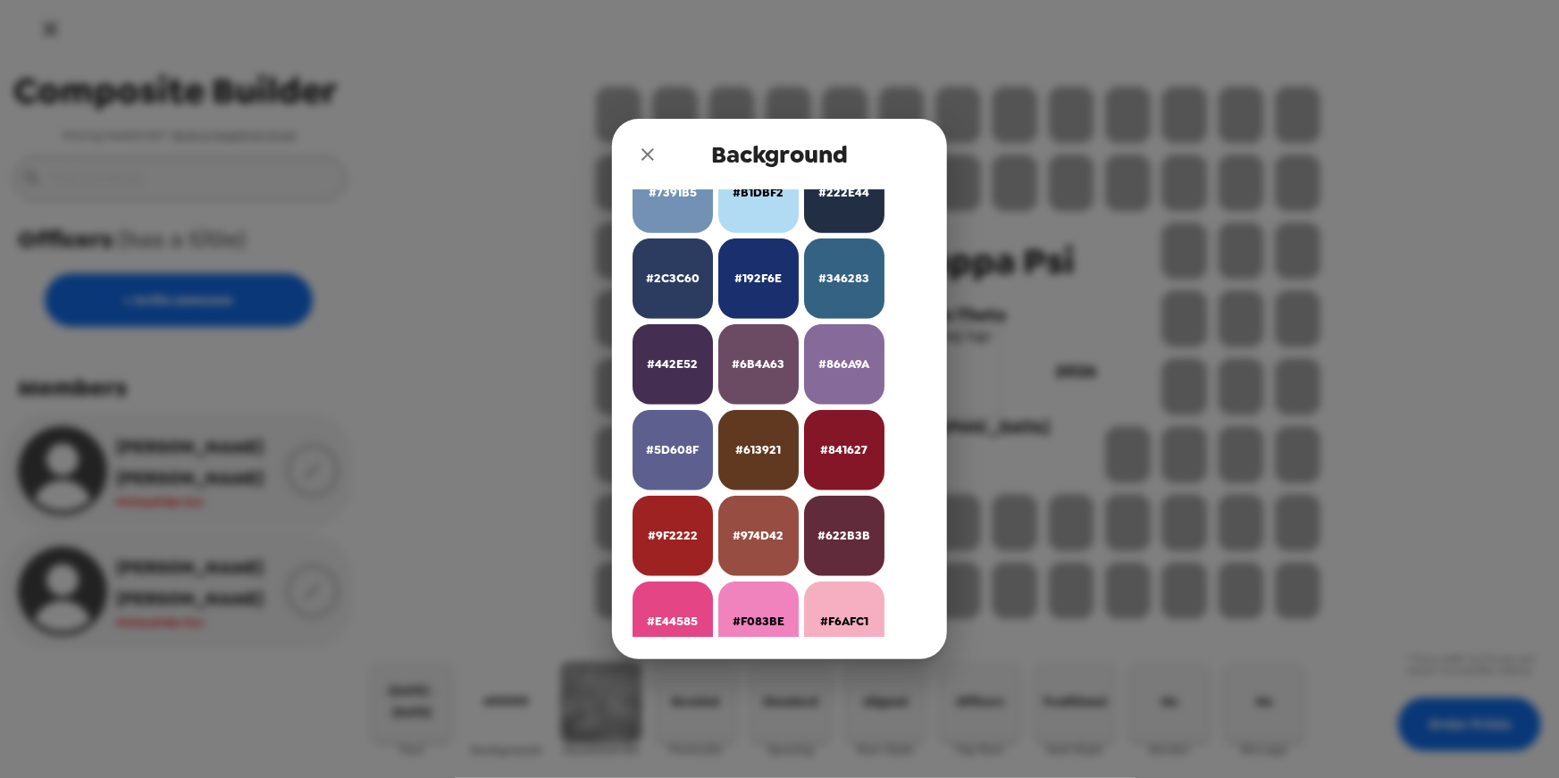
scroll to position [581, 0]
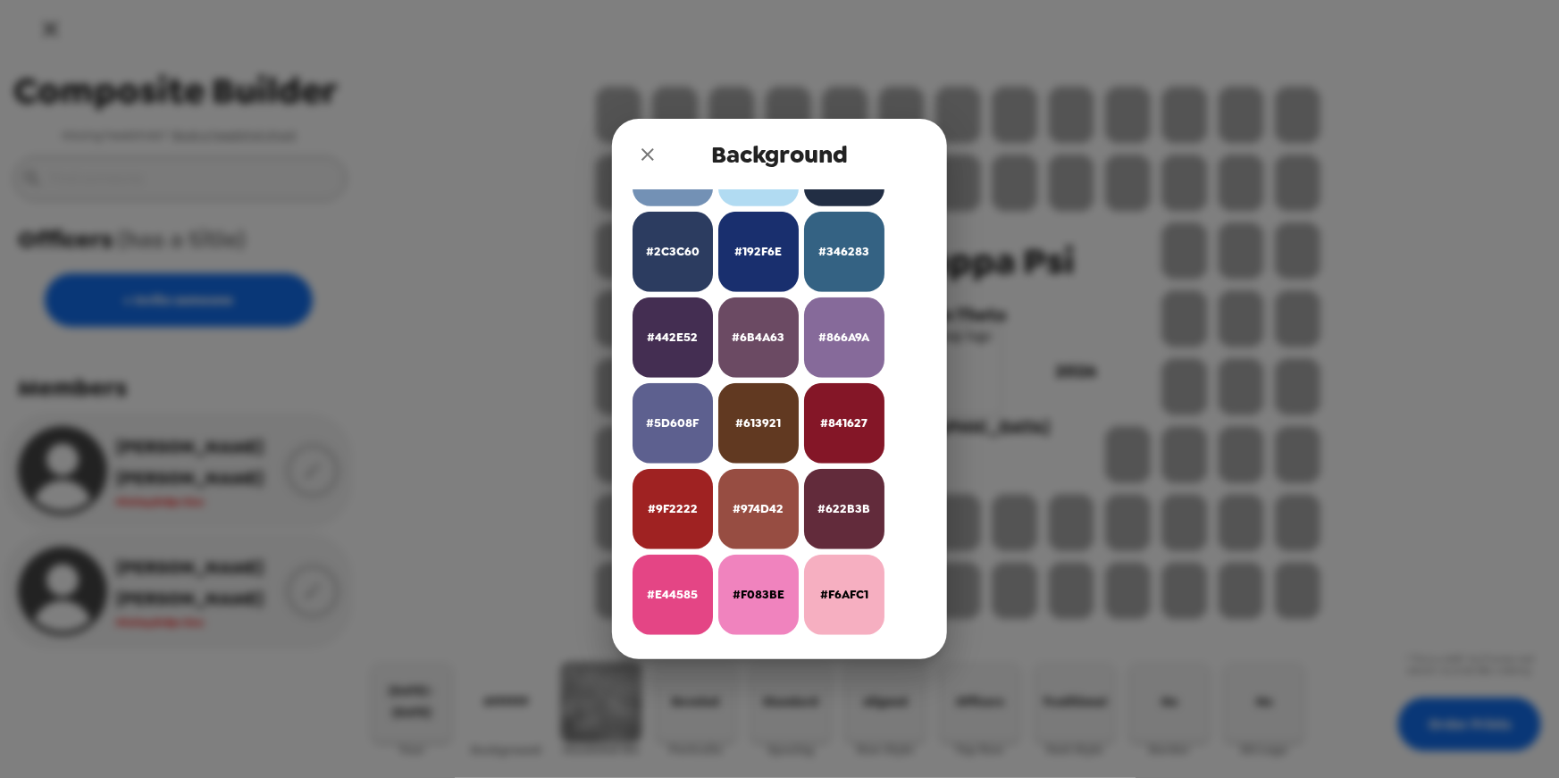
click at [632, 465] on div "#000000 #4C4C4C #C9C9C9 #FFFFFF #BDAD88 #F5E6CC #E2D9CA #FCF5EF #DCB755 #D9C370…" at bounding box center [779, 413] width 299 height 447
click at [639, 148] on icon "close" at bounding box center [647, 154] width 21 height 21
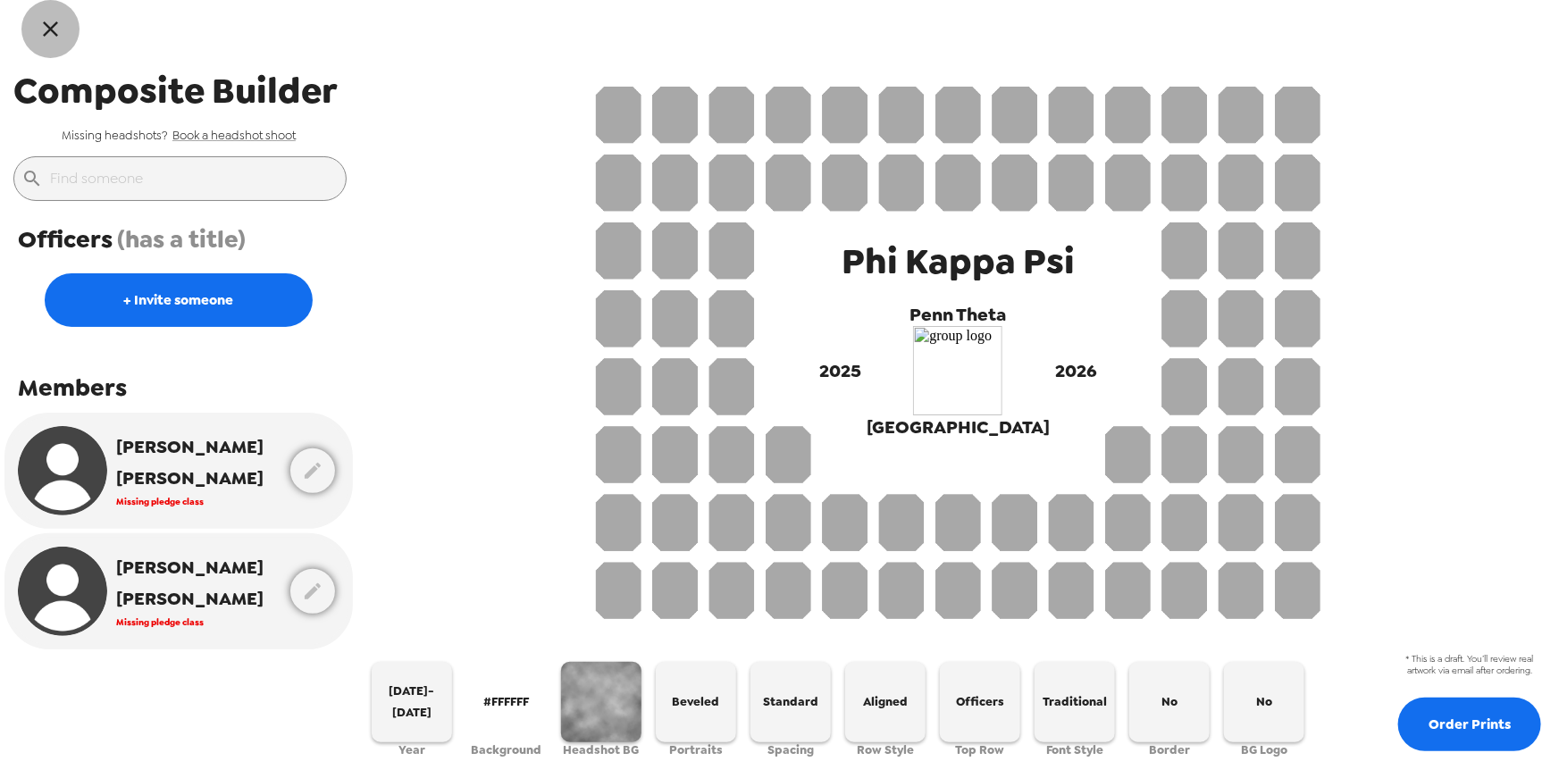
click at [55, 30] on icon "button" at bounding box center [51, 29] width 26 height 26
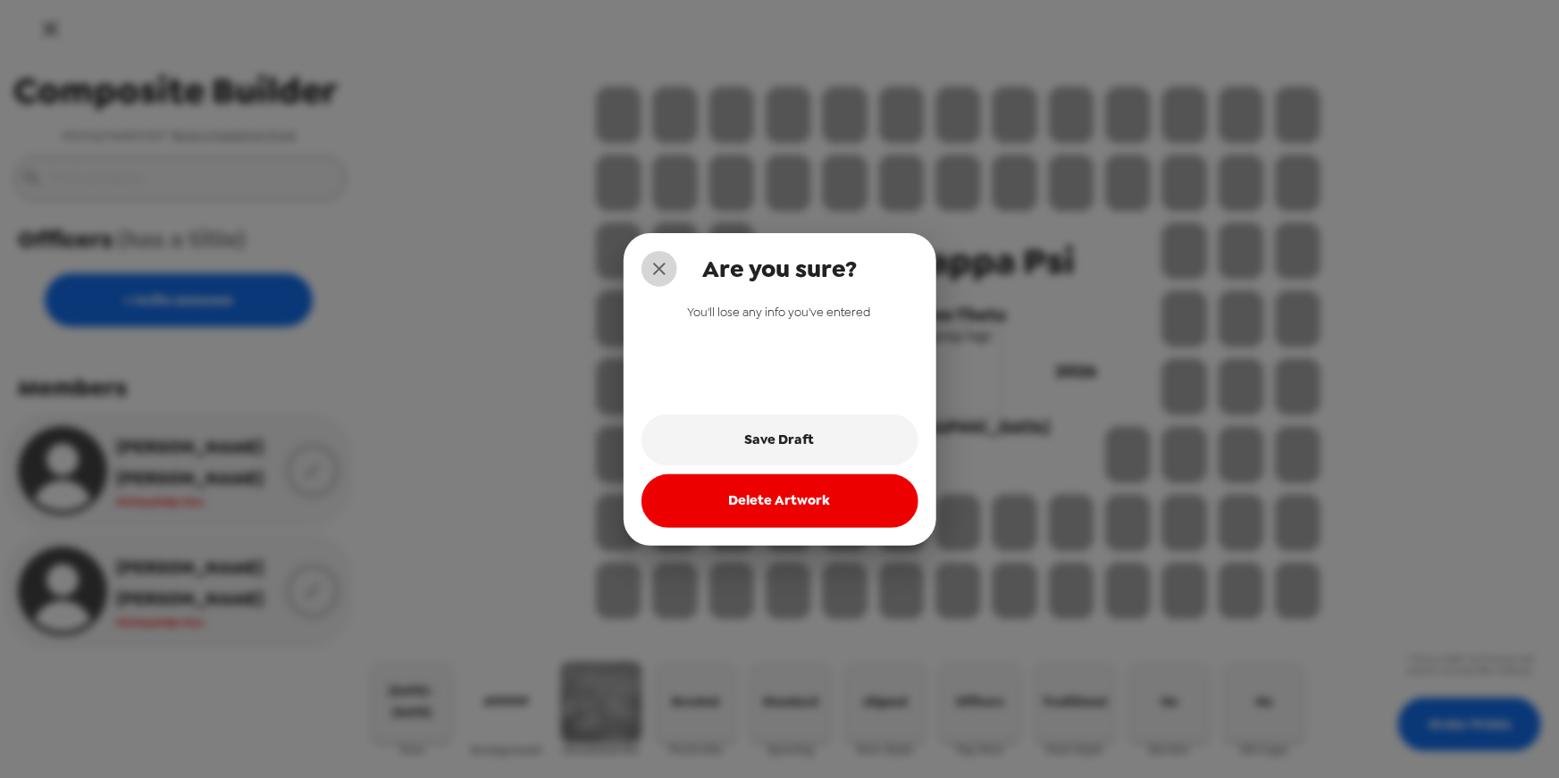
click at [645, 263] on button "close" at bounding box center [659, 269] width 36 height 36
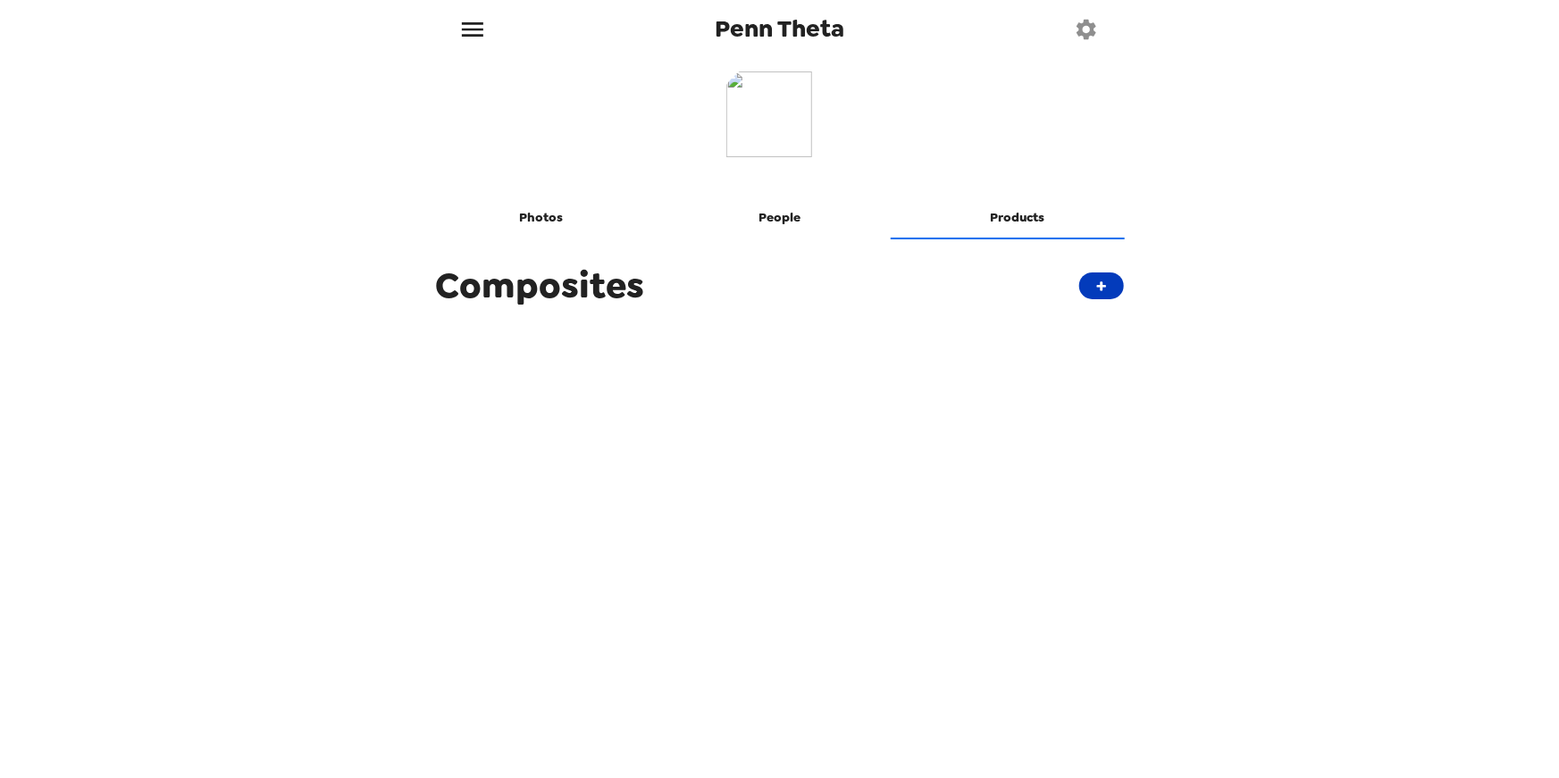
click at [1101, 289] on button "+" at bounding box center [1101, 285] width 45 height 27
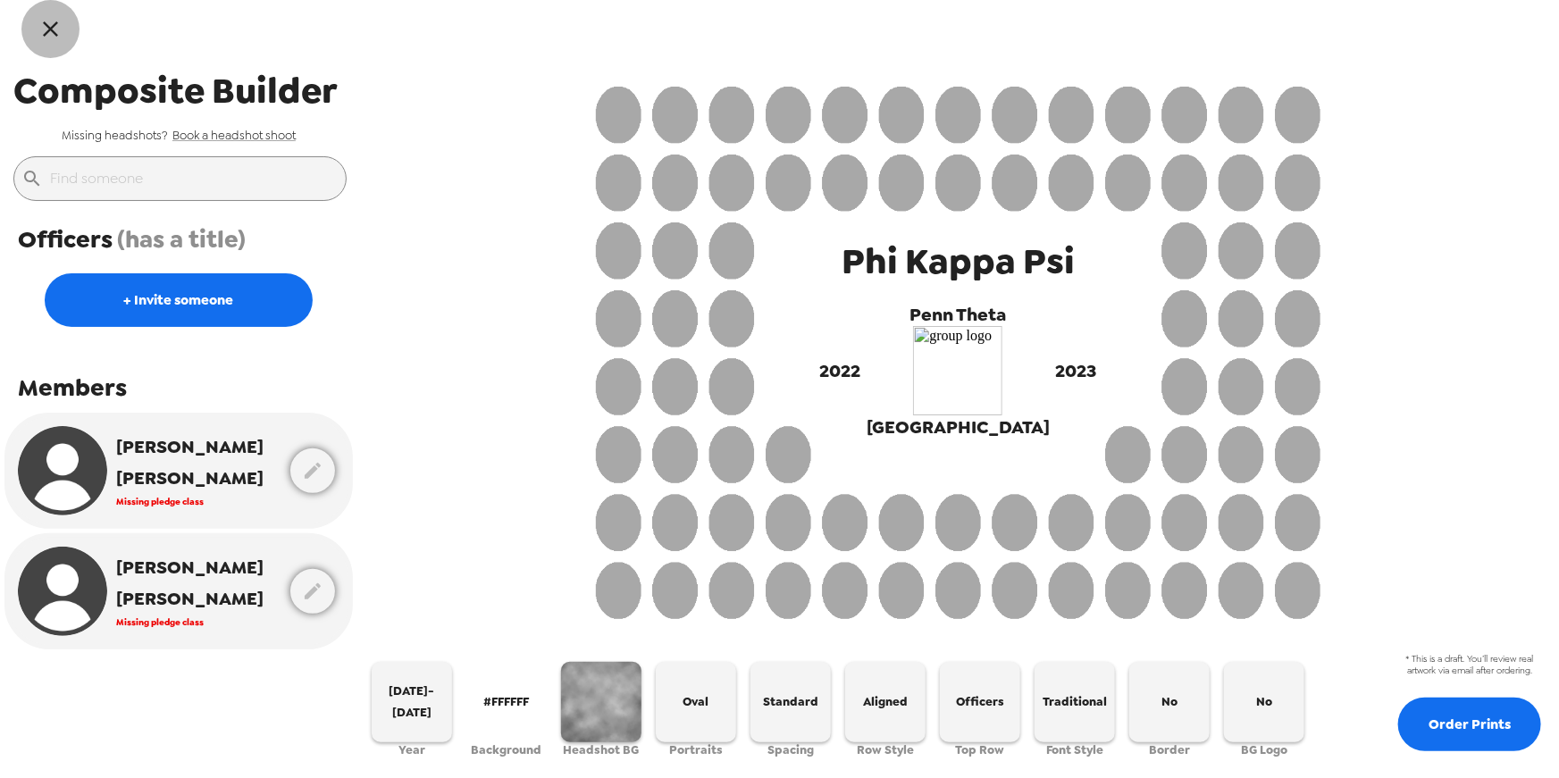
click at [41, 30] on icon "button" at bounding box center [51, 29] width 26 height 26
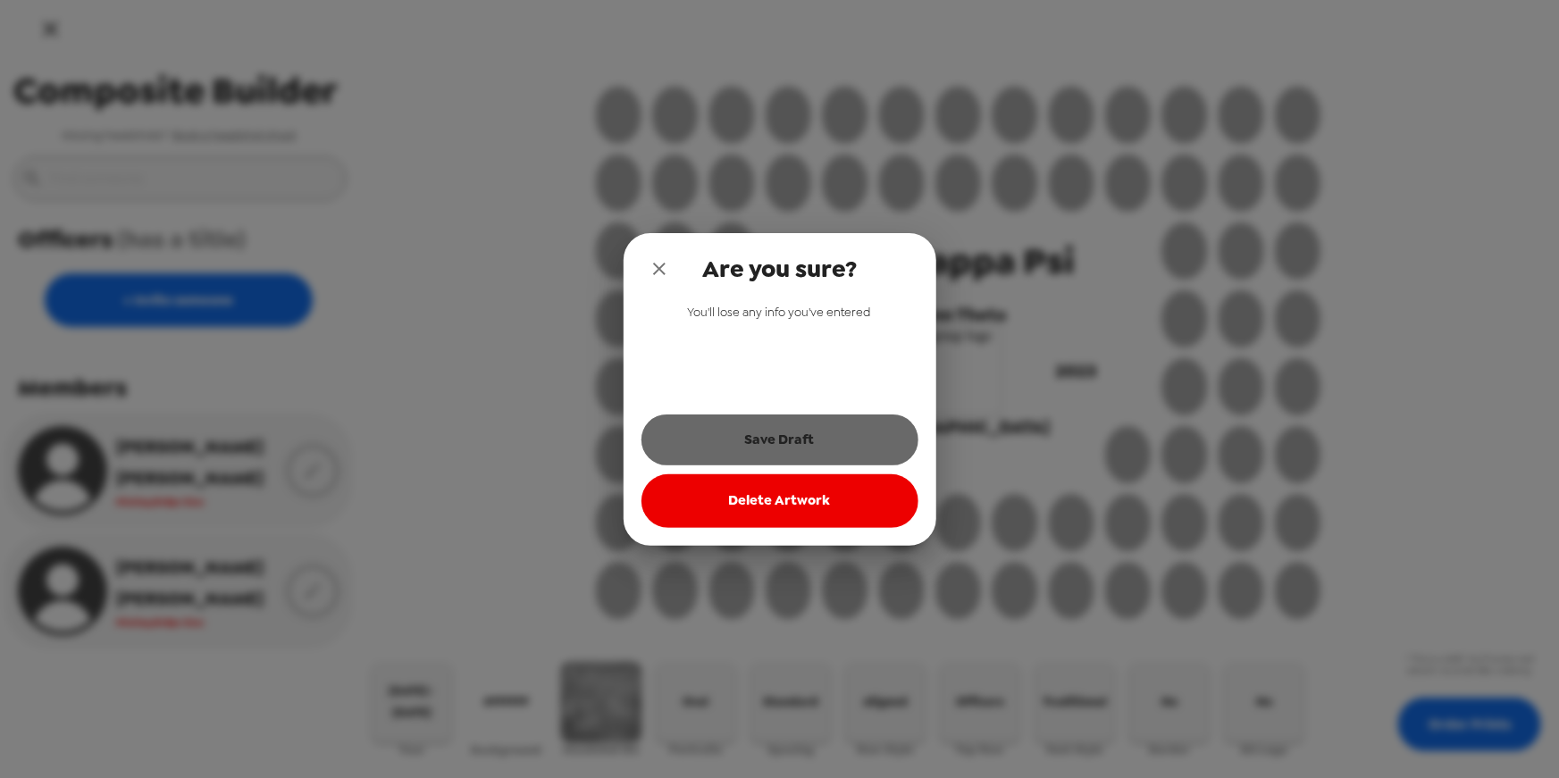
click at [813, 431] on button "Save Draft" at bounding box center [779, 439] width 277 height 50
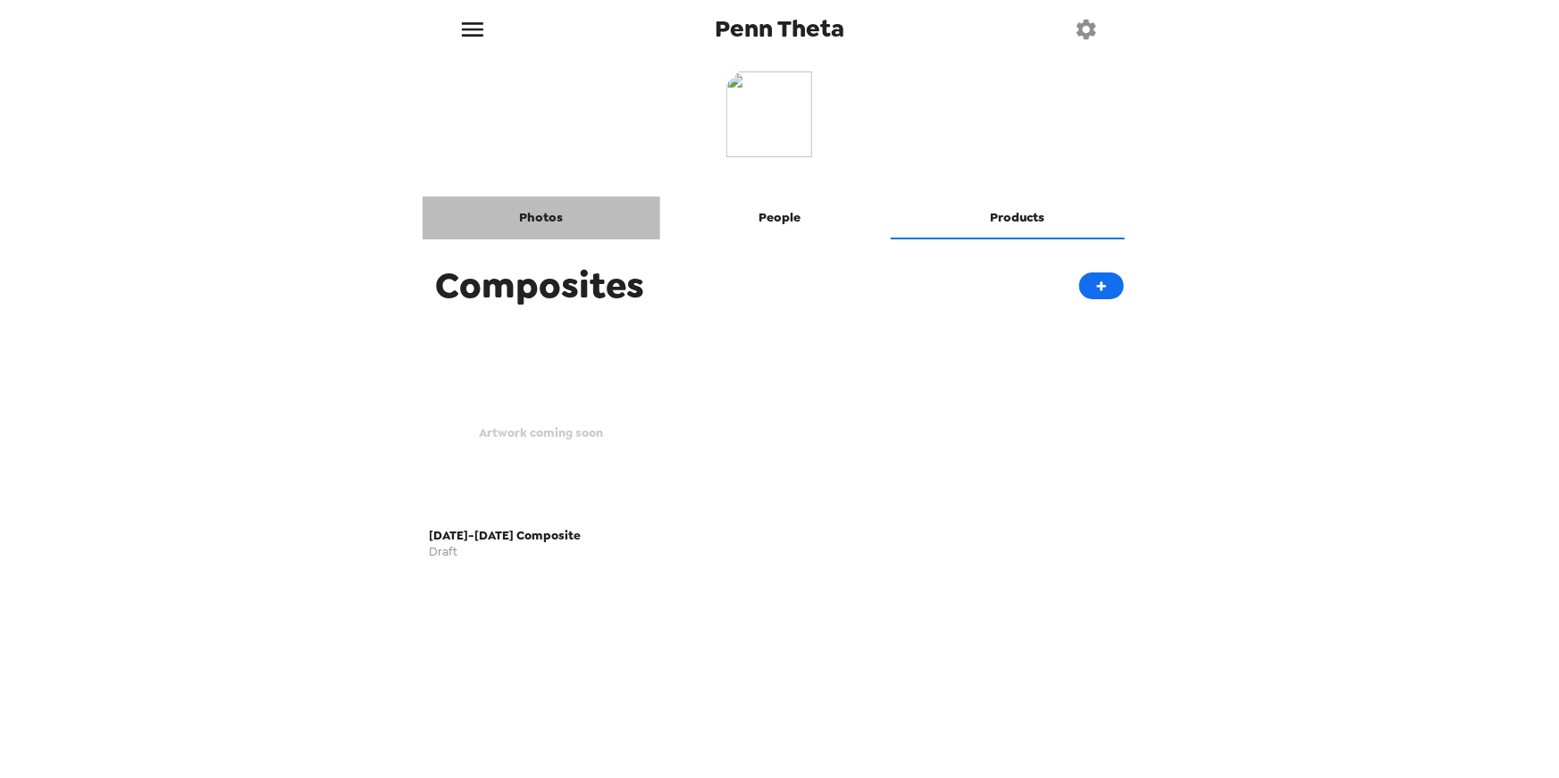
click at [544, 231] on button "Photos" at bounding box center [541, 218] width 238 height 43
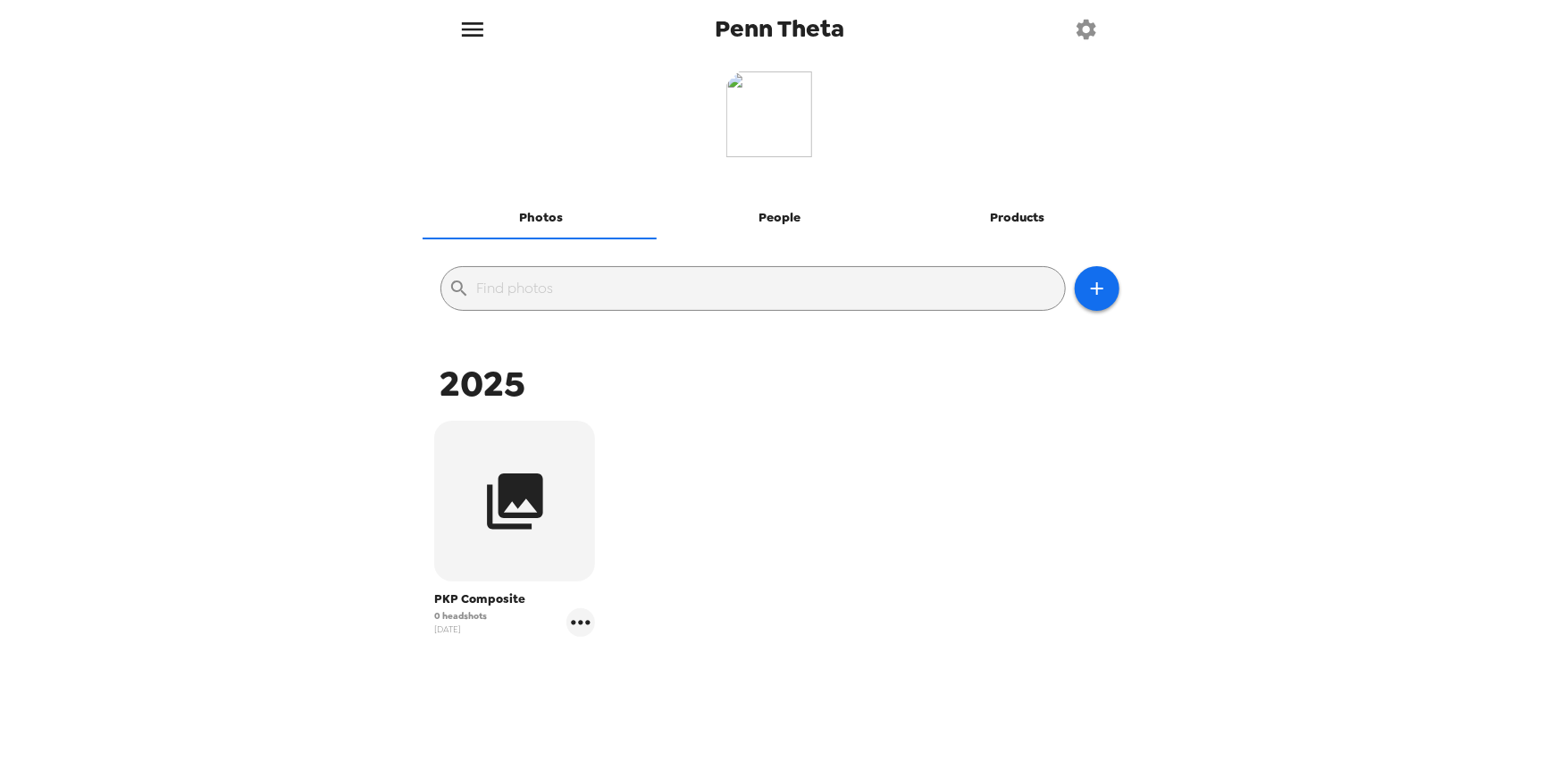
click at [1083, 38] on icon "button" at bounding box center [1086, 29] width 25 height 25
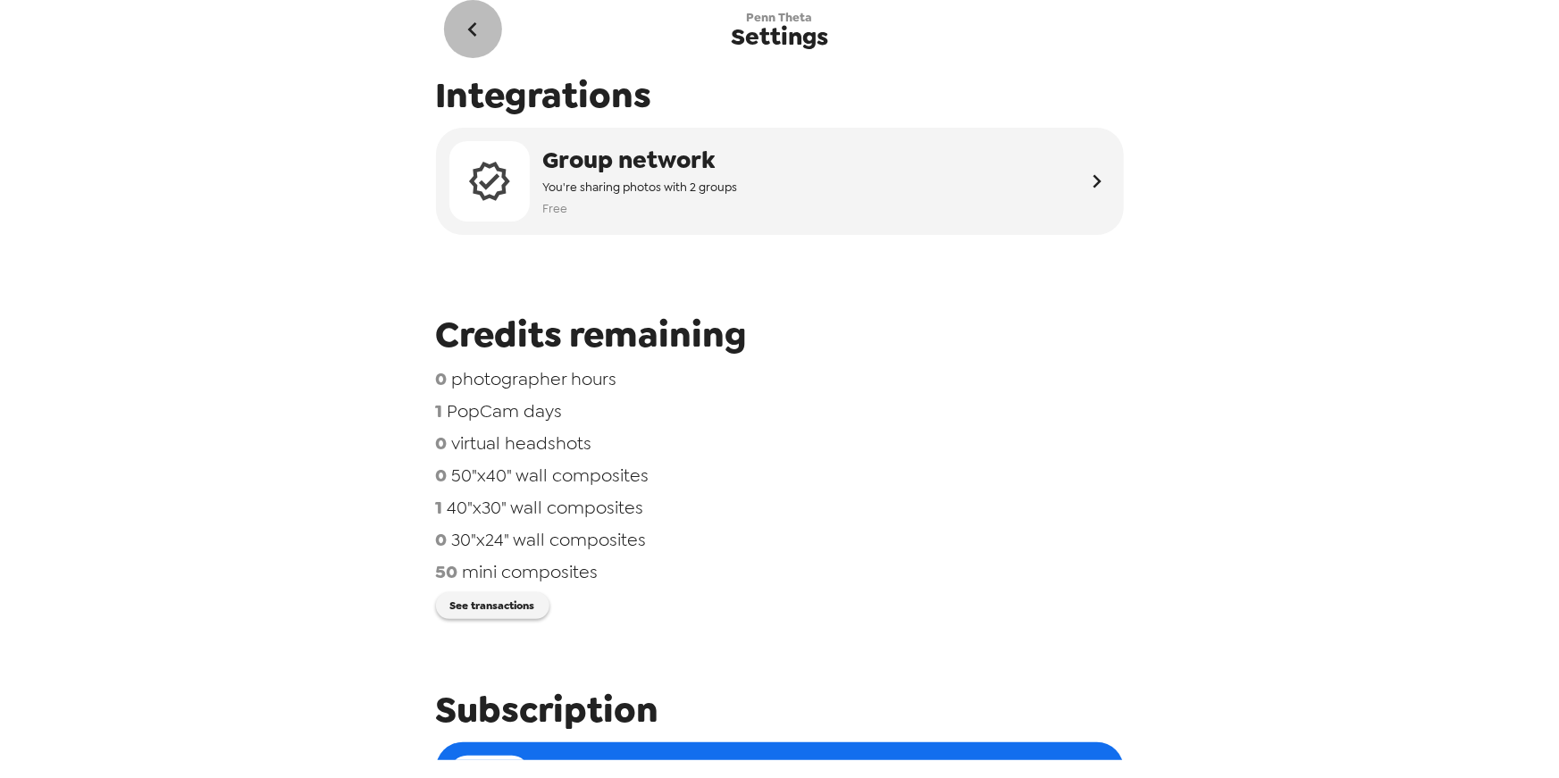
click at [473, 27] on icon "go back" at bounding box center [472, 29] width 29 height 29
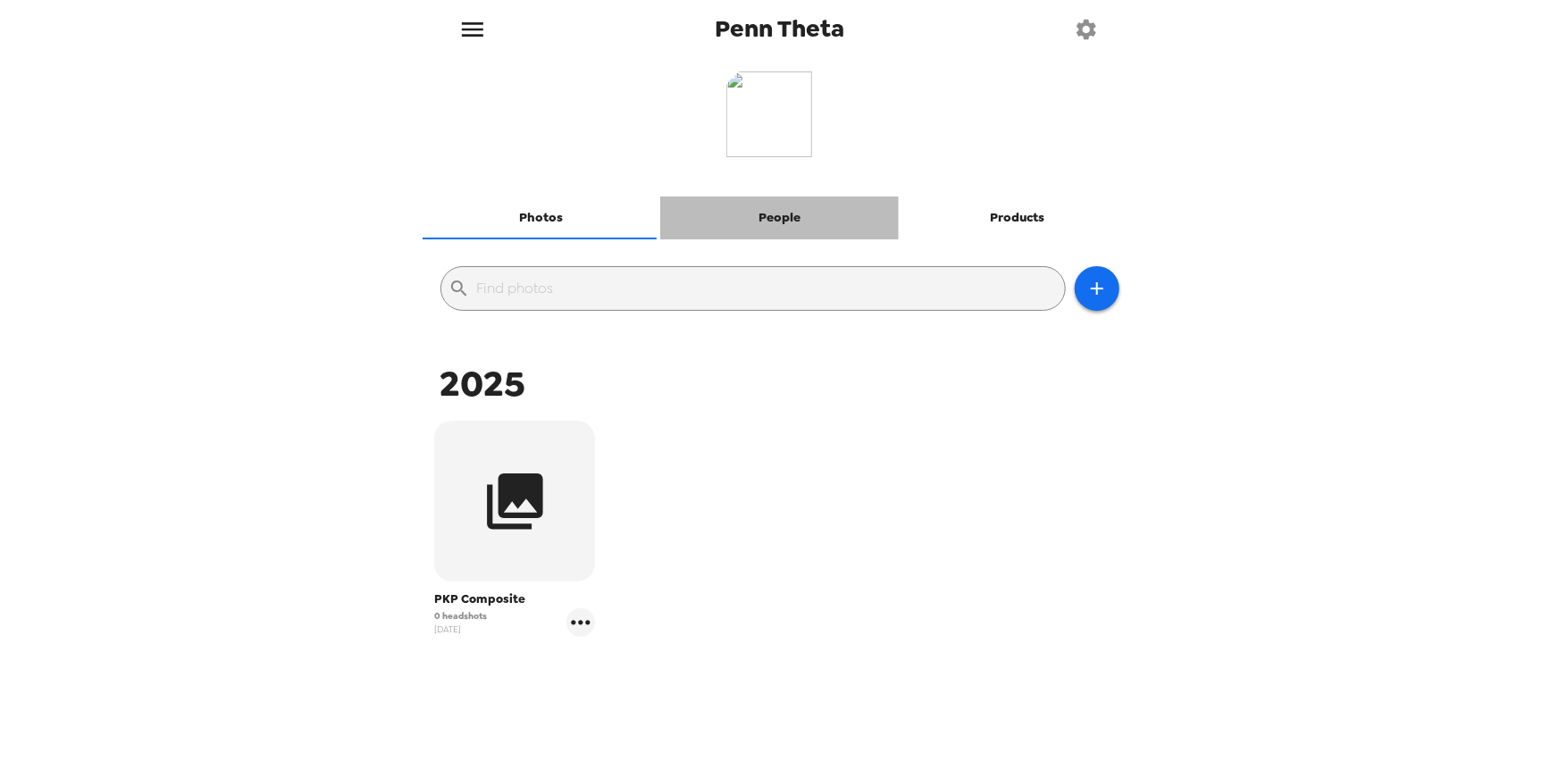
click at [799, 208] on button "People" at bounding box center [779, 218] width 238 height 43
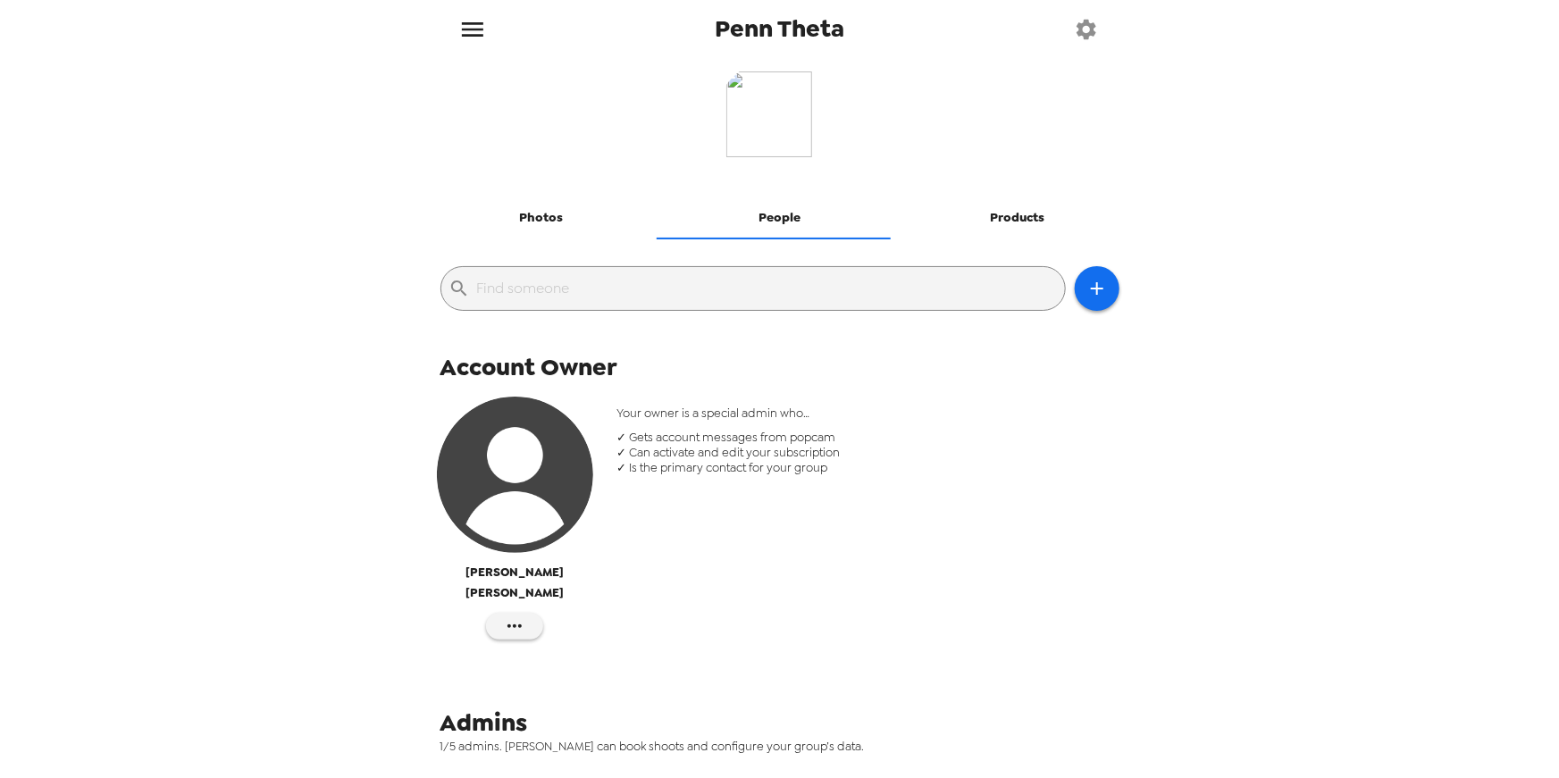
click at [1001, 214] on button "Products" at bounding box center [1018, 218] width 238 height 43
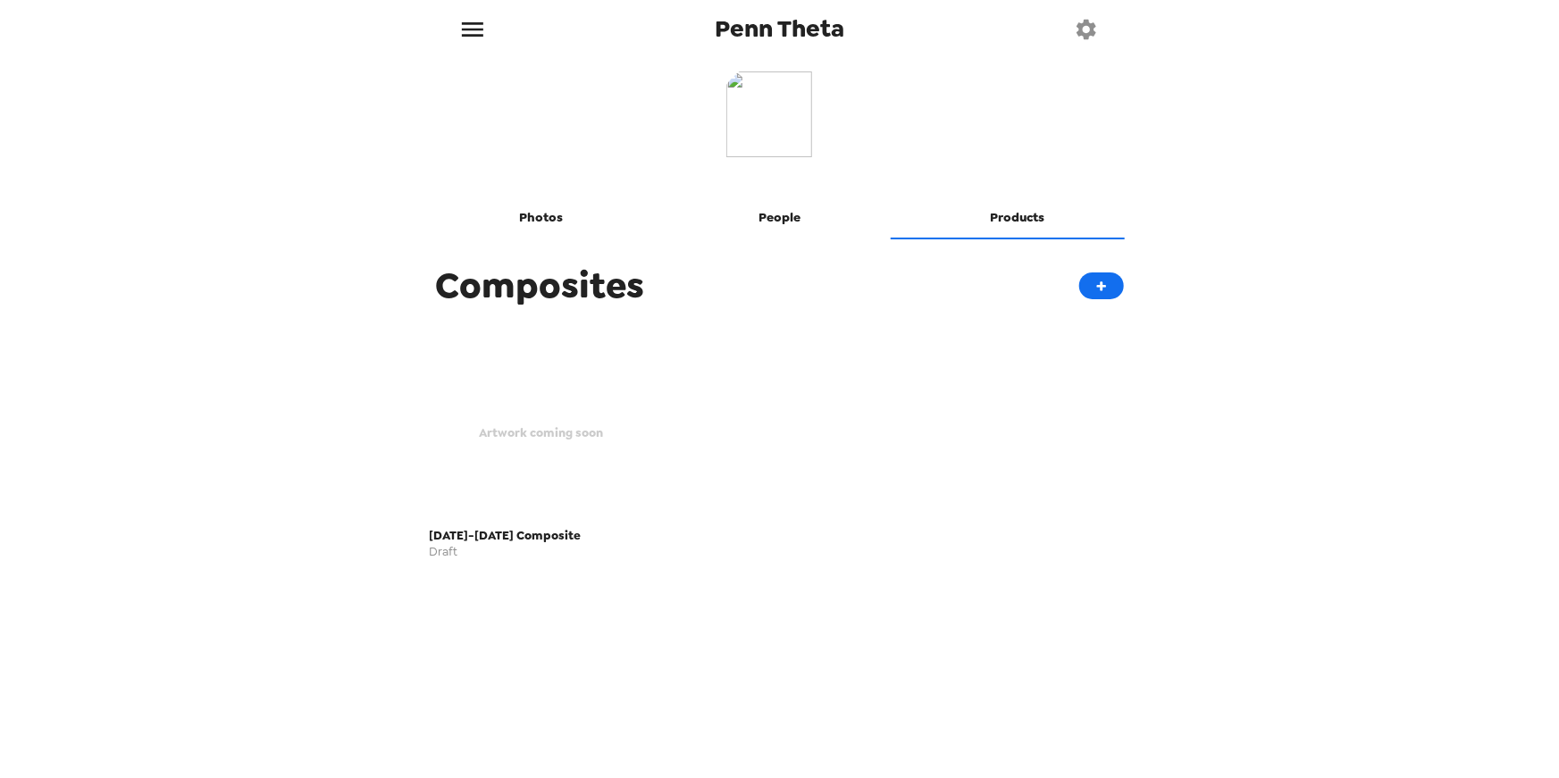
click at [474, 546] on span "Draft" at bounding box center [542, 552] width 224 height 12
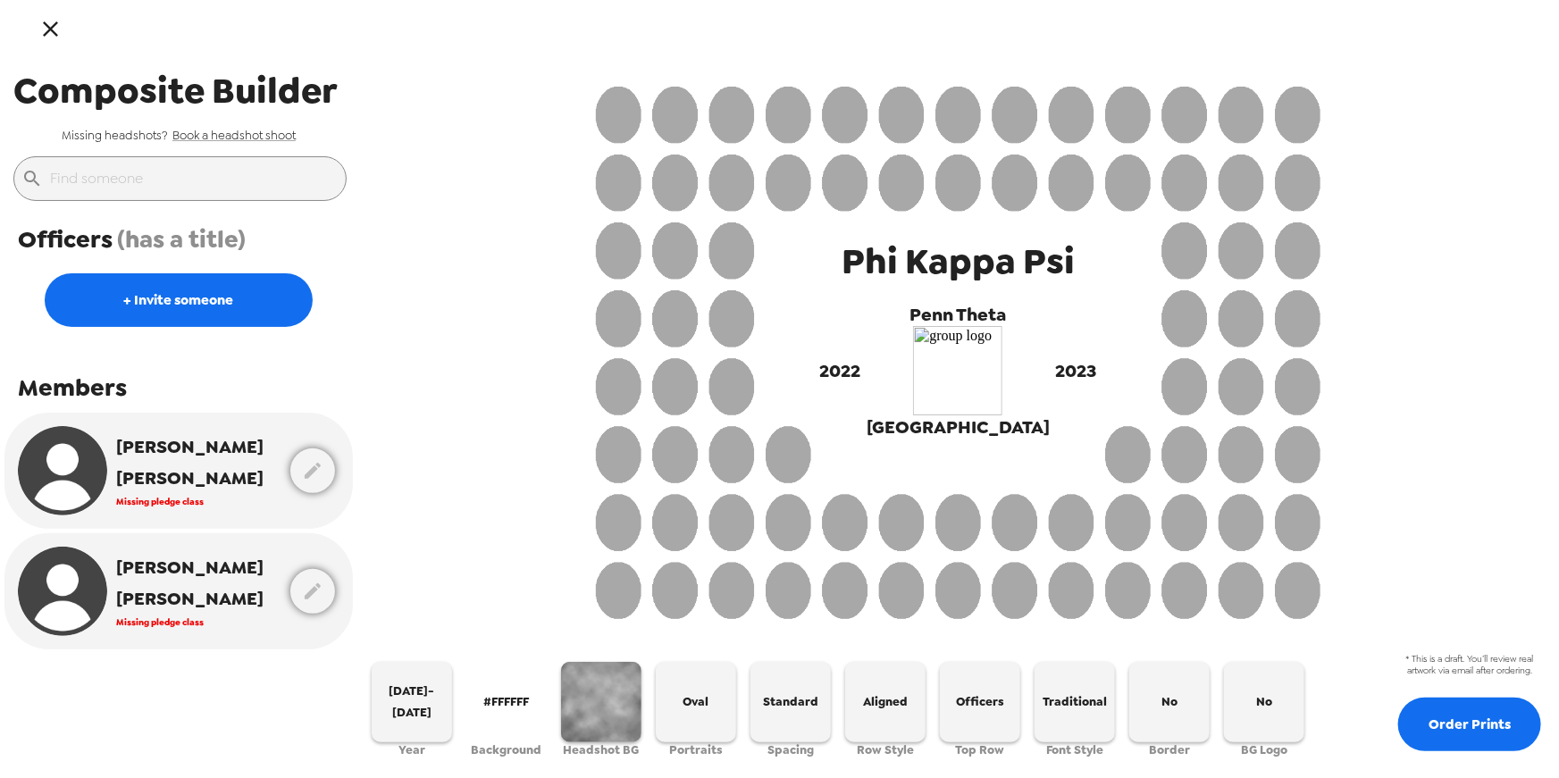
click at [1117, 69] on div "Phi Kappa Psi Penn Theta 2022 2023 Lafayette College" at bounding box center [958, 351] width 765 height 568
click at [474, 314] on div "Phi Kappa Psi Penn Theta 2022 2023 Lafayette College" at bounding box center [957, 351] width 1201 height 568
click at [54, 29] on icon "button" at bounding box center [51, 29] width 26 height 26
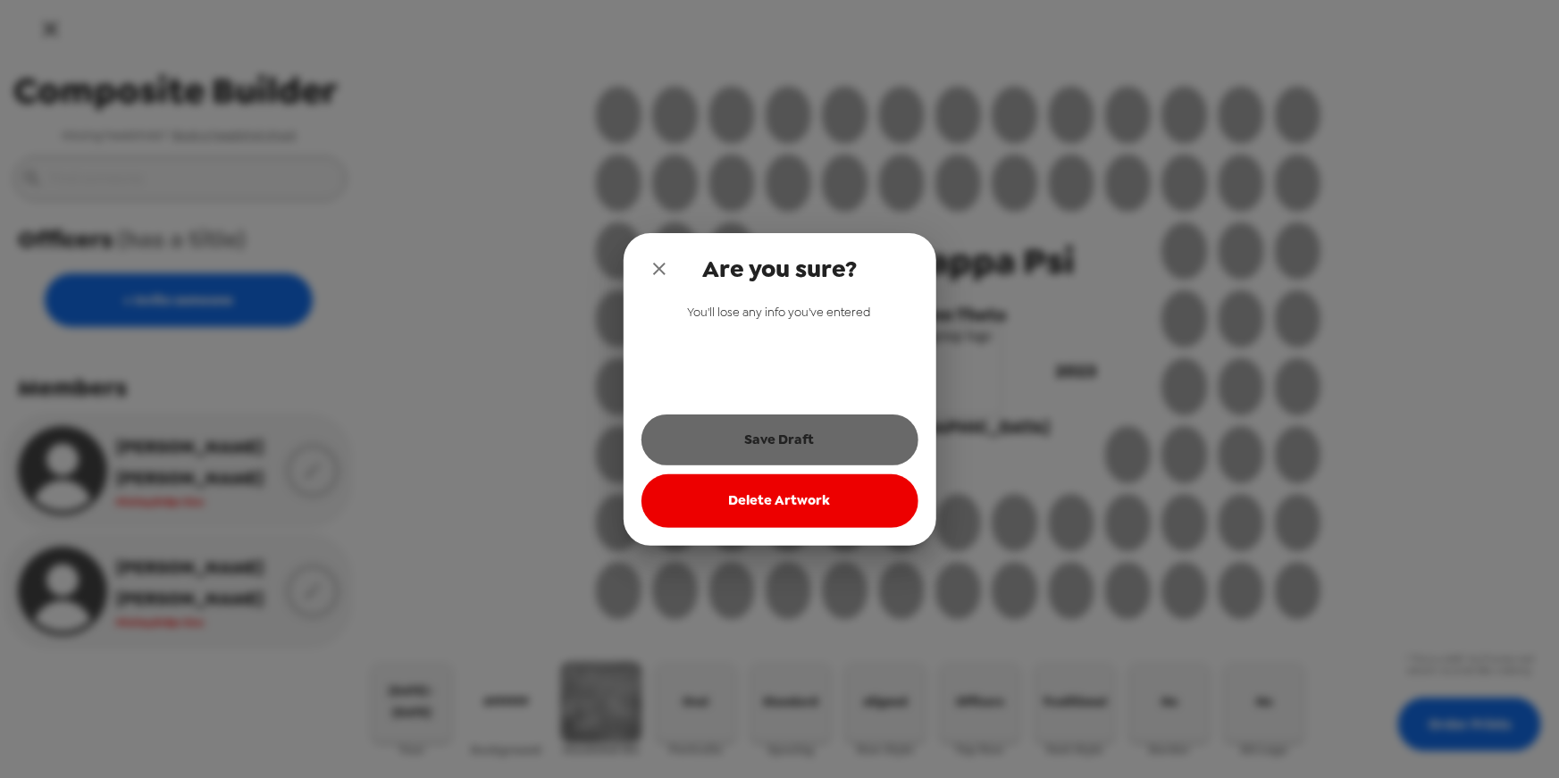
click at [810, 431] on button "Save Draft" at bounding box center [779, 439] width 277 height 50
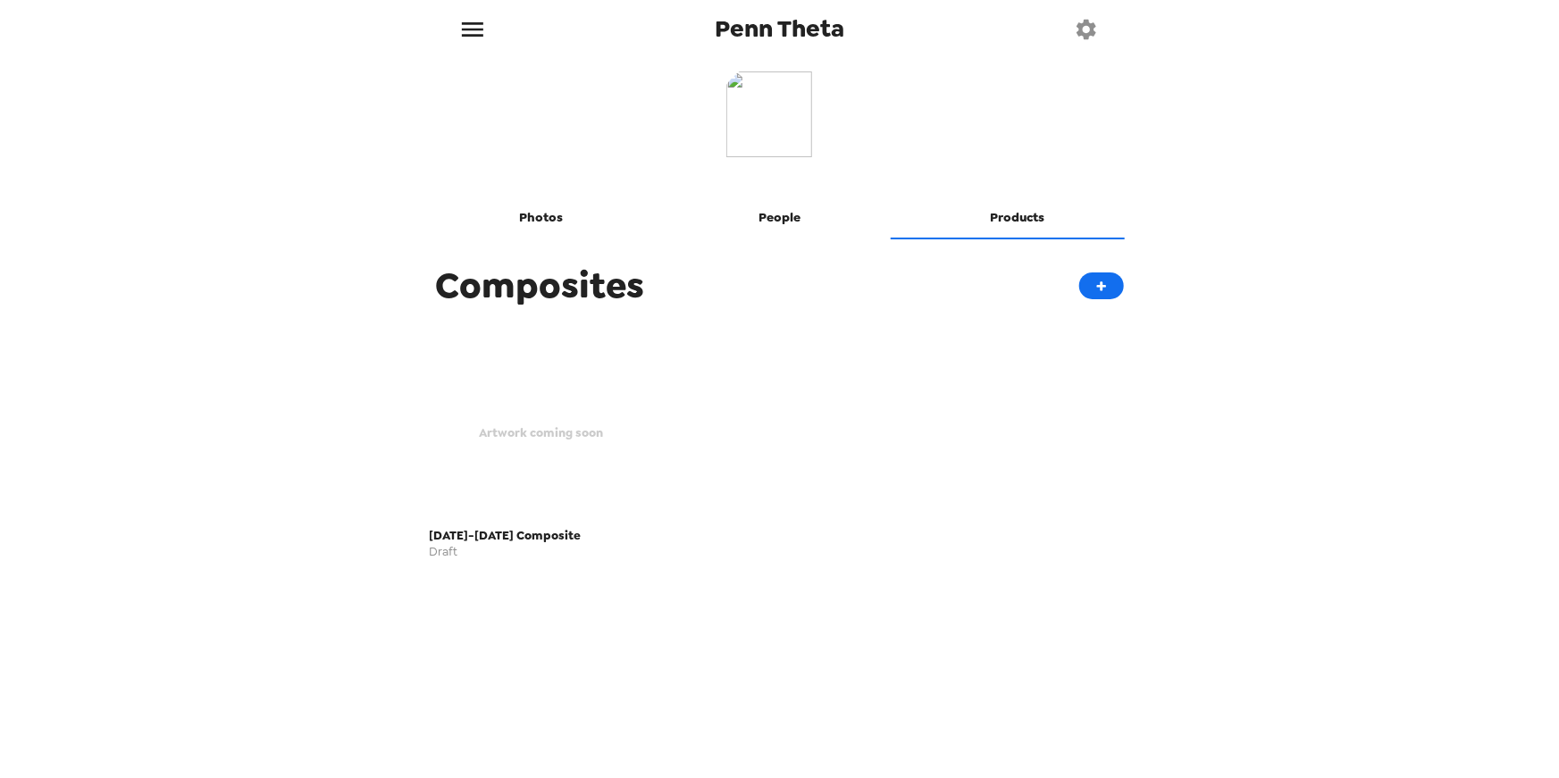
click at [542, 215] on button "Photos" at bounding box center [541, 218] width 238 height 43
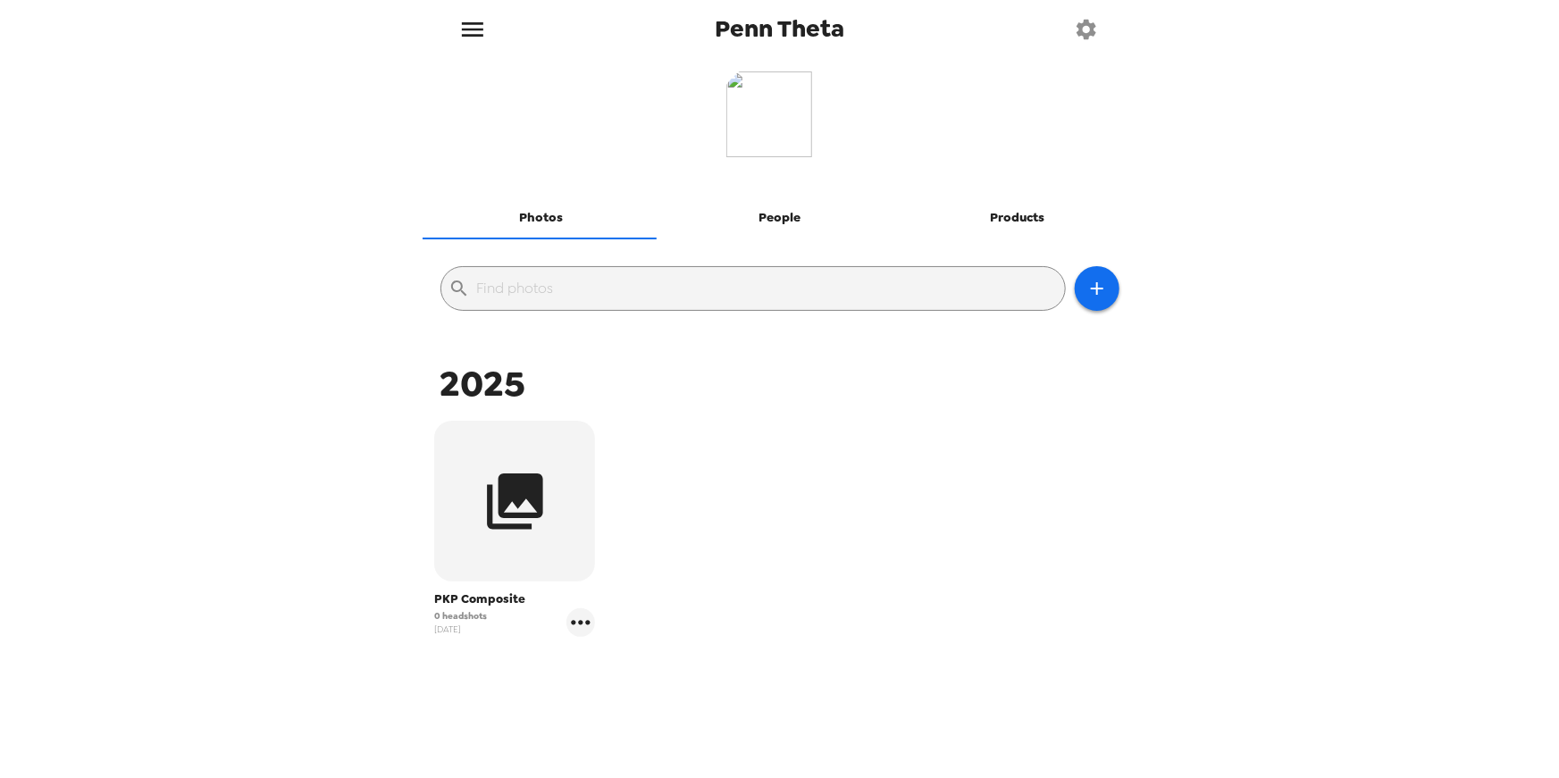
click at [1094, 28] on icon "button" at bounding box center [1086, 29] width 25 height 25
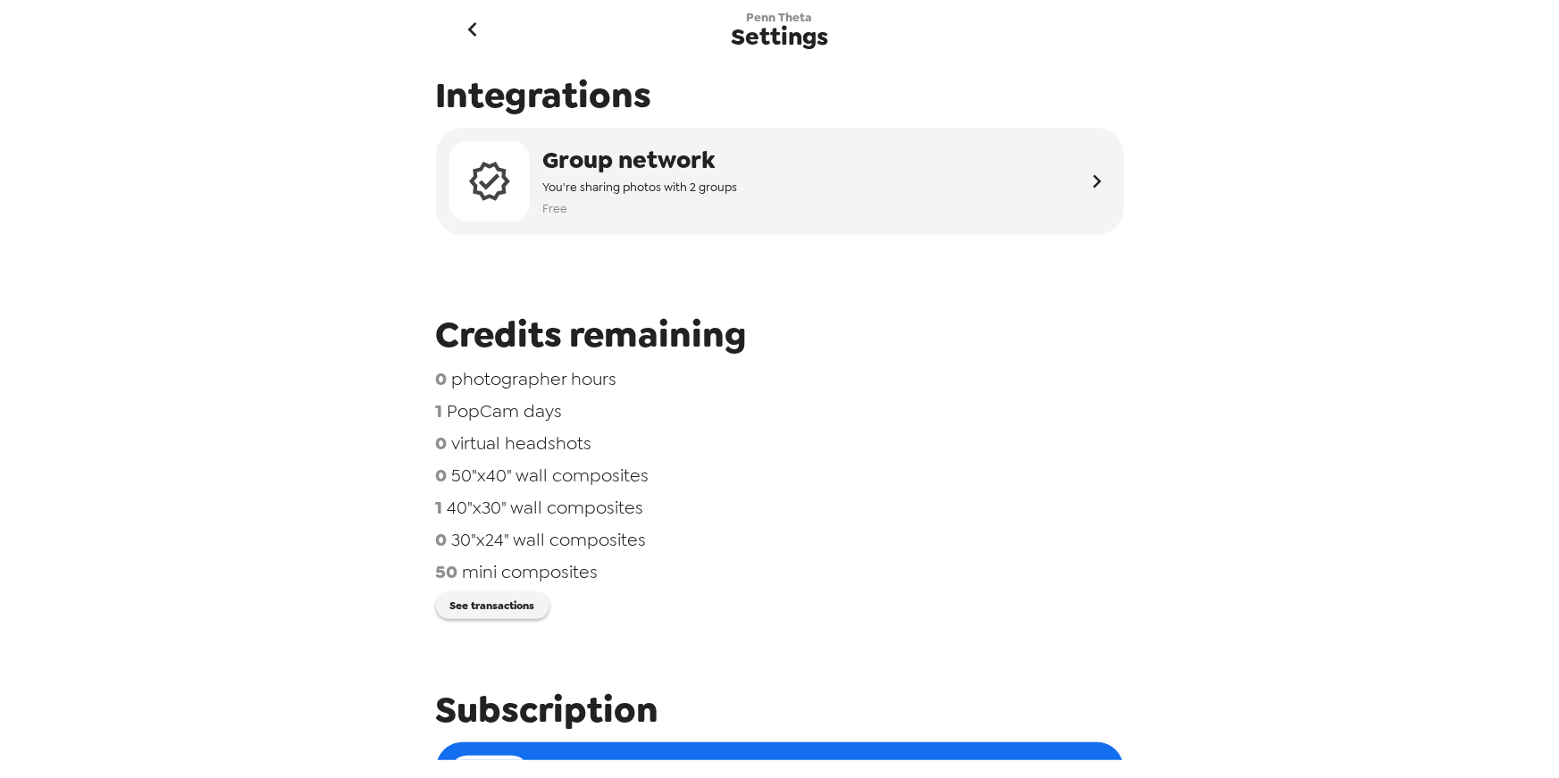
click at [472, 27] on icon "go back" at bounding box center [472, 29] width 9 height 14
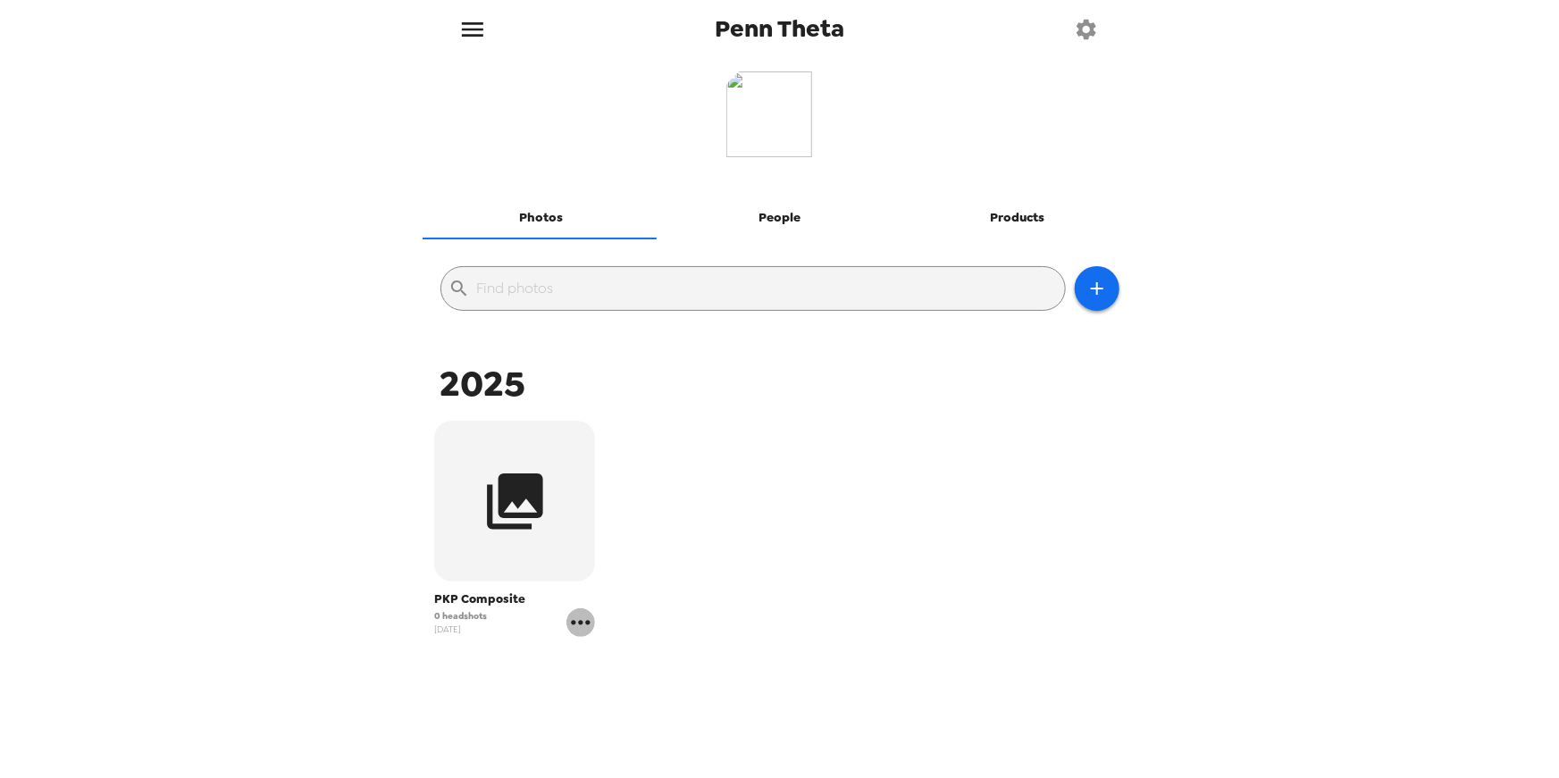
click at [585, 611] on icon "gallery menu" at bounding box center [580, 622] width 29 height 29
click at [612, 657] on span "Edit Shoot" at bounding box center [686, 659] width 148 height 21
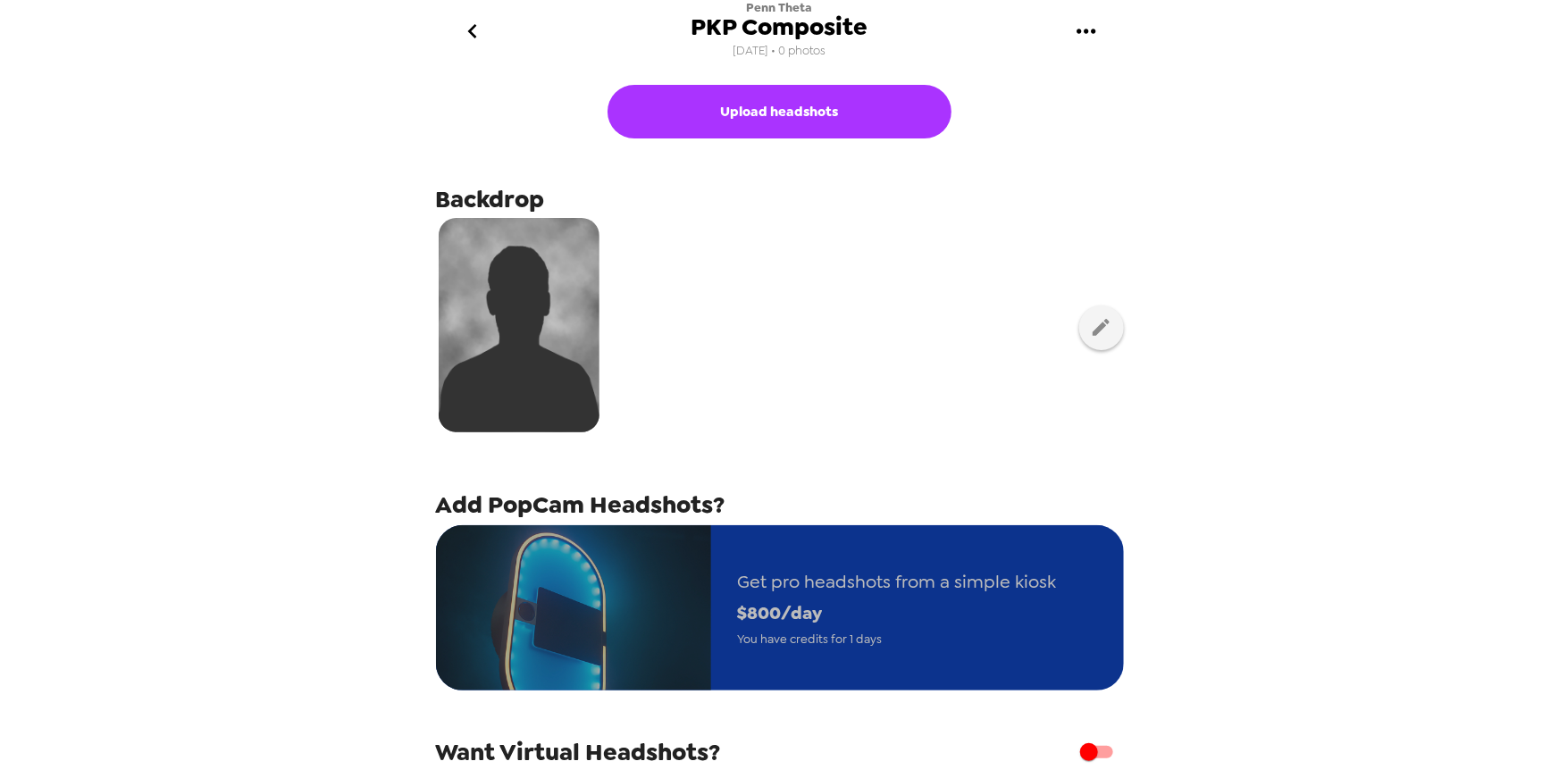
click at [818, 661] on div "Get pro headshots from a simple kiosk $ 800 /day You have credits for 1 days" at bounding box center [897, 608] width 372 height 137
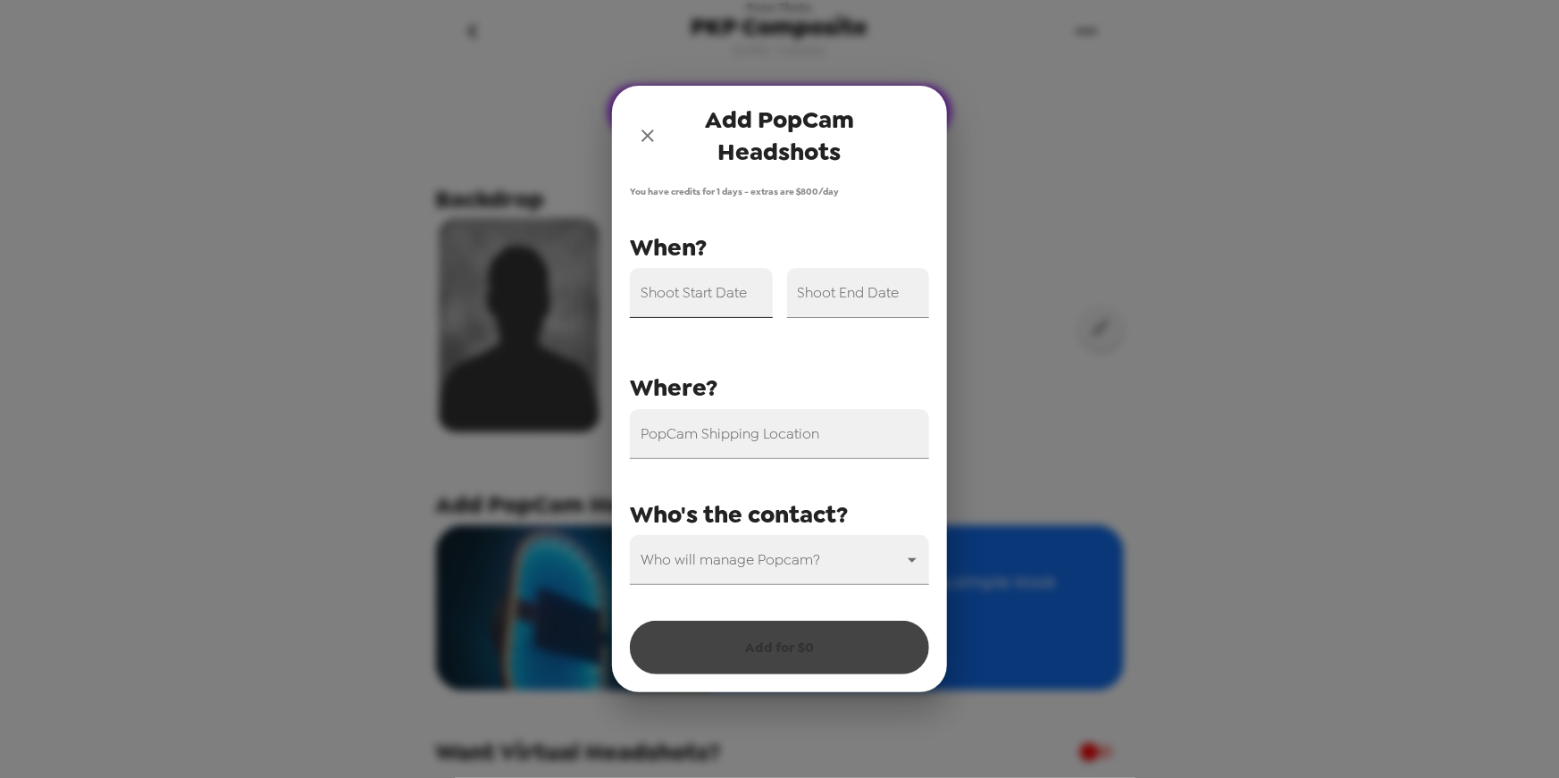
click at [698, 309] on input "Shoot Start Date" at bounding box center [701, 293] width 143 height 50
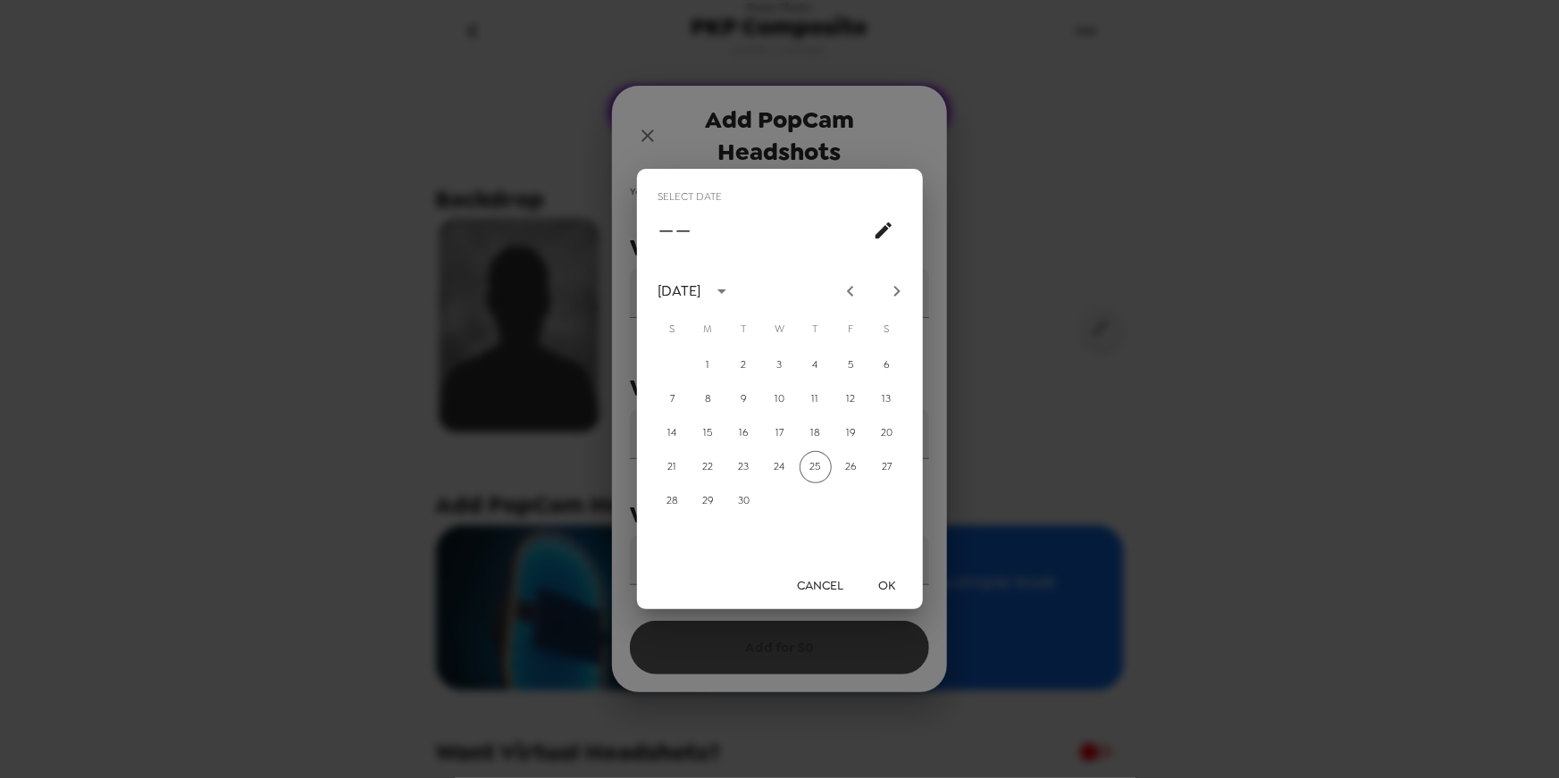
click at [893, 286] on icon "Next month" at bounding box center [896, 290] width 21 height 21
click at [802, 447] on div "12 13 14 15 16 17 18" at bounding box center [780, 433] width 286 height 32
click at [822, 435] on button "16" at bounding box center [815, 433] width 32 height 32
type input "10/16/2025"
click at [889, 581] on button "OK" at bounding box center [886, 585] width 57 height 33
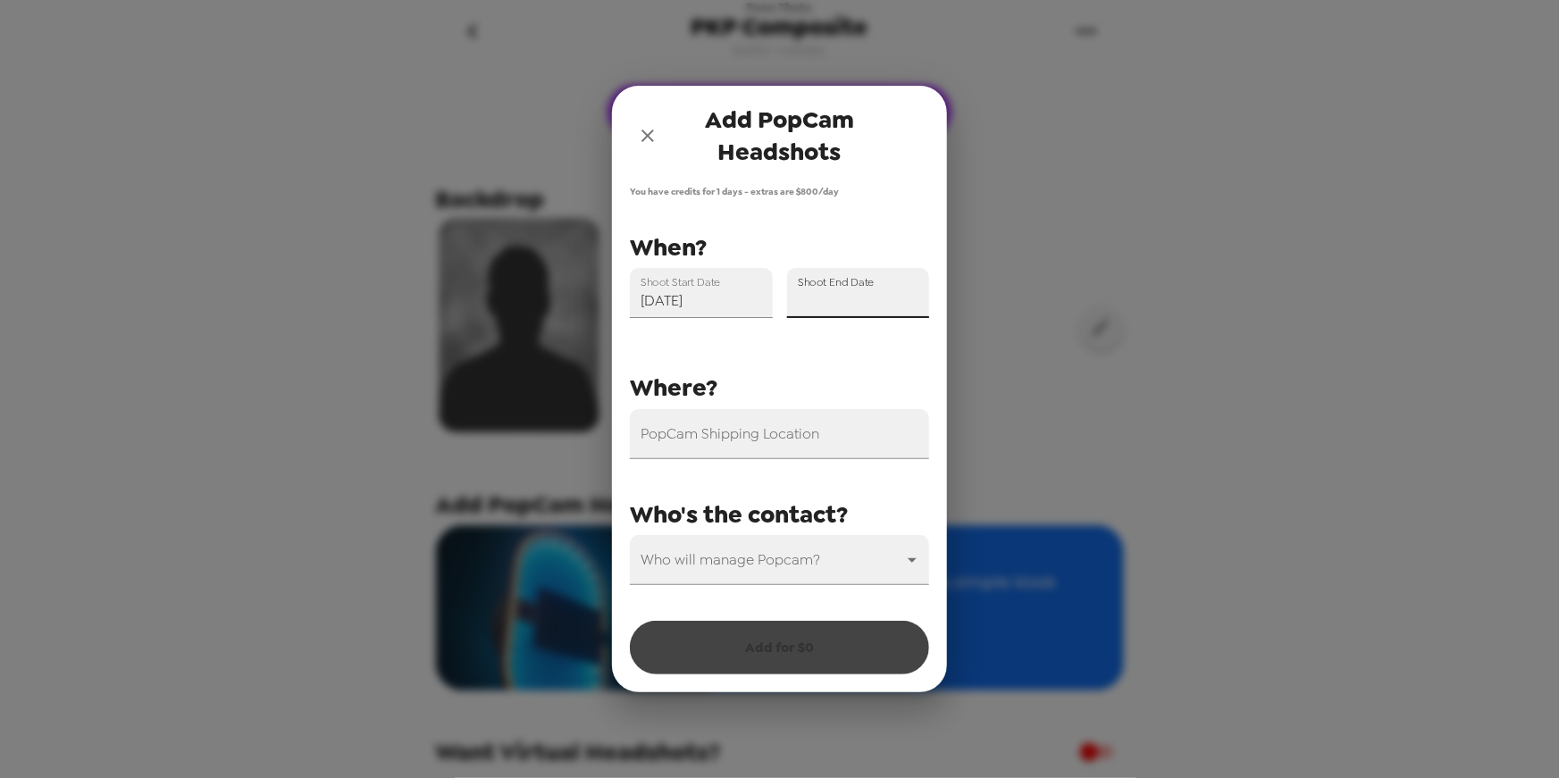
click at [883, 286] on input "Shoot End Date" at bounding box center [858, 293] width 143 height 50
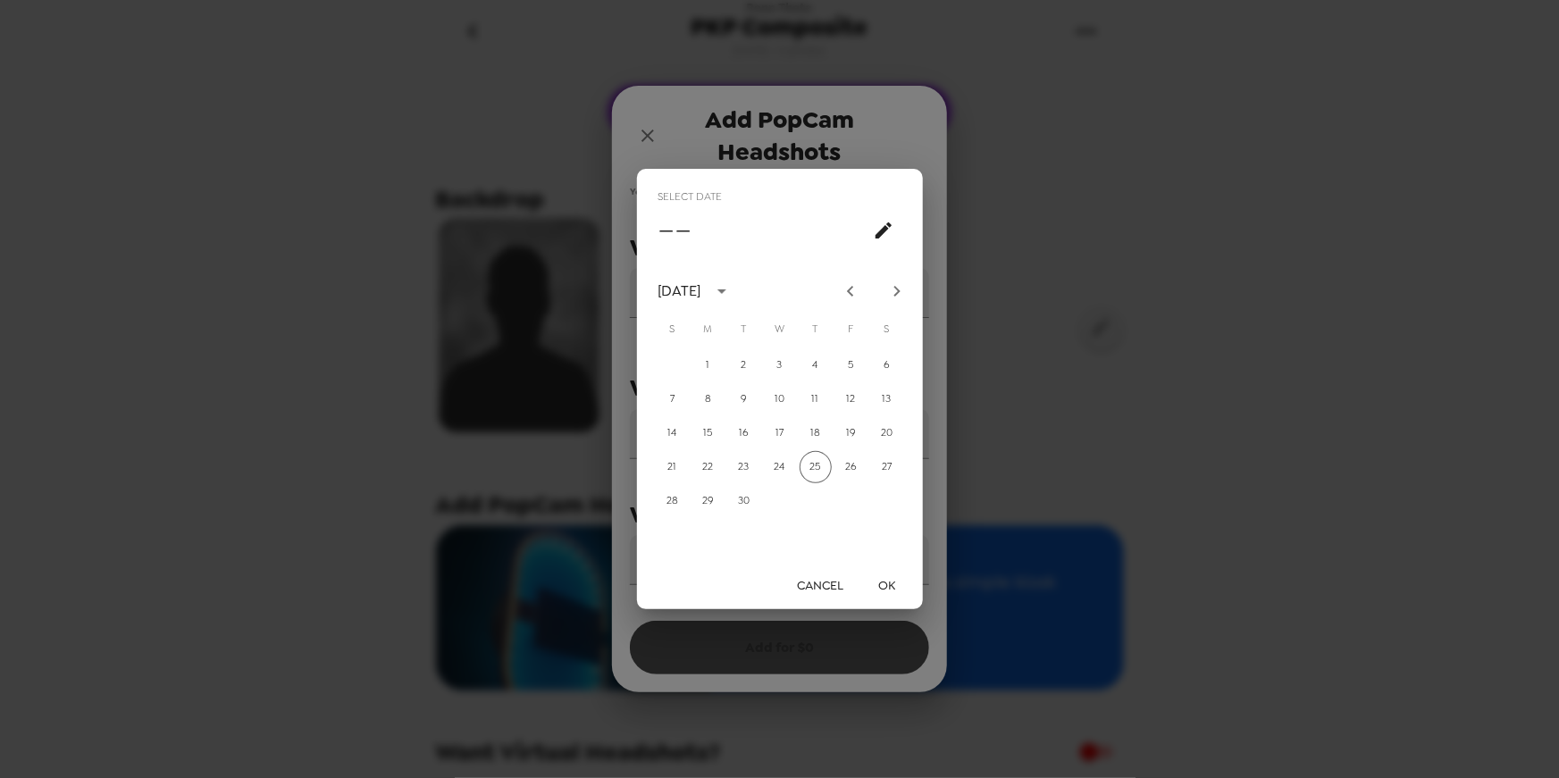
click at [900, 282] on icon "Next month" at bounding box center [896, 290] width 21 height 21
click at [820, 440] on button "16" at bounding box center [815, 433] width 32 height 32
type input "10/16/2025"
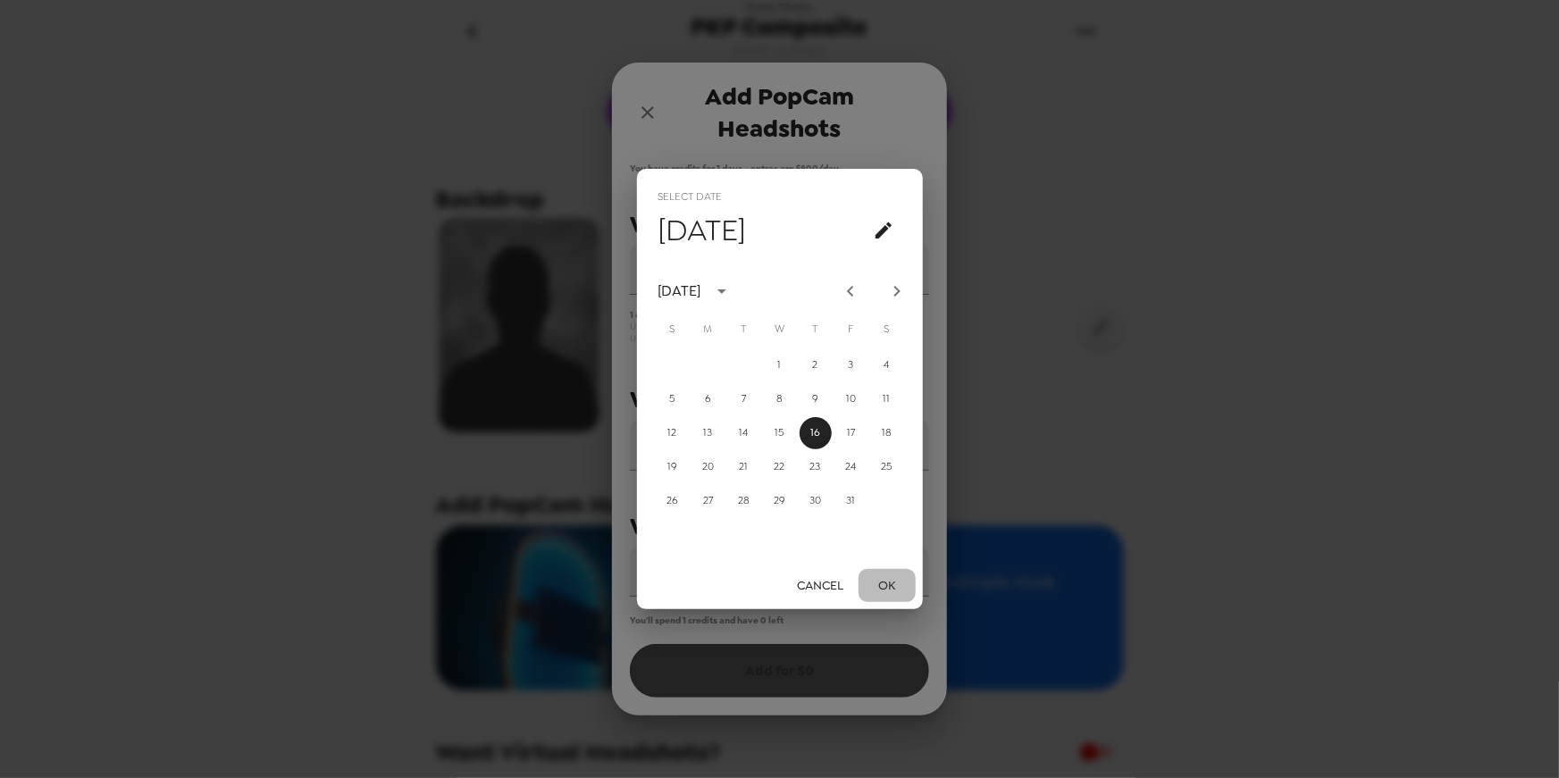
click at [888, 590] on button "OK" at bounding box center [886, 585] width 57 height 33
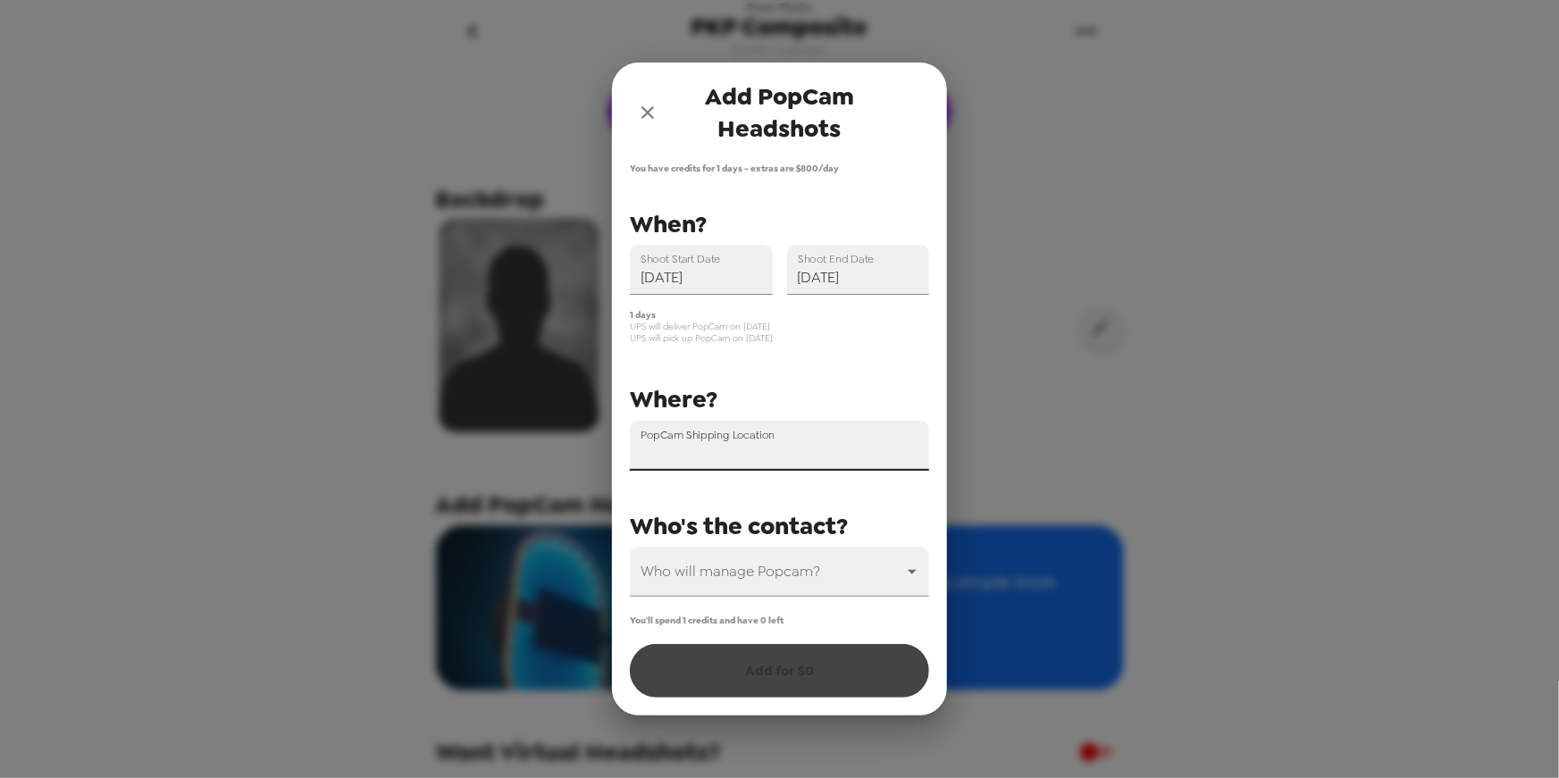
click at [774, 443] on div "PopCam Shipping Location" at bounding box center [779, 446] width 299 height 50
paste input "10 Cliffview Court"
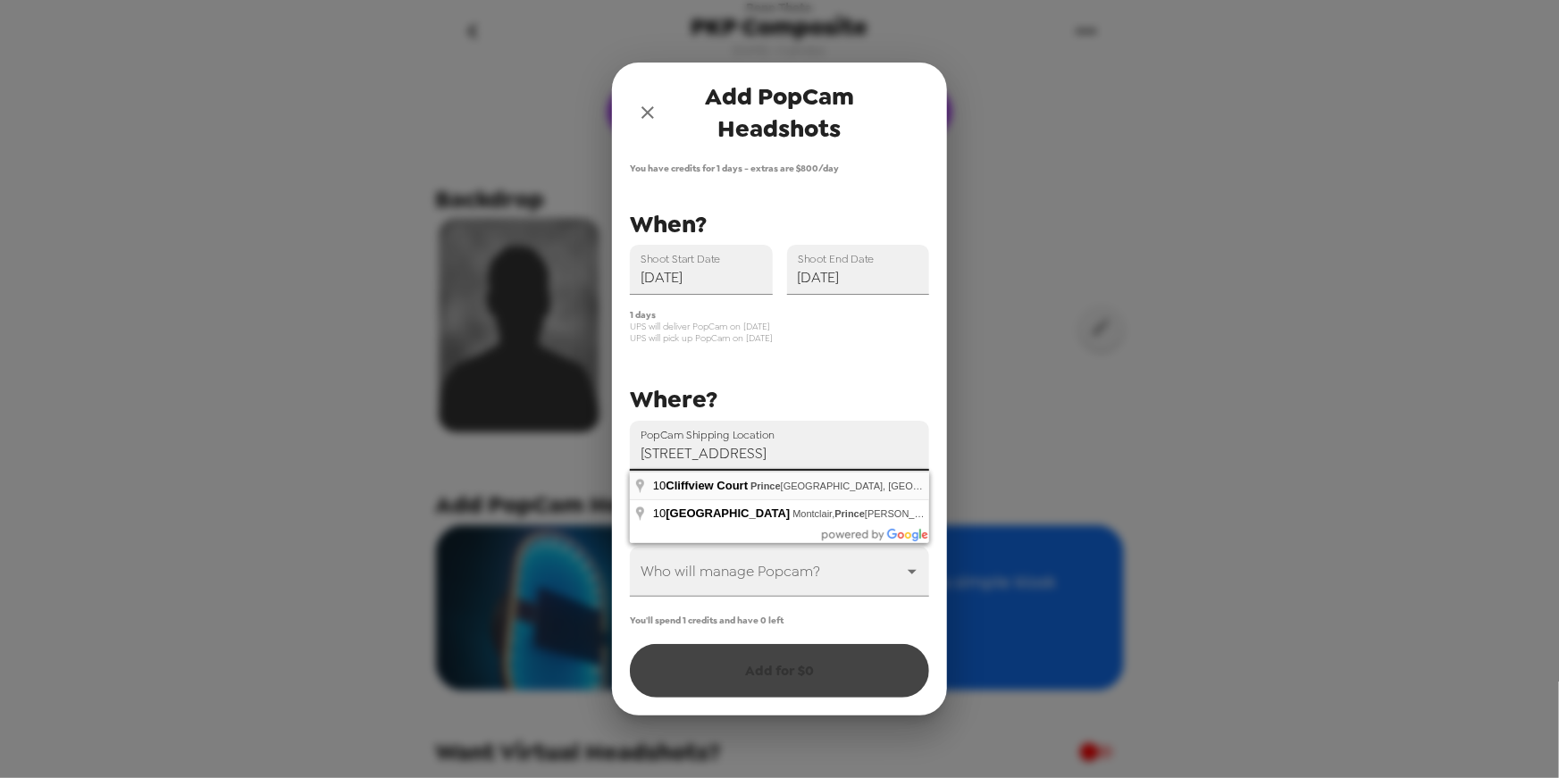
type input "10 Cliffview Court, Princeton Junction, NJ, USA"
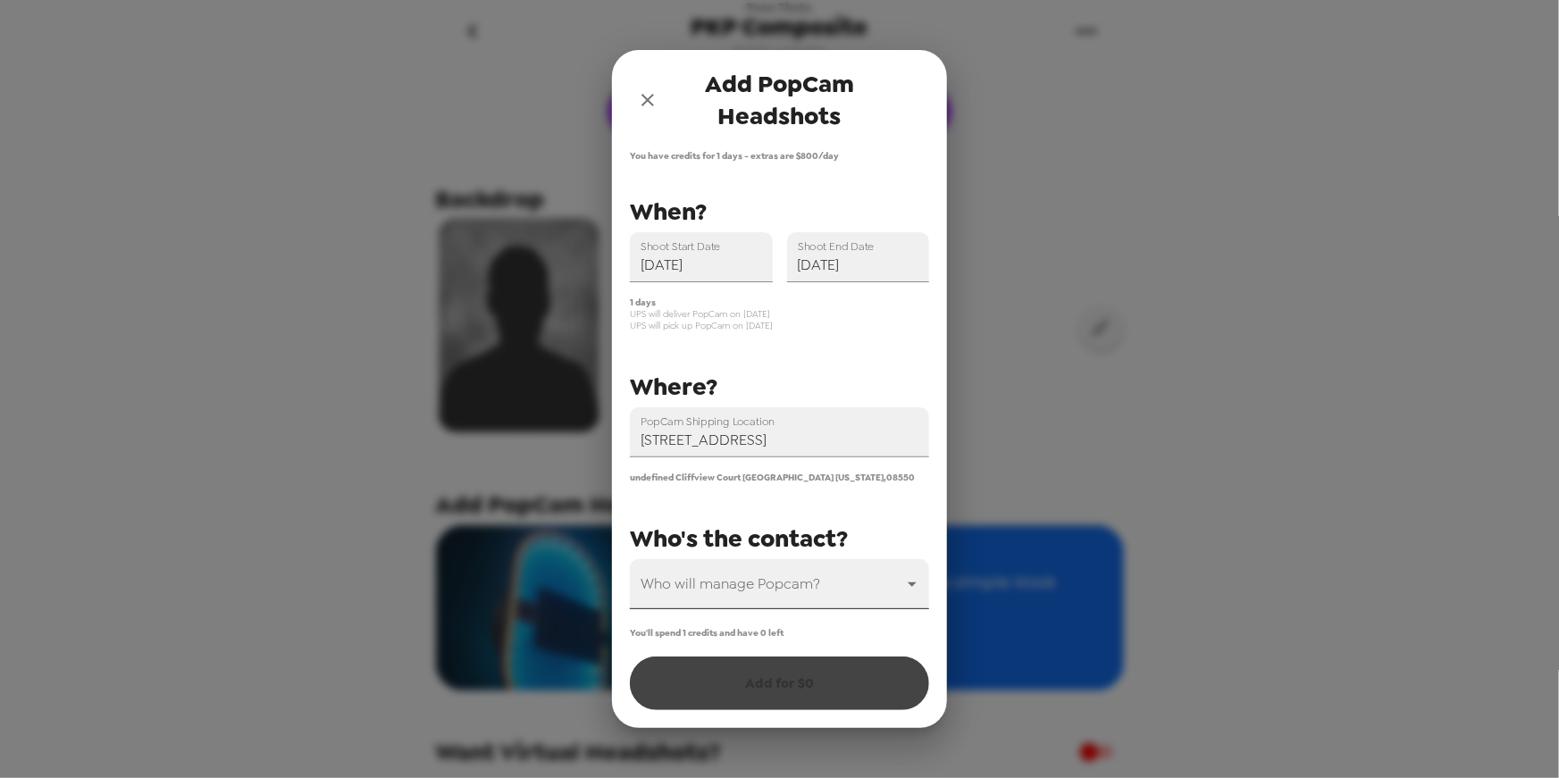
click at [899, 581] on body "Penn Theta PKP Composite 9/24/25 • 0 photos Upload headshots Backdrop Add PopCa…" at bounding box center [779, 389] width 1559 height 778
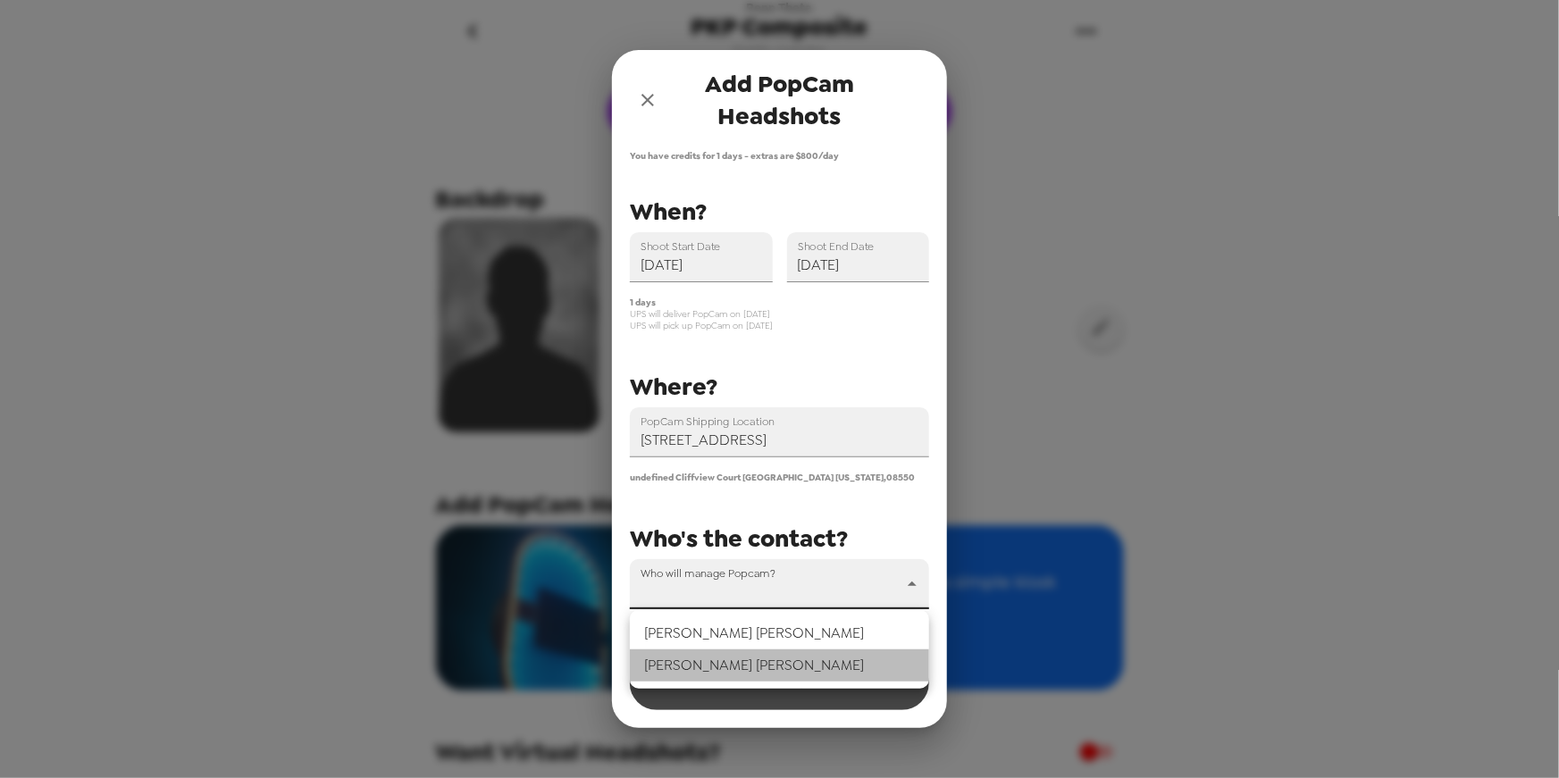
click at [770, 668] on li "Charlie Weinstein" at bounding box center [779, 665] width 299 height 32
type input "77624"
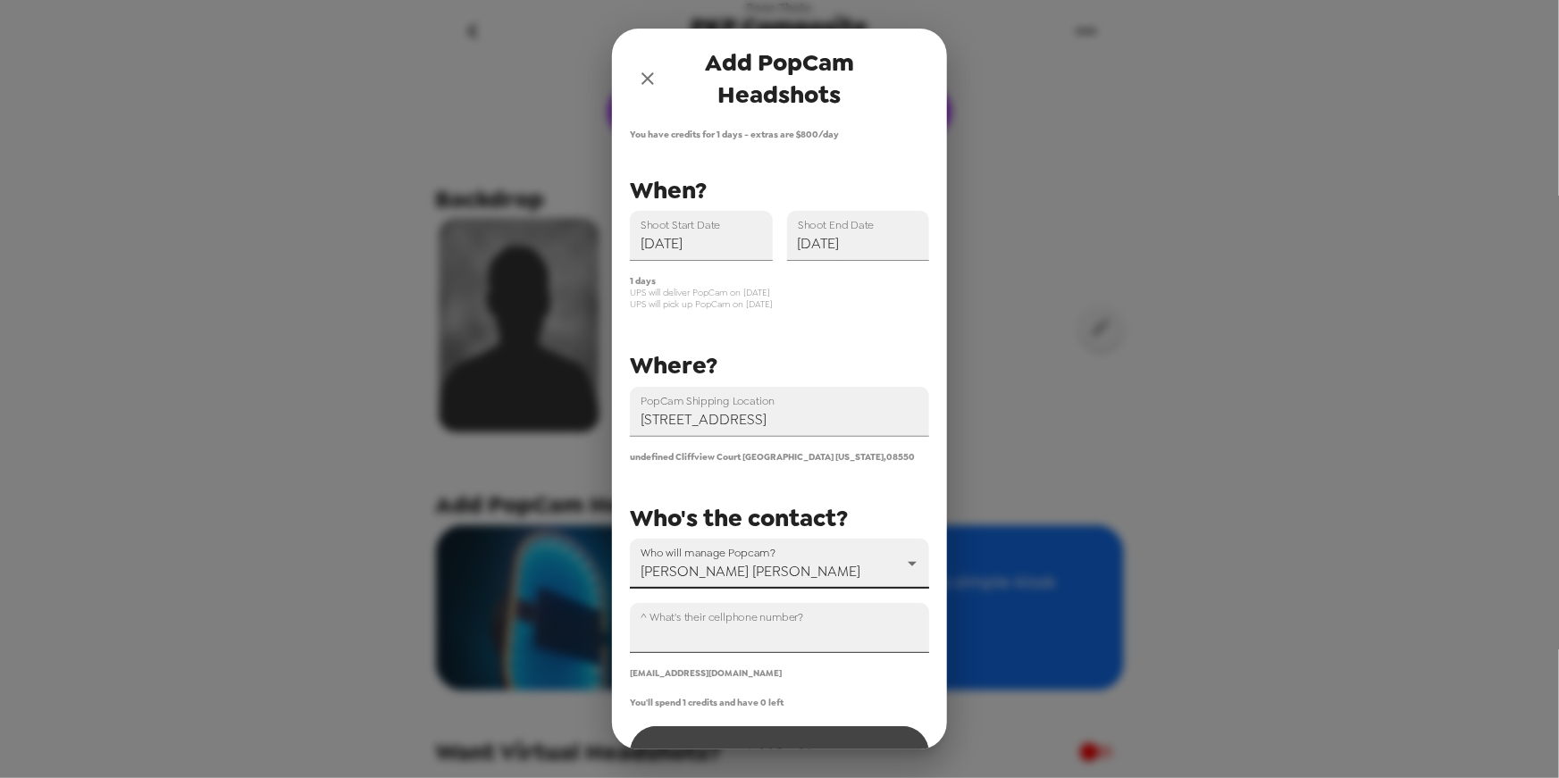
click at [820, 649] on input "^ What's their cellphone number?" at bounding box center [779, 628] width 299 height 50
paste input "+1 (609) 917-0907"
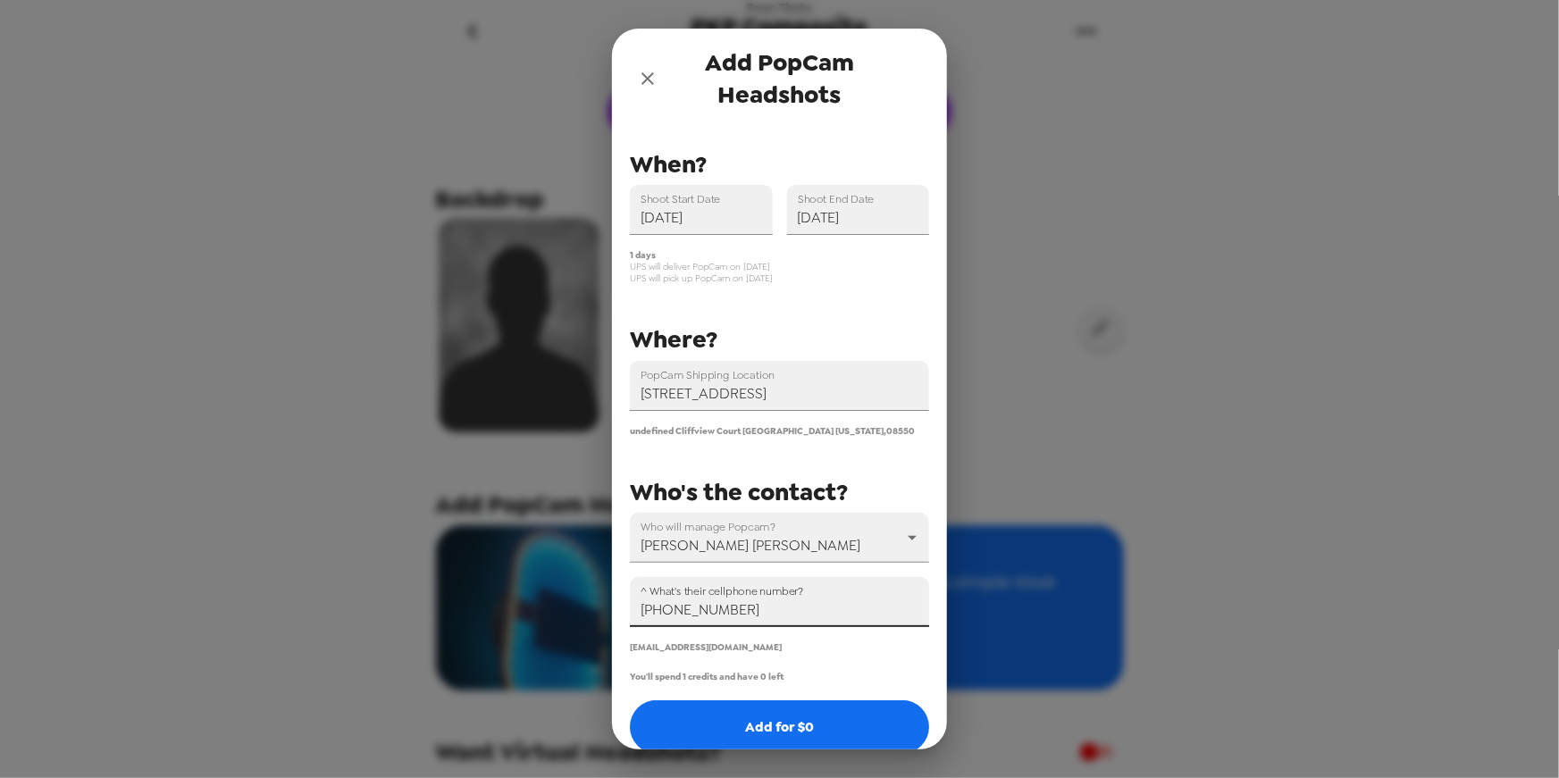
scroll to position [63, 0]
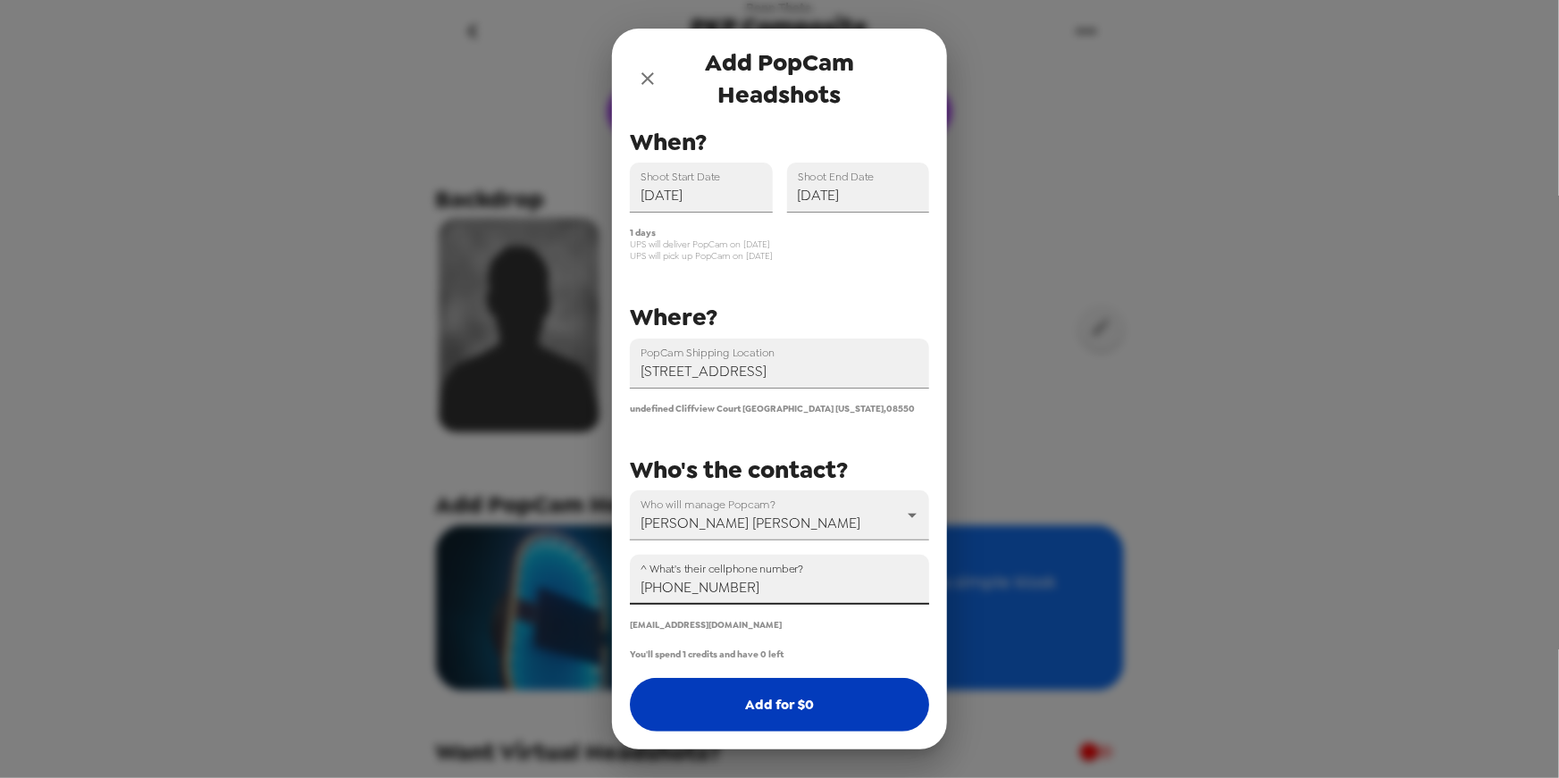
type input "+1 (609) 917-0907"
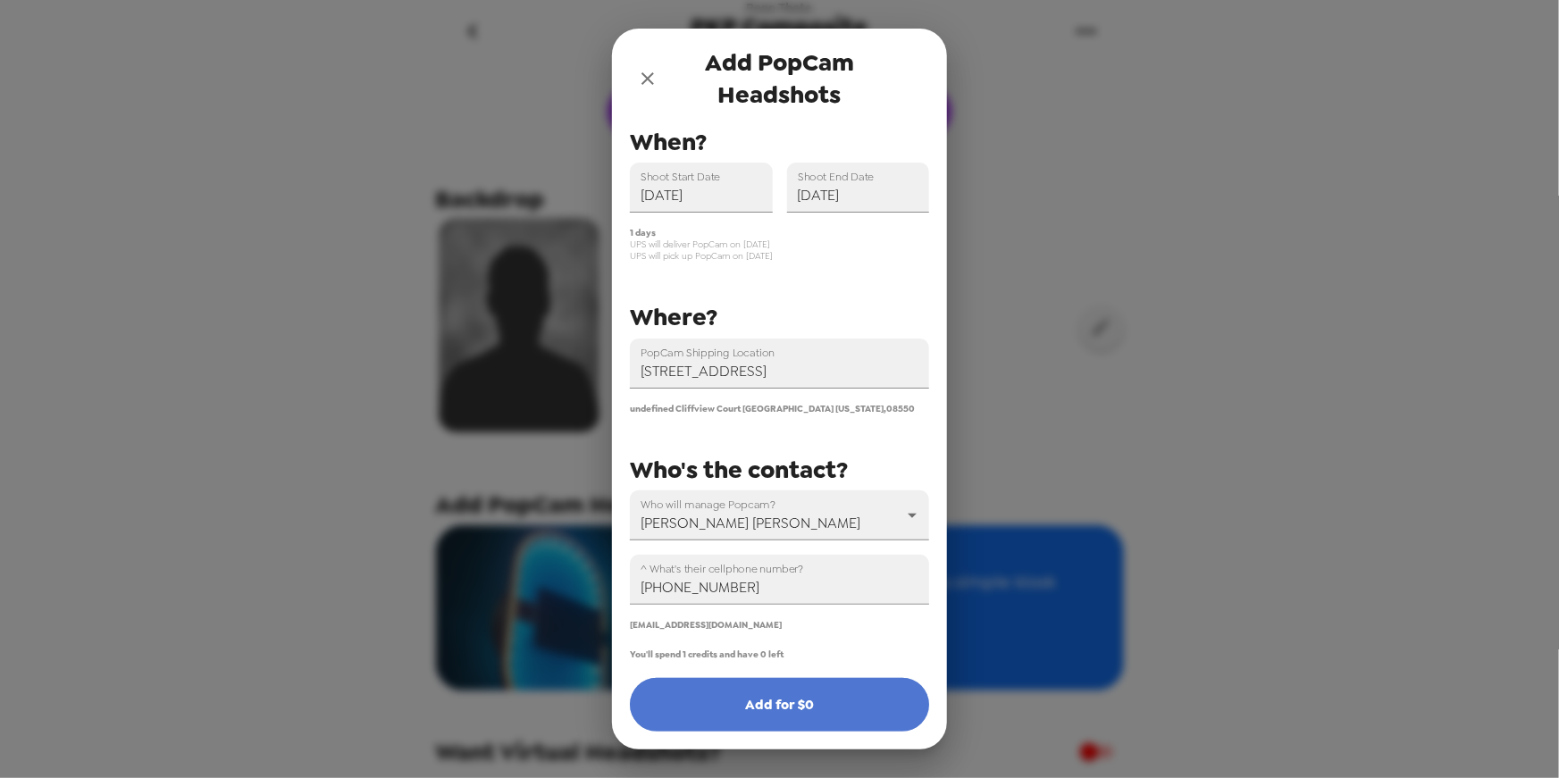
click at [821, 717] on button "Add for $ 0" at bounding box center [779, 705] width 299 height 54
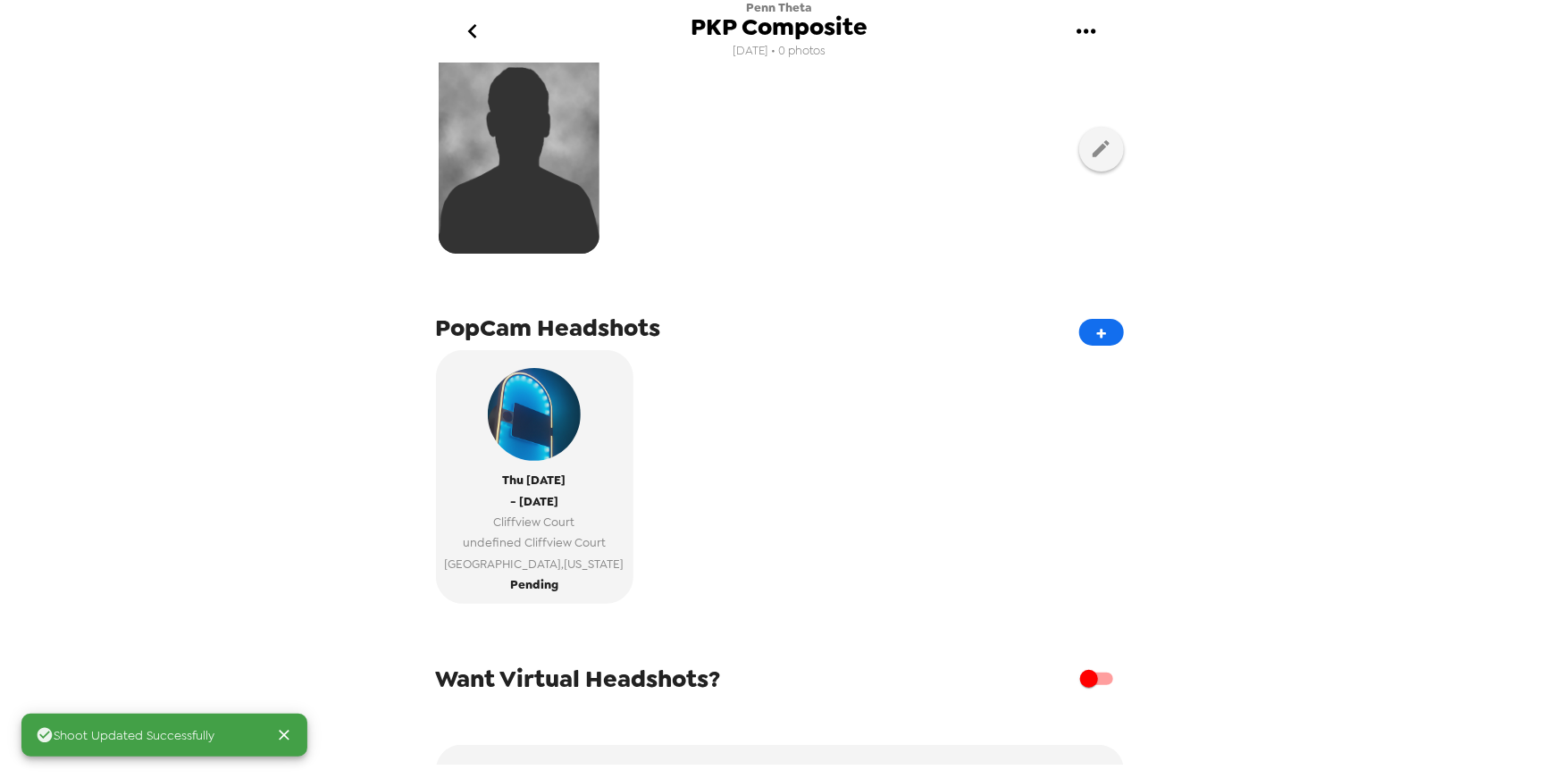
scroll to position [293, 0]
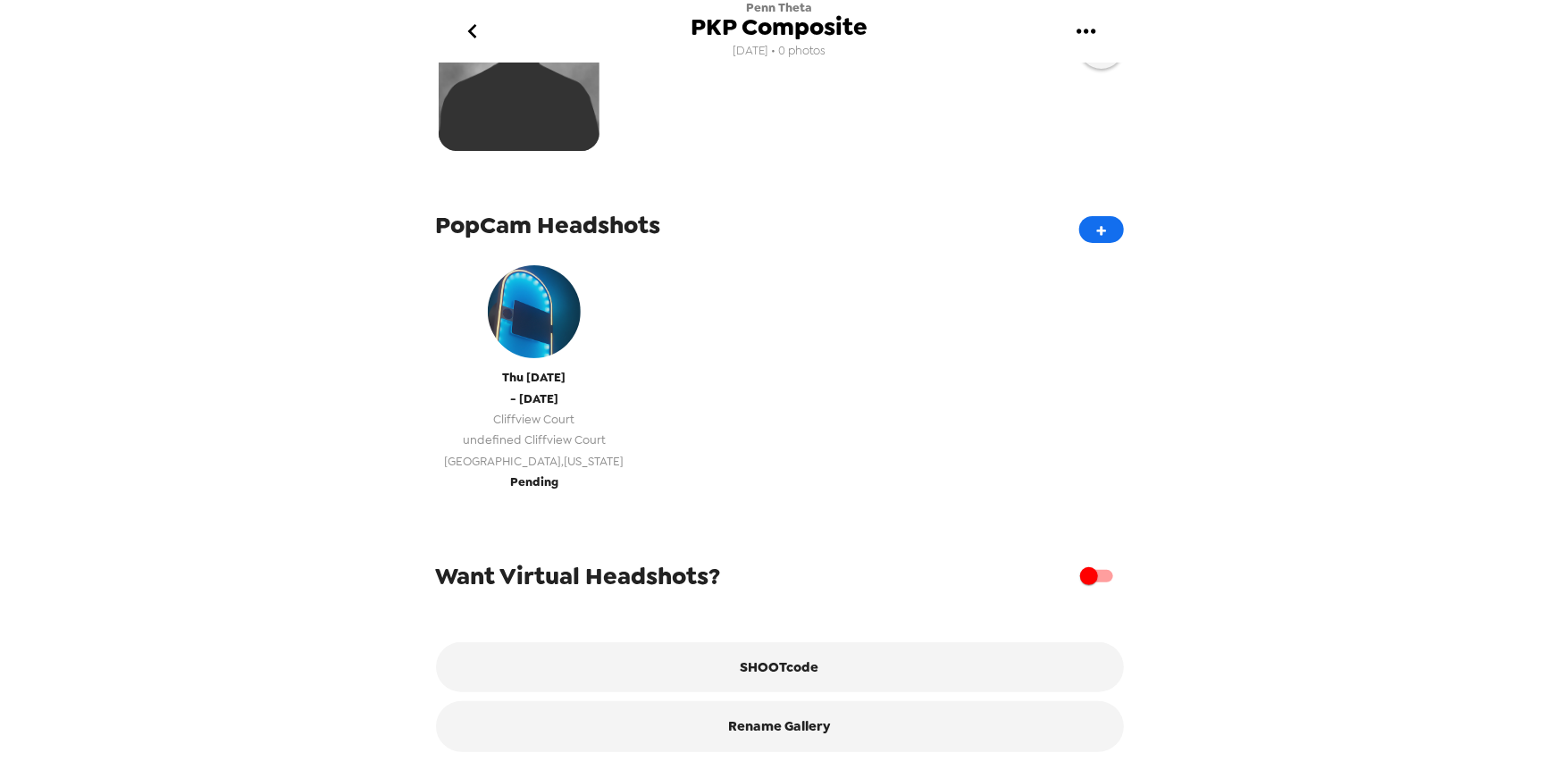
click at [548, 368] on span "Thu 10/16/25" at bounding box center [534, 377] width 63 height 21
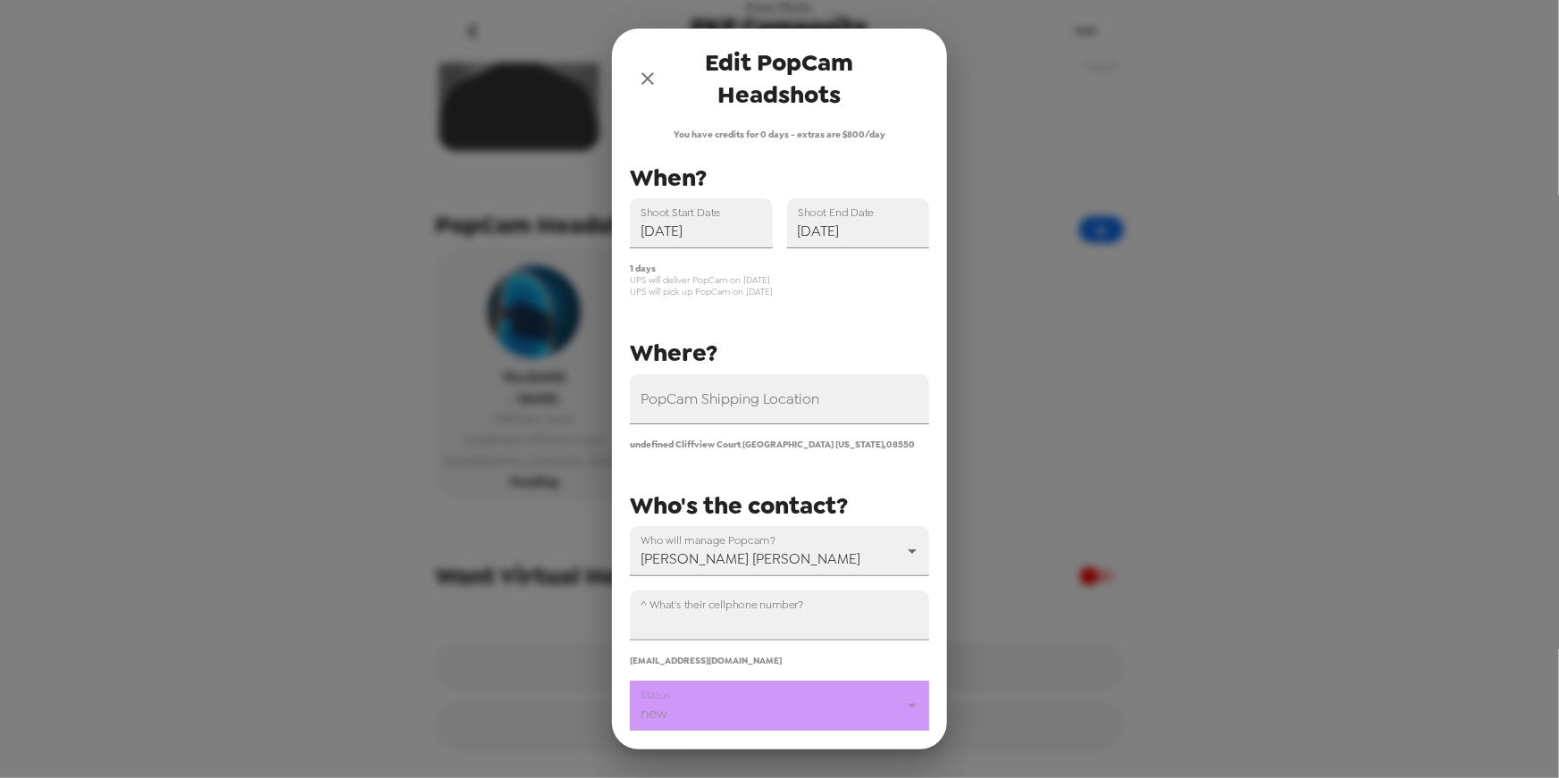
click at [651, 79] on icon "close" at bounding box center [647, 78] width 21 height 21
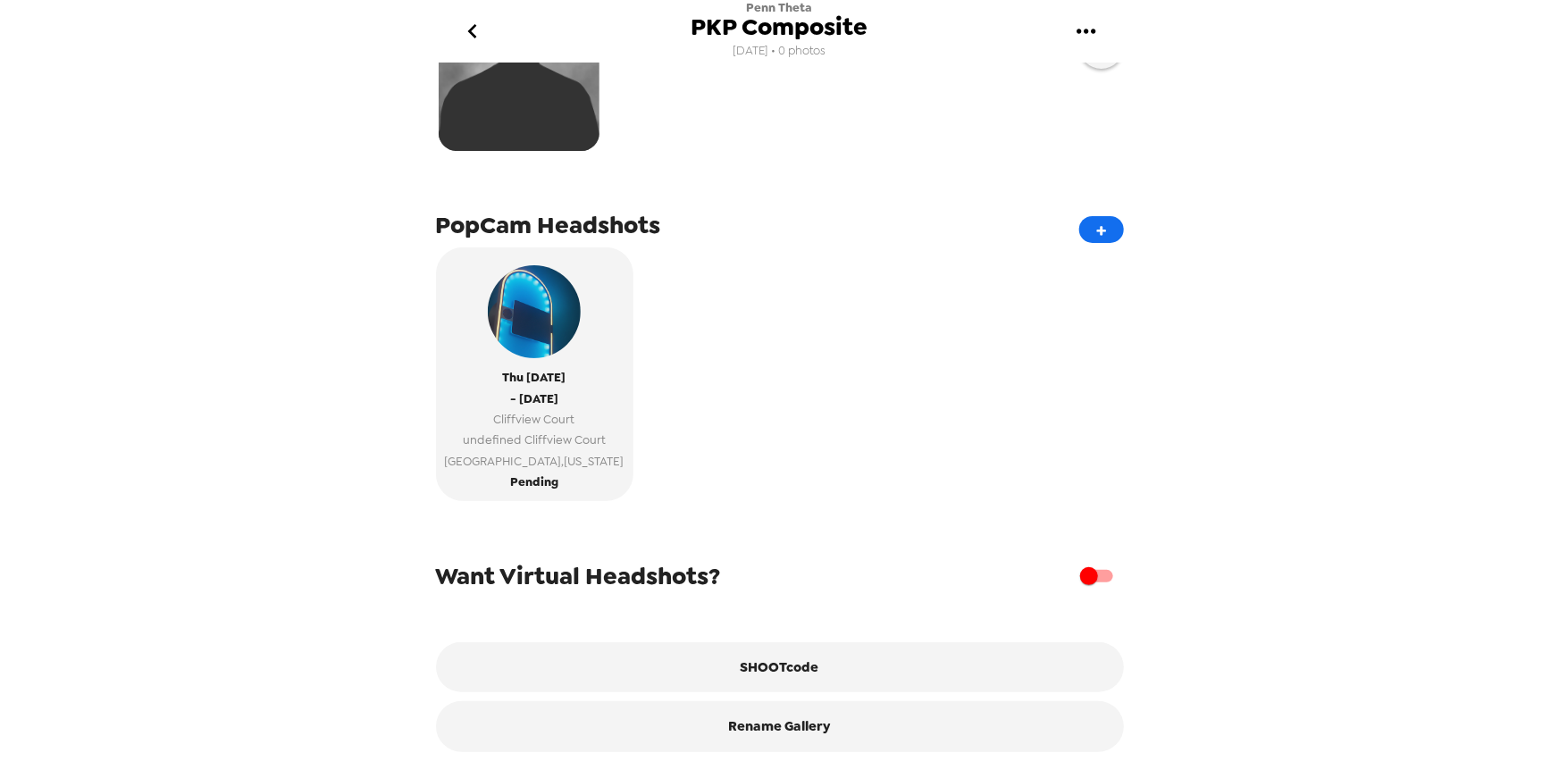
drag, startPoint x: 304, startPoint y: 427, endPoint x: 406, endPoint y: 414, distance: 103.6
click at [305, 427] on div "Penn Theta PKP Composite 9/24/25 • 0 photos Upload headshots Backdrop PopCam He…" at bounding box center [779, 389] width 1559 height 778
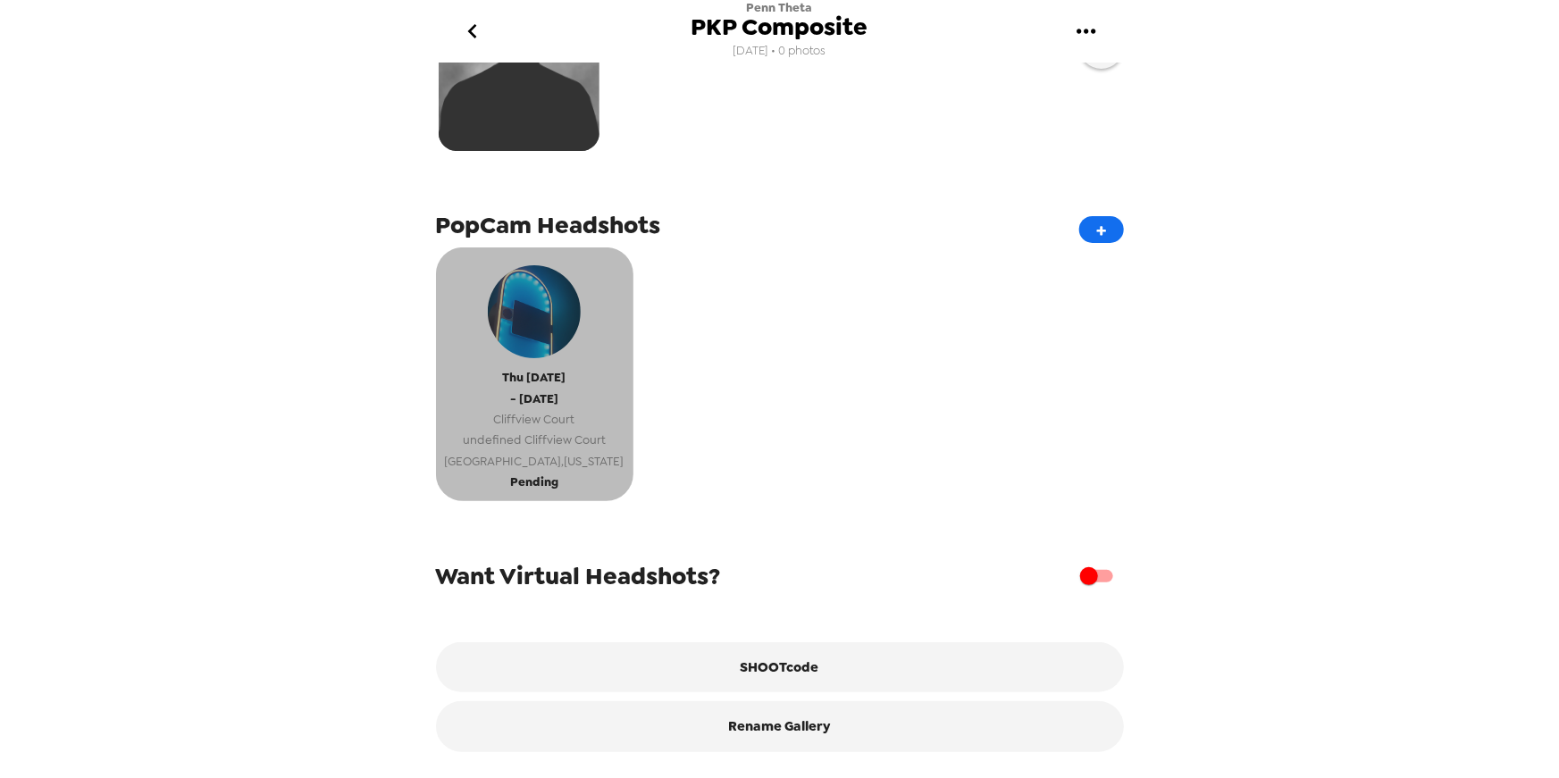
click at [558, 389] on span "- Thu 10/16/25" at bounding box center [534, 399] width 48 height 21
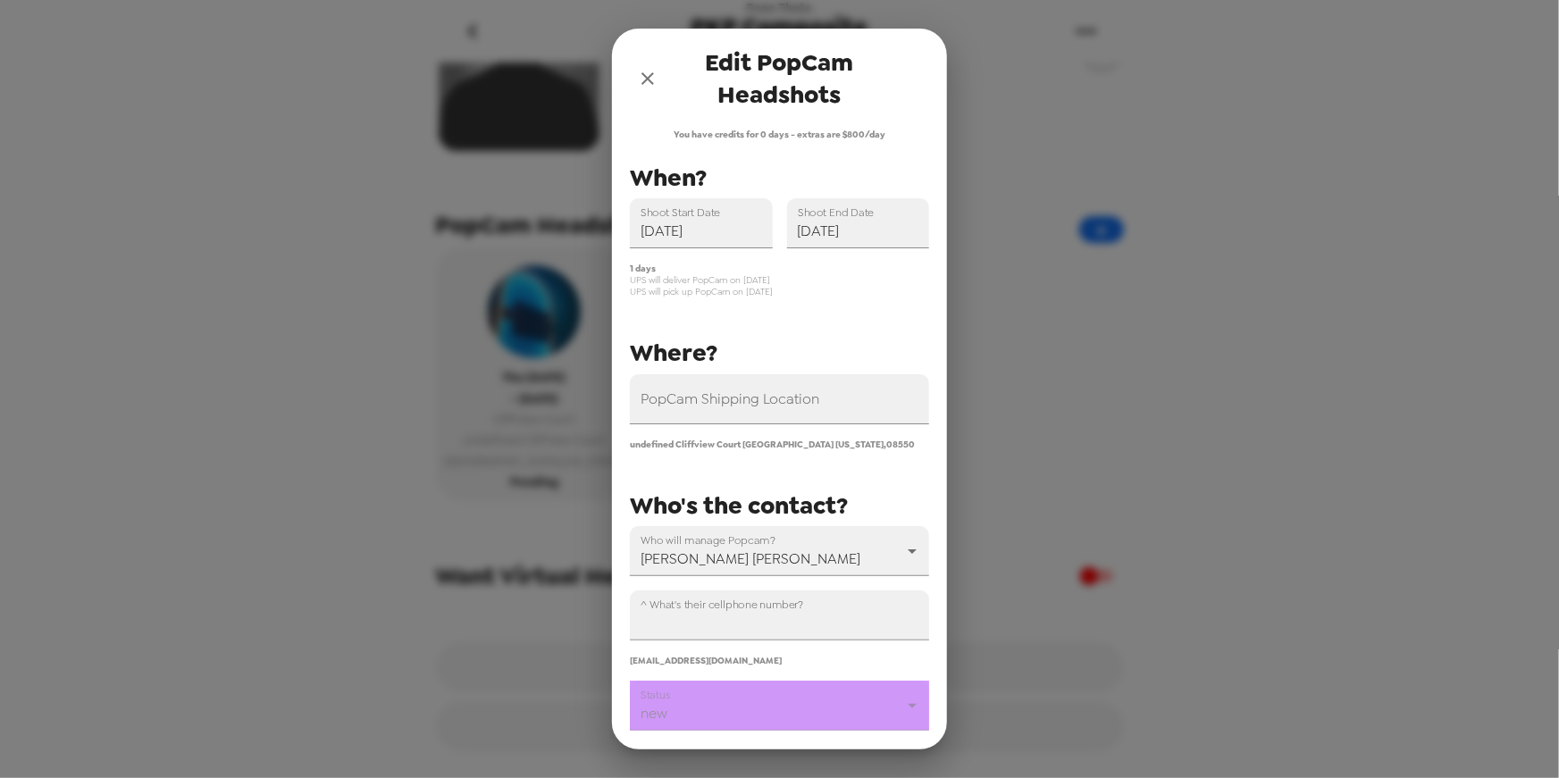
drag, startPoint x: 593, startPoint y: 21, endPoint x: 552, endPoint y: 33, distance: 42.9
click at [552, 35] on div "Edit PopCam Headshots You have credits for 0 days - extras are $800/day PopCam …" at bounding box center [779, 389] width 1559 height 778
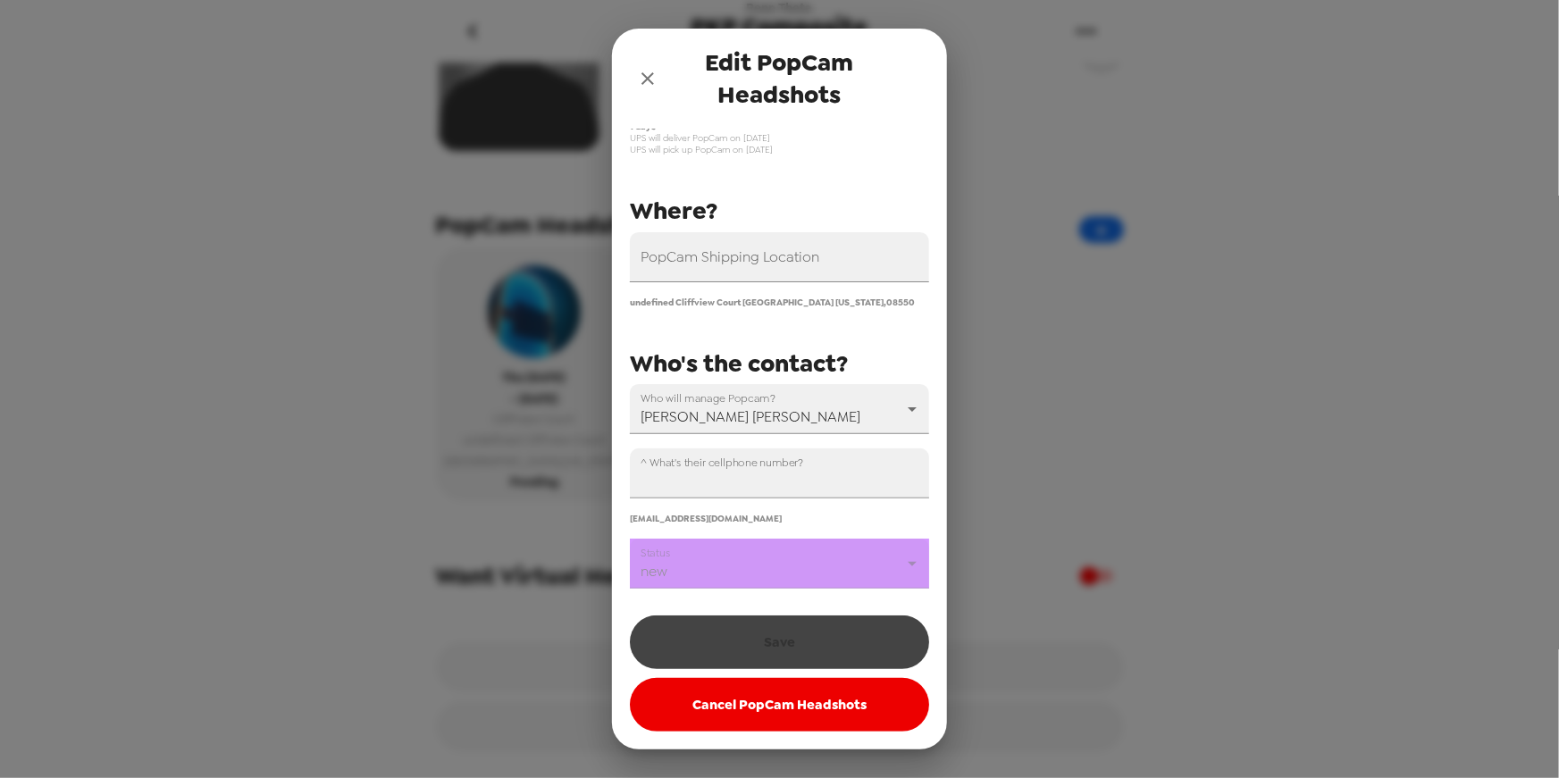
click at [649, 80] on icon "close" at bounding box center [647, 78] width 13 height 13
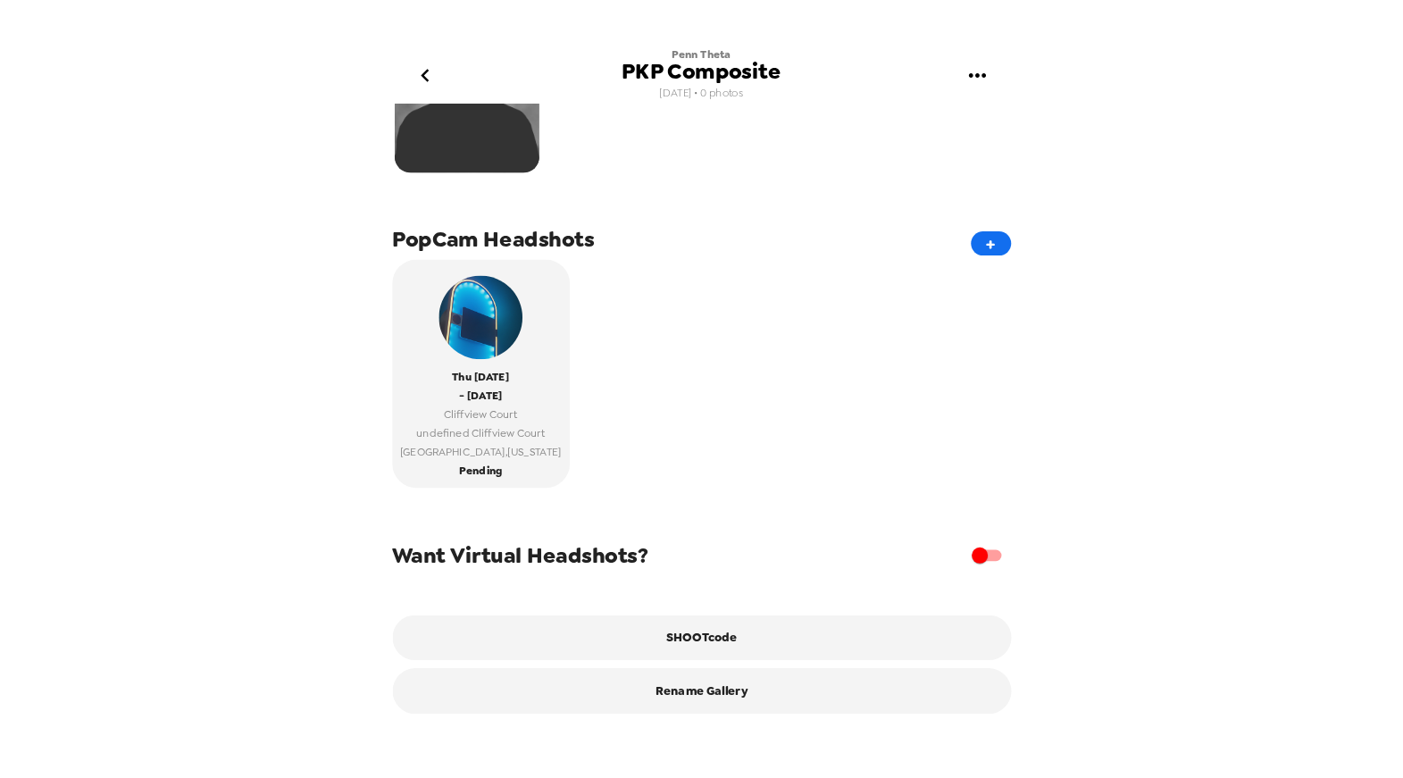
scroll to position [293, 0]
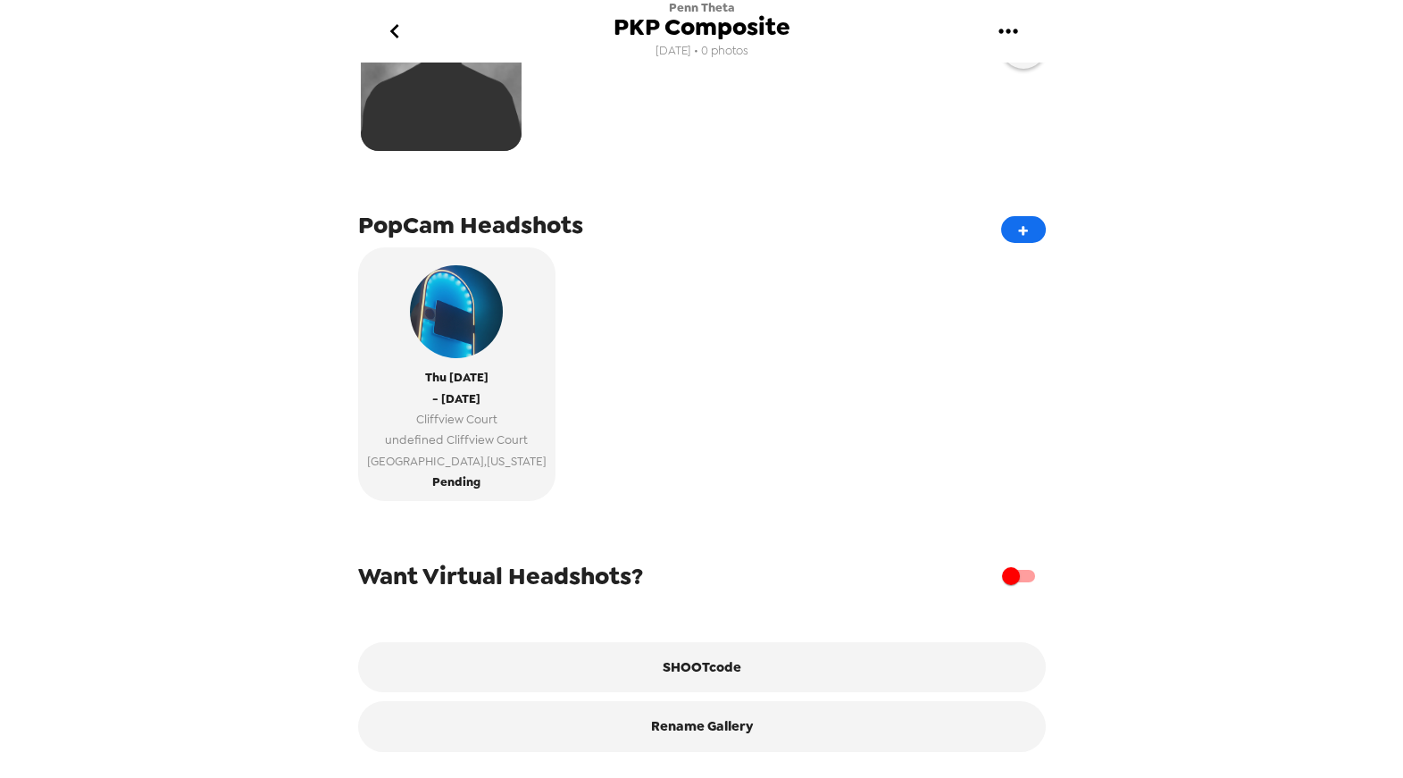
click at [784, 439] on div "Thu 10/16/25 - Thu 10/16/25 Cliffview Court undefined Cliffview Court West Wind…" at bounding box center [702, 380] width 688 height 267
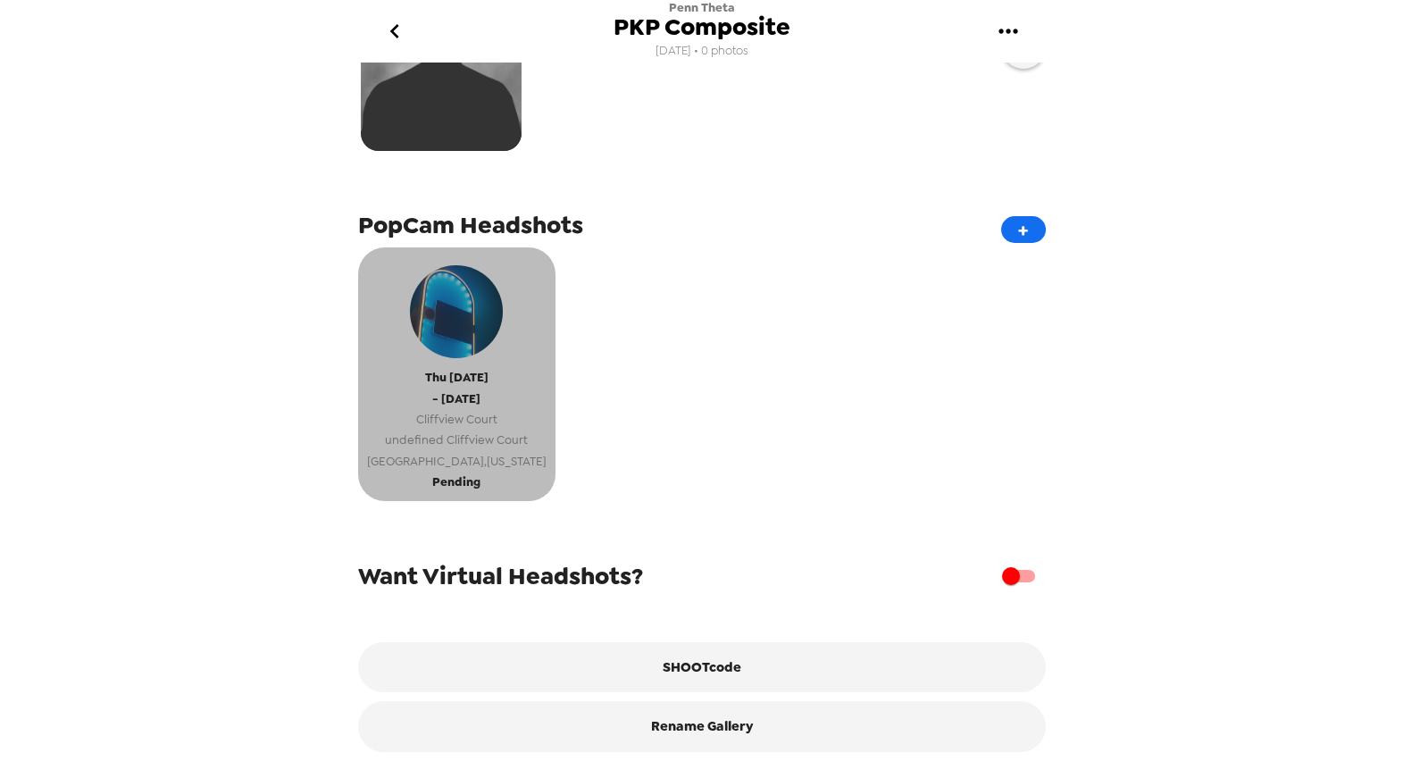
click at [439, 367] on span "Thu 10/16/25" at bounding box center [456, 377] width 63 height 21
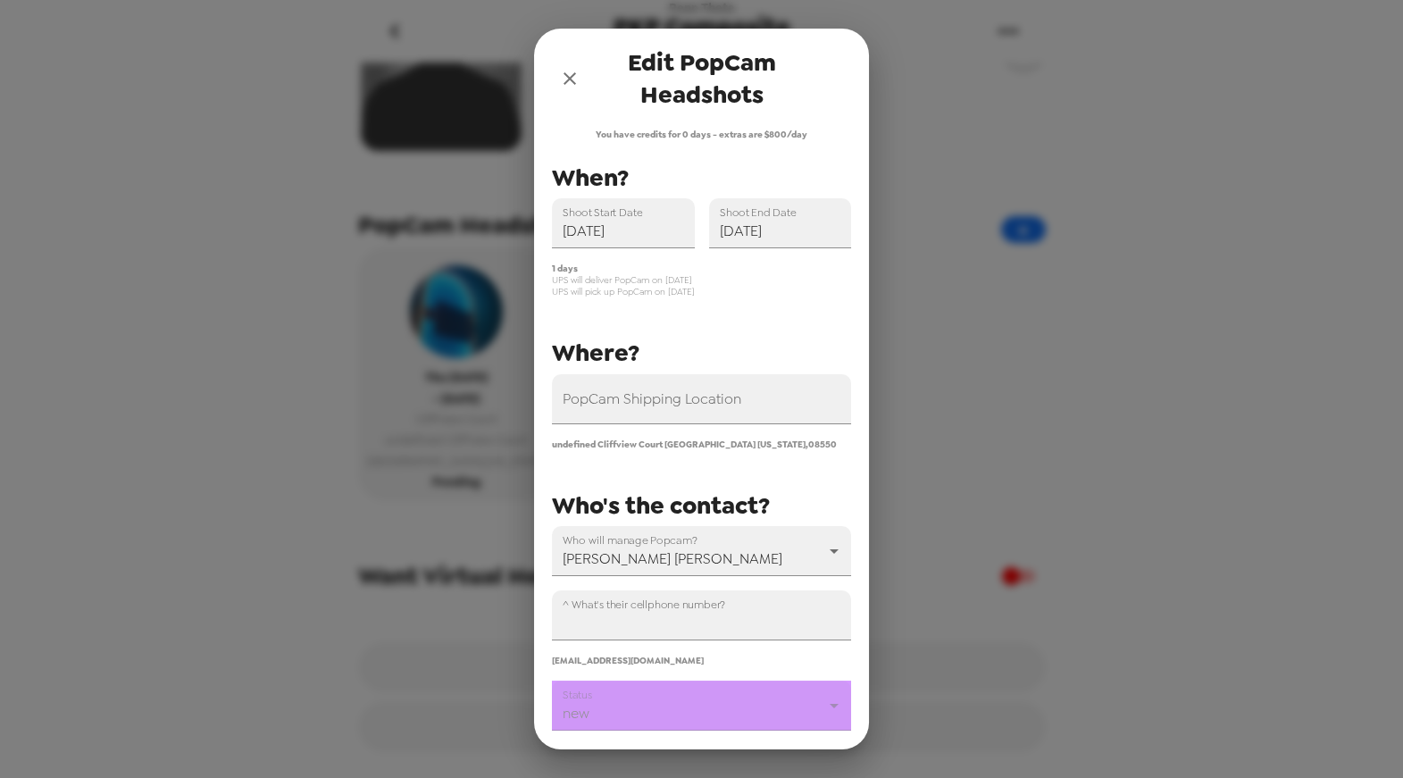
click at [991, 225] on div "Edit PopCam Headshots You have credits for 0 days - extras are $800/day PopCam …" at bounding box center [701, 389] width 1403 height 778
click at [573, 88] on icon "close" at bounding box center [569, 78] width 21 height 21
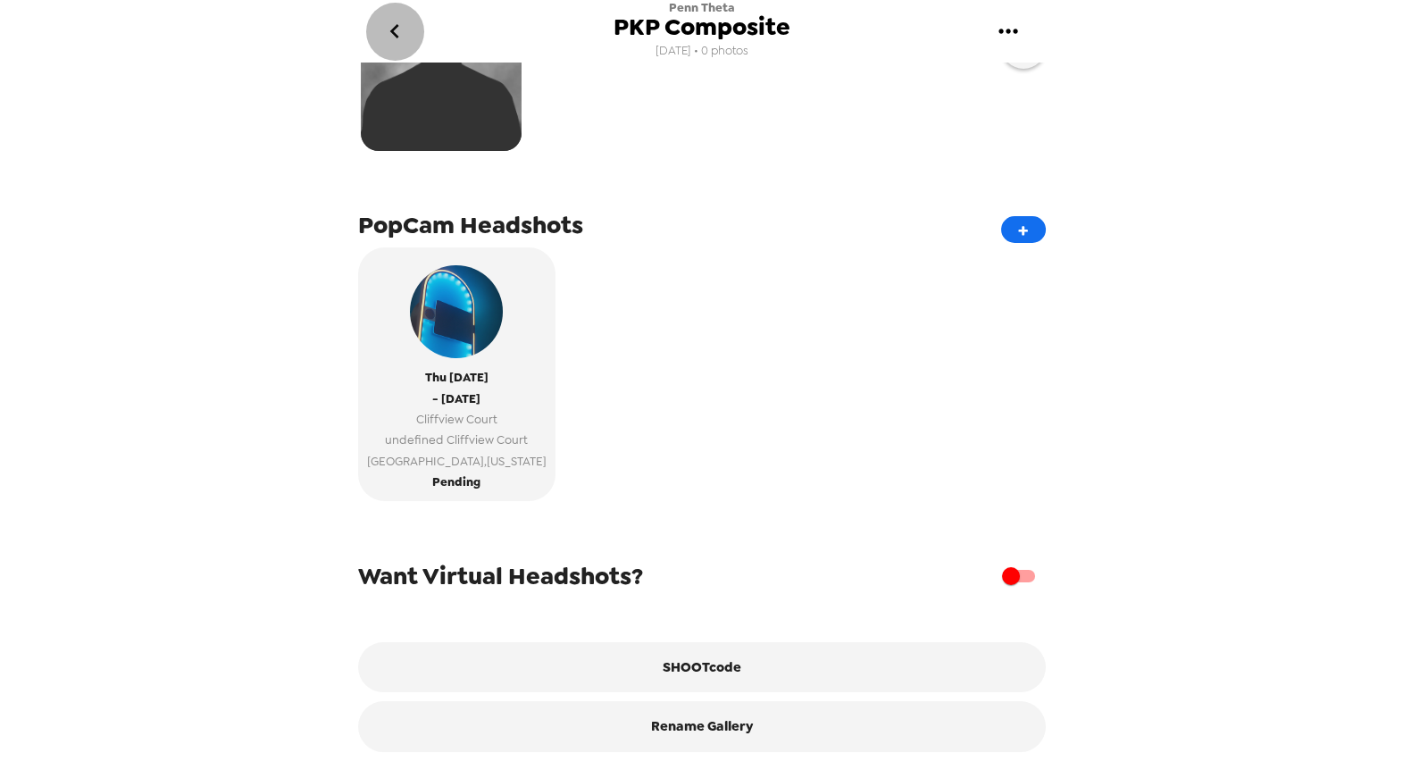
click at [398, 34] on icon "go back" at bounding box center [395, 31] width 29 height 29
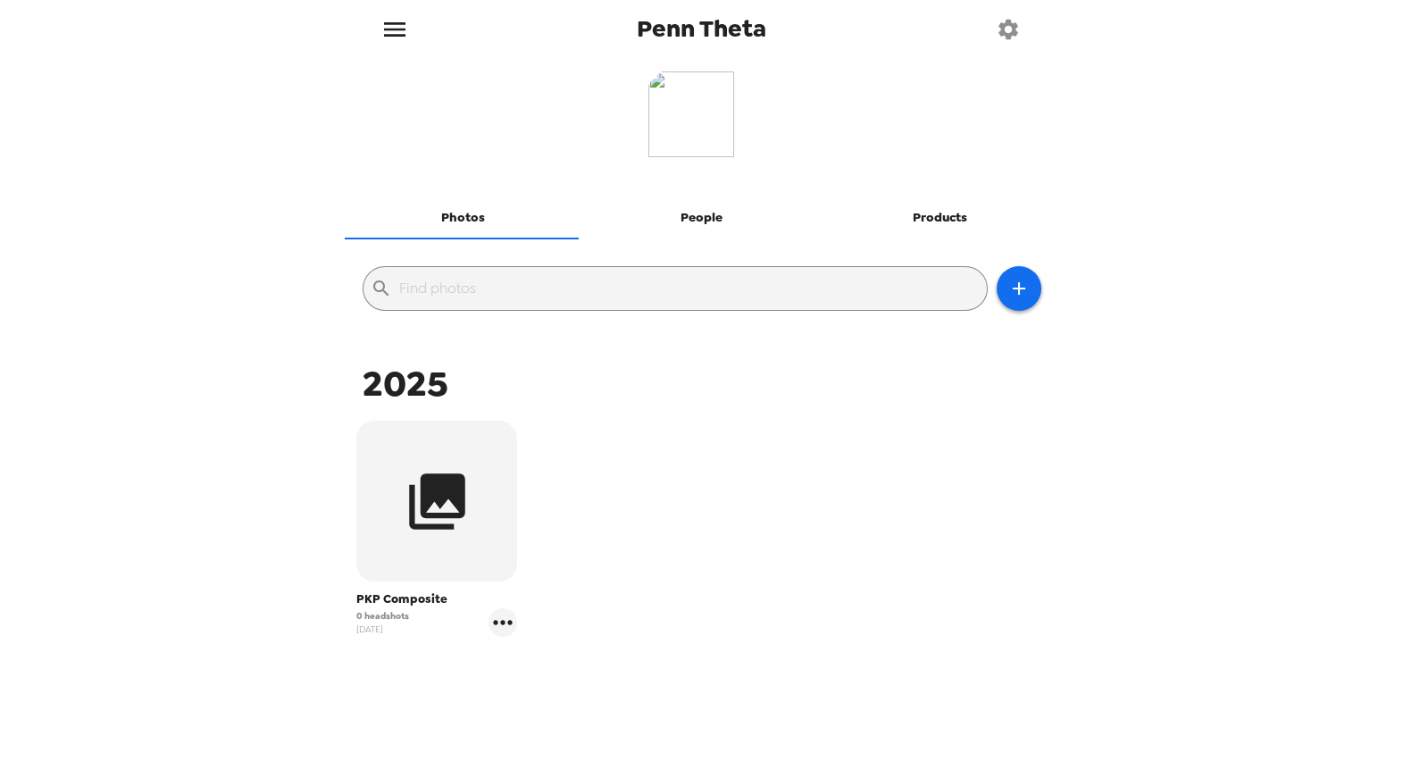
click at [422, 506] on icon "button" at bounding box center [437, 501] width 56 height 56
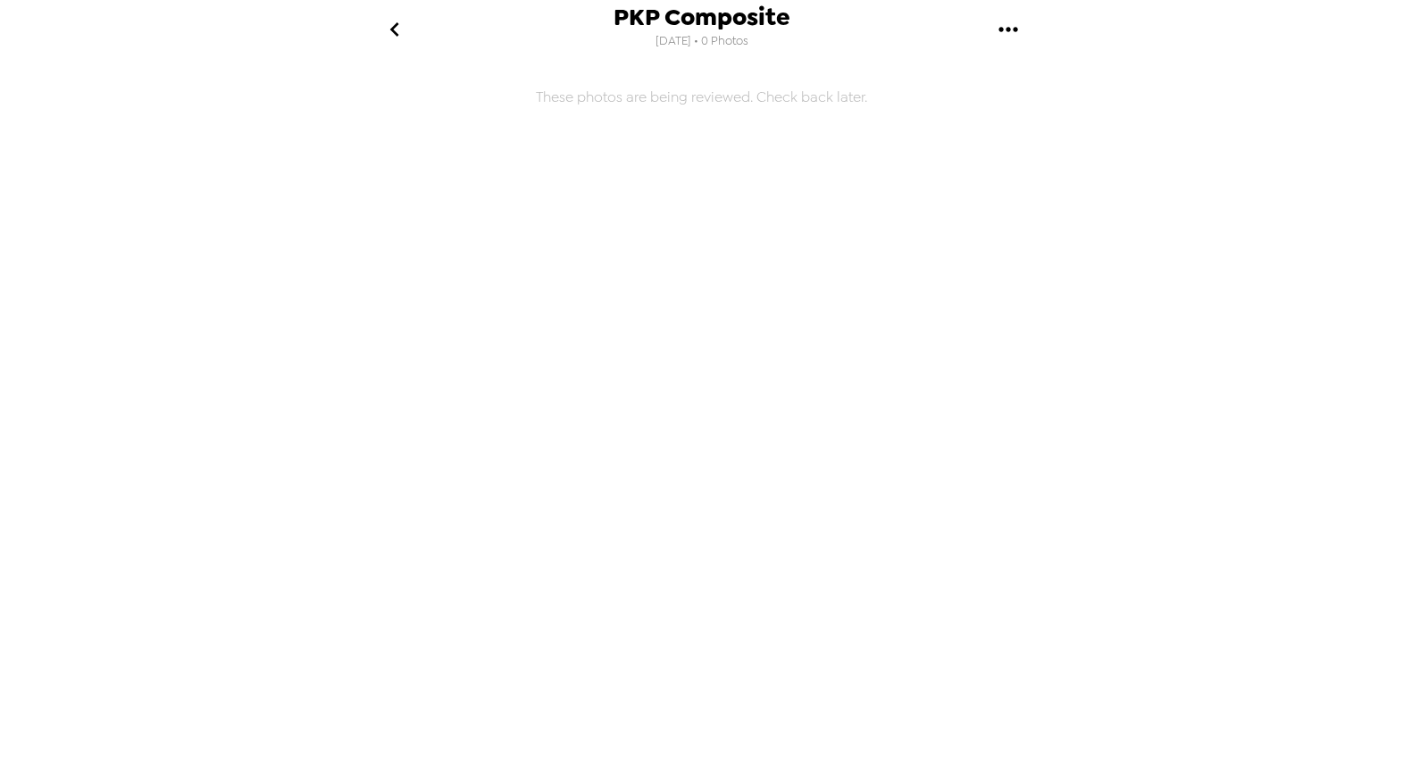
click at [391, 35] on icon "go back" at bounding box center [395, 29] width 29 height 29
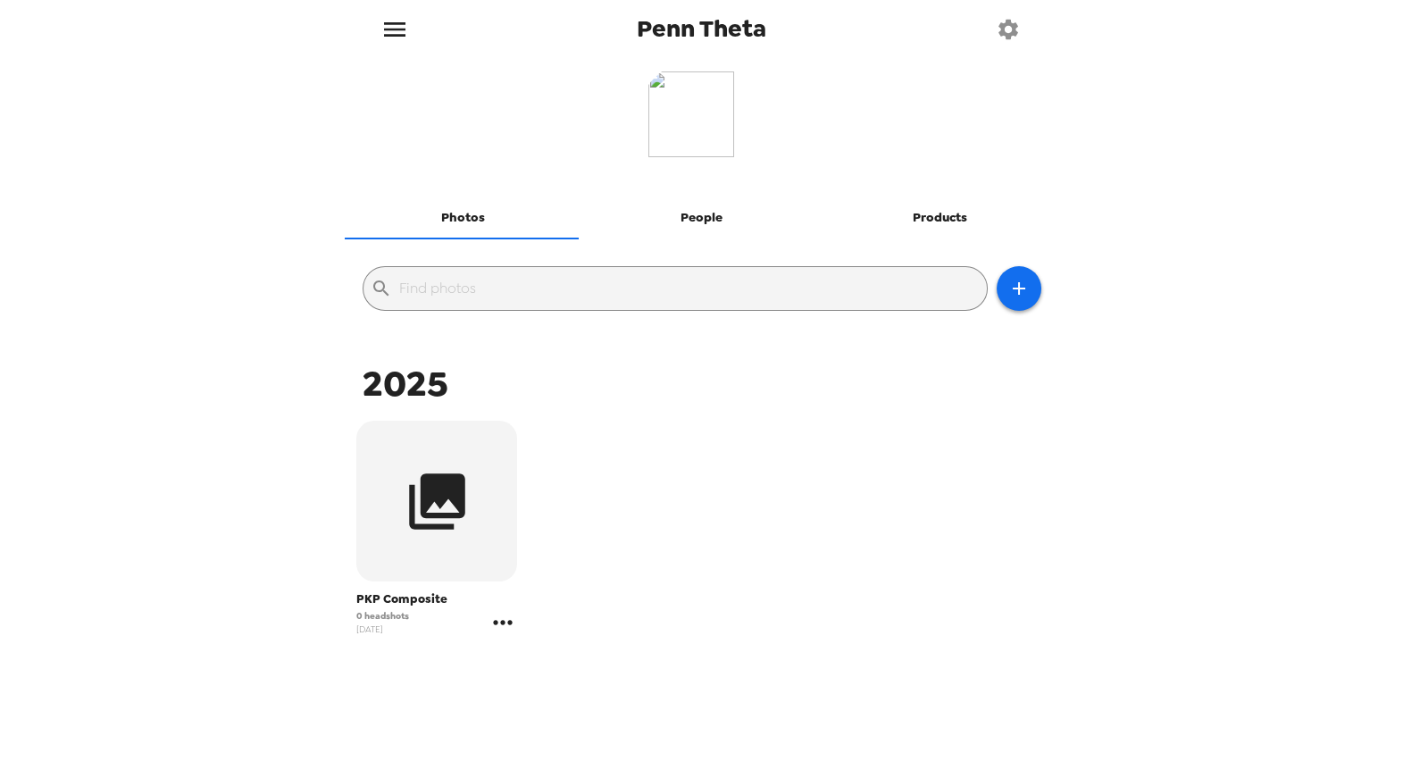
click at [503, 631] on icon "gallery menu" at bounding box center [503, 622] width 29 height 29
click at [562, 677] on li "Copy gallery link" at bounding box center [592, 692] width 209 height 32
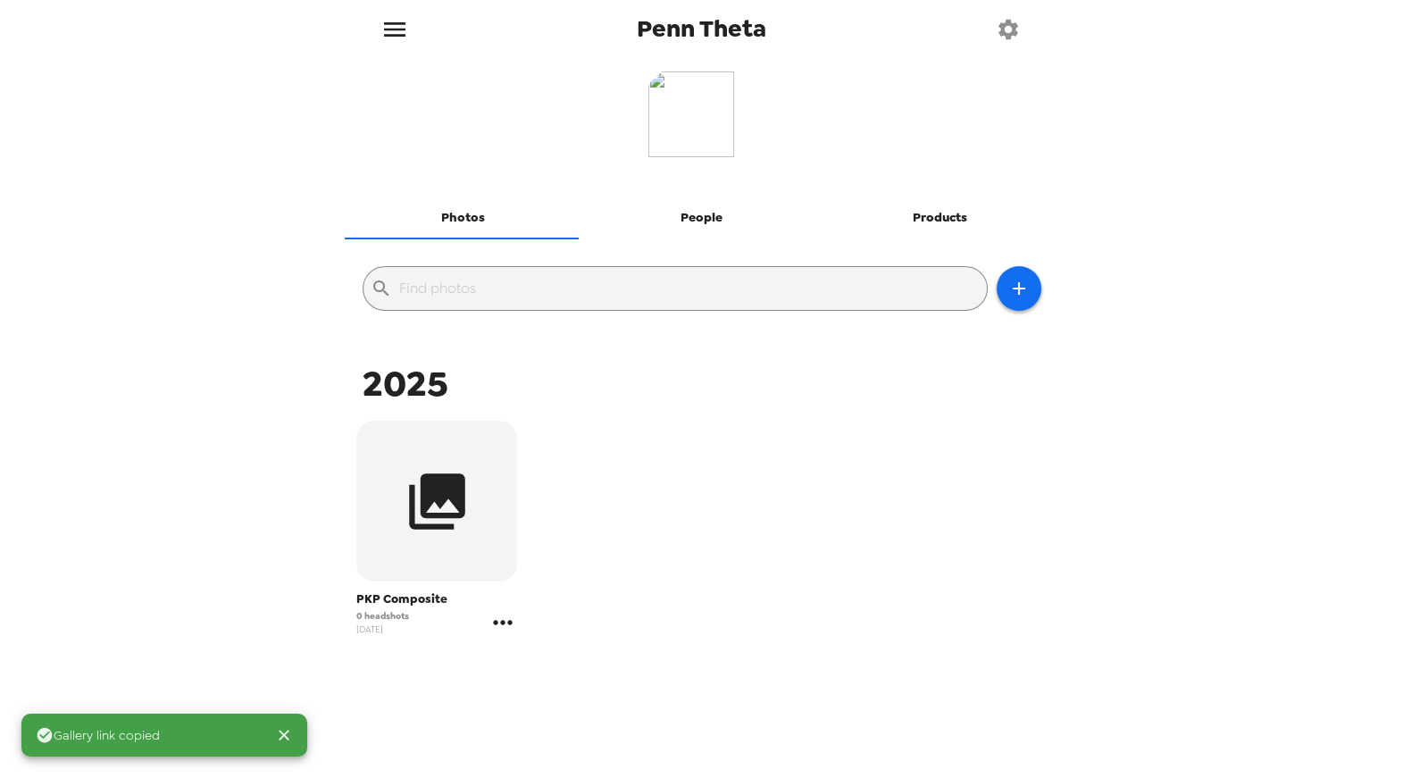
click at [504, 628] on icon "gallery menu" at bounding box center [503, 622] width 29 height 29
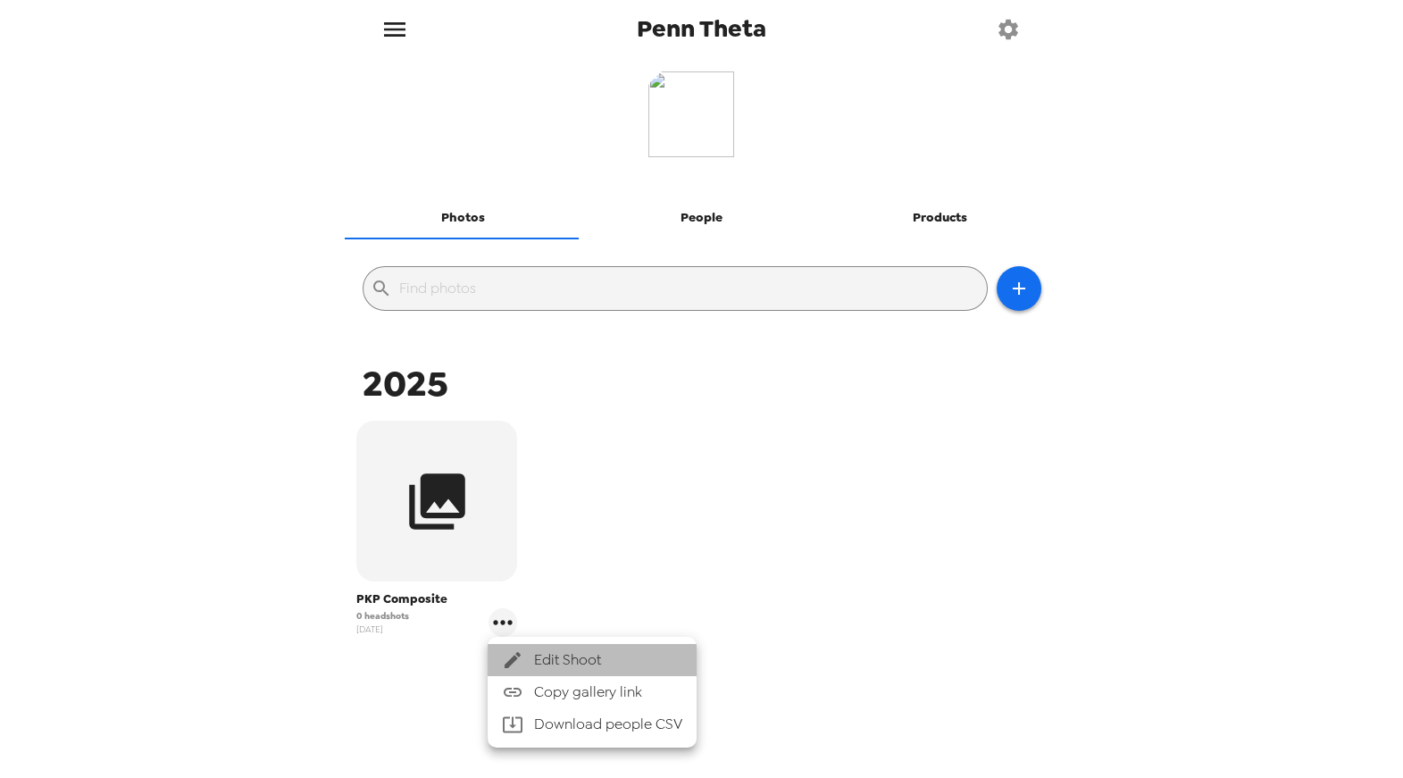
click at [571, 654] on span "Edit Shoot" at bounding box center [608, 659] width 148 height 21
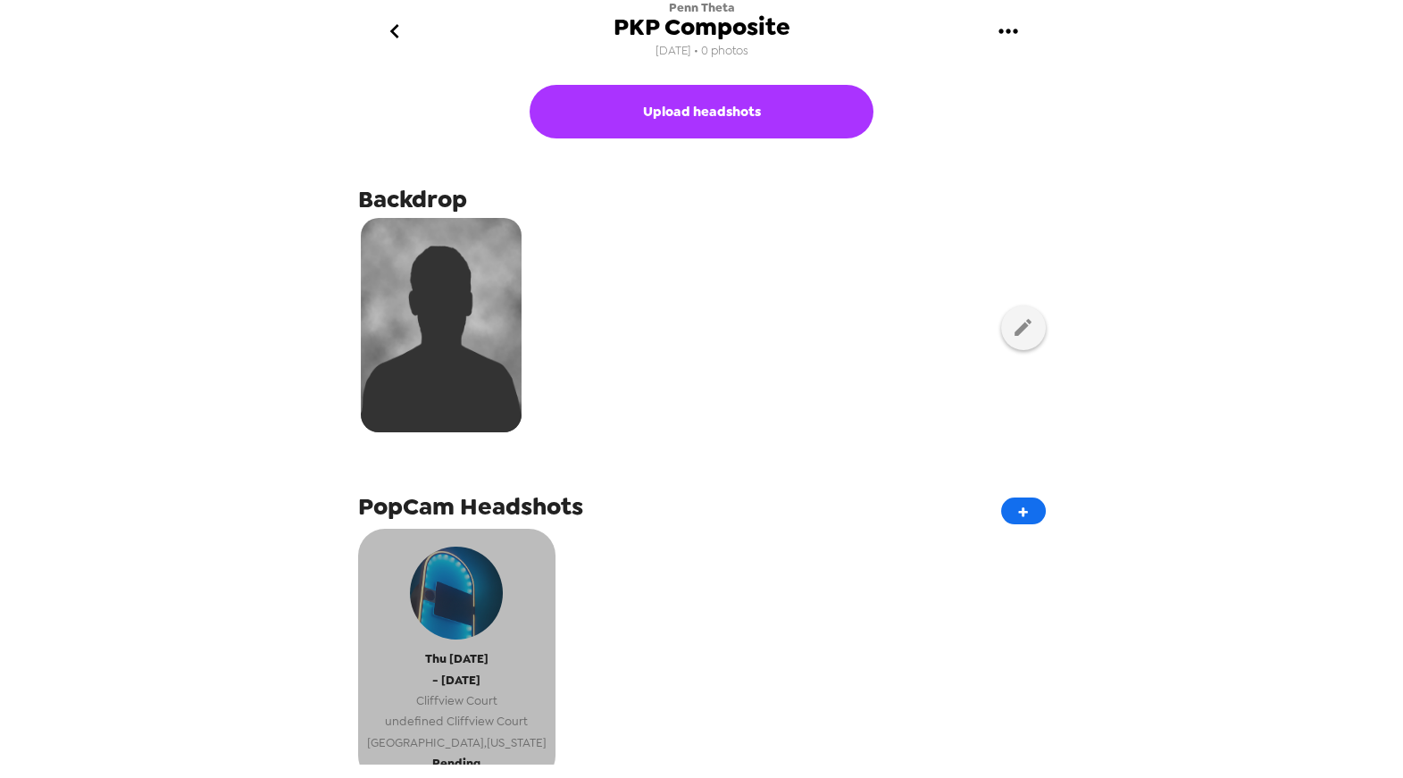
click at [505, 624] on div "Thu 10/16/25 - Thu 10/16/25 Cliffview Court undefined Cliffview Court West Wind…" at bounding box center [457, 645] width 180 height 215
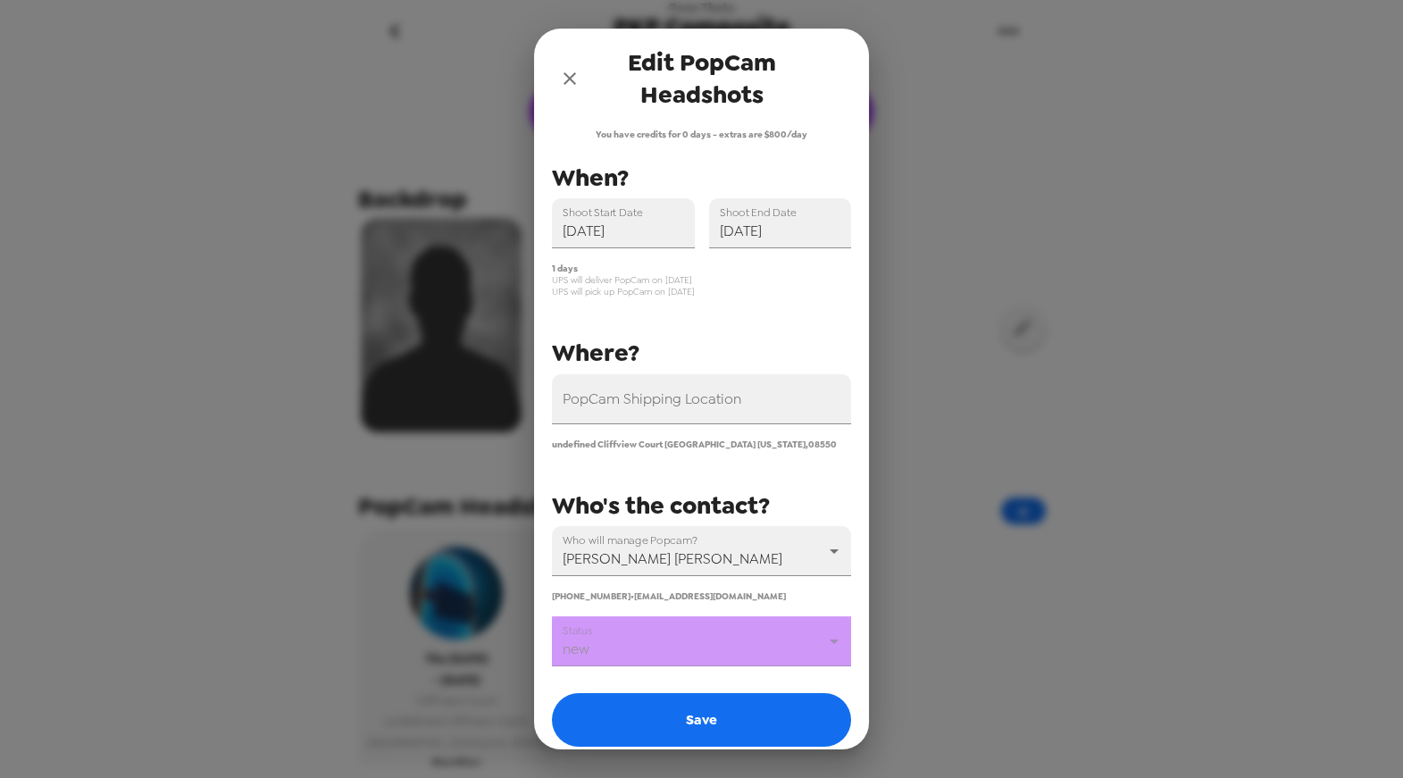
drag, startPoint x: 574, startPoint y: 74, endPoint x: 591, endPoint y: 74, distance: 17.0
click at [576, 74] on icon "close" at bounding box center [569, 78] width 21 height 21
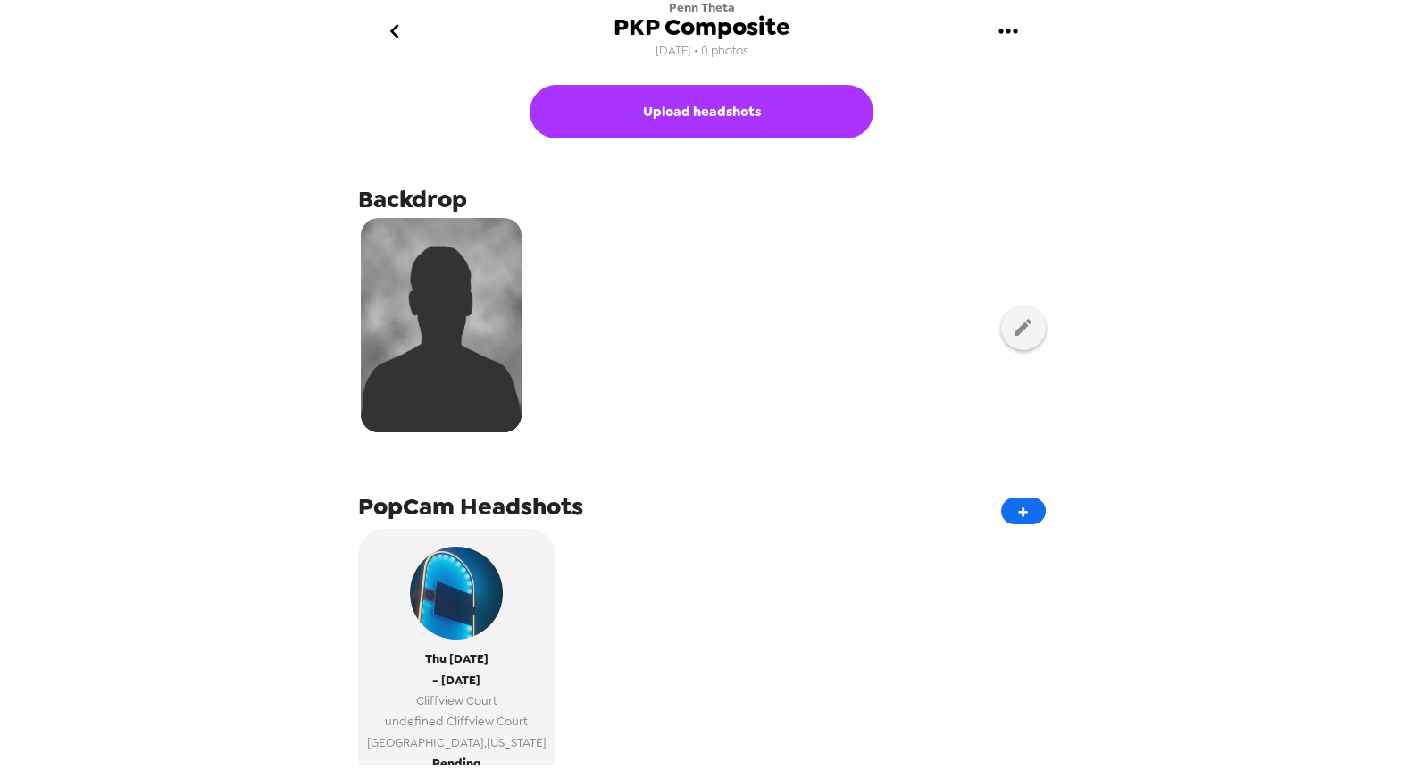
click at [433, 303] on img at bounding box center [441, 325] width 161 height 214
click at [397, 34] on icon "go back" at bounding box center [395, 31] width 29 height 29
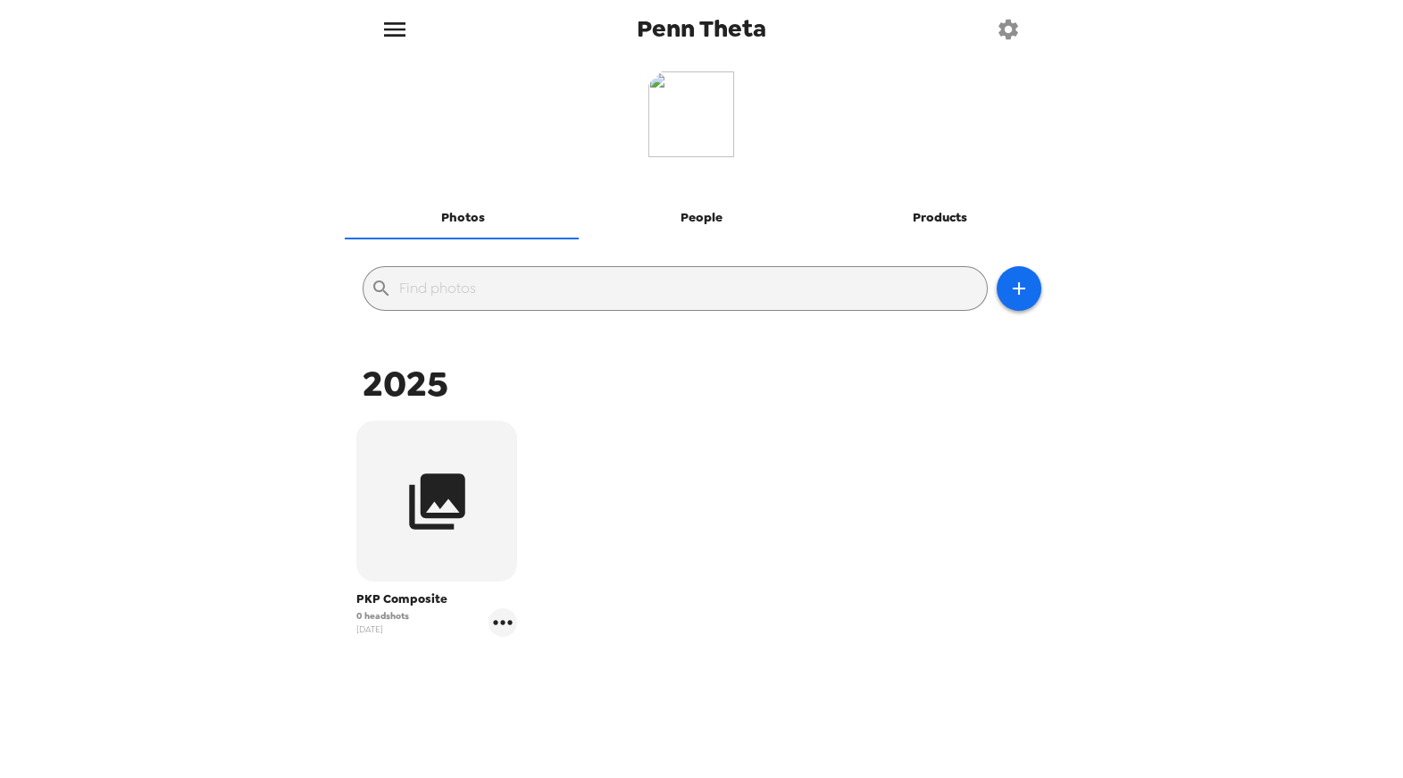
click at [959, 222] on button "Products" at bounding box center [940, 218] width 238 height 43
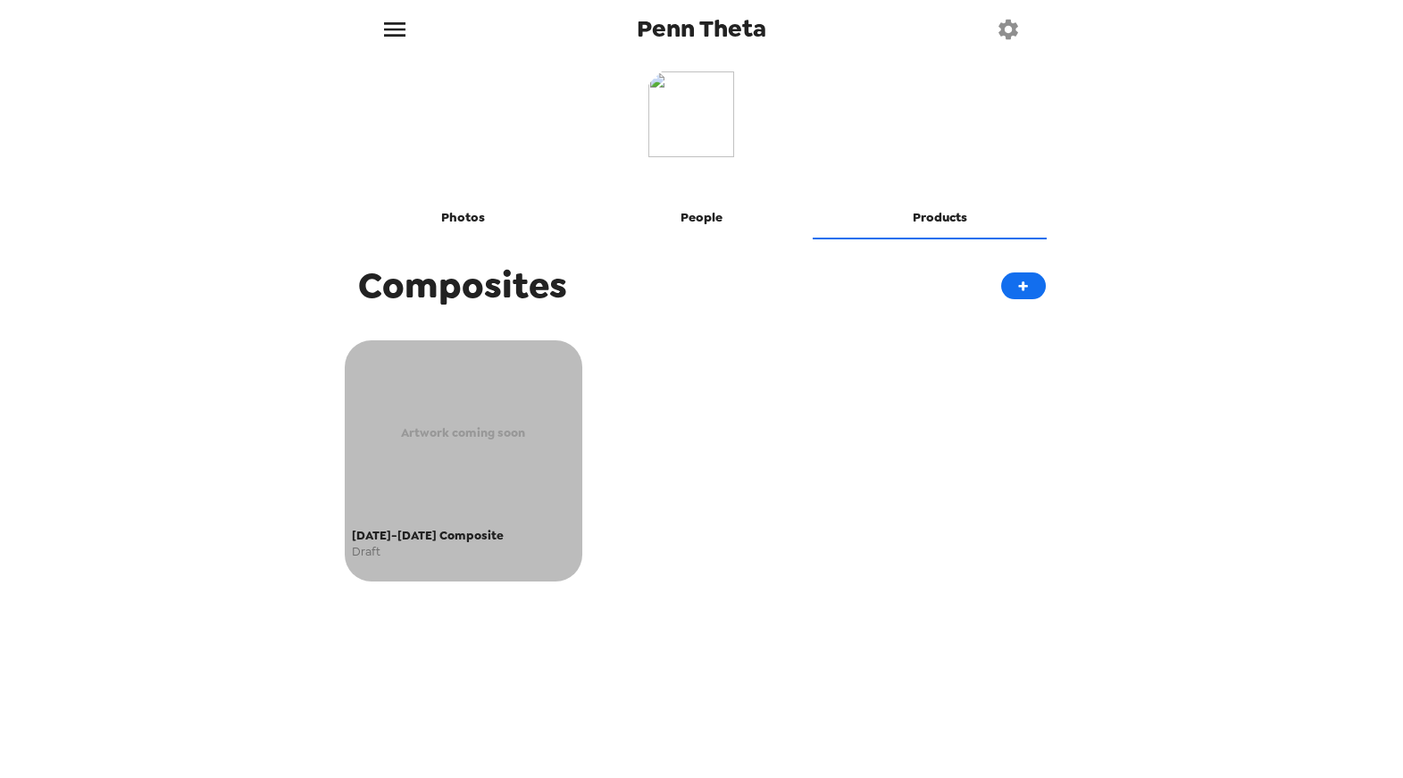
click at [519, 437] on span "Artwork coming soon" at bounding box center [463, 432] width 124 height 21
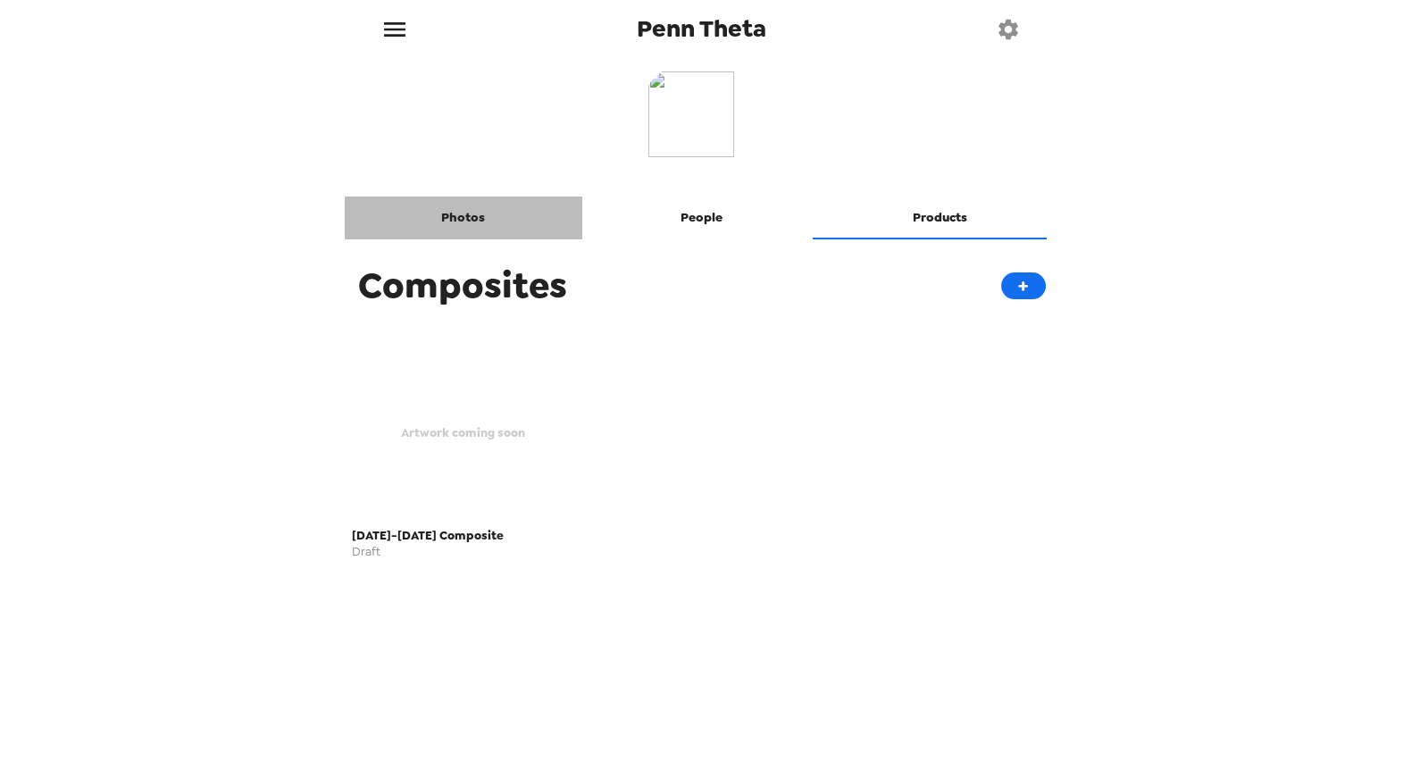
click at [464, 214] on button "Photos" at bounding box center [464, 218] width 238 height 43
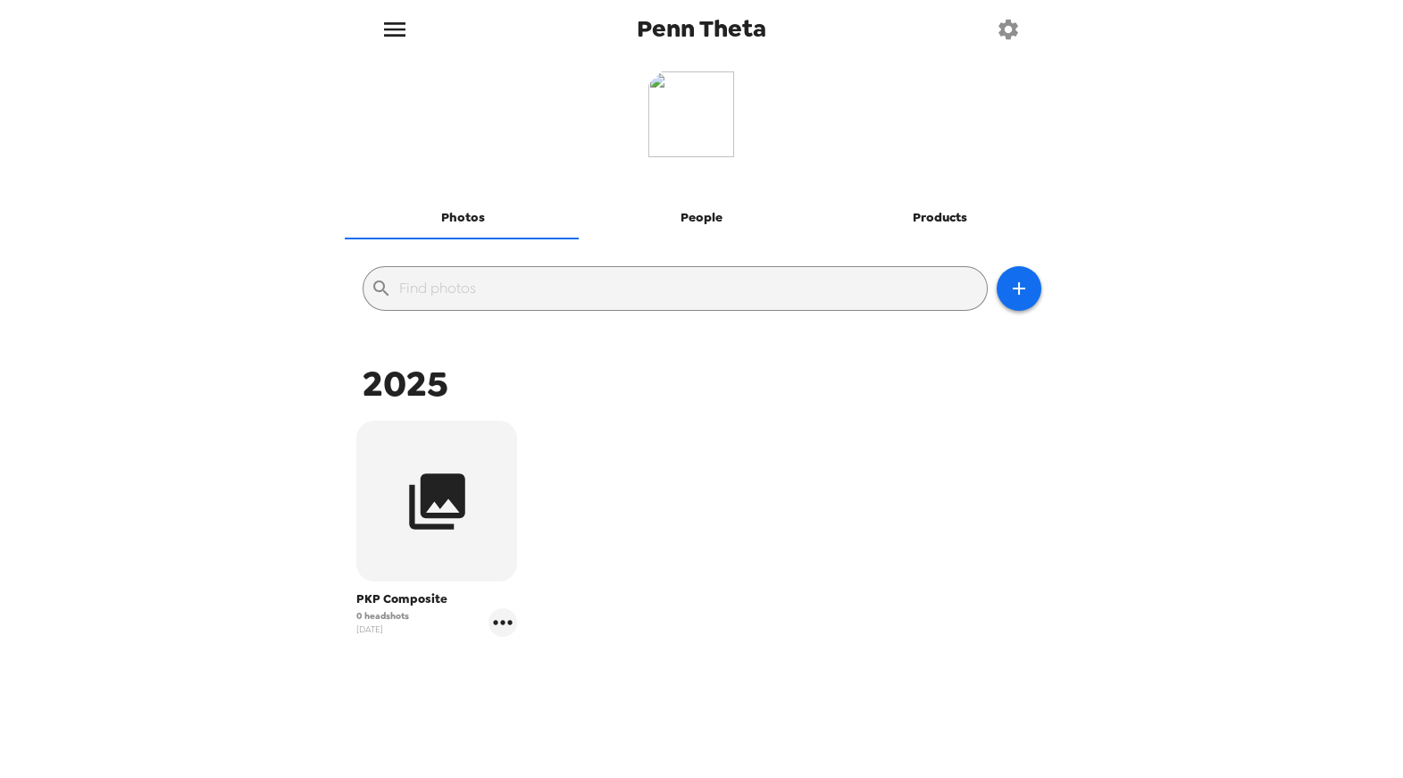
click at [933, 213] on button "Products" at bounding box center [940, 218] width 238 height 43
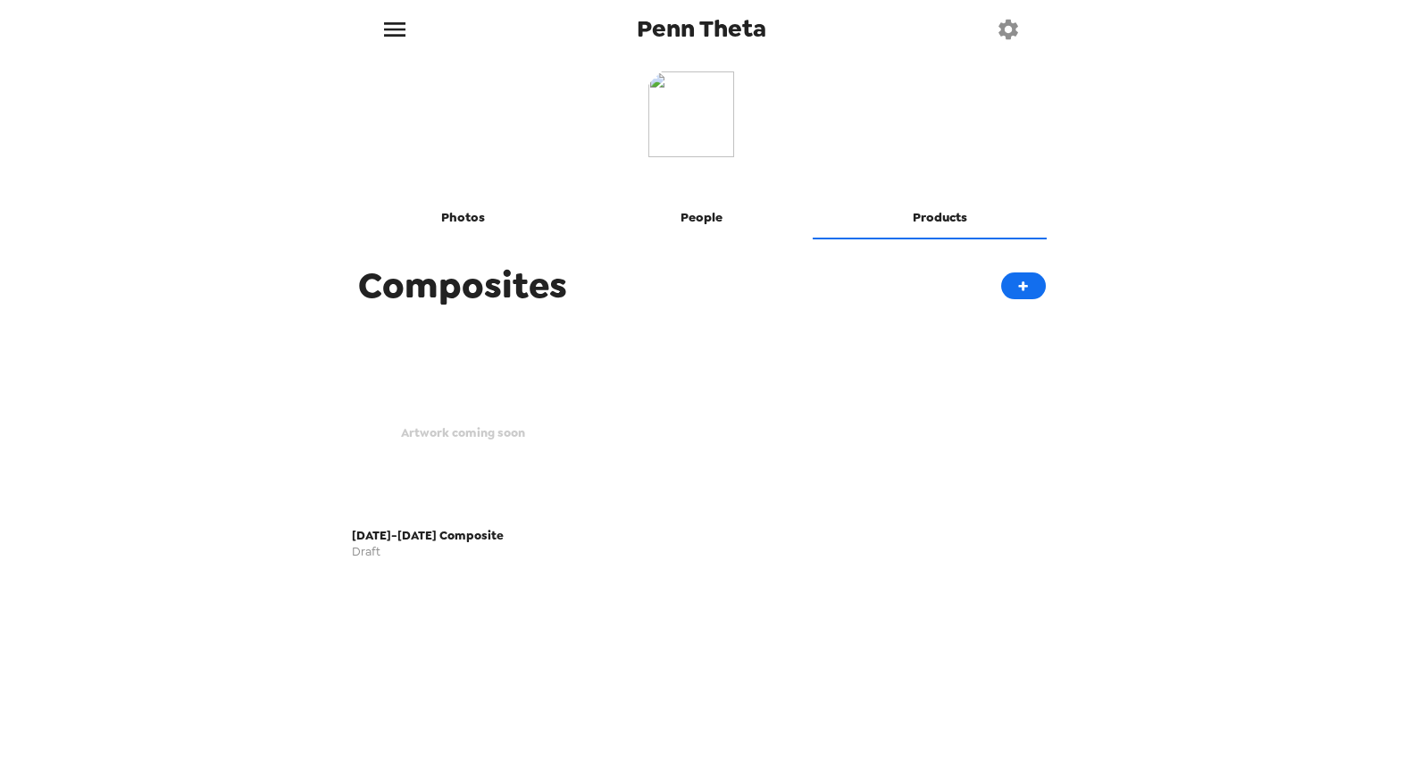
click at [517, 407] on div "Artwork coming soon" at bounding box center [464, 433] width 224 height 175
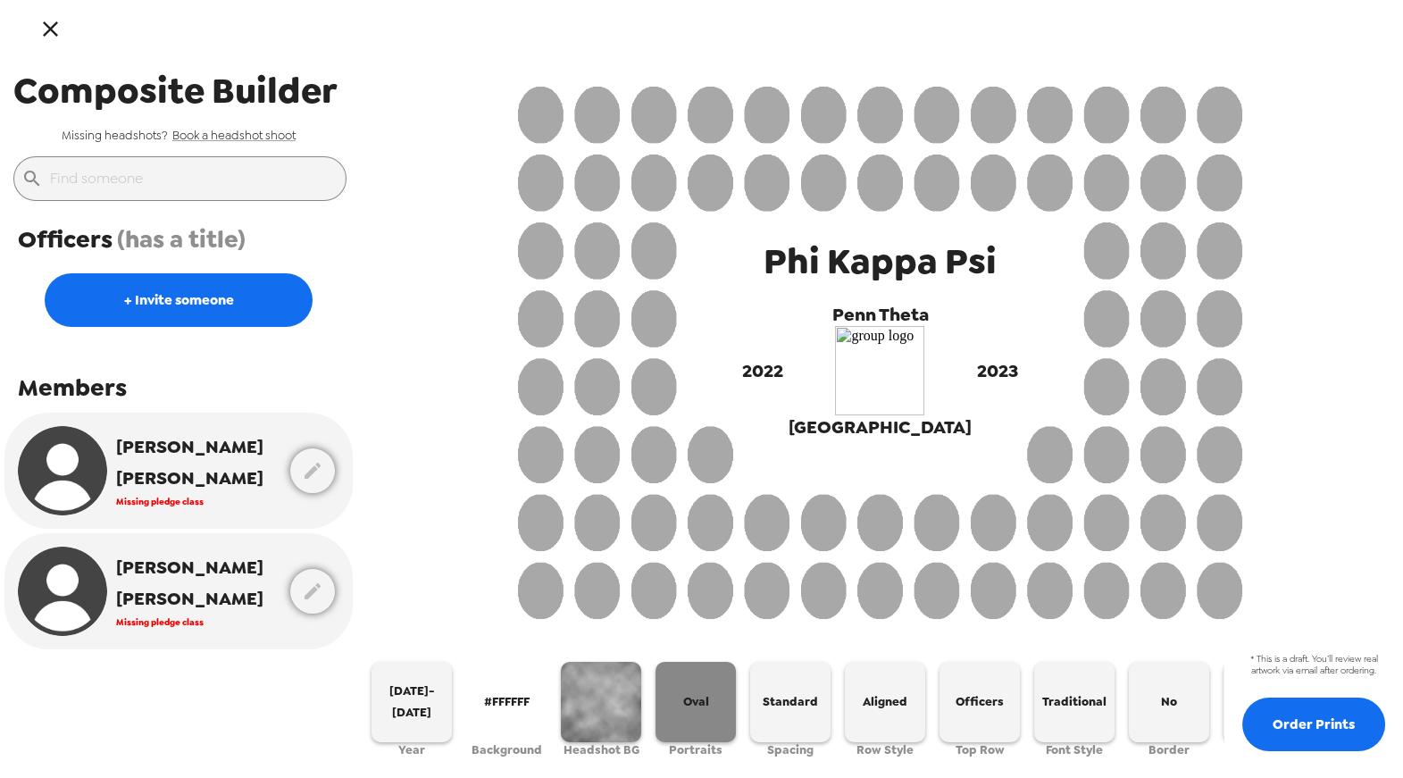
click at [707, 704] on span "Oval" at bounding box center [696, 701] width 26 height 21
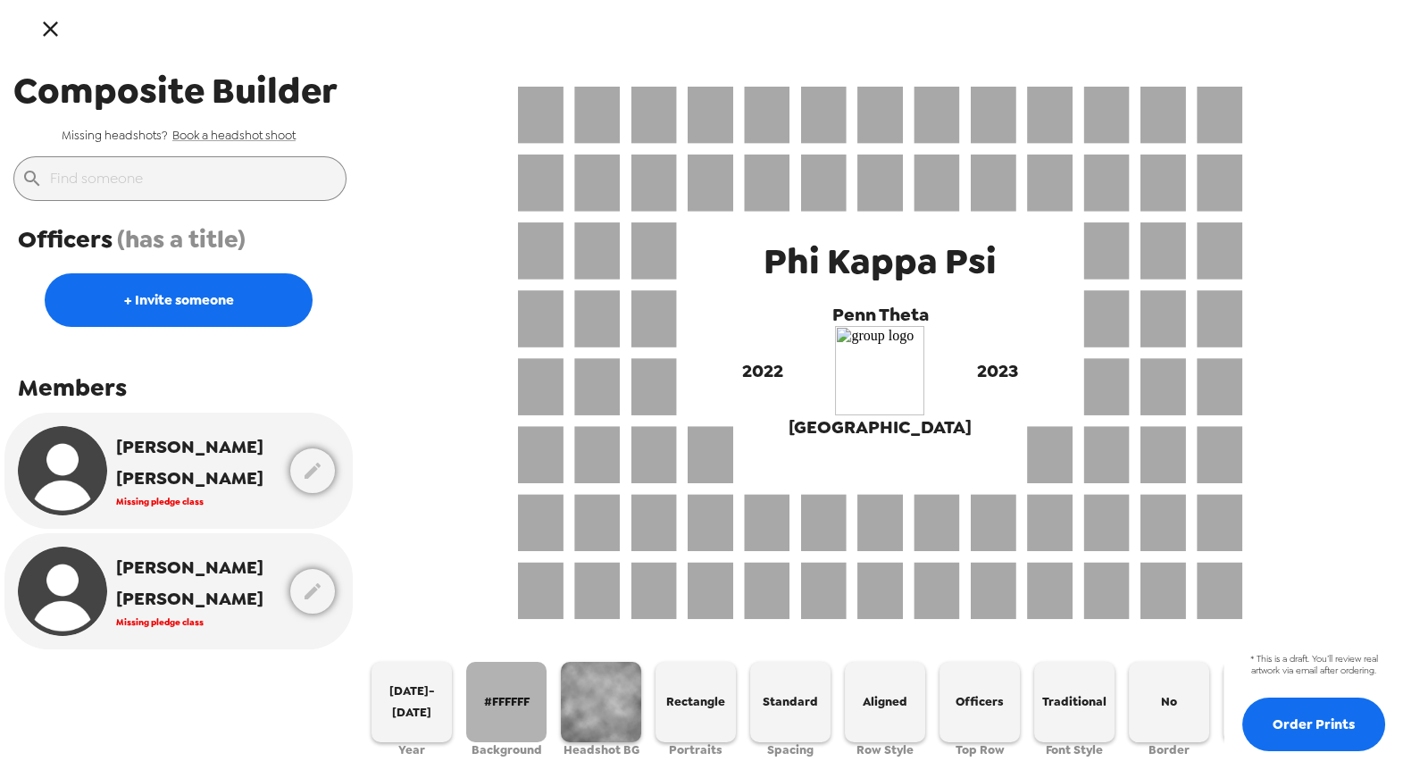
click at [508, 699] on span "#FFFFFF" at bounding box center [507, 701] width 46 height 21
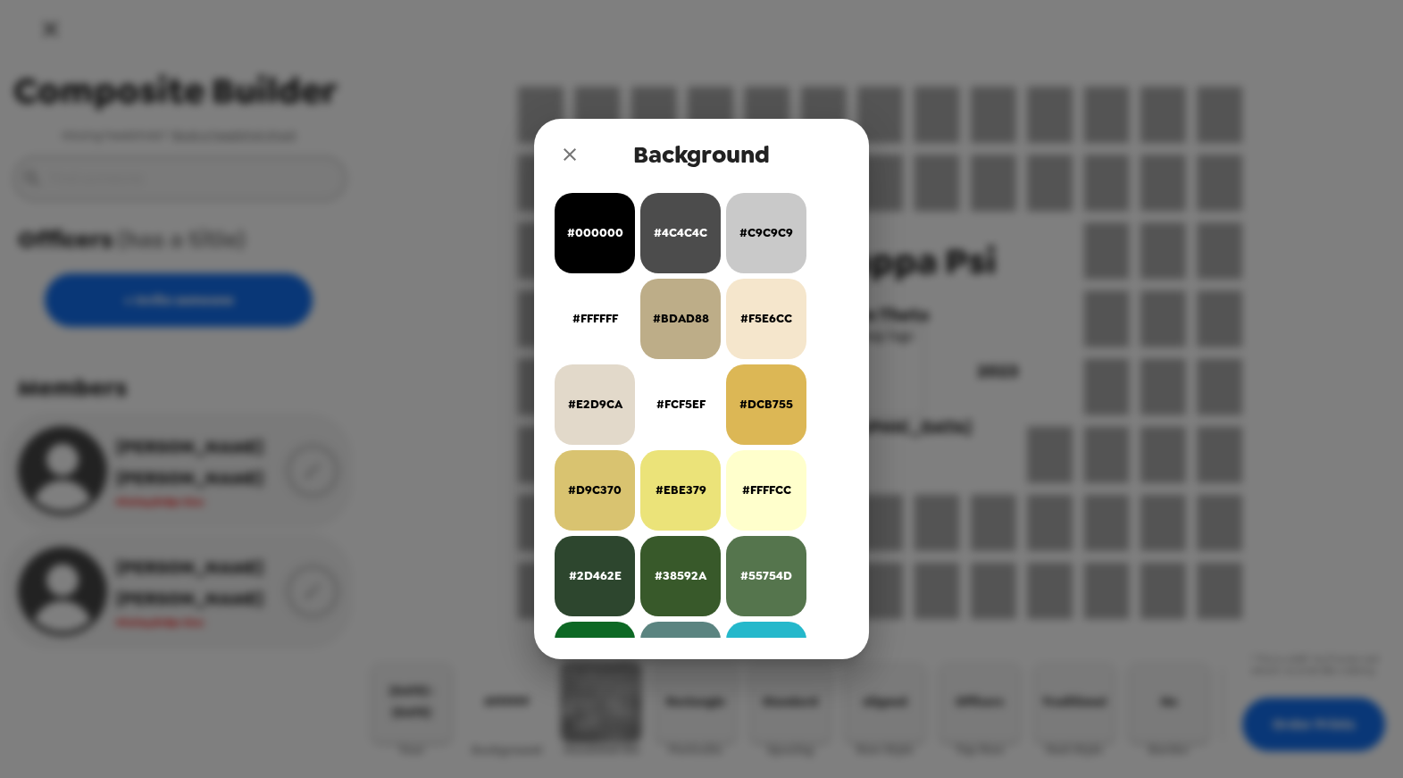
click at [665, 398] on span "#FCF5EF" at bounding box center [681, 404] width 49 height 21
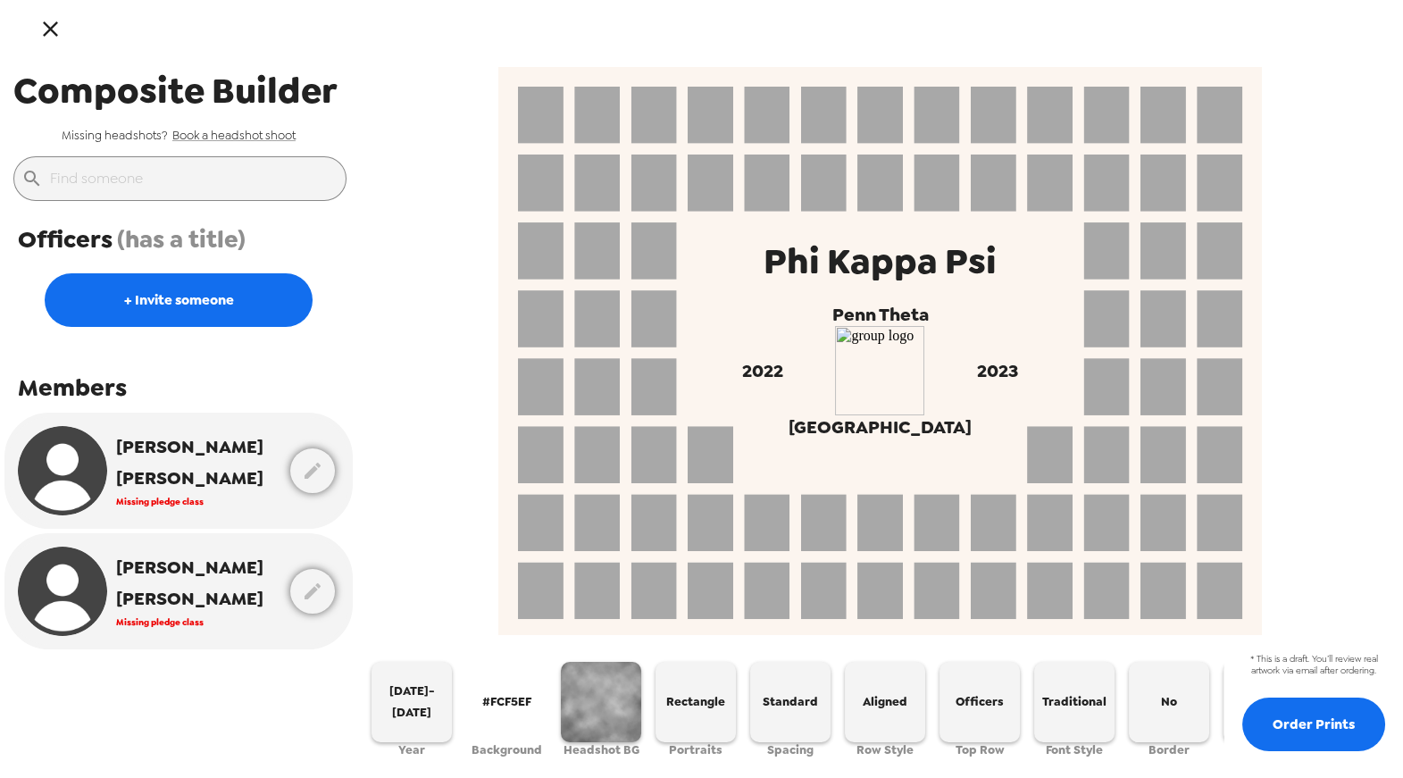
click at [516, 691] on span "#FCF5EF" at bounding box center [506, 701] width 49 height 21
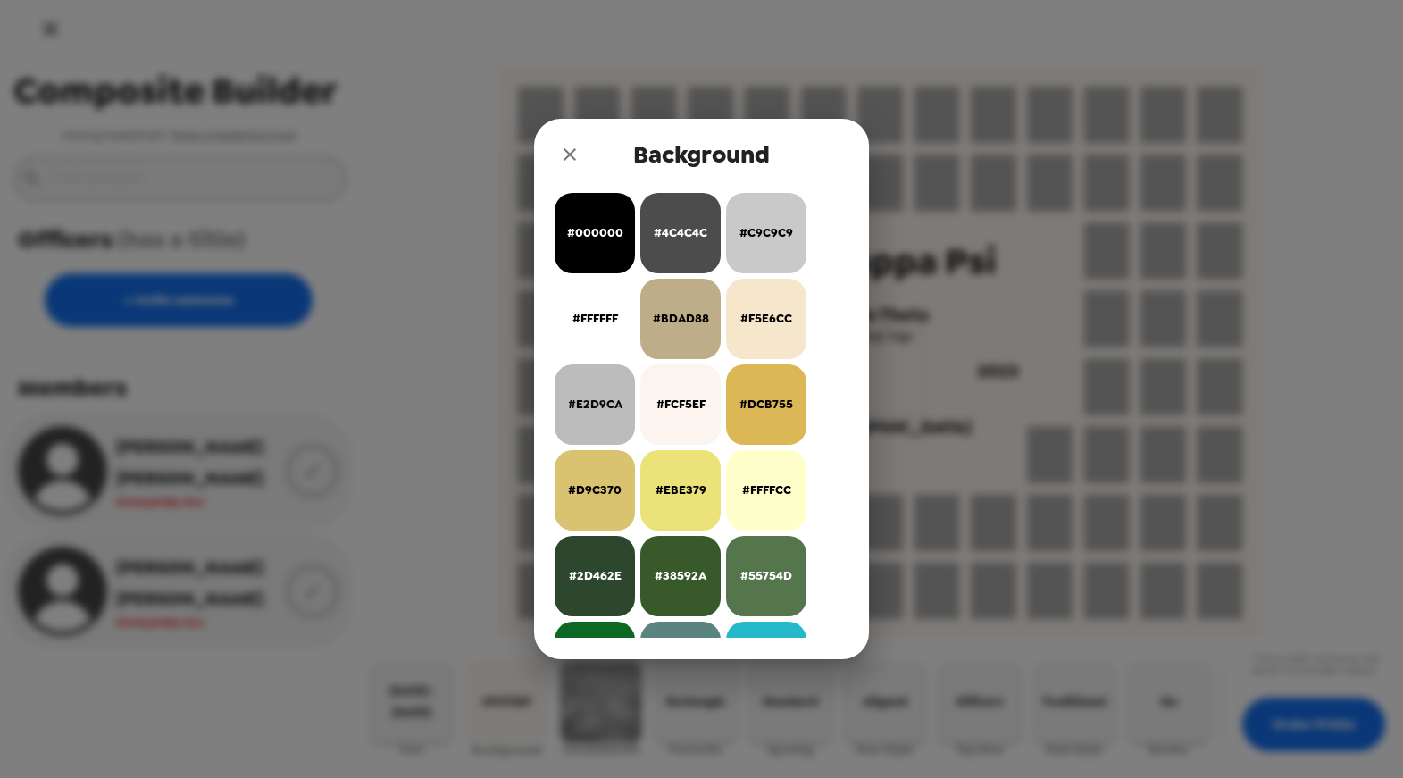
click at [600, 422] on button "#E2D9CA" at bounding box center [595, 404] width 80 height 80
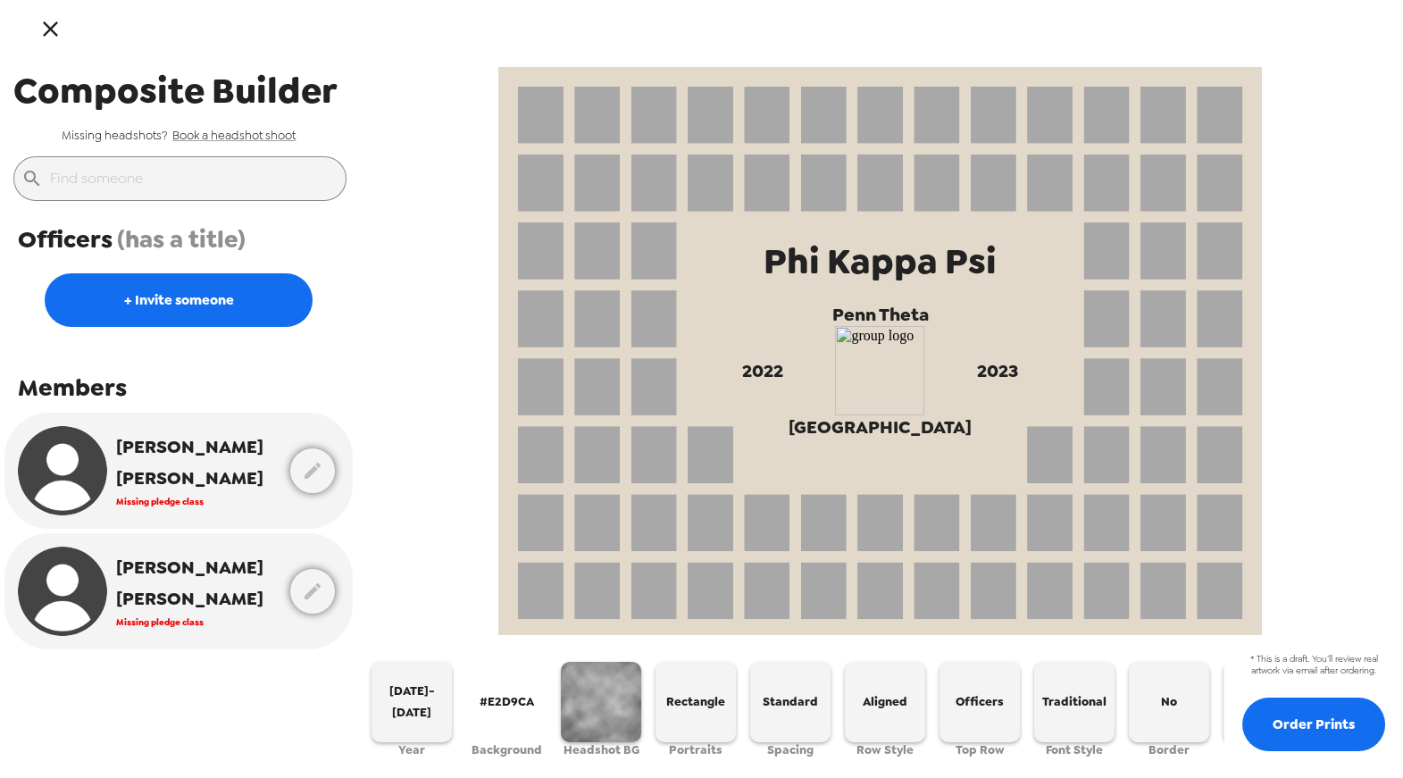
click at [517, 691] on span "#E2D9CA" at bounding box center [507, 701] width 54 height 21
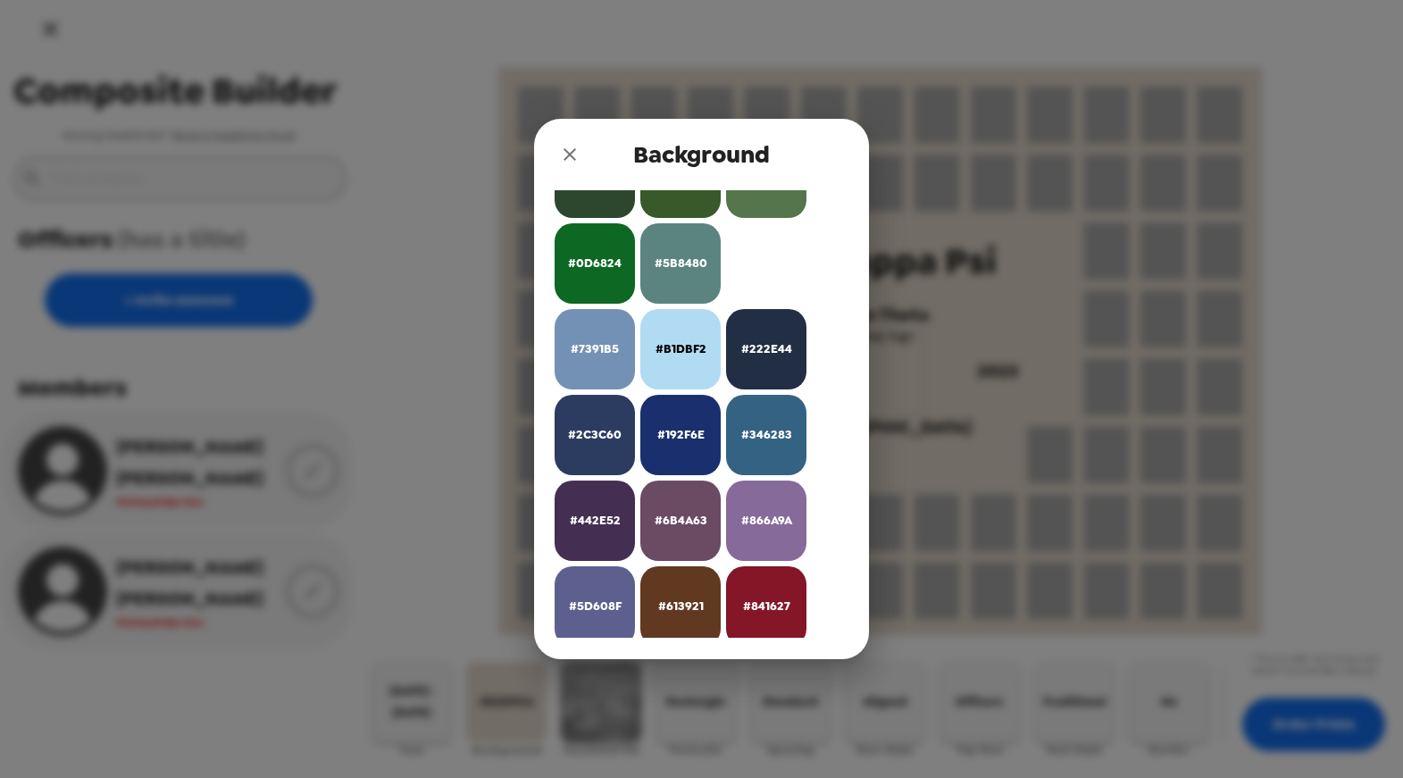
scroll to position [29, 0]
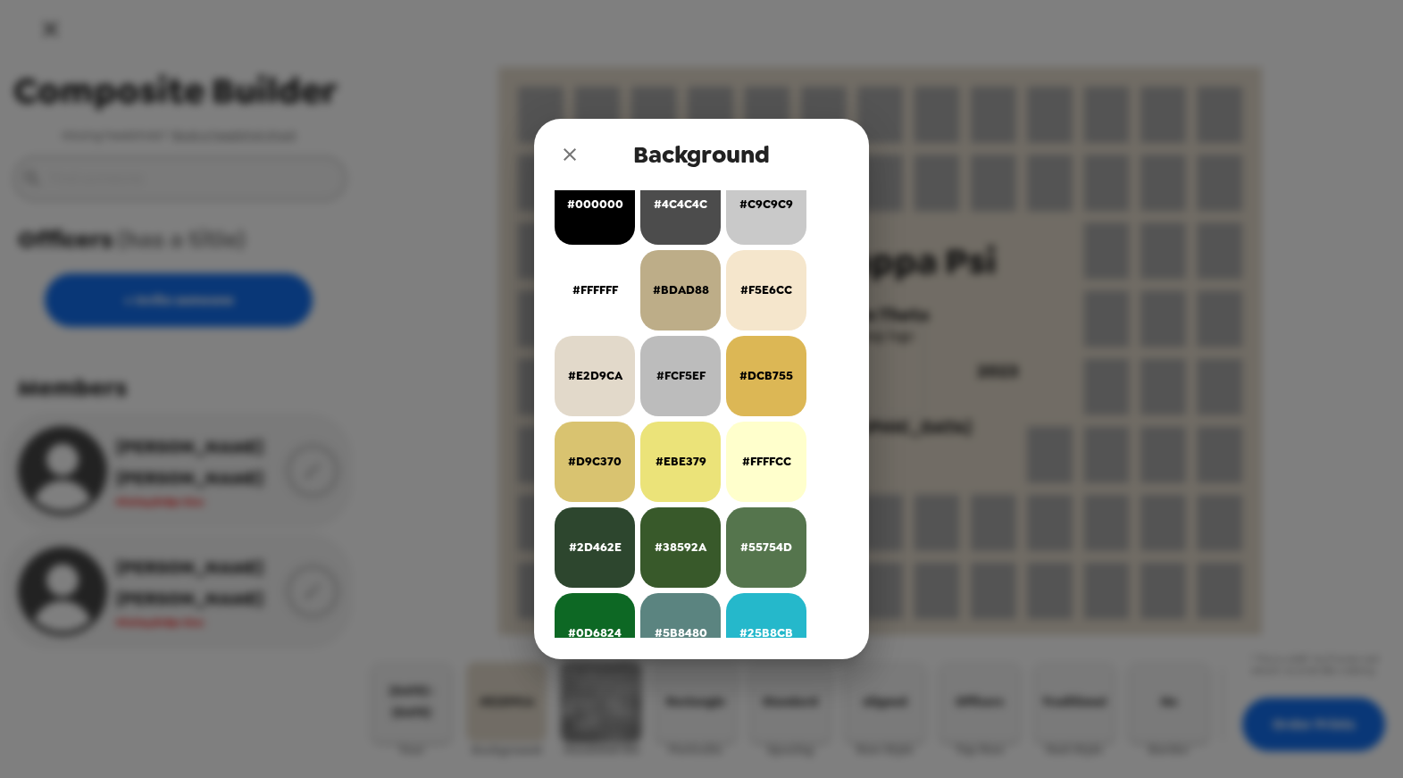
click at [699, 361] on button "#FCF5EF" at bounding box center [680, 376] width 80 height 80
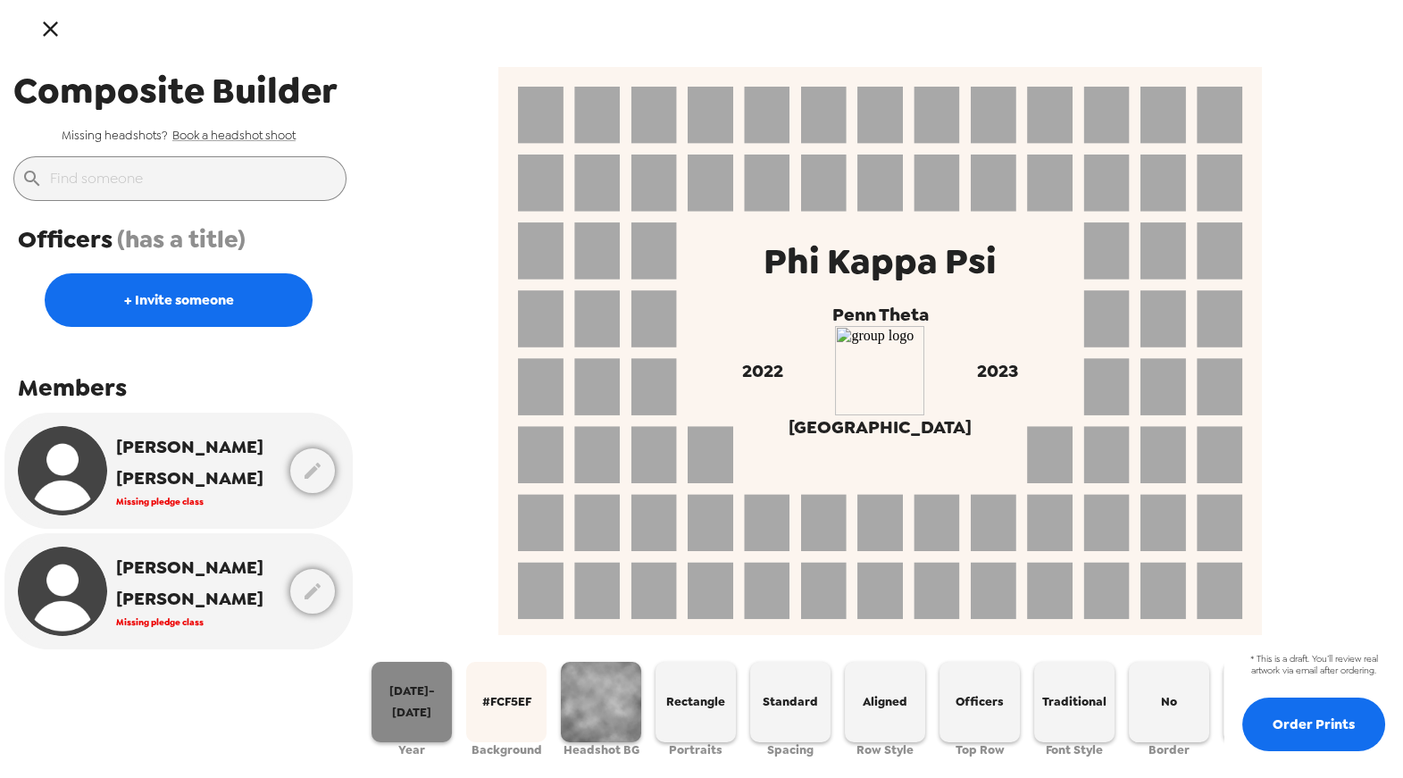
click at [436, 675] on button "2022-2023" at bounding box center [412, 702] width 80 height 80
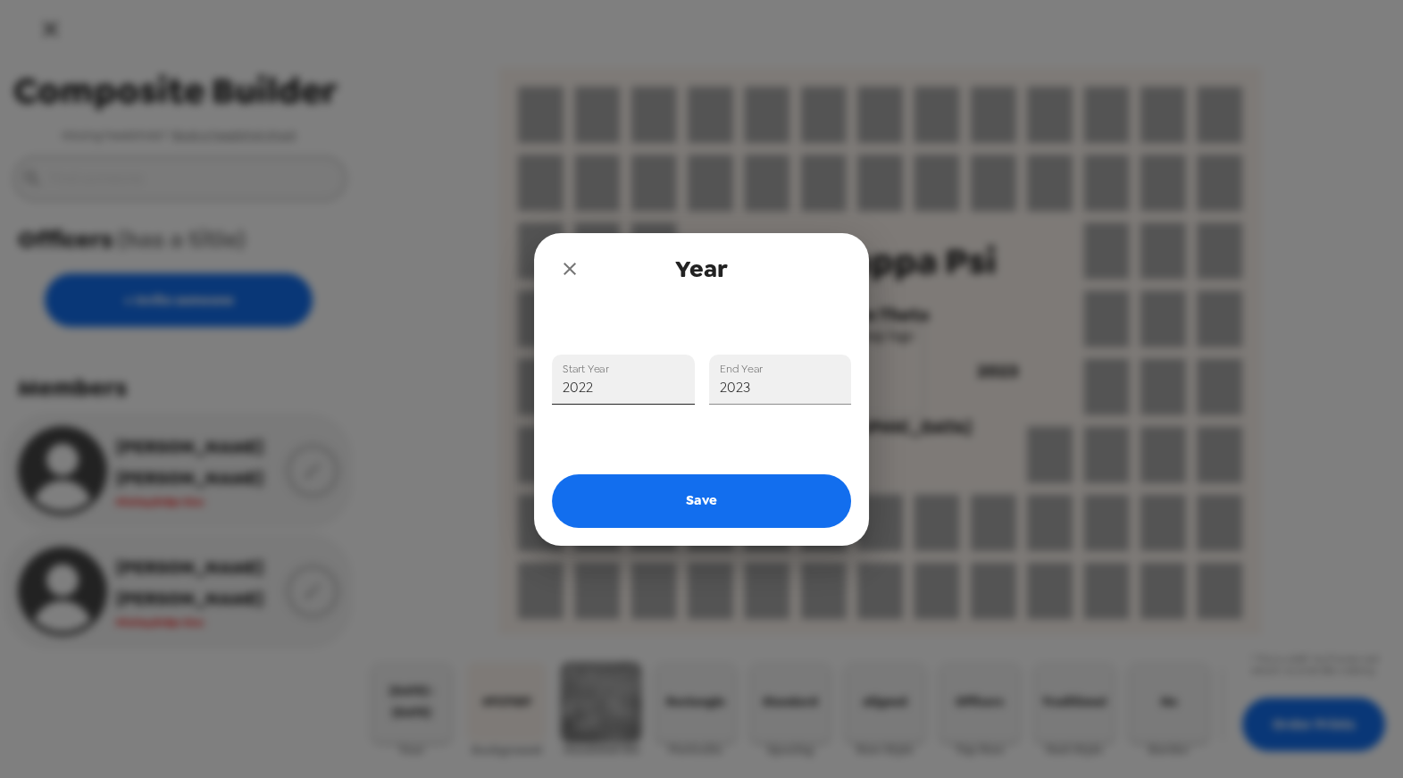
click at [642, 384] on input "2022" at bounding box center [623, 380] width 143 height 50
type input "2025"
click at [758, 384] on input "2023" at bounding box center [780, 380] width 143 height 50
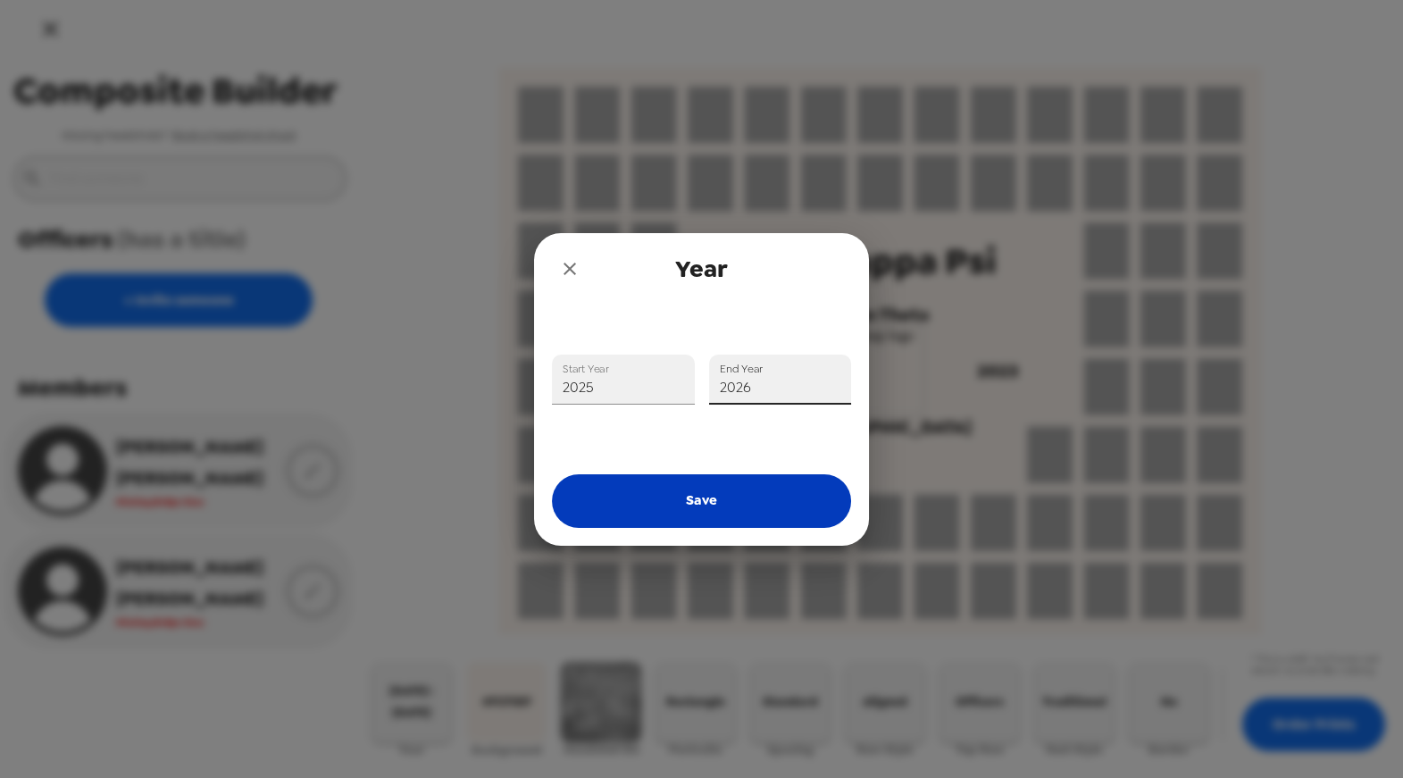
type input "2026"
click at [731, 502] on button "Save" at bounding box center [701, 501] width 299 height 54
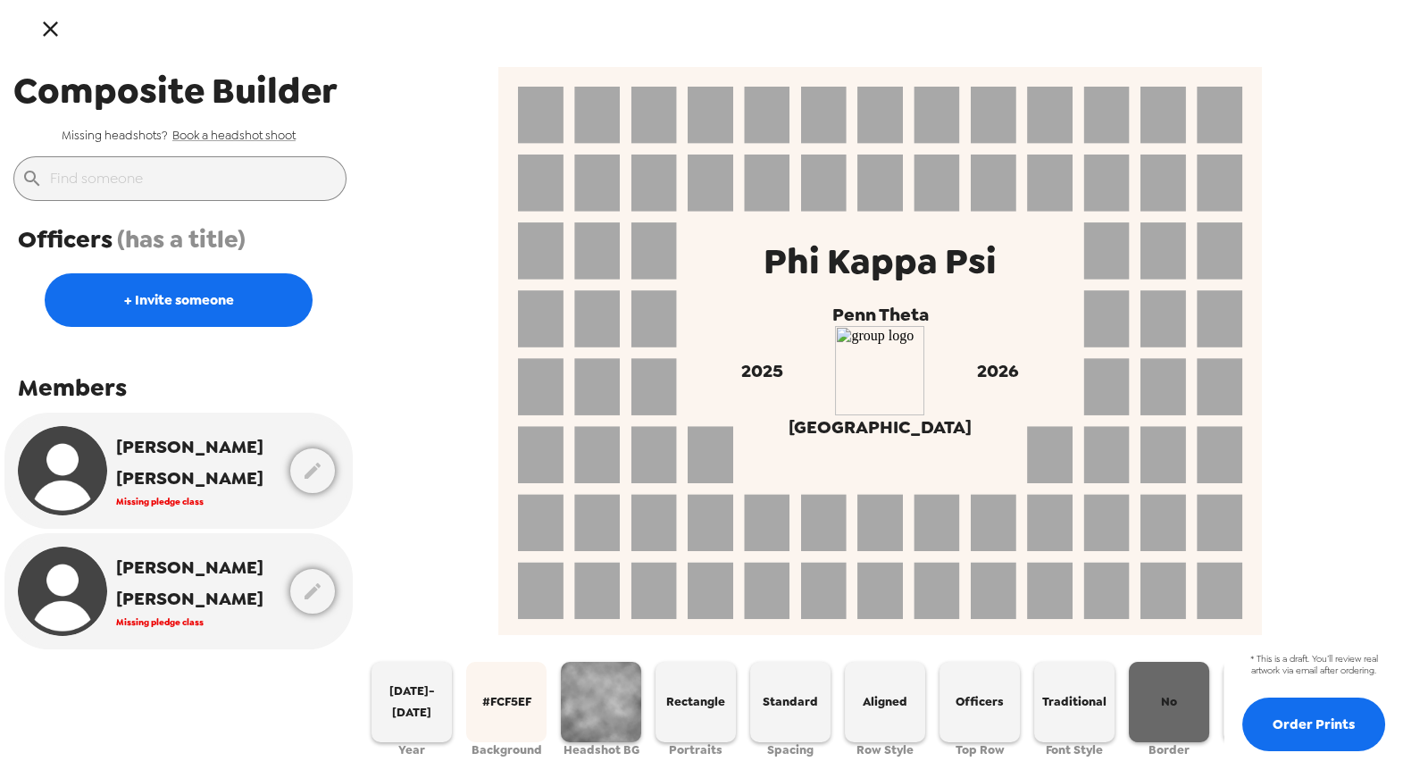
click at [1151, 686] on button "No" at bounding box center [1169, 702] width 80 height 80
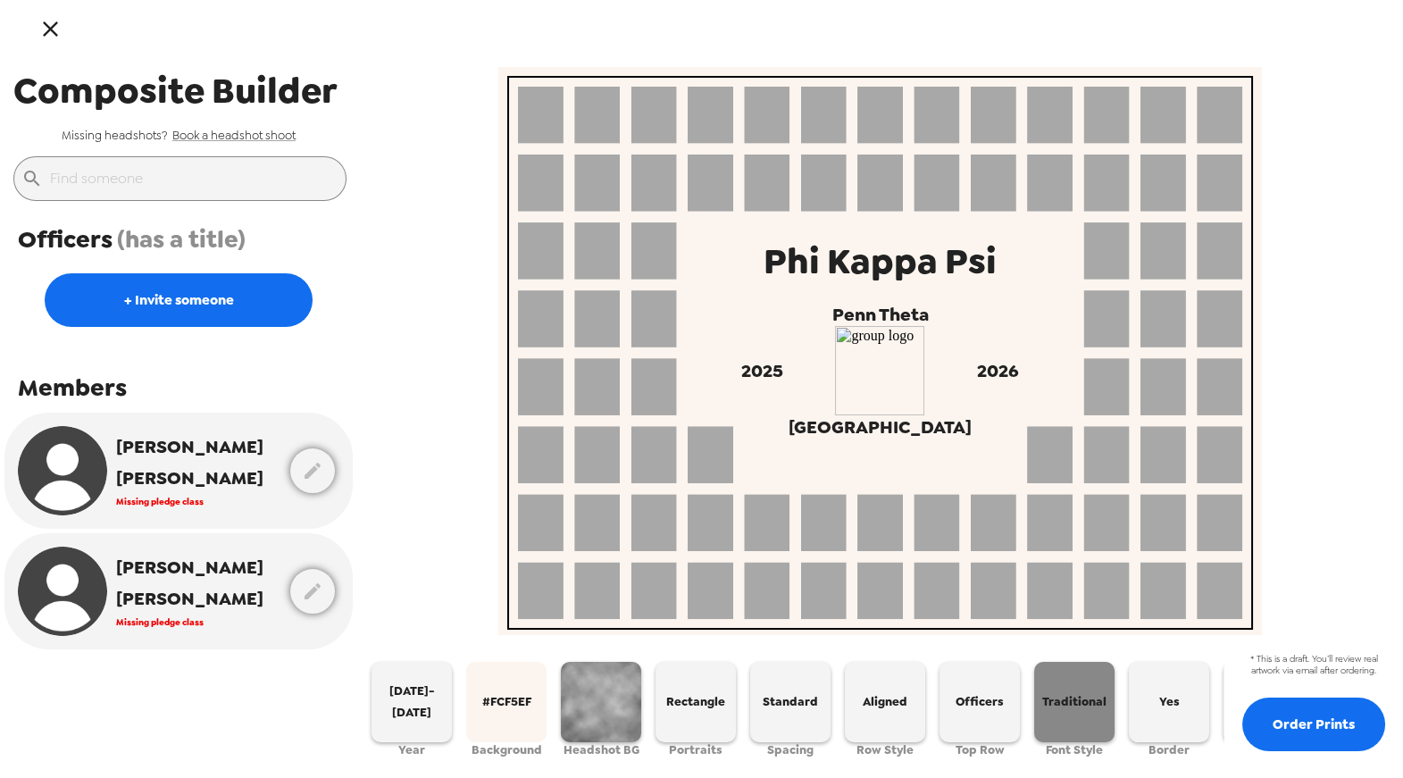
click at [1076, 692] on span "Traditional" at bounding box center [1074, 701] width 64 height 21
click at [1083, 694] on span "Modern" at bounding box center [1074, 701] width 45 height 21
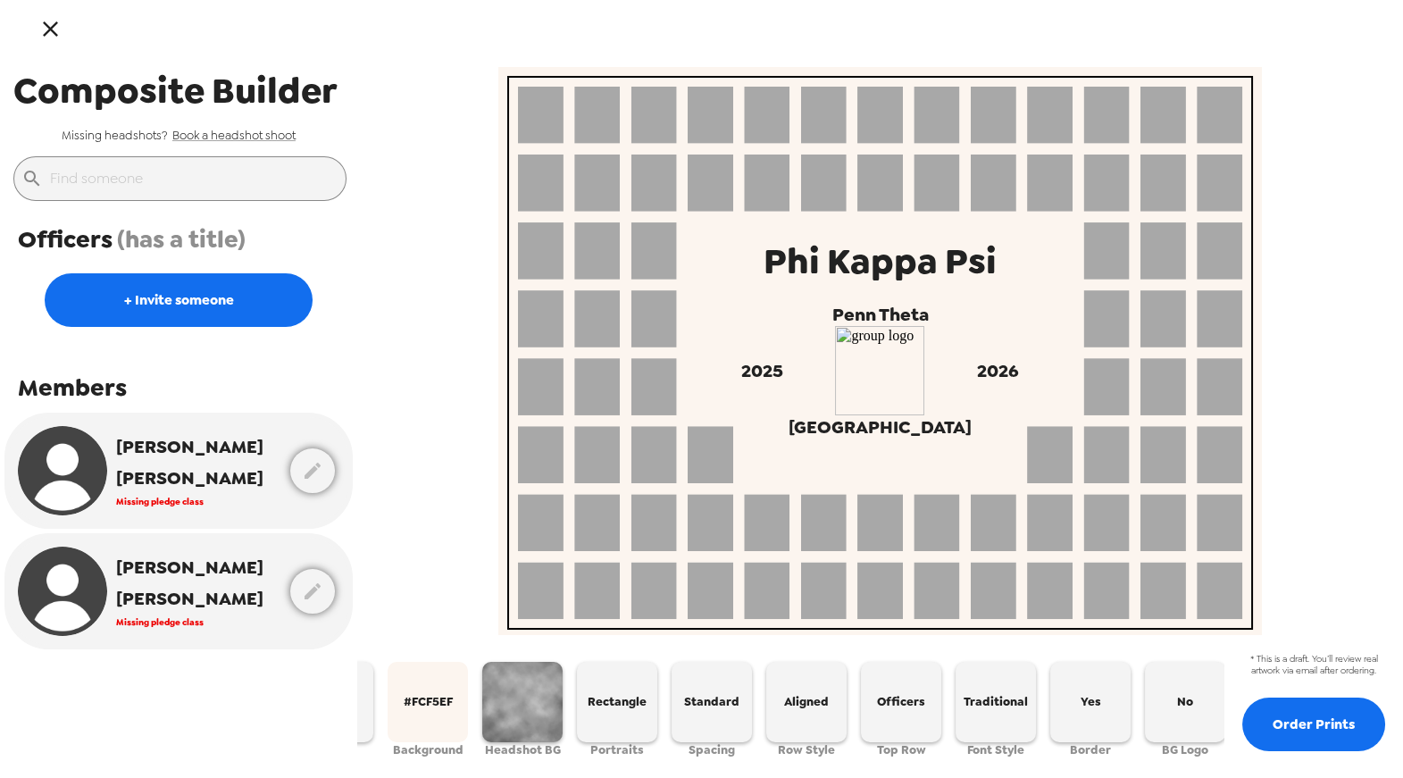
scroll to position [0, 79]
click at [55, 23] on icon "button" at bounding box center [50, 28] width 15 height 15
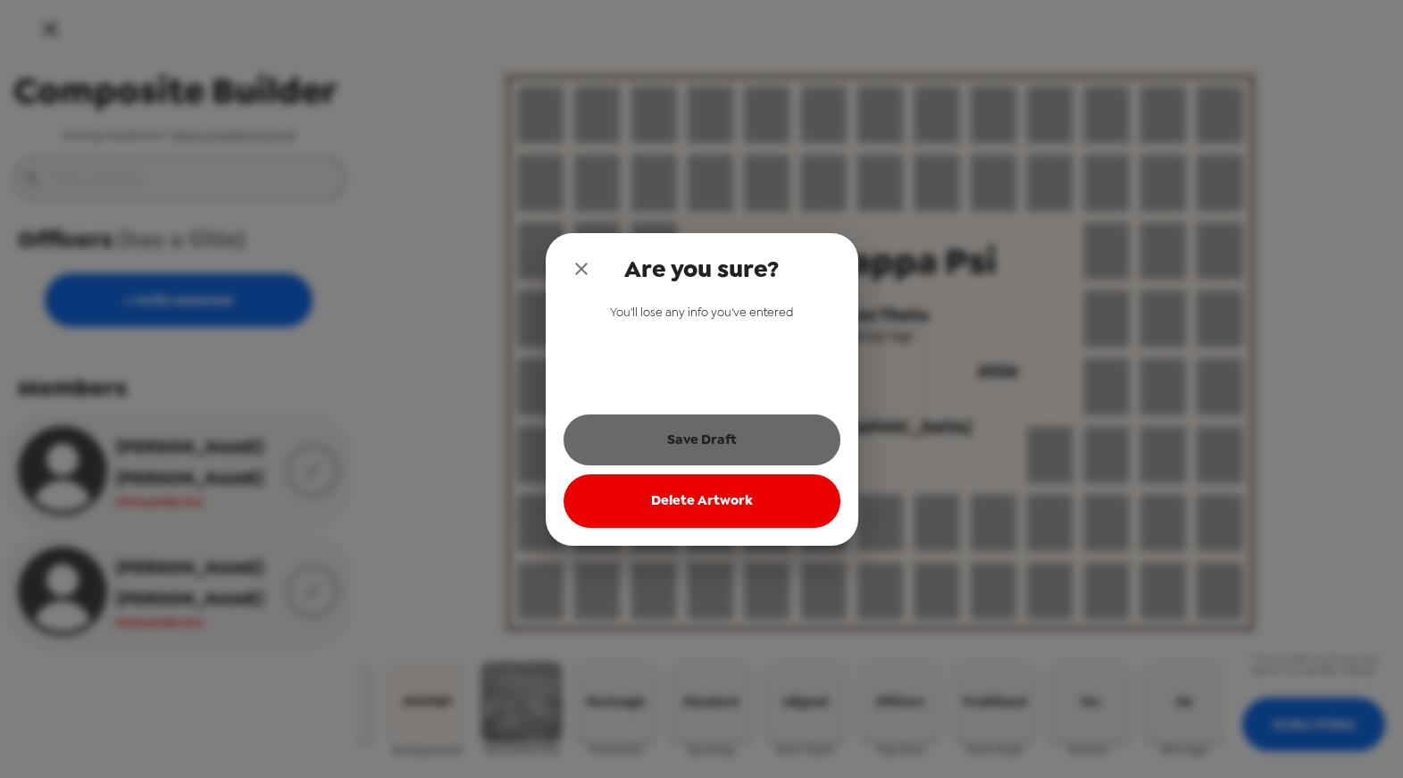
click at [675, 457] on button "Save Draft" at bounding box center [702, 439] width 277 height 50
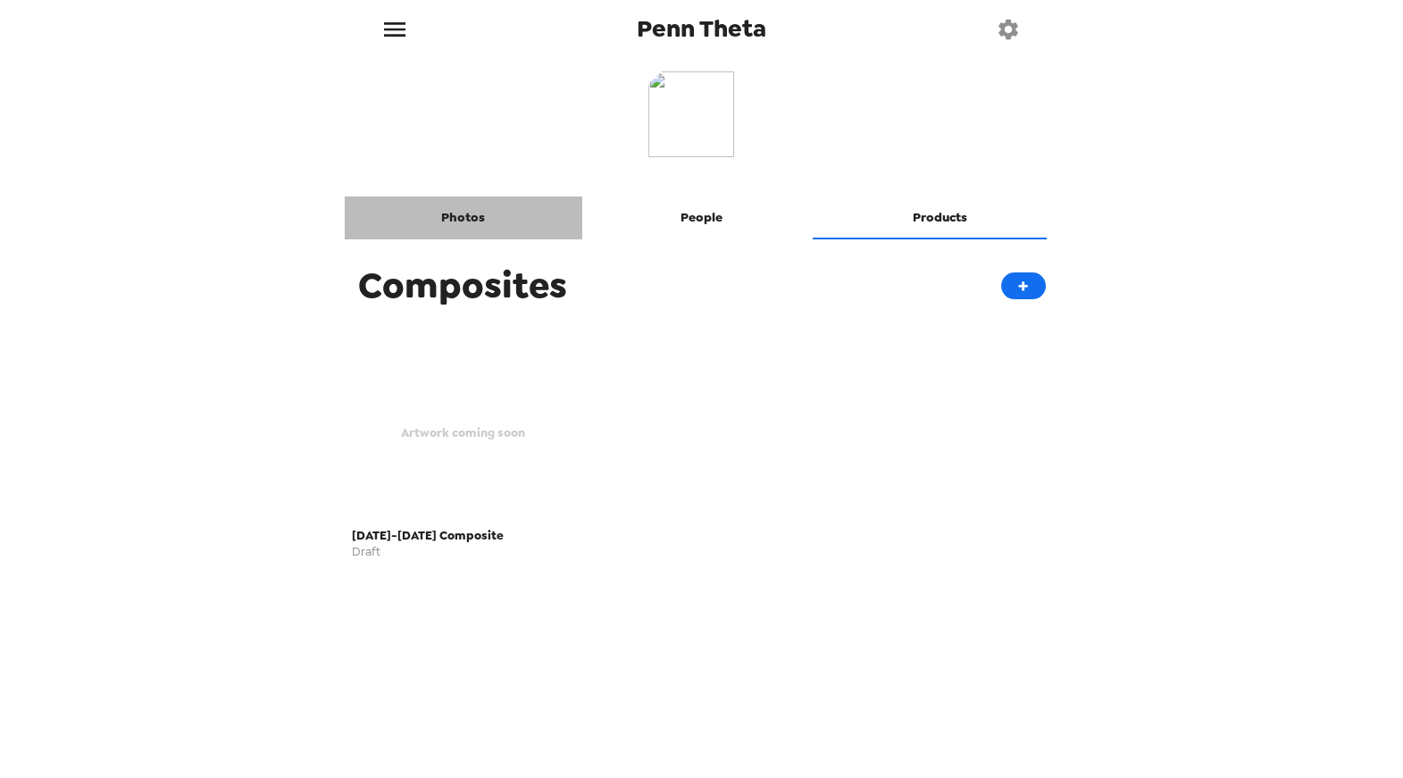
click at [498, 230] on button "Photos" at bounding box center [464, 218] width 238 height 43
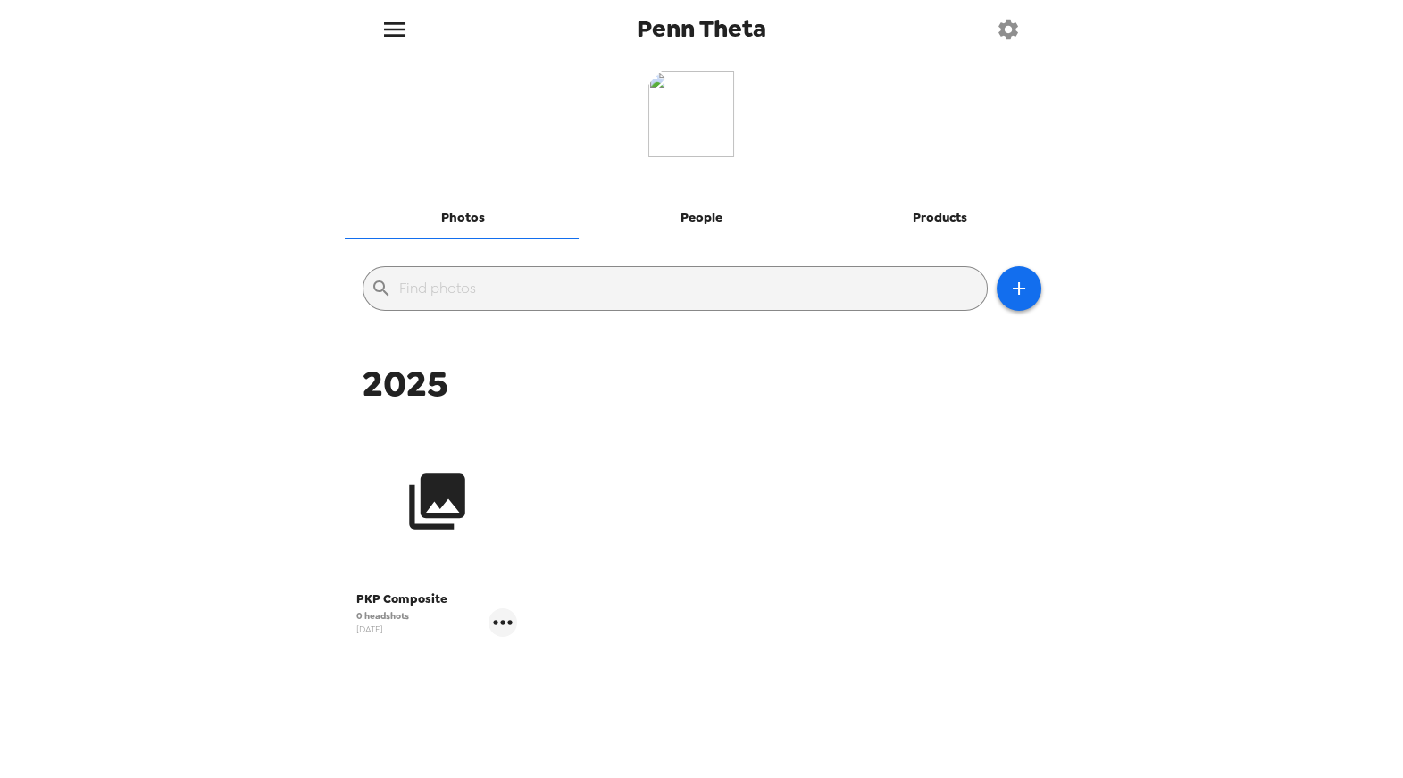
click at [458, 533] on icon "button" at bounding box center [437, 501] width 67 height 67
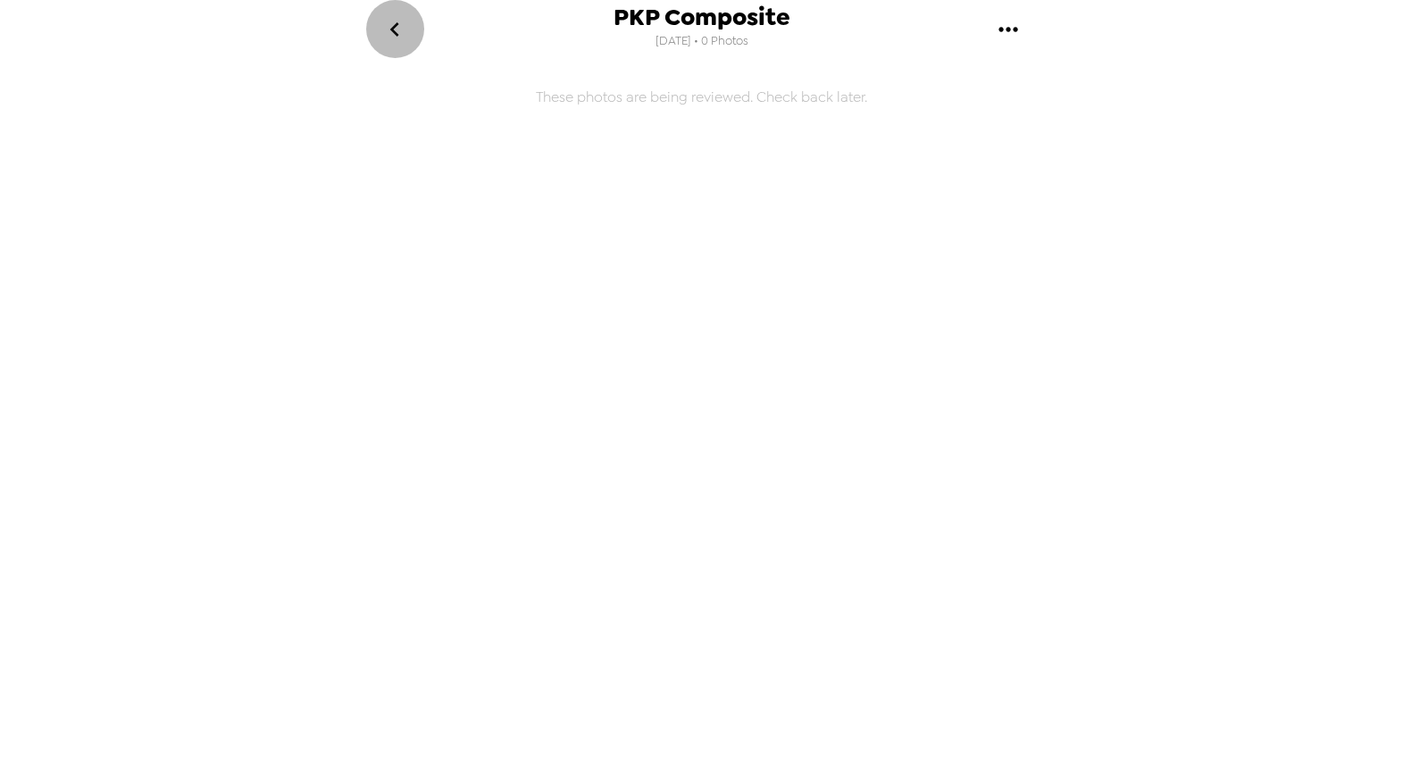
click at [384, 34] on icon "go back" at bounding box center [395, 29] width 29 height 29
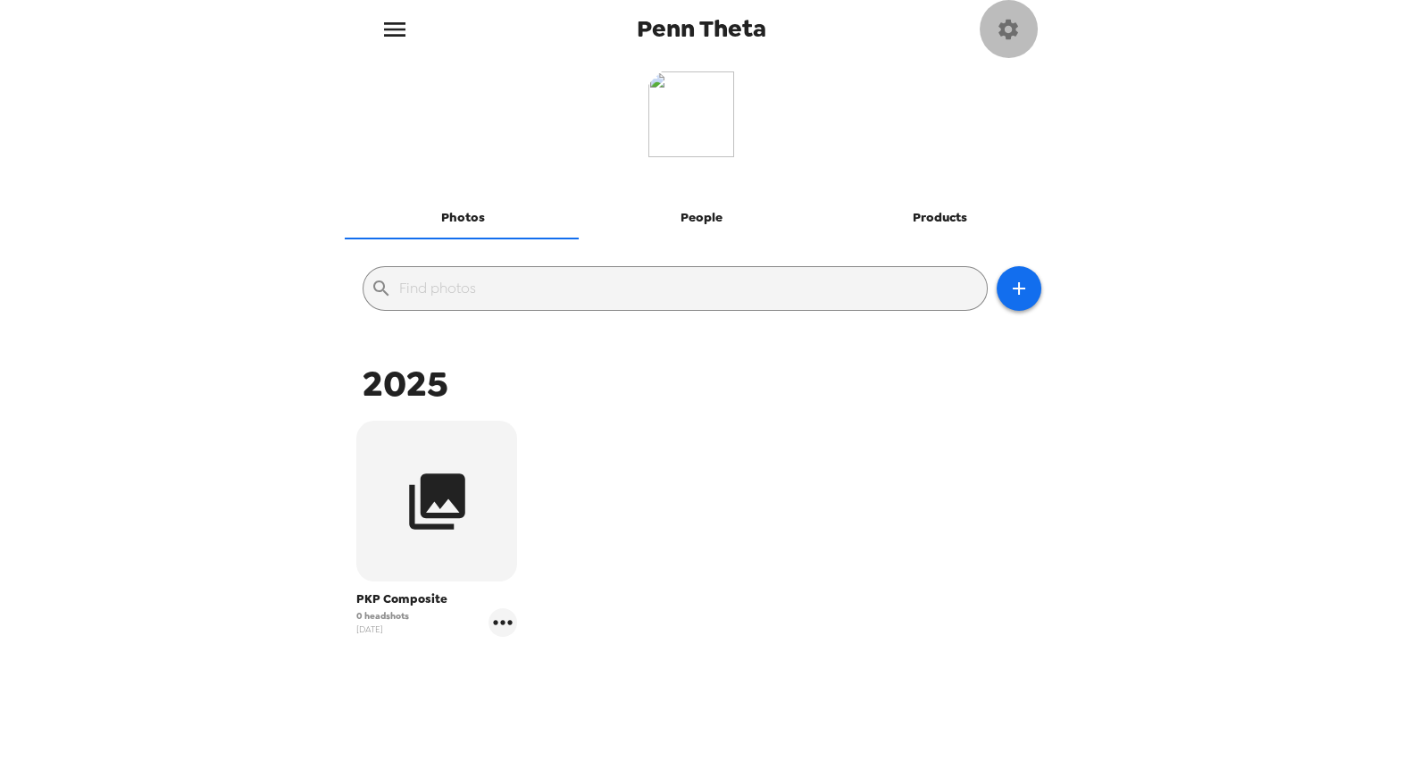
click at [983, 41] on button "button" at bounding box center [1009, 29] width 58 height 58
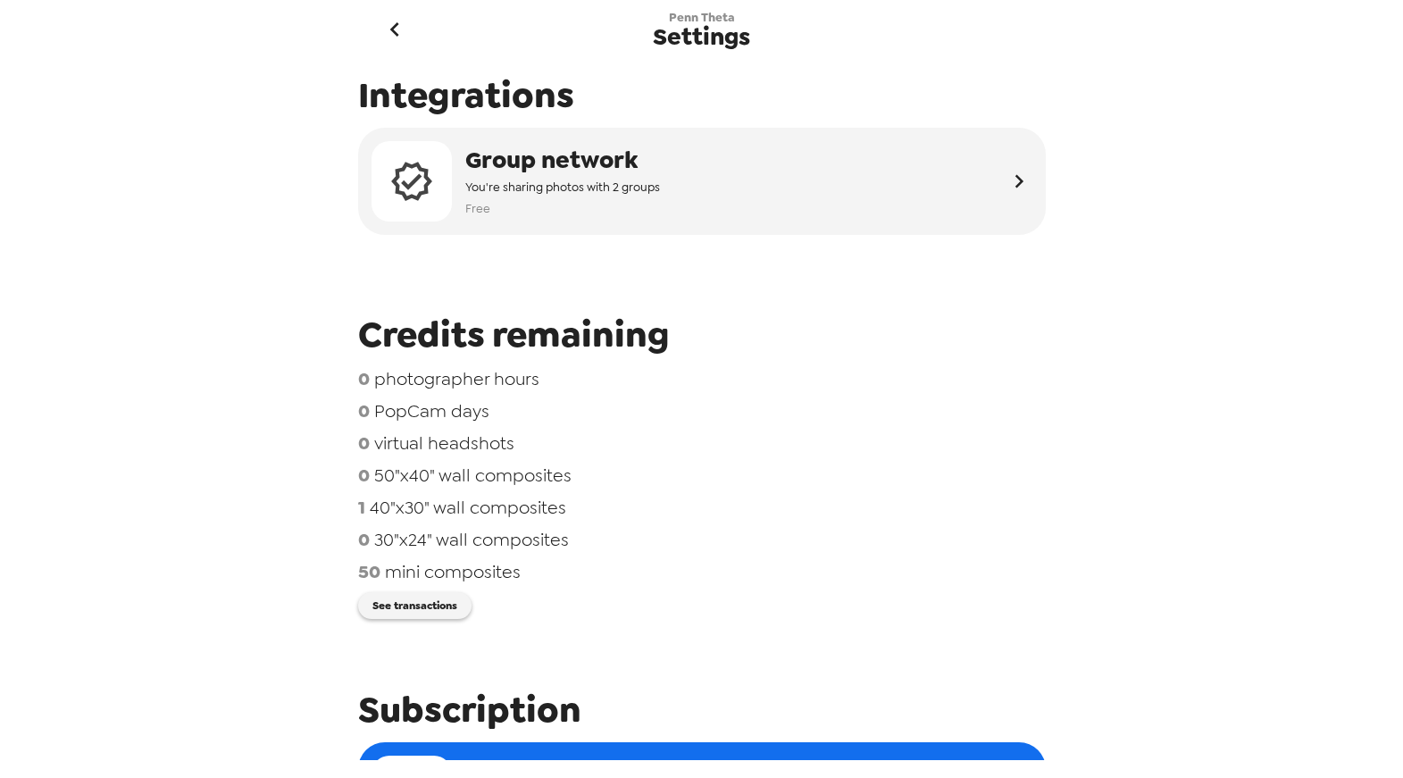
click at [375, 21] on button "go back" at bounding box center [395, 29] width 58 height 58
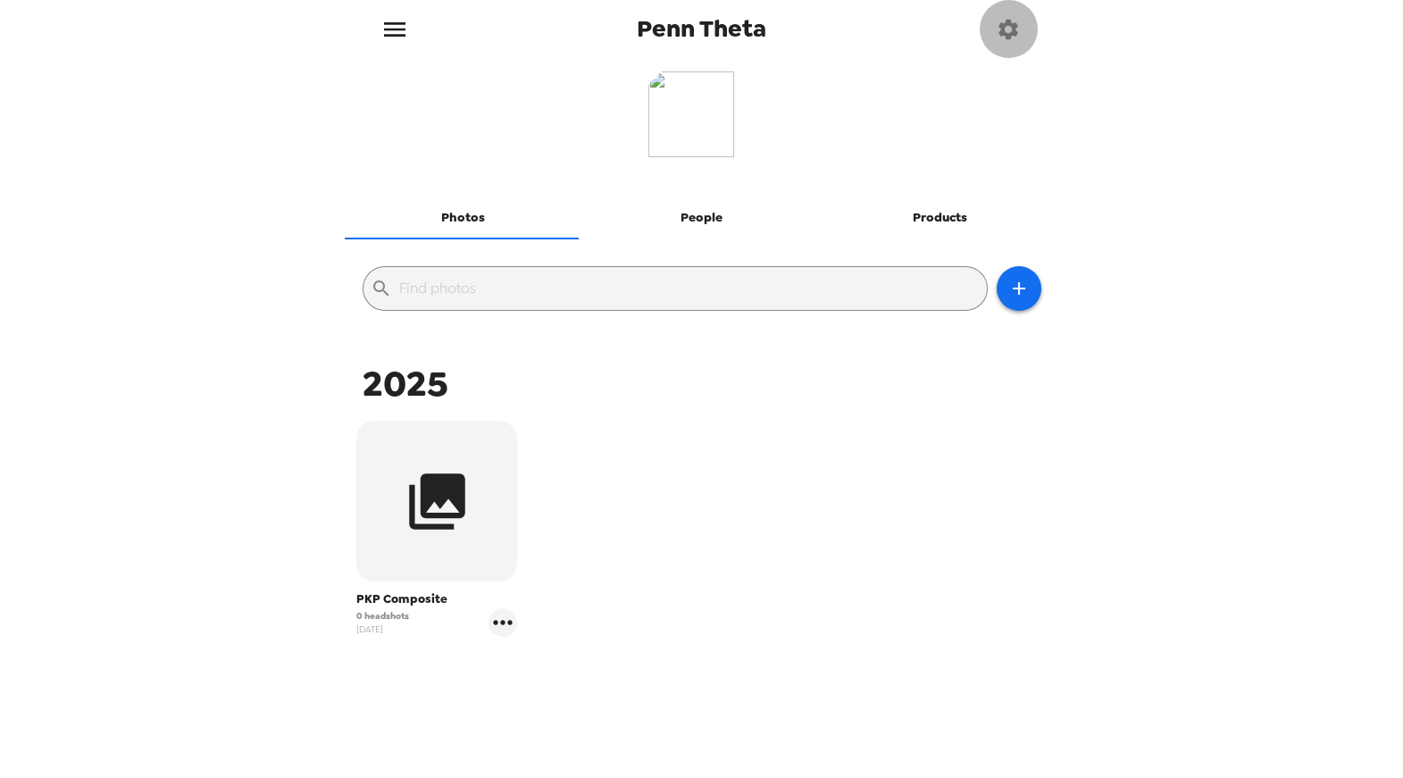
click at [1008, 31] on icon "button" at bounding box center [1008, 29] width 25 height 25
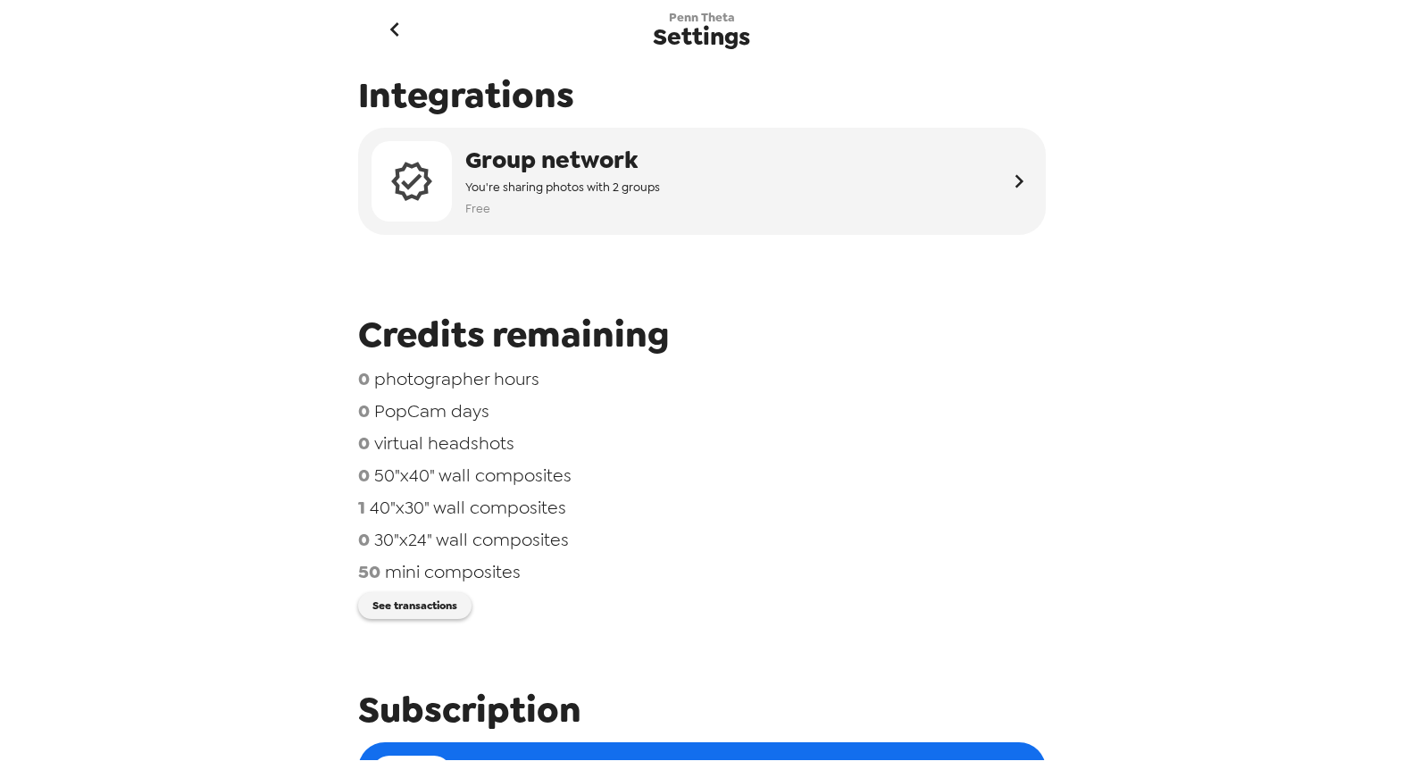
click at [390, 29] on icon "go back" at bounding box center [394, 29] width 9 height 14
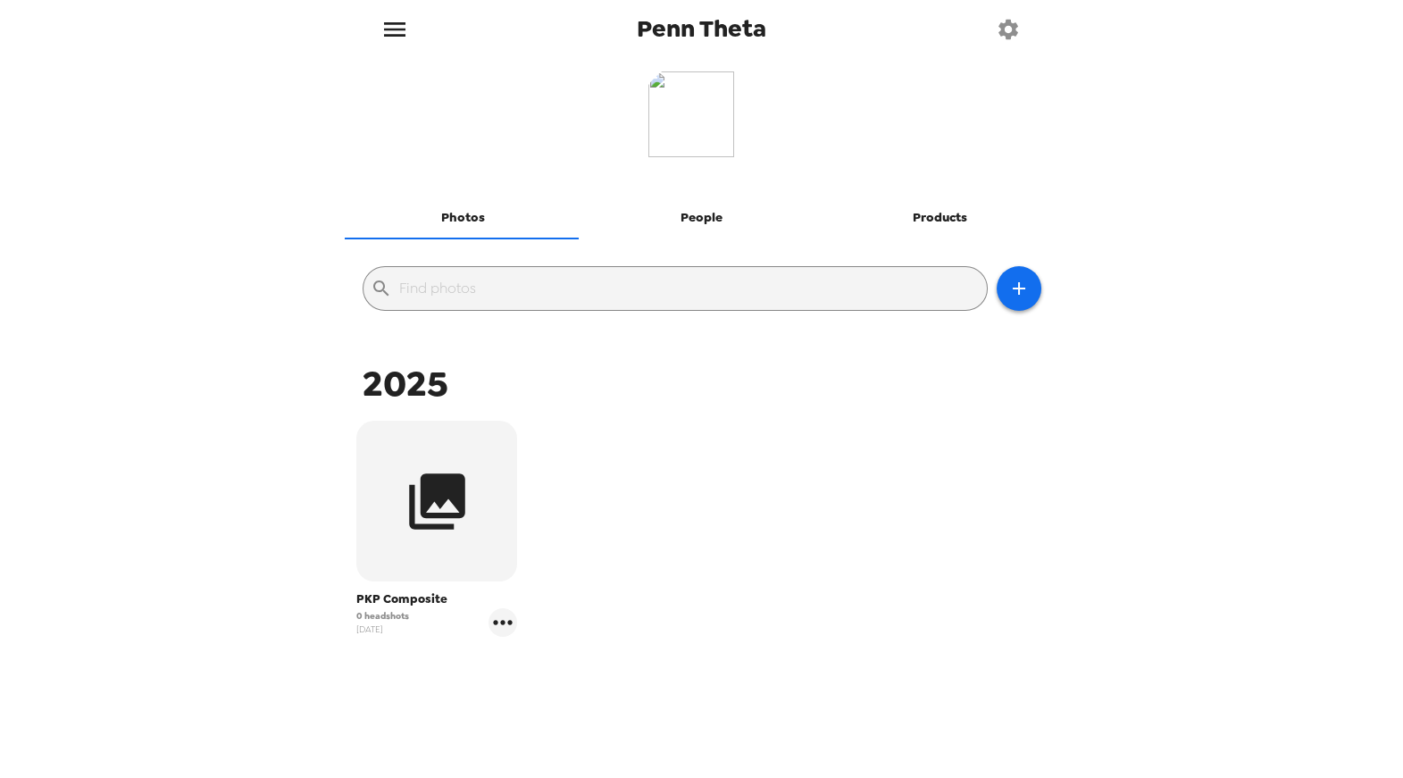
click at [961, 219] on button "Products" at bounding box center [940, 218] width 238 height 43
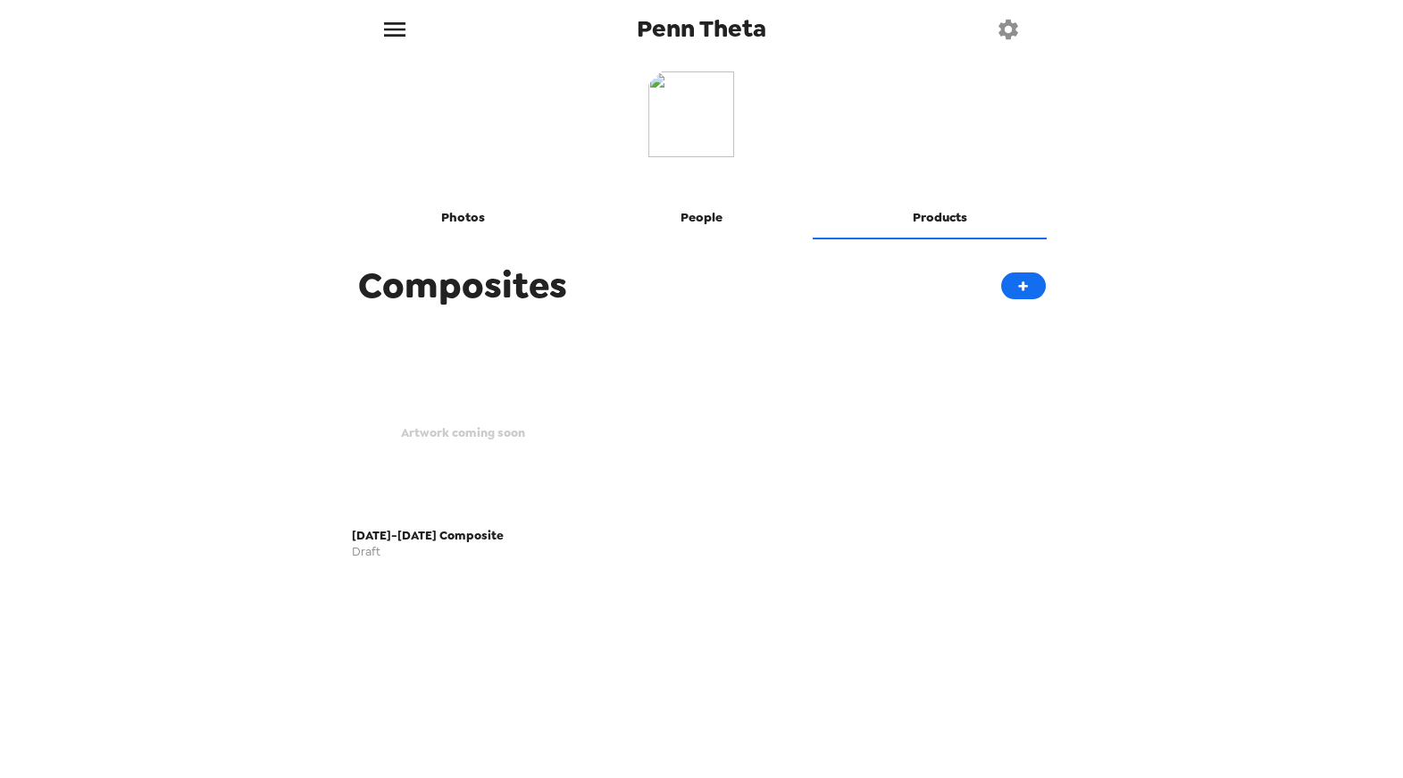
click at [473, 209] on button "Photos" at bounding box center [464, 218] width 238 height 43
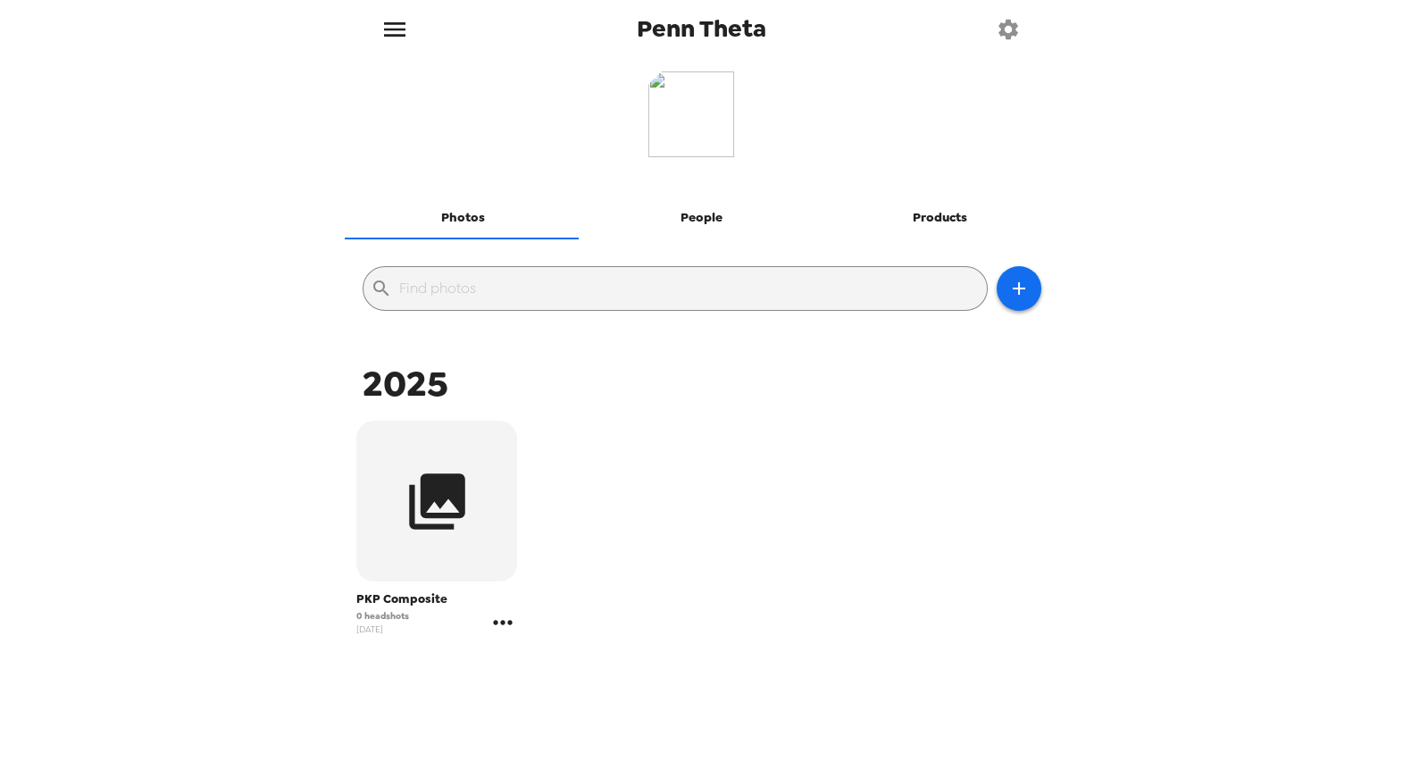
click at [499, 623] on icon "gallery menu" at bounding box center [503, 622] width 19 height 4
click at [588, 654] on span "Edit Shoot" at bounding box center [608, 659] width 148 height 21
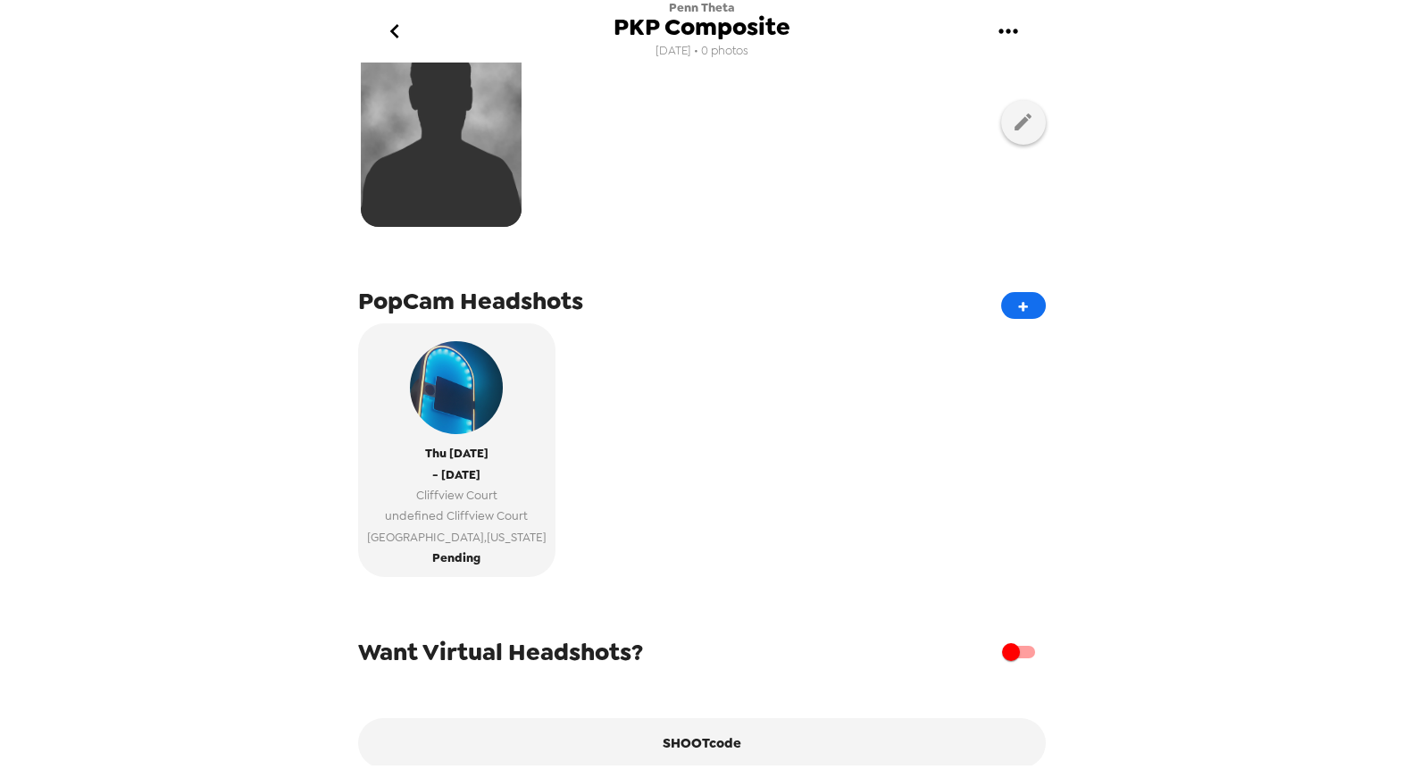
scroll to position [293, 0]
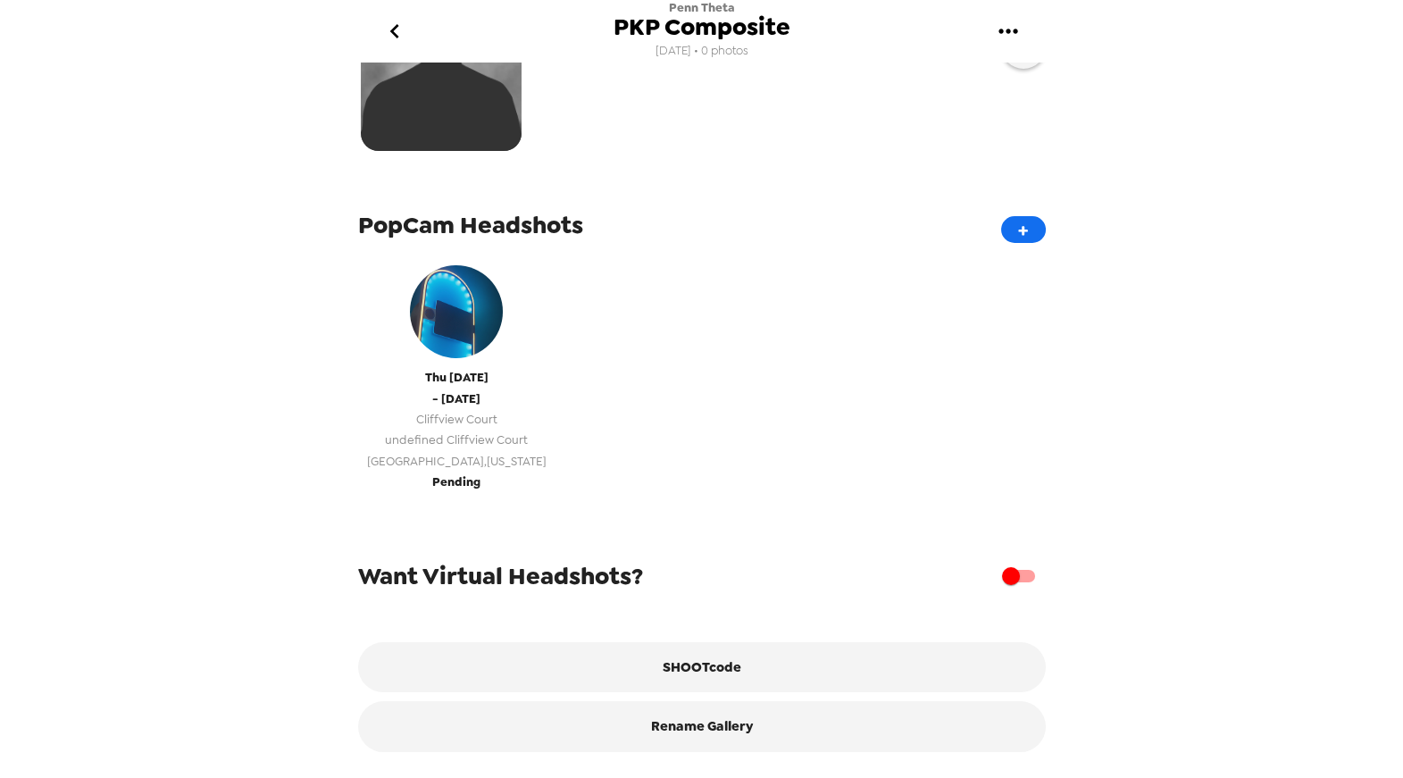
click at [480, 372] on span "Thu 10/16/25" at bounding box center [456, 377] width 63 height 21
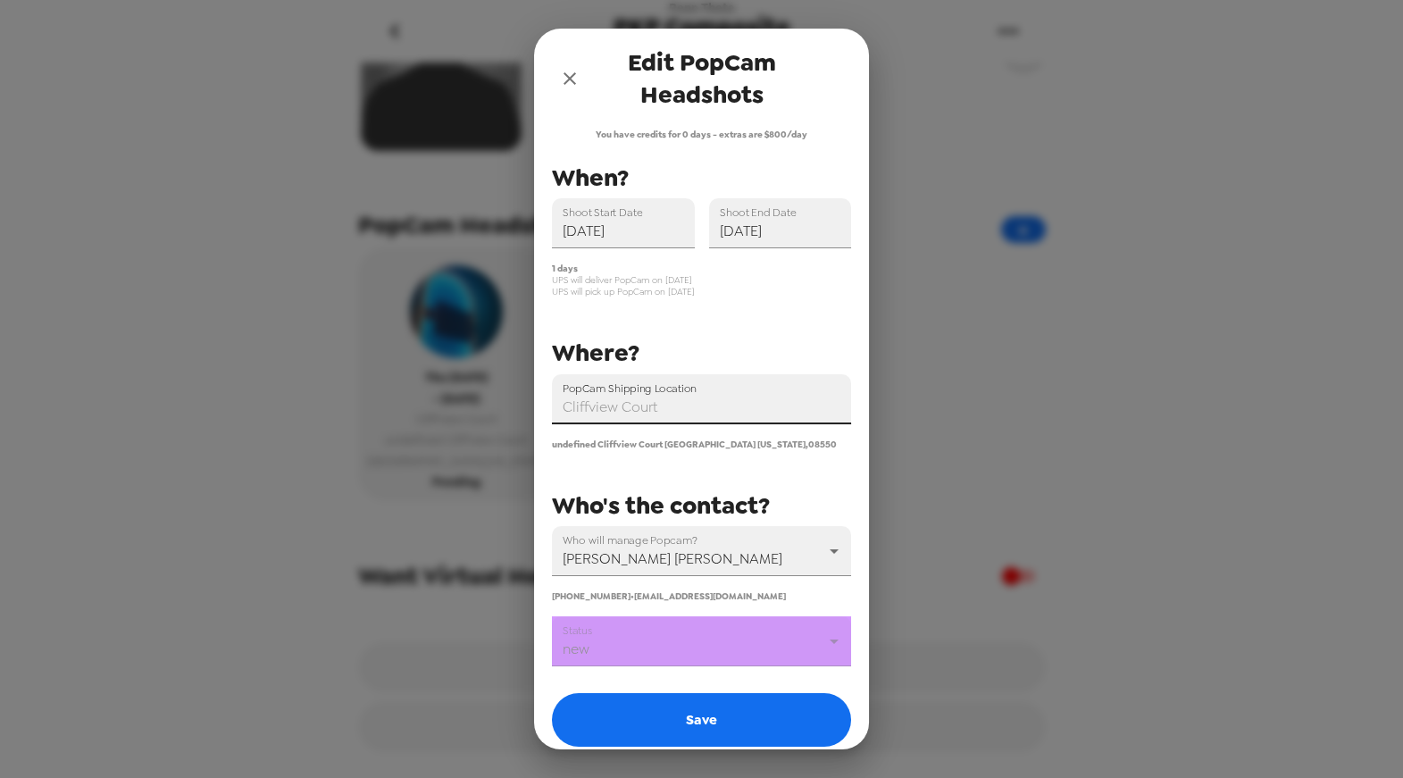
click at [748, 390] on input "PopCam Shipping Location" at bounding box center [701, 399] width 299 height 50
paste input "715 Sullivan Rd, Easton, PA"
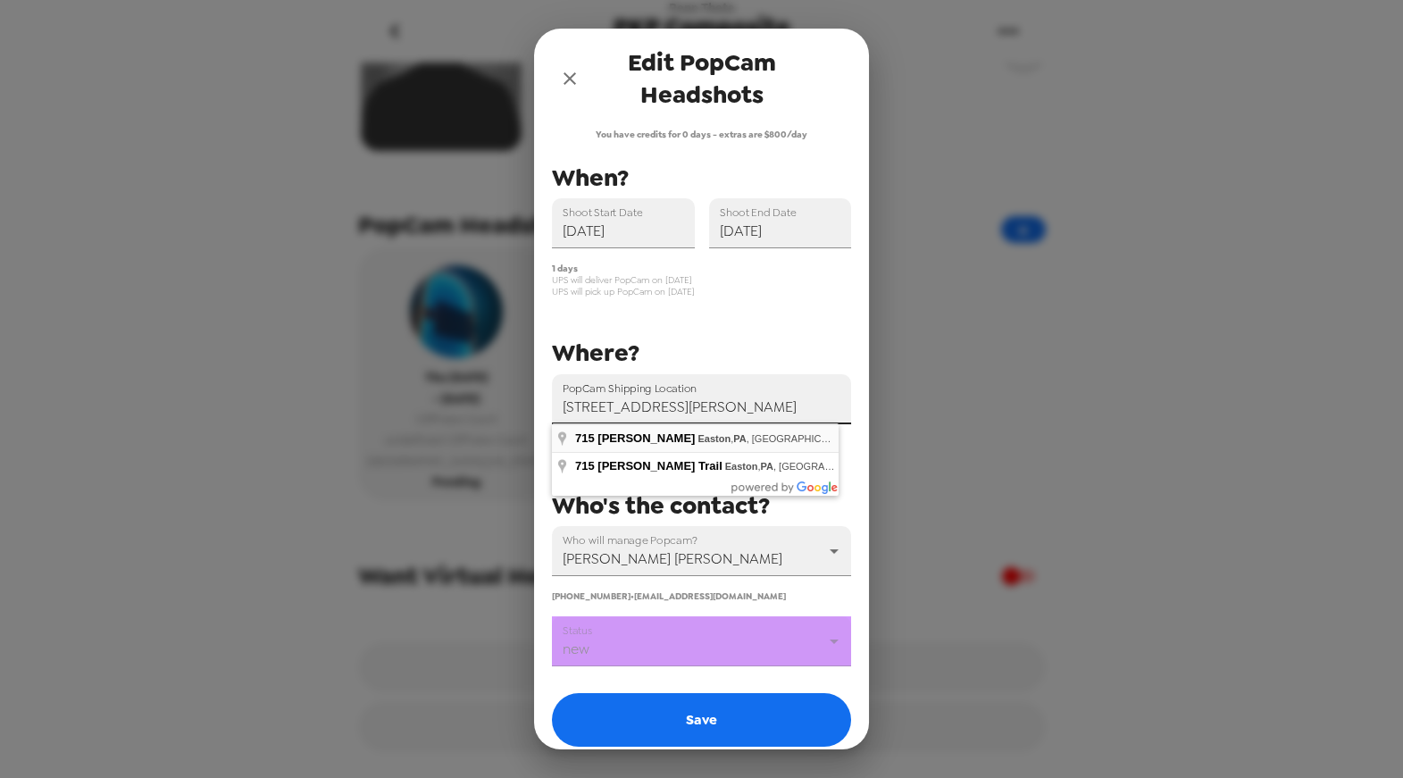
type input "715 Sullivan Rd, Easton, PA, USA"
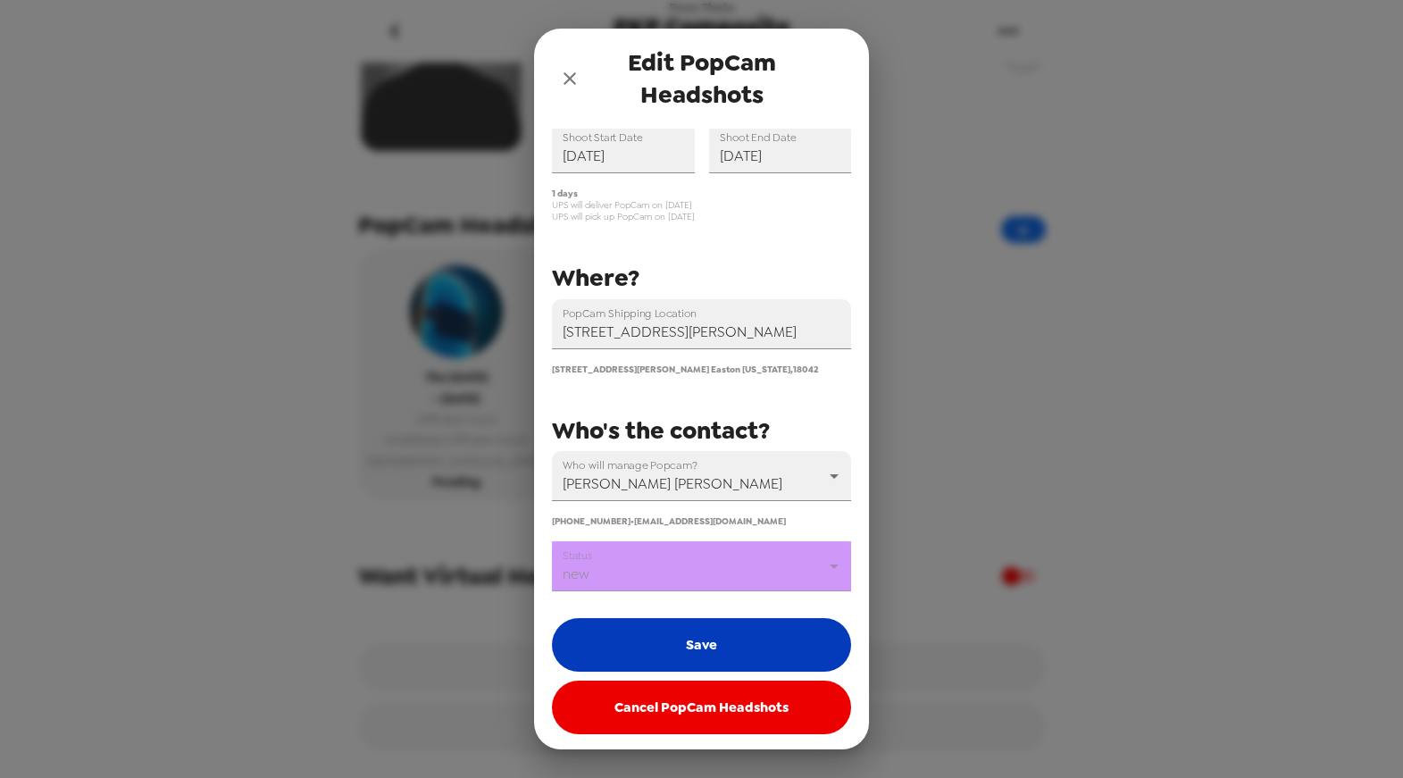
scroll to position [77, 0]
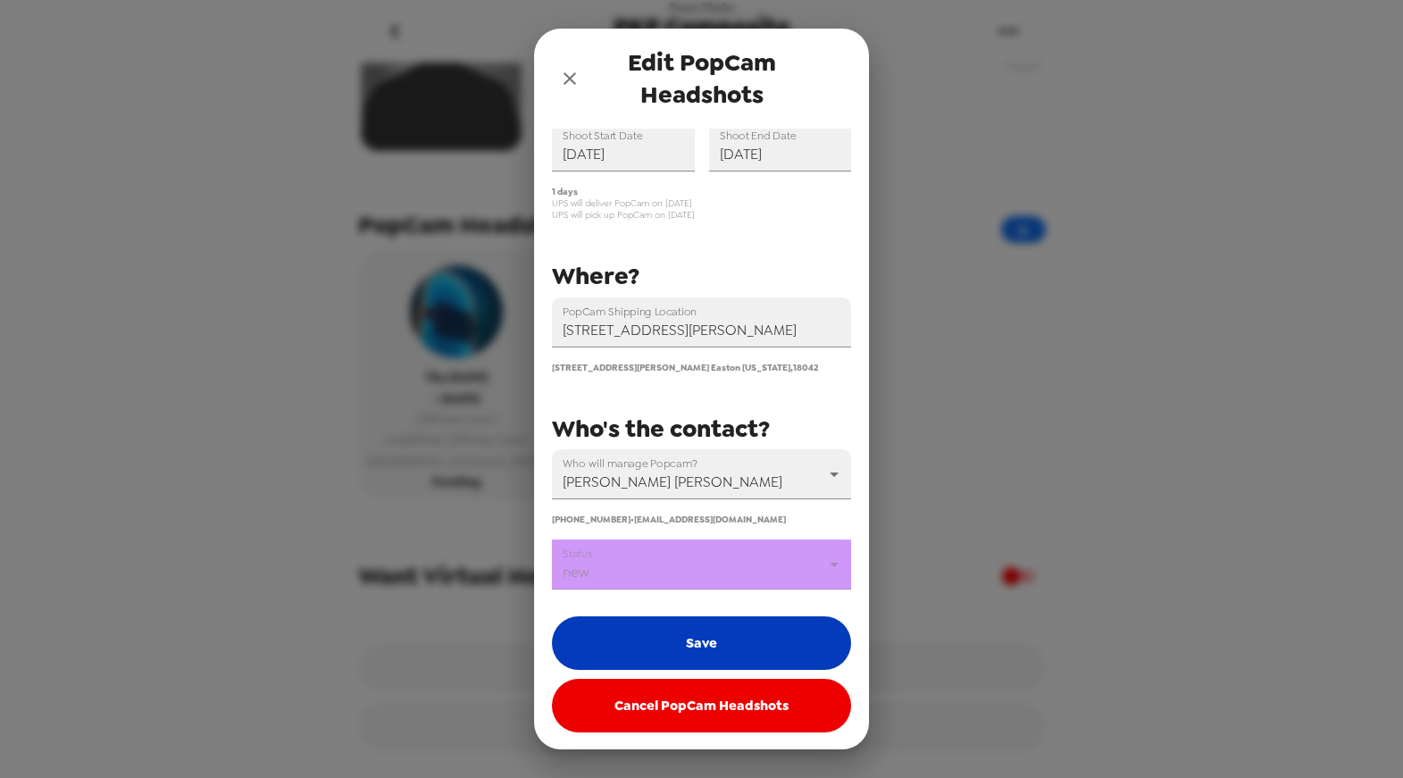
click at [728, 630] on button "Save" at bounding box center [701, 643] width 299 height 54
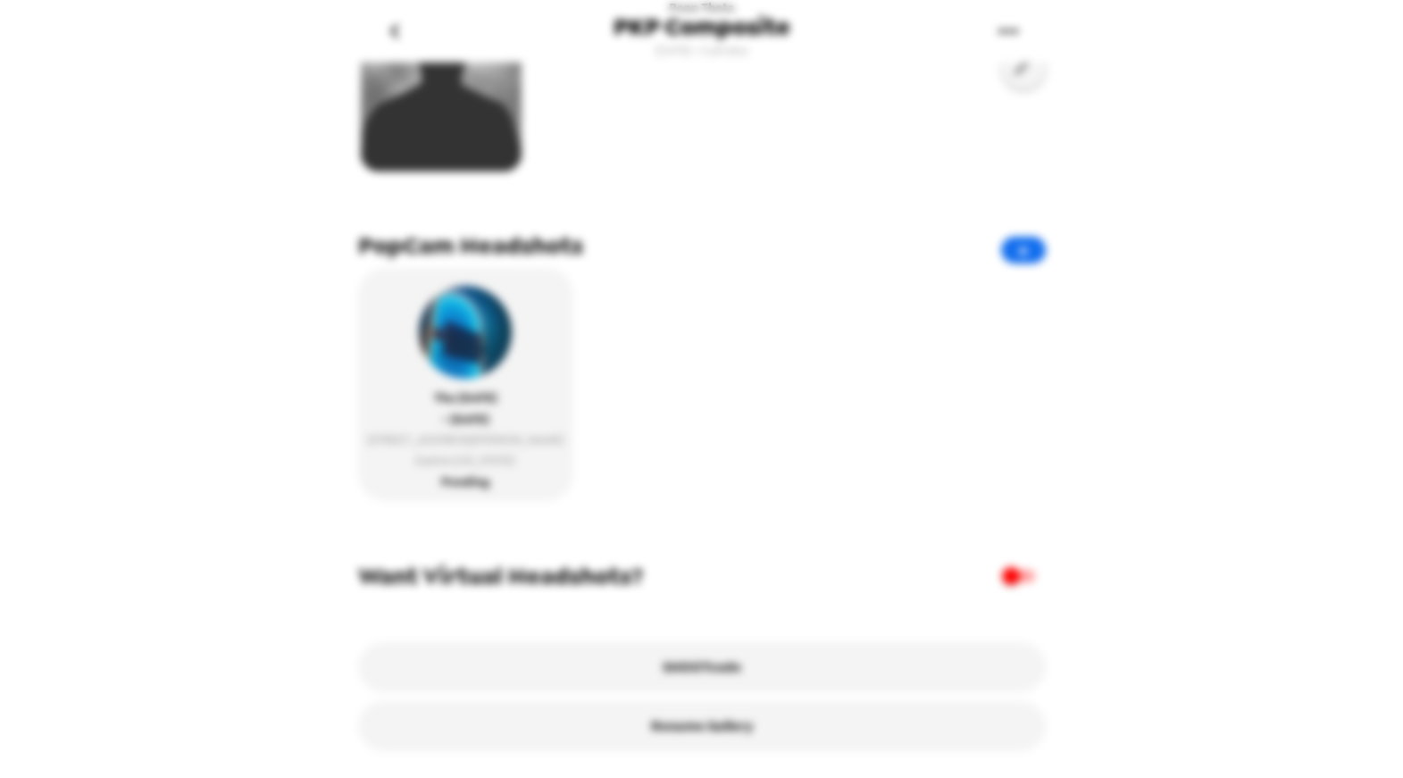
scroll to position [272, 0]
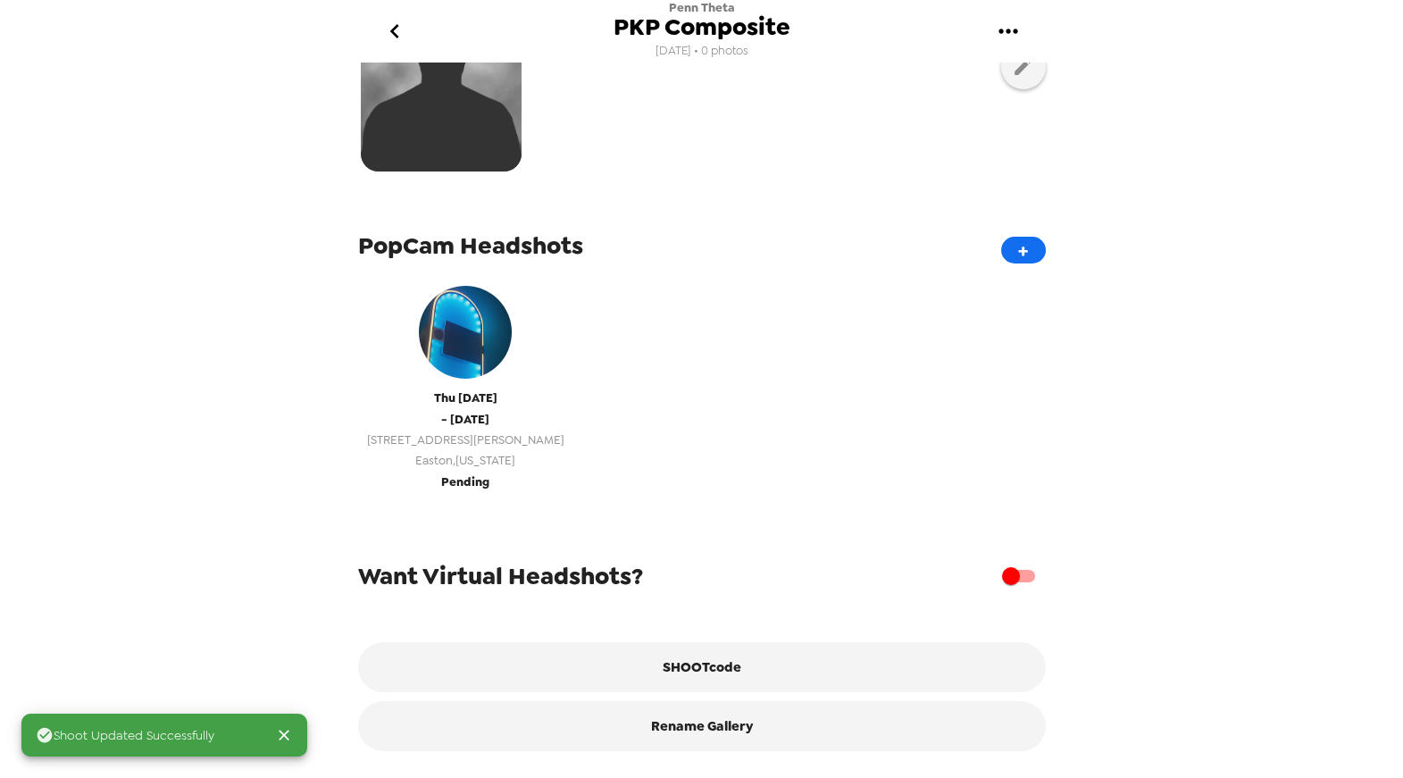
click at [455, 450] on span "Easton , Pennsylvania" at bounding box center [465, 460] width 197 height 21
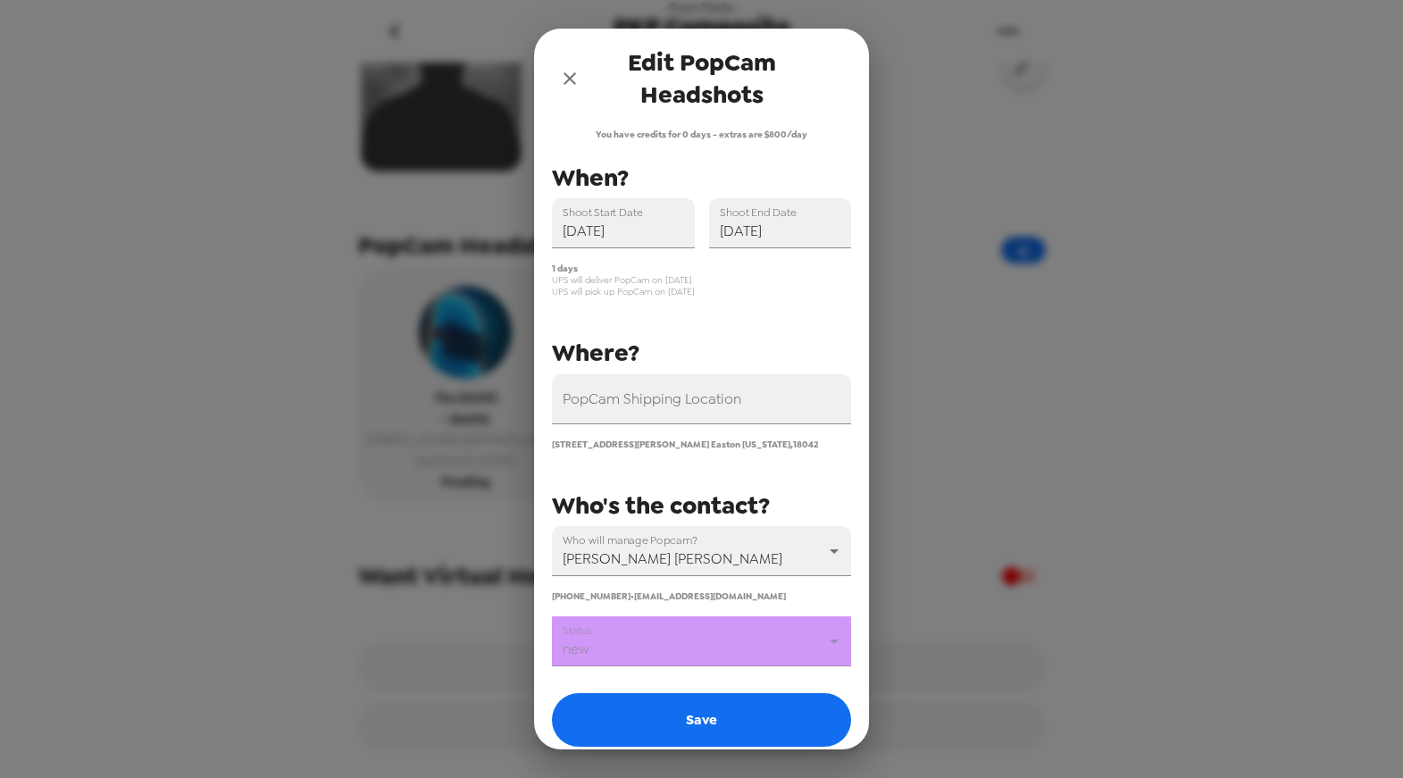
click at [562, 75] on icon "close" at bounding box center [569, 78] width 21 height 21
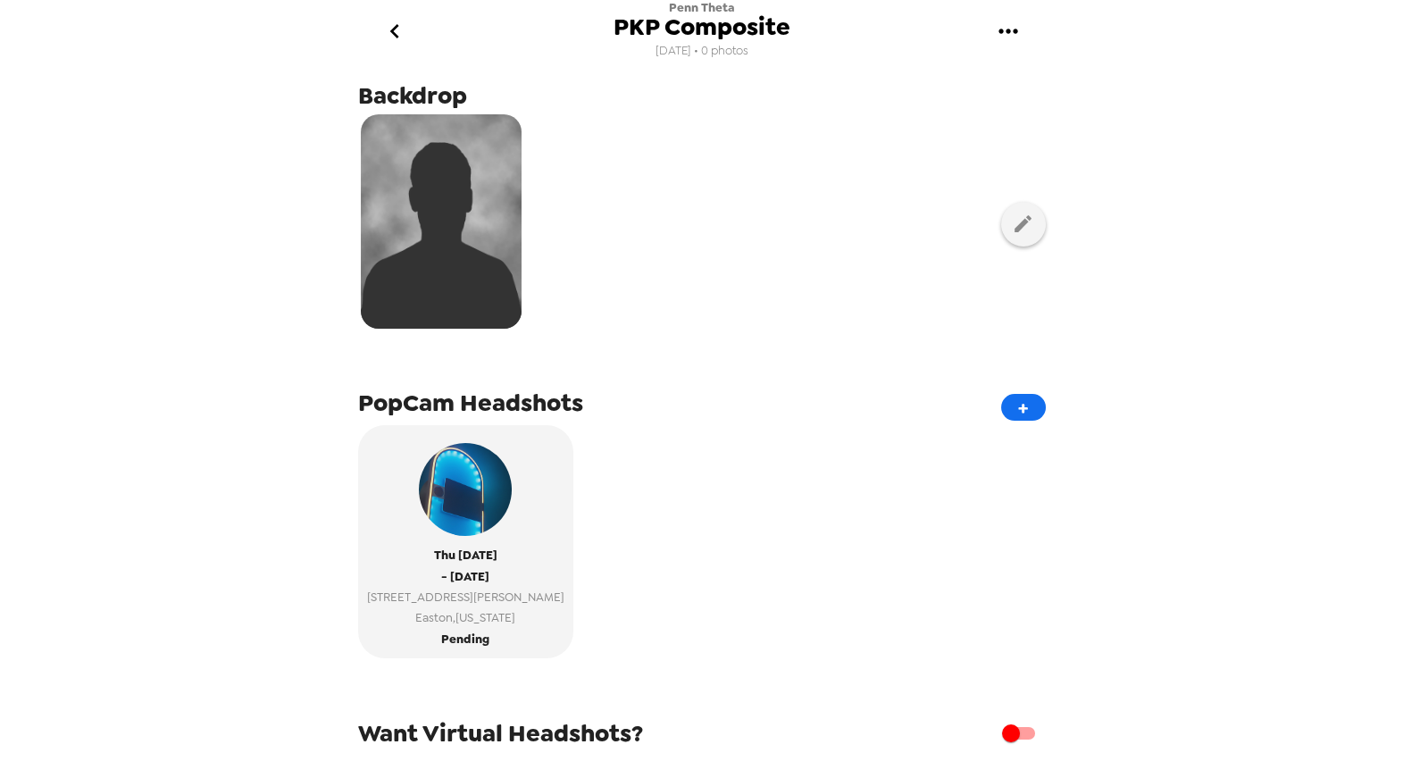
scroll to position [0, 0]
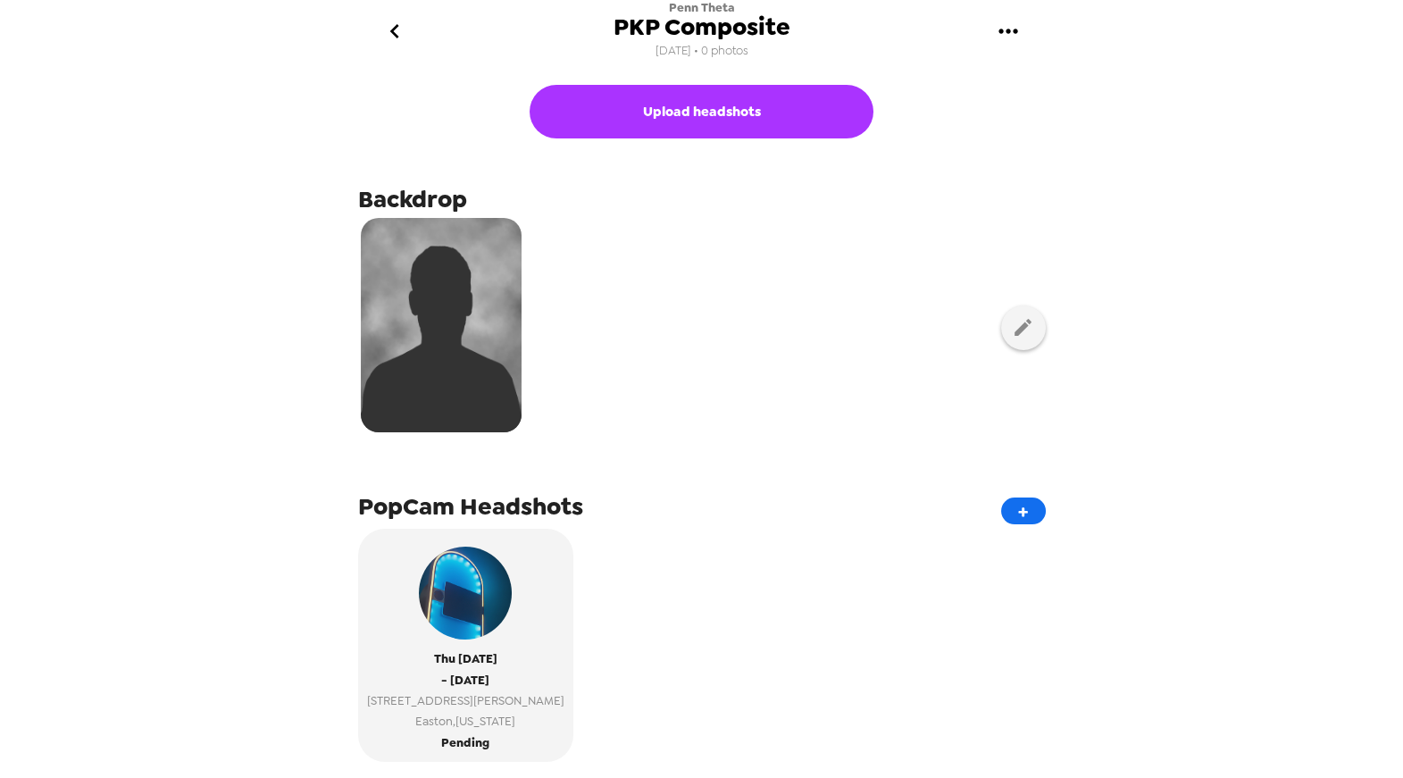
click at [399, 35] on icon "go back" at bounding box center [395, 31] width 29 height 29
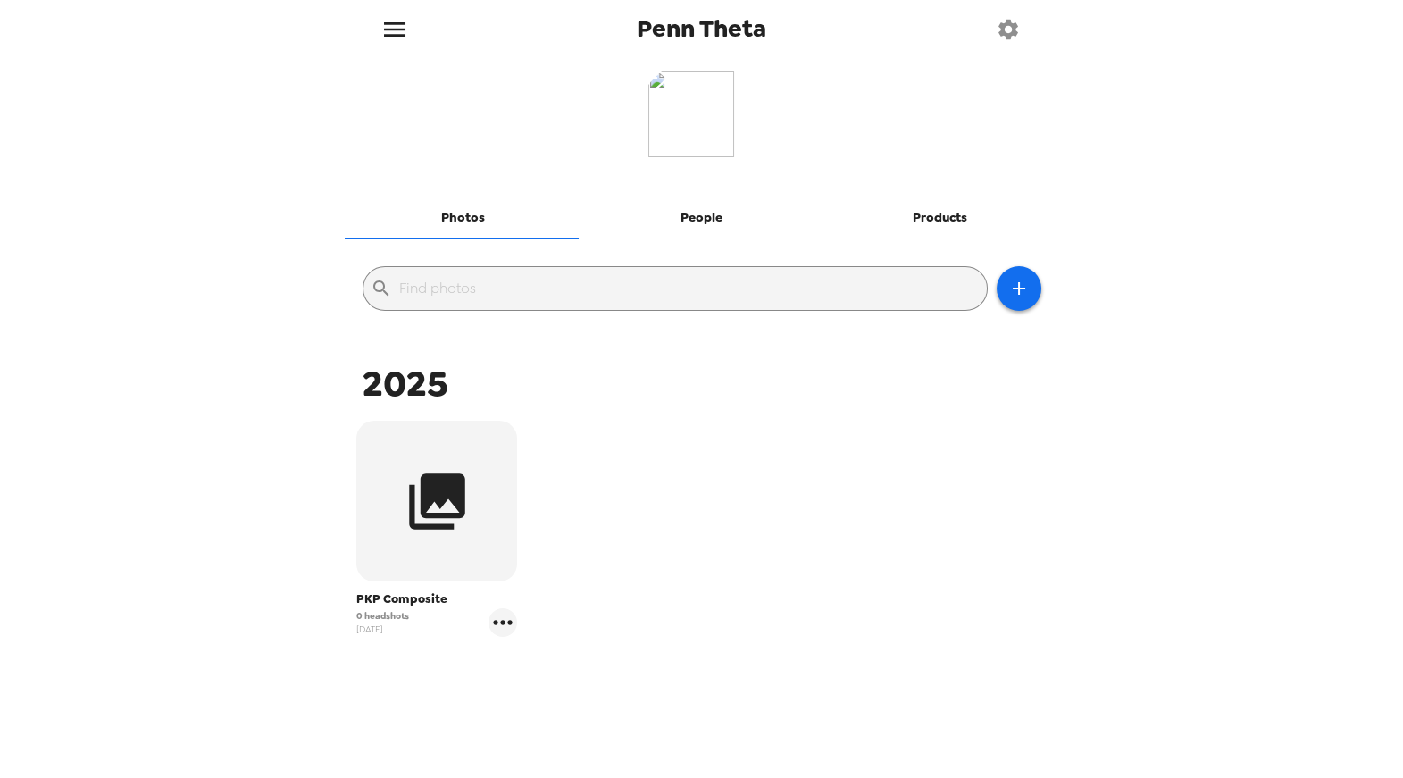
drag, startPoint x: 451, startPoint y: 540, endPoint x: 769, endPoint y: 540, distance: 318.0
click at [454, 541] on button "button" at bounding box center [436, 501] width 161 height 161
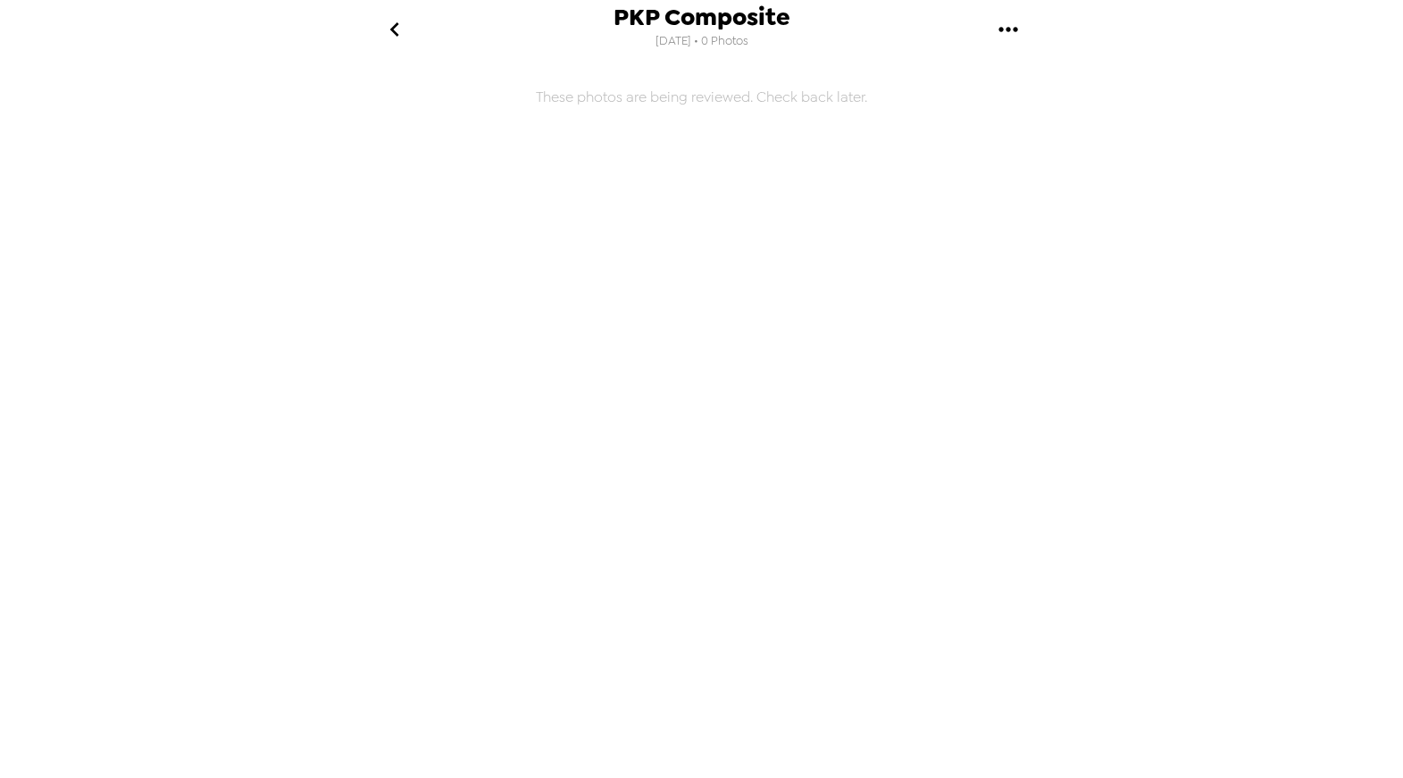
click at [393, 27] on icon "go back" at bounding box center [394, 29] width 9 height 14
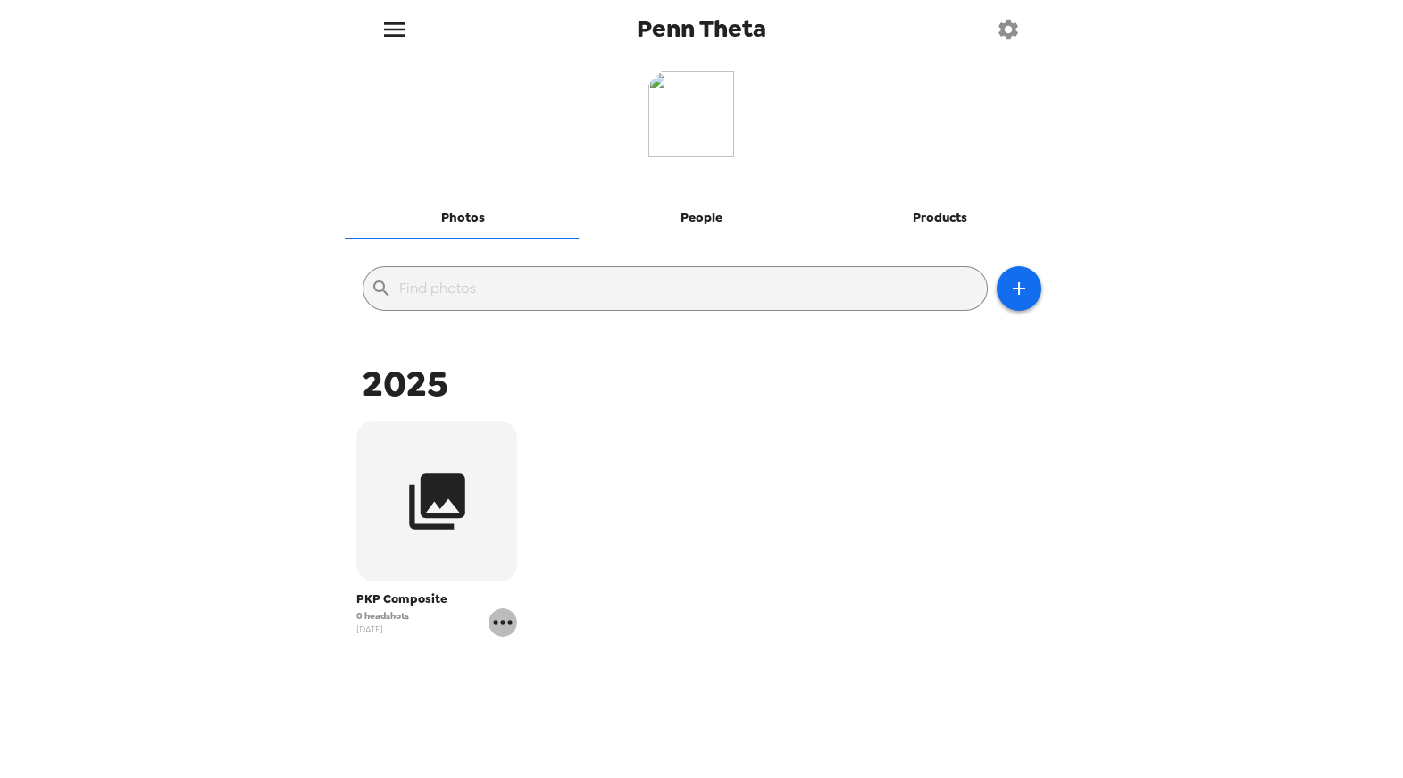
click at [506, 609] on icon "gallery menu" at bounding box center [503, 622] width 29 height 29
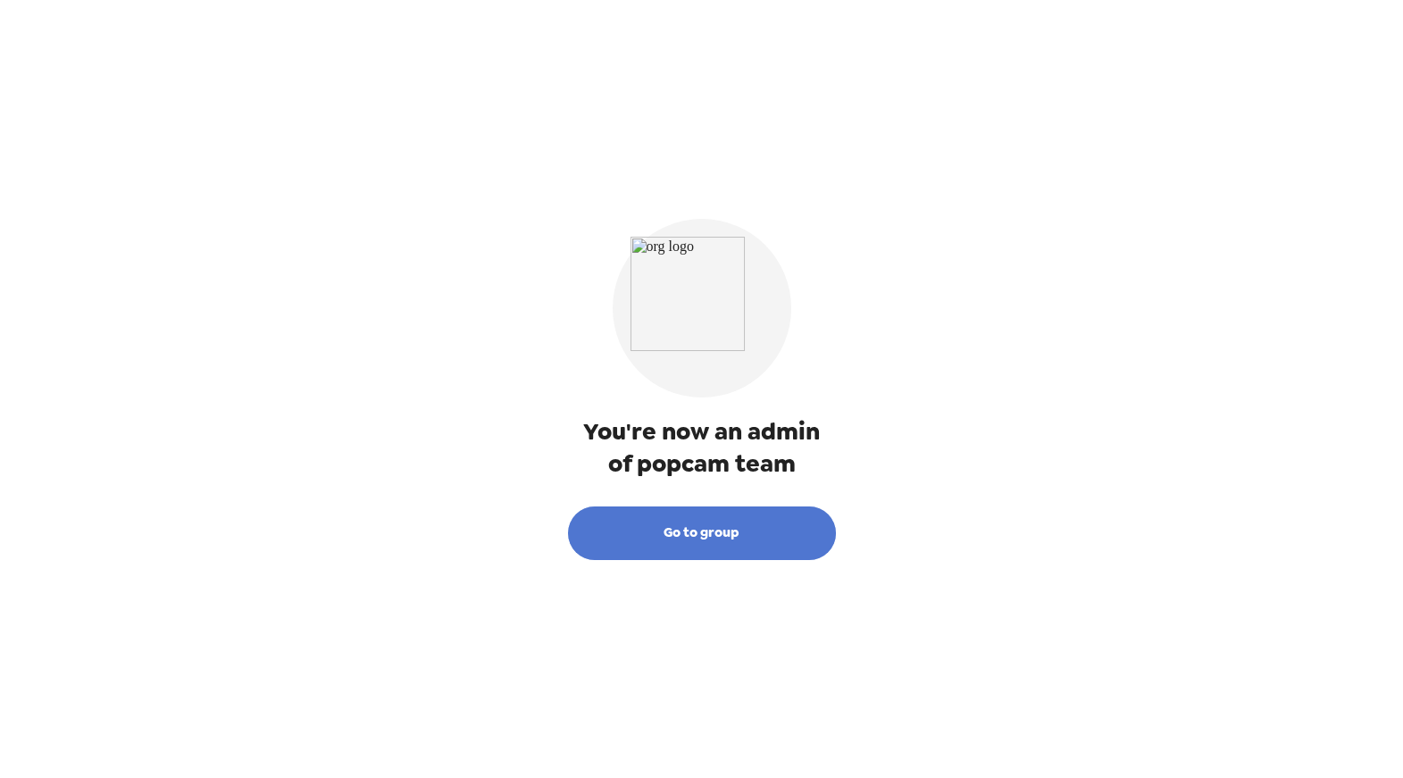
click at [670, 533] on button "Go to group" at bounding box center [702, 533] width 268 height 54
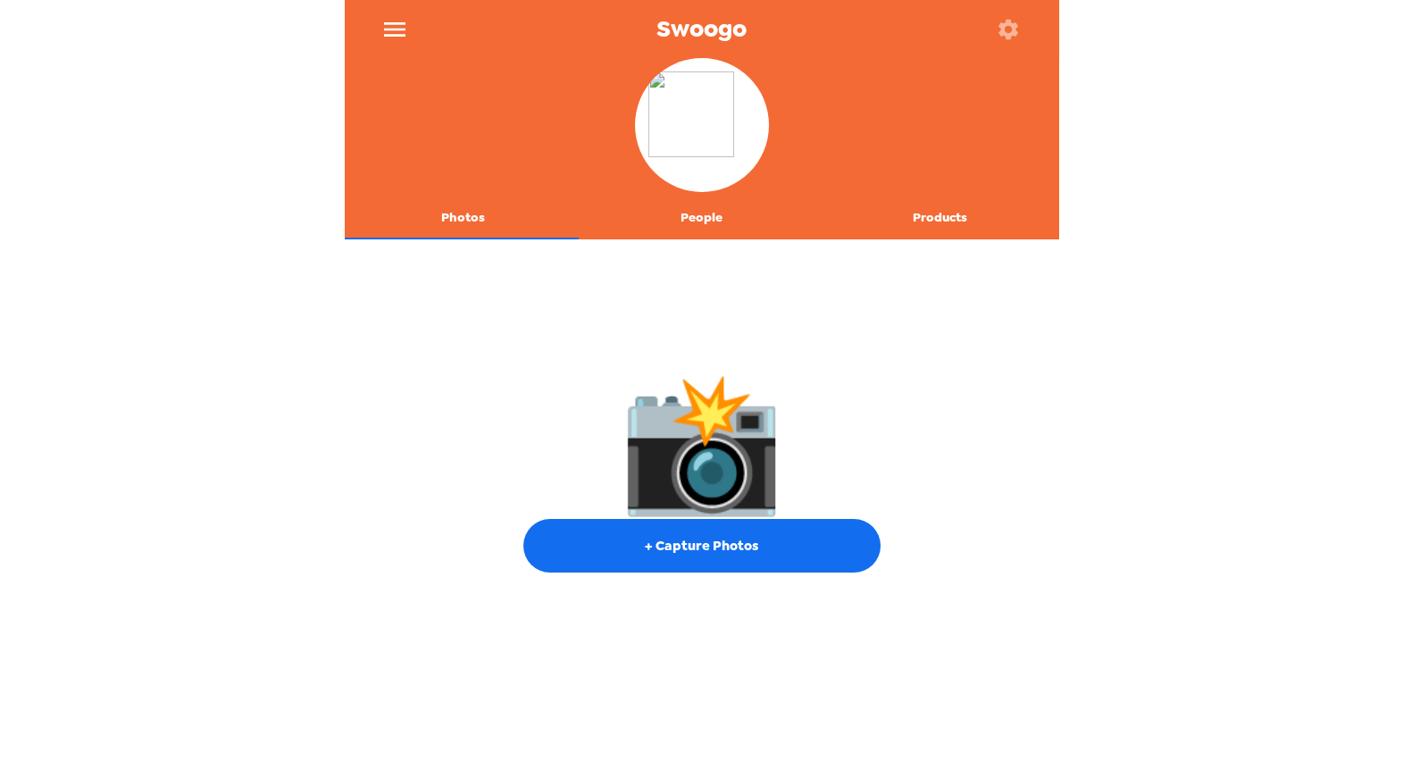
click at [691, 224] on button "People" at bounding box center [701, 218] width 238 height 43
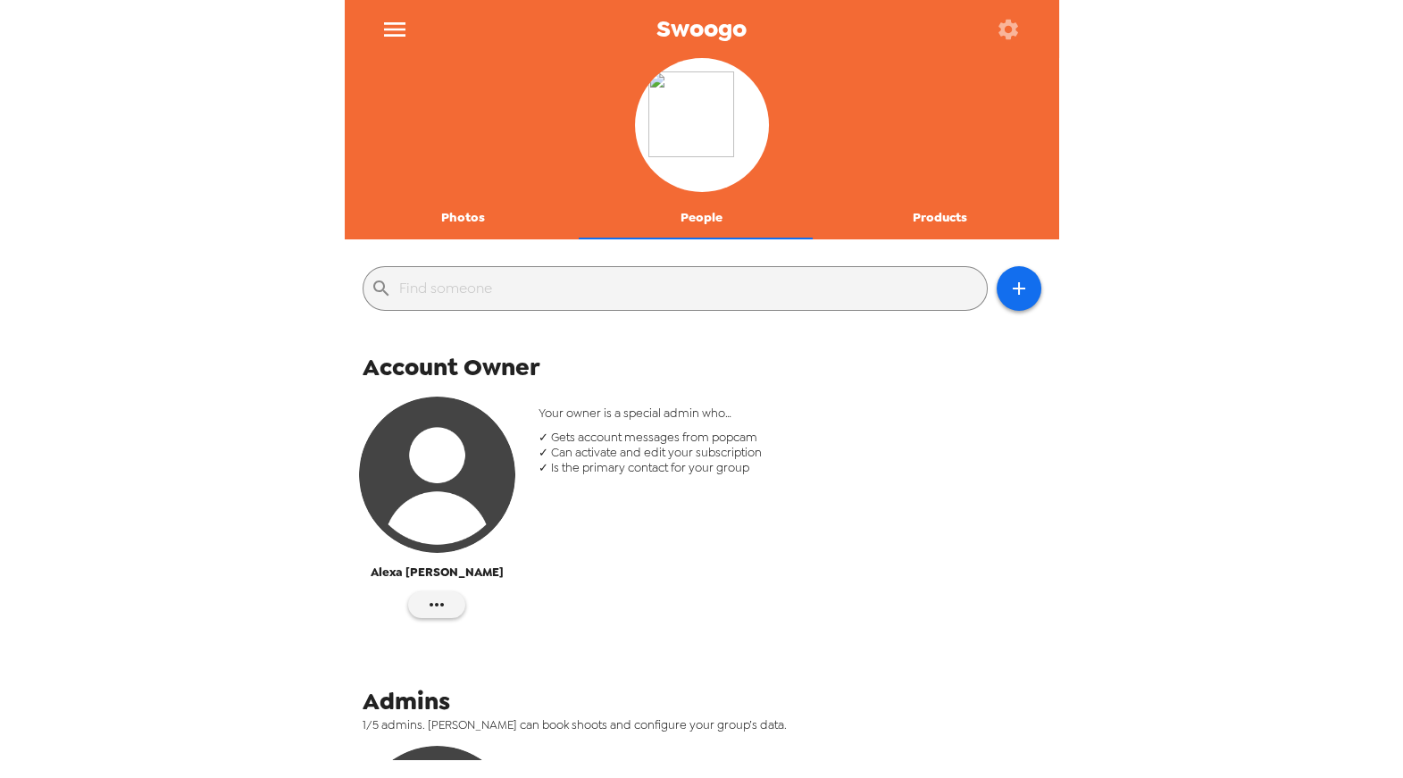
click at [943, 208] on button "Products" at bounding box center [940, 218] width 238 height 43
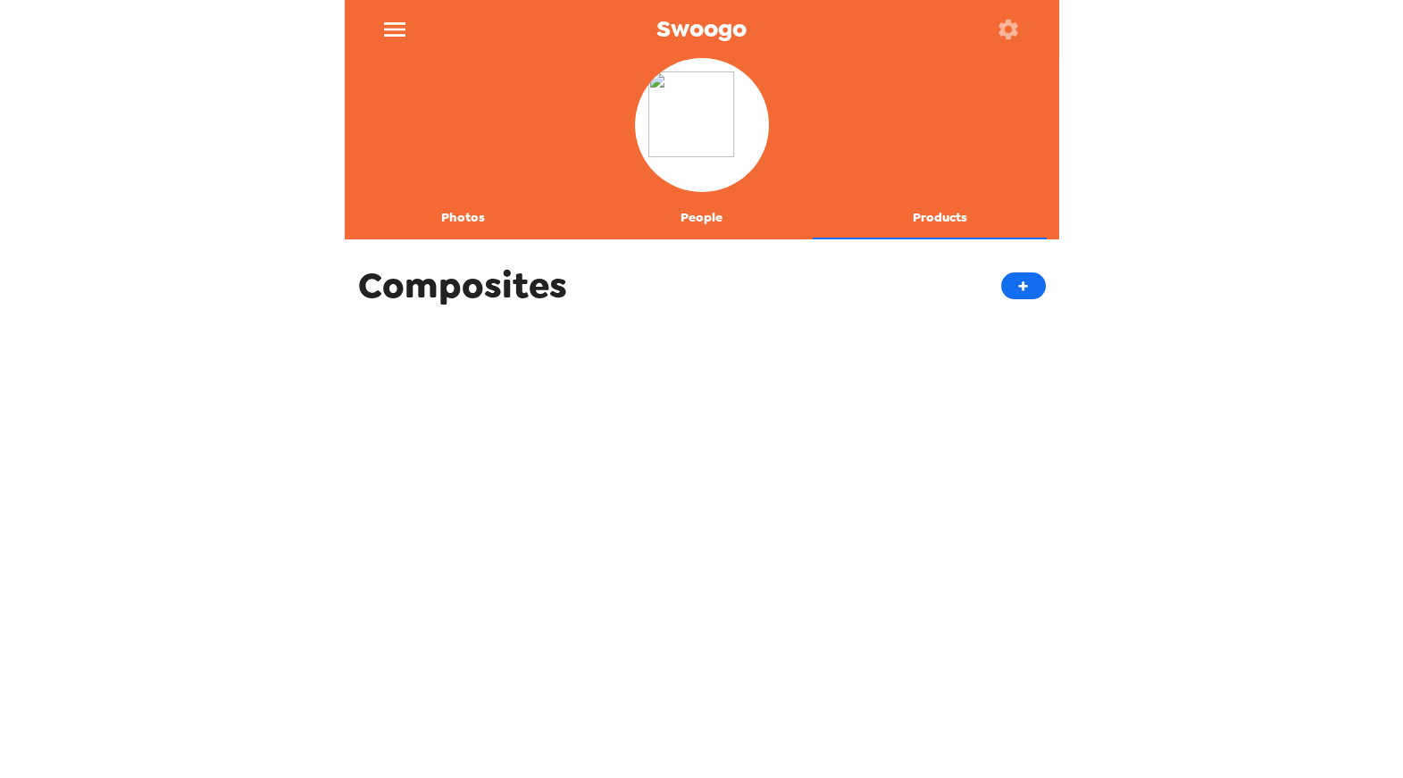
click at [695, 222] on button "People" at bounding box center [701, 218] width 238 height 43
